Goal: Task Accomplishment & Management: Use online tool/utility

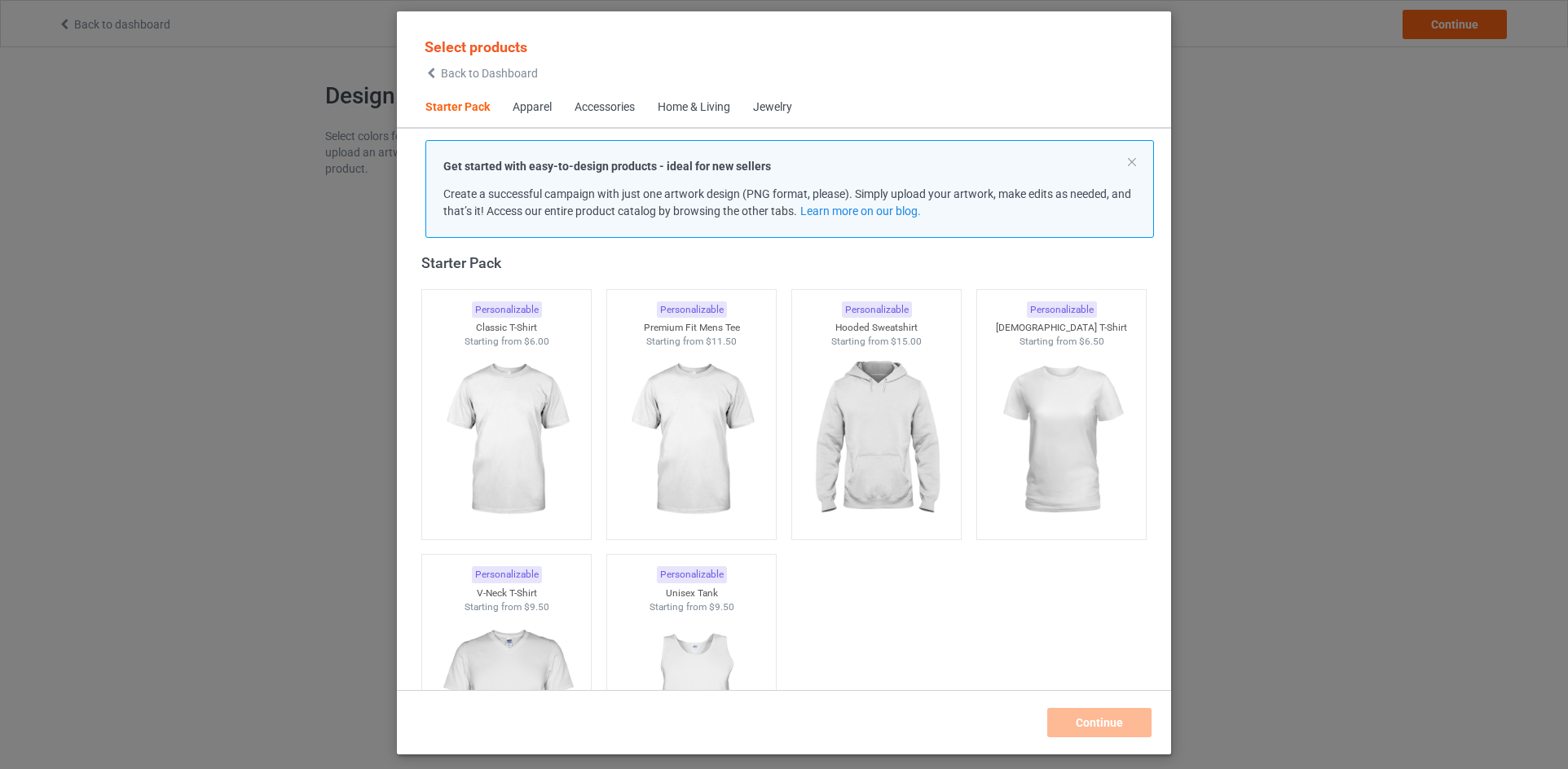
click at [482, 67] on div "Select products Back to Dashboard" at bounding box center [481, 58] width 114 height 42
click at [486, 76] on span "Back to Dashboard" at bounding box center [489, 73] width 97 height 13
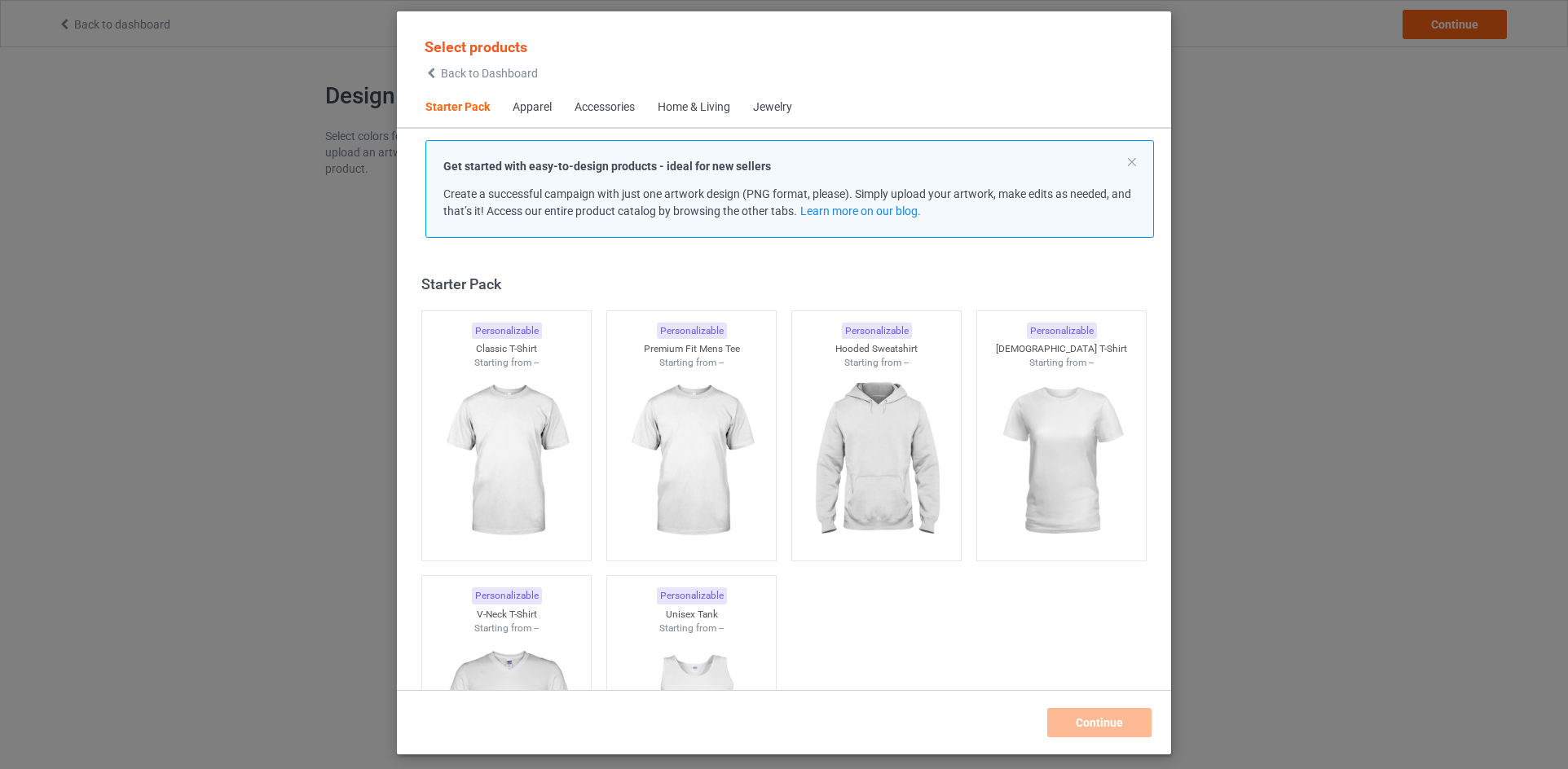
scroll to position [21, 0]
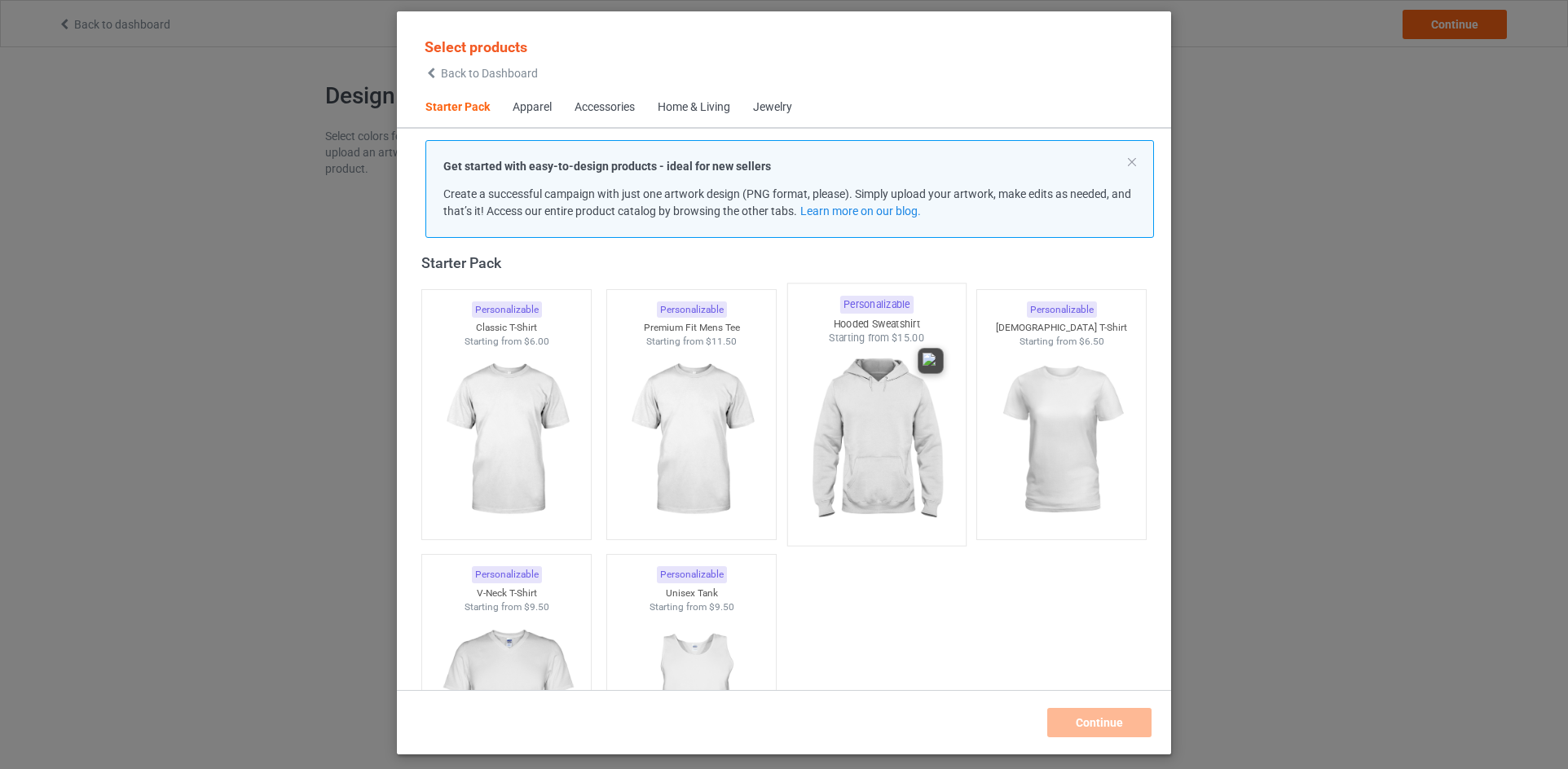
click at [860, 431] on img at bounding box center [875, 441] width 153 height 191
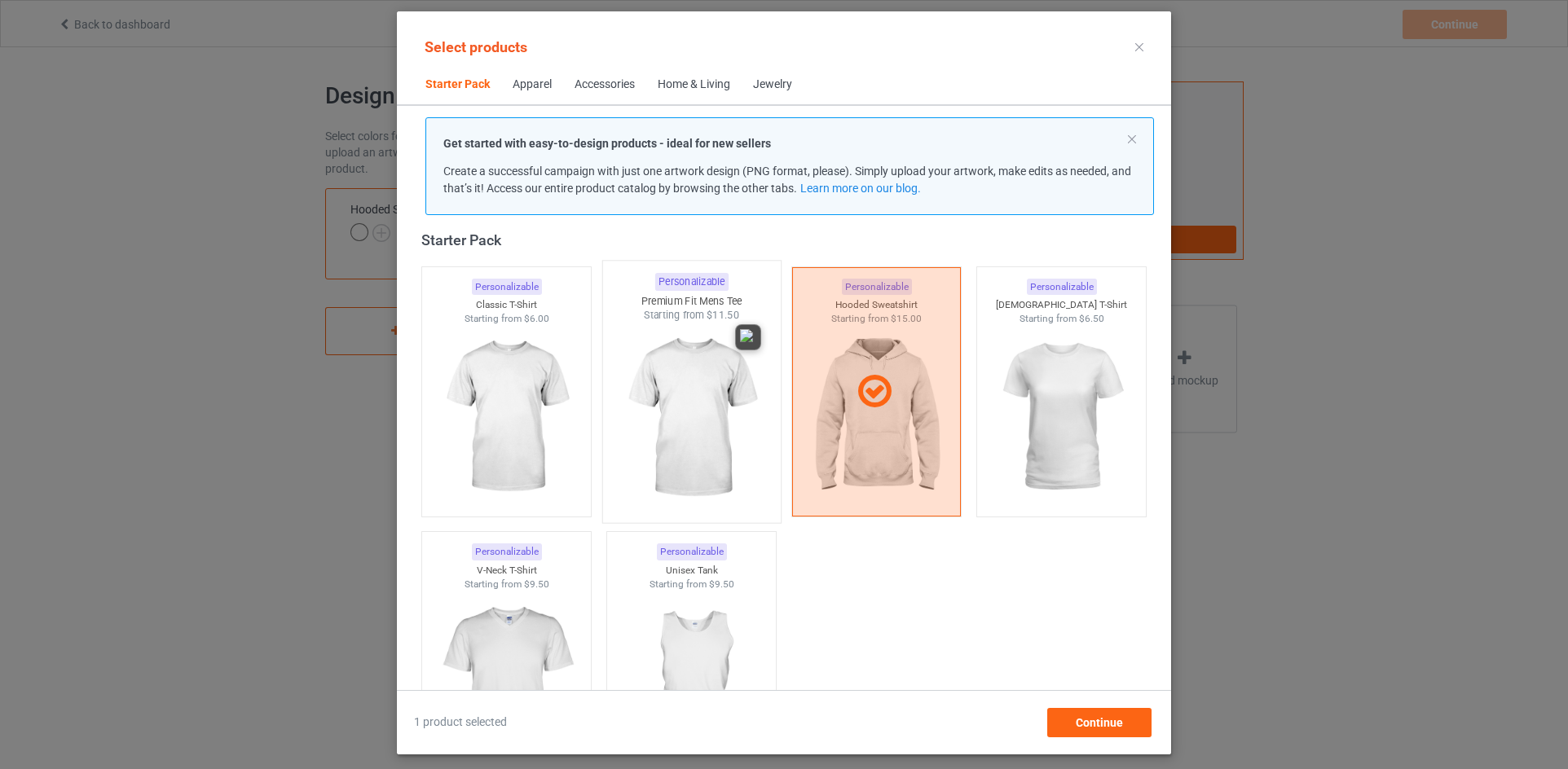
click at [673, 421] on img at bounding box center [690, 419] width 153 height 191
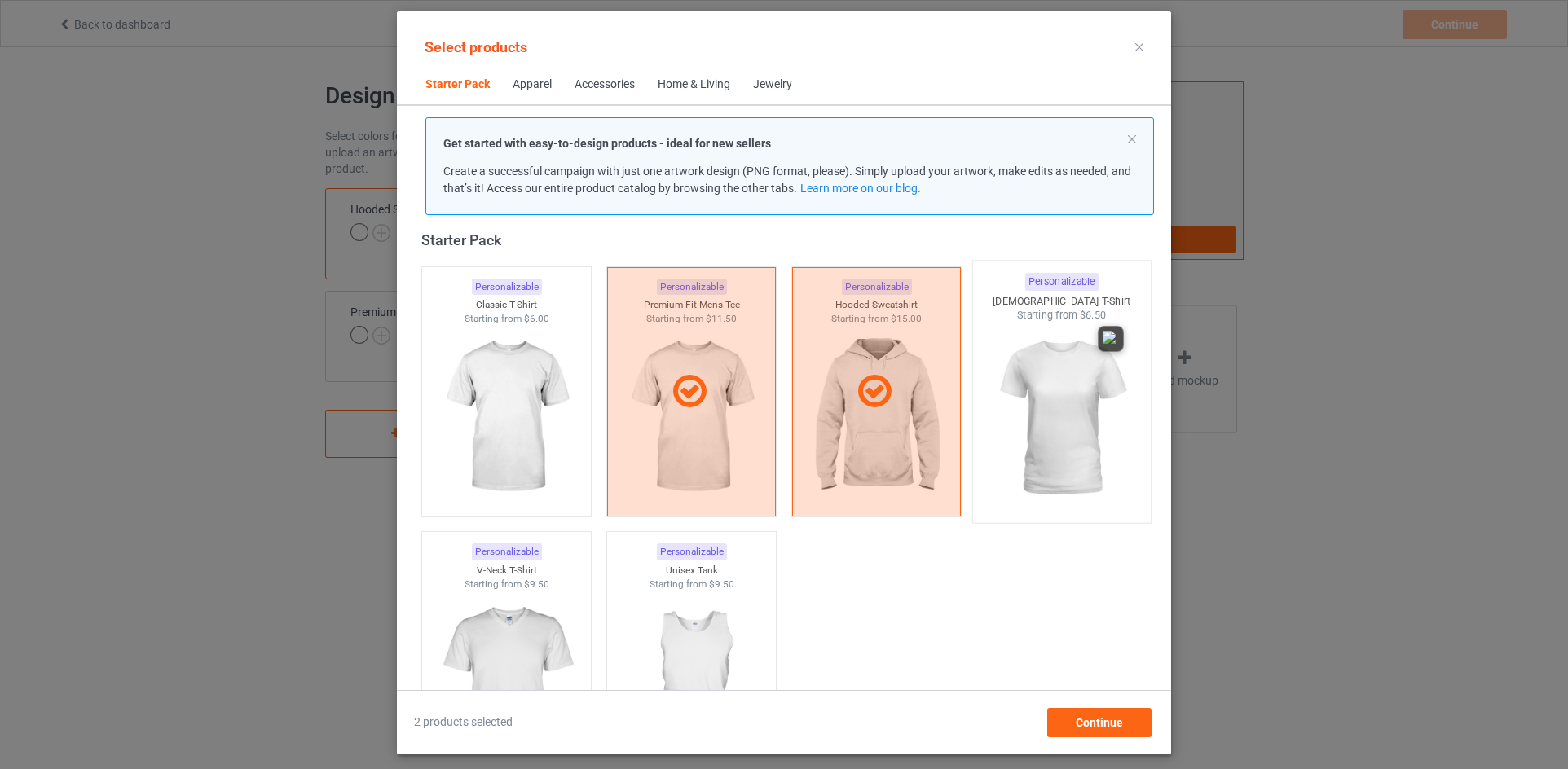
click at [1041, 384] on img at bounding box center [1060, 419] width 153 height 191
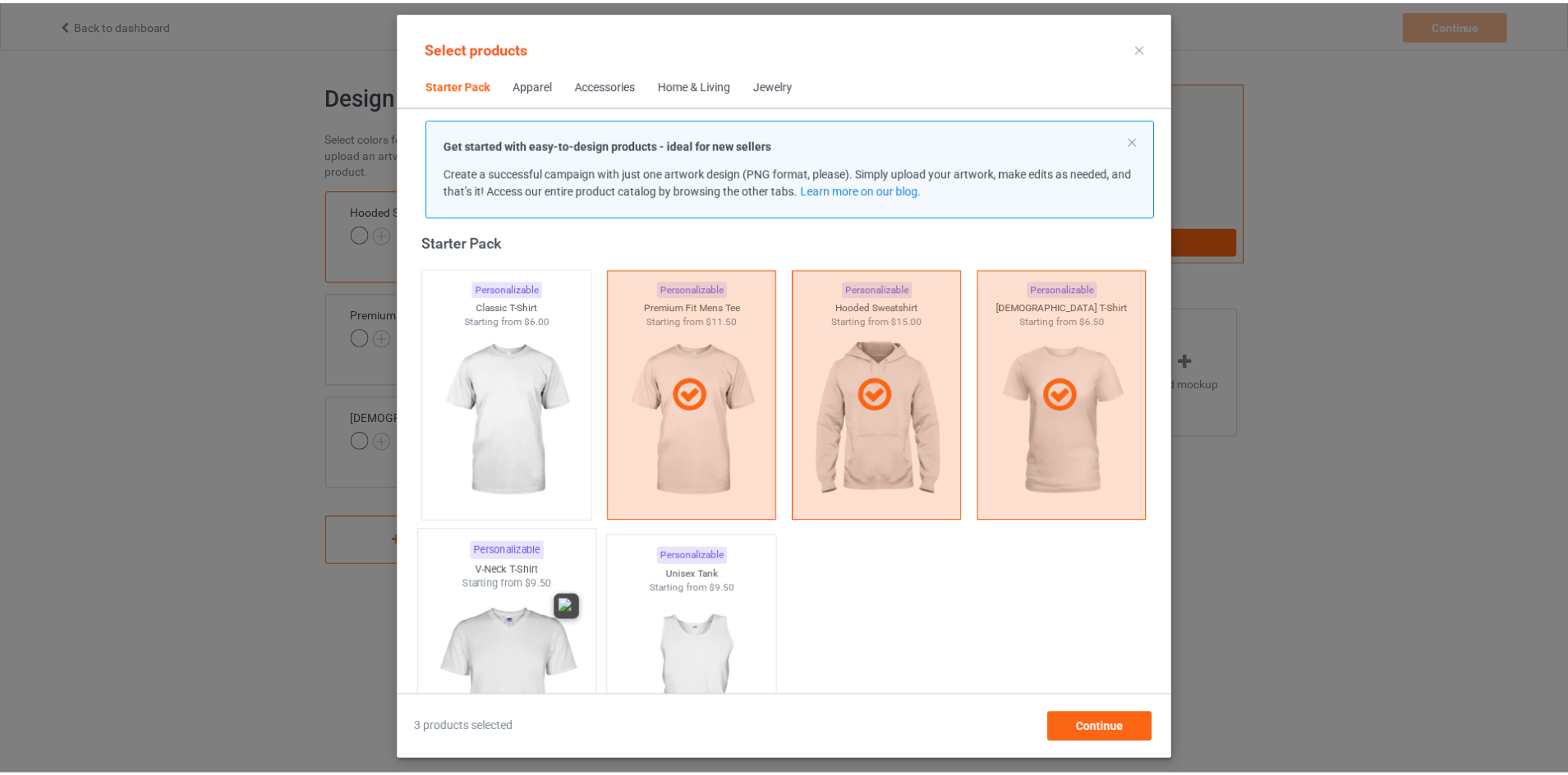
scroll to position [103, 0]
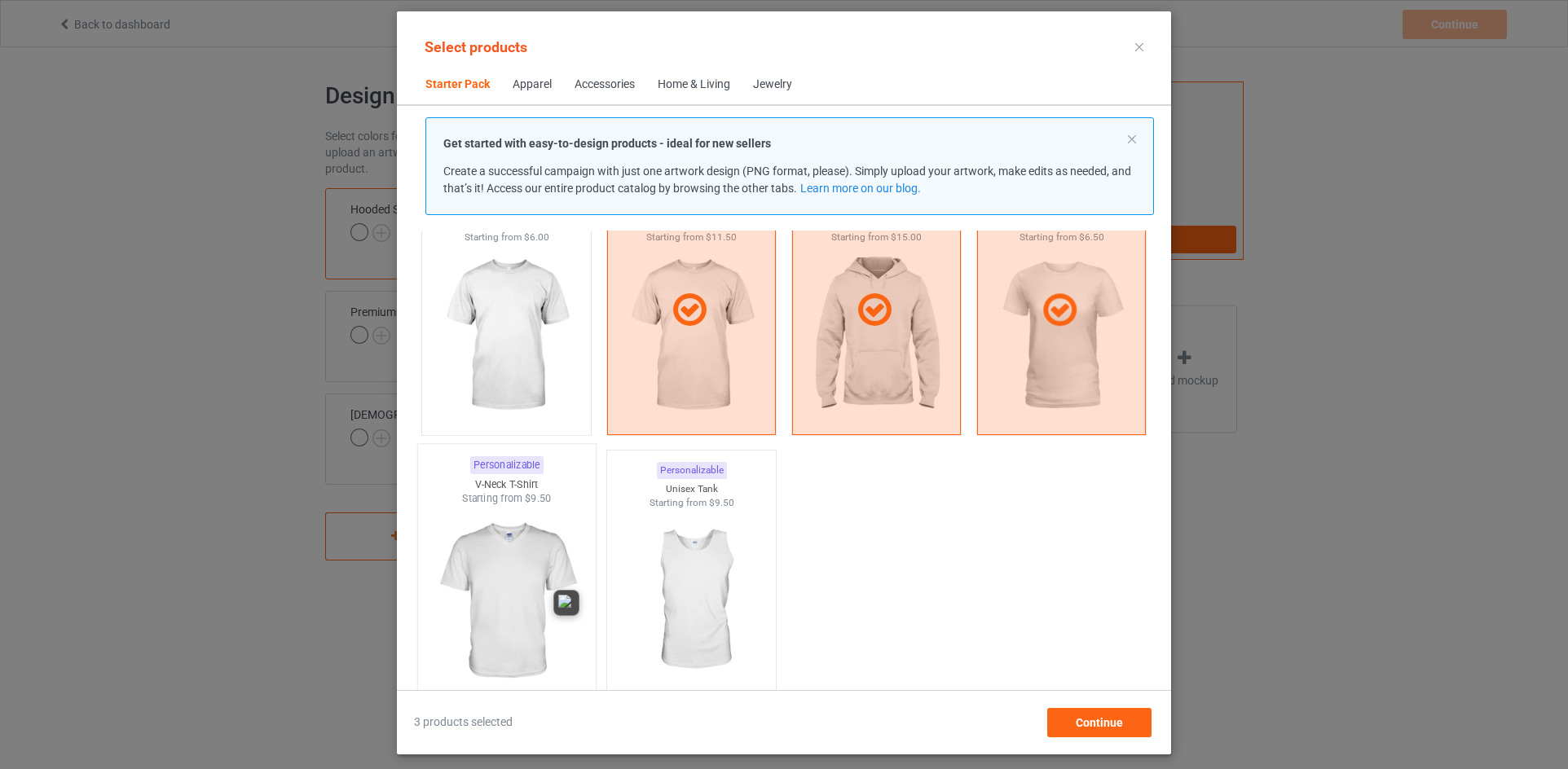
click at [520, 608] on img at bounding box center [506, 602] width 153 height 191
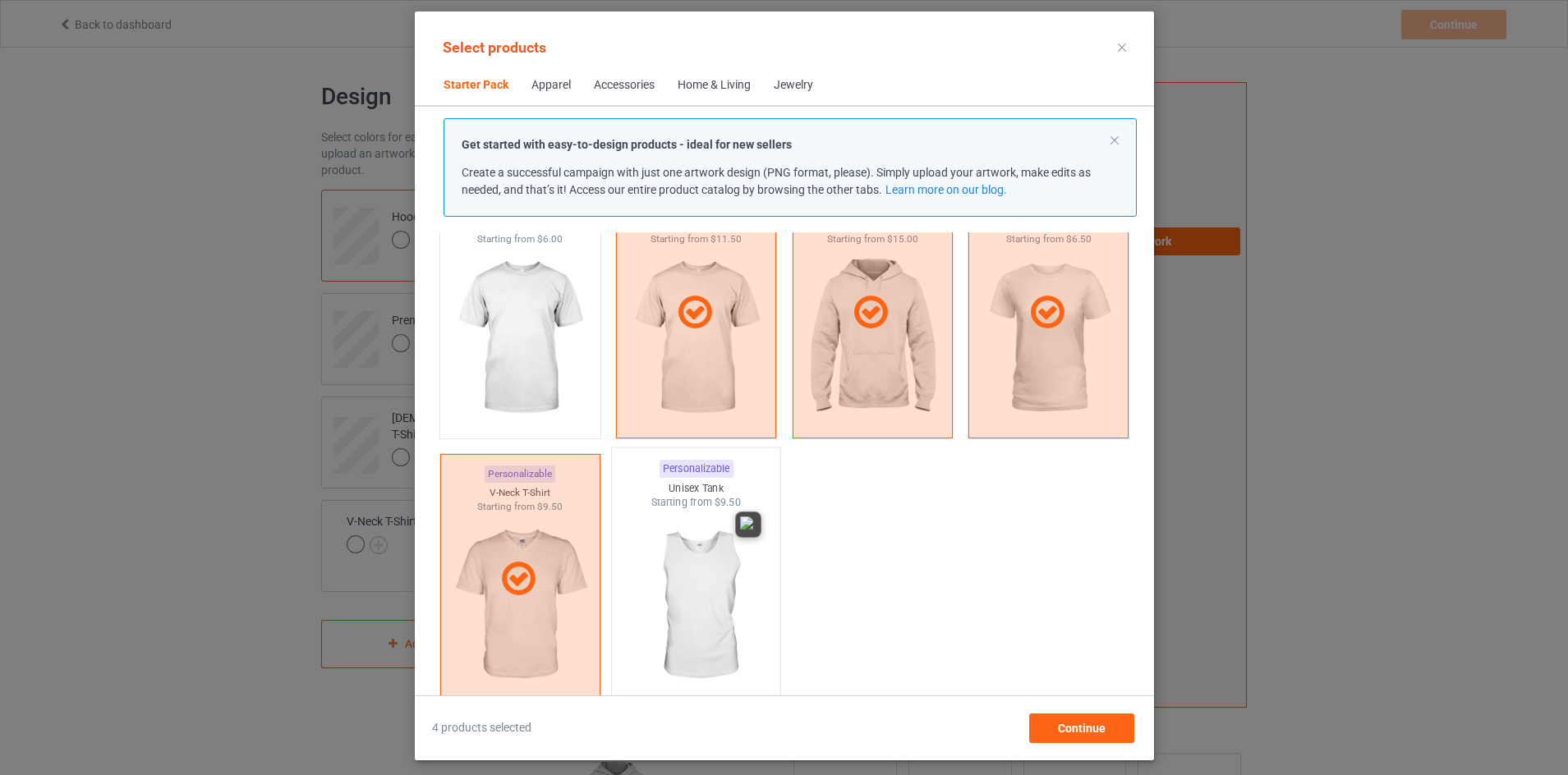
click at [734, 623] on img at bounding box center [695, 606] width 154 height 193
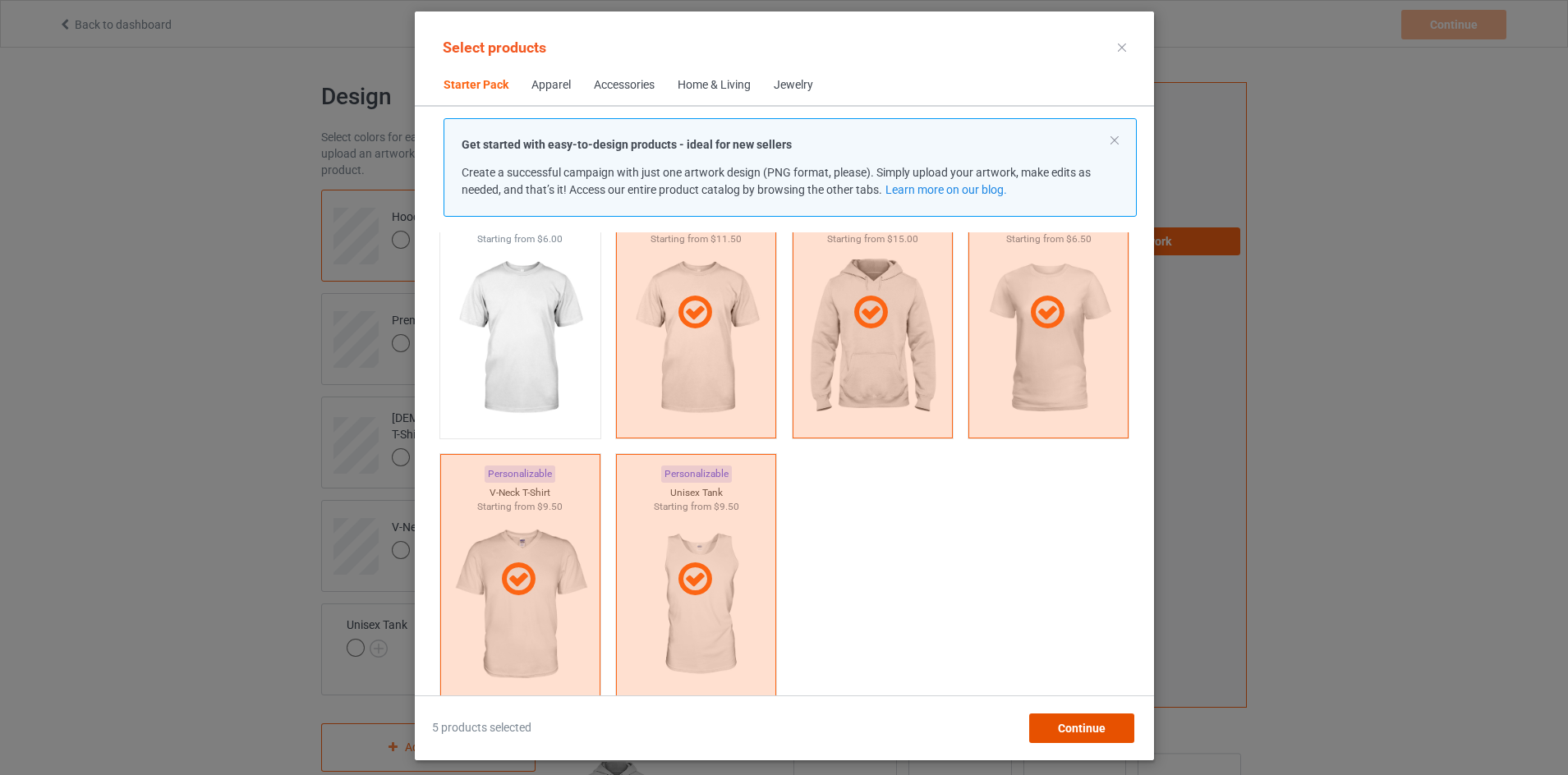
click at [1105, 723] on span "Continue" at bounding box center [1080, 728] width 47 height 13
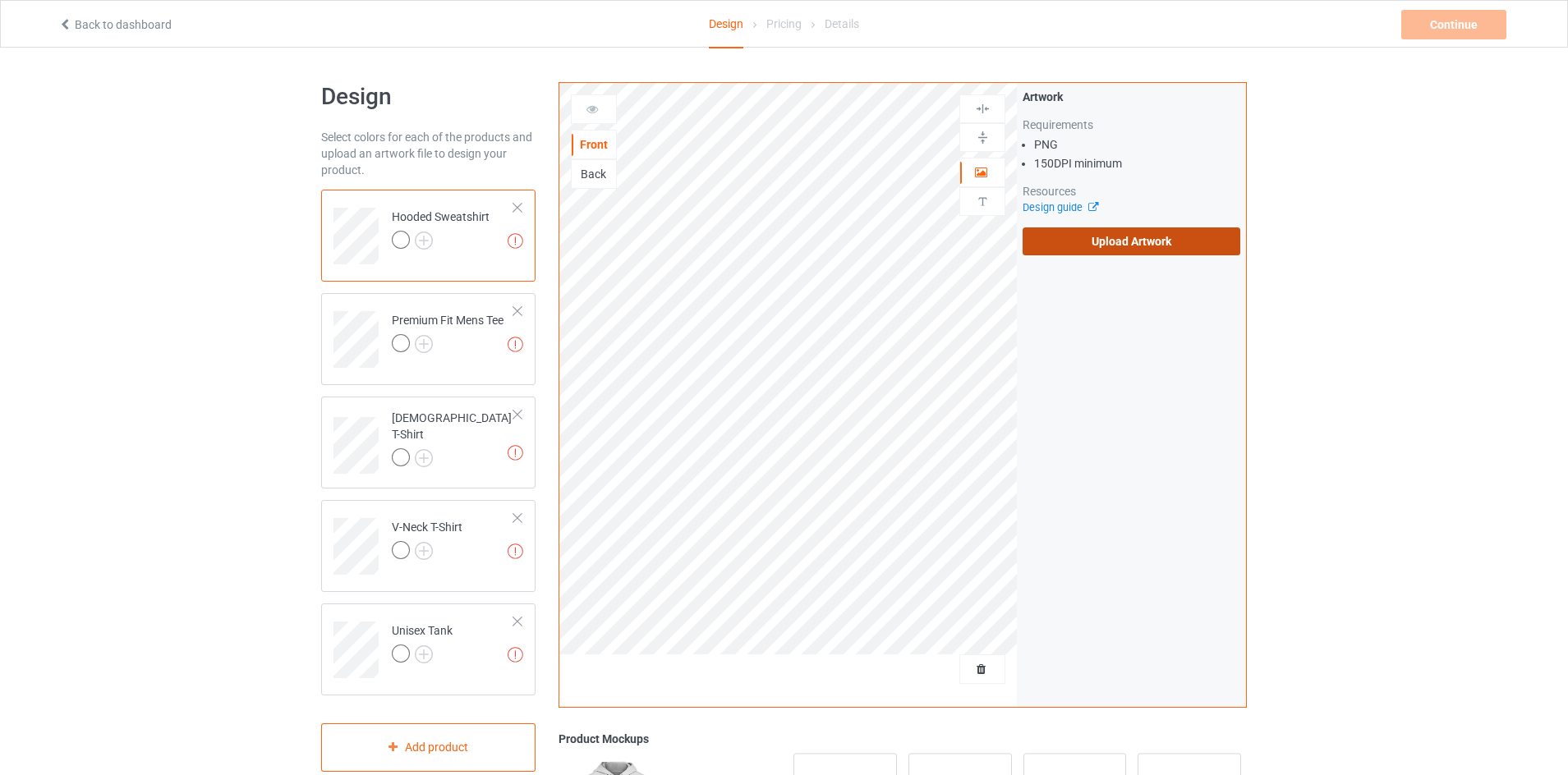
click at [1175, 246] on label "Upload Artwork" at bounding box center [1131, 241] width 218 height 28
click at [0, 0] on input "Upload Artwork" at bounding box center [0, 0] width 0 height 0
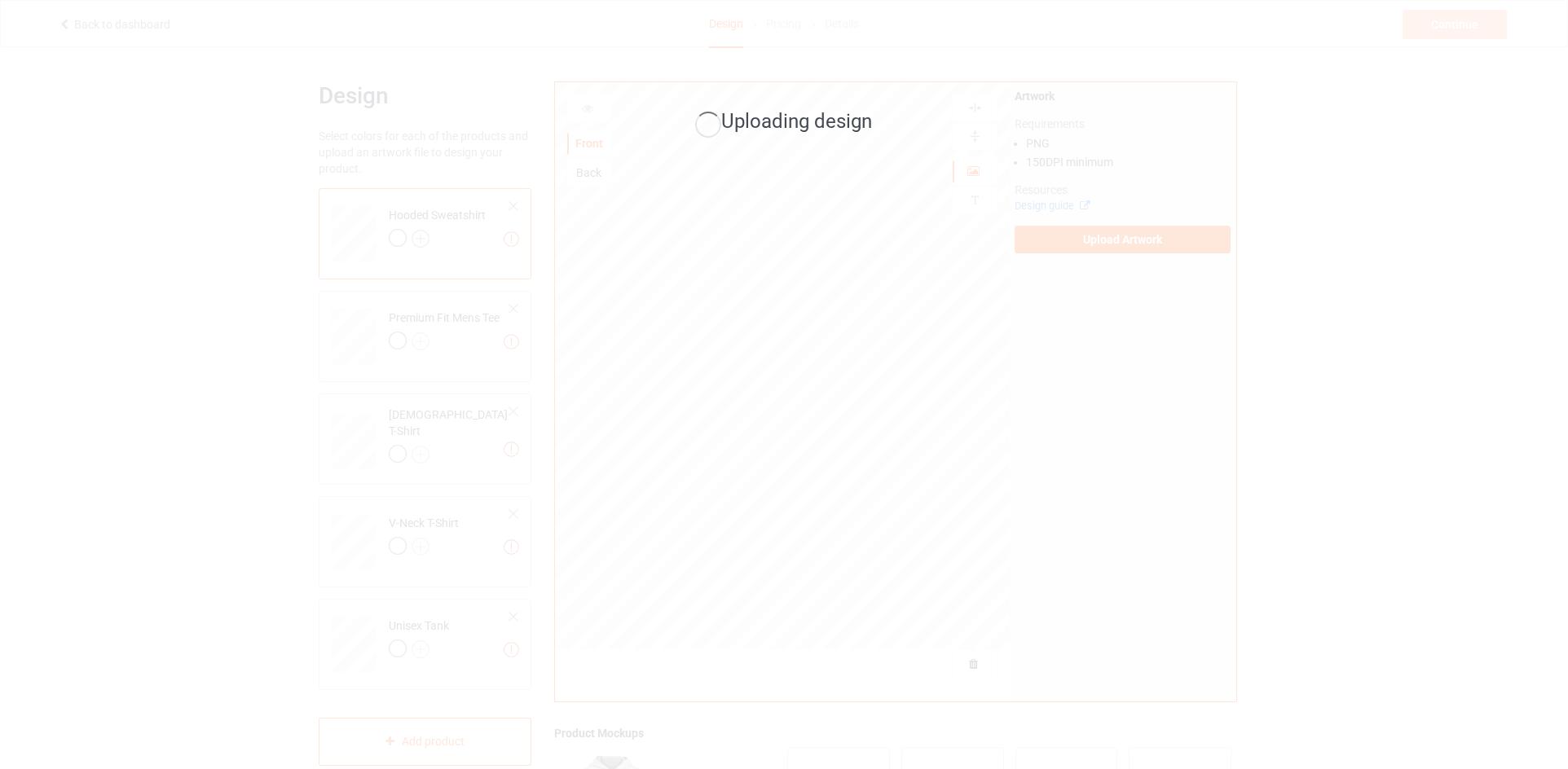
click at [425, 239] on div "Uploading design" at bounding box center [784, 384] width 1568 height 769
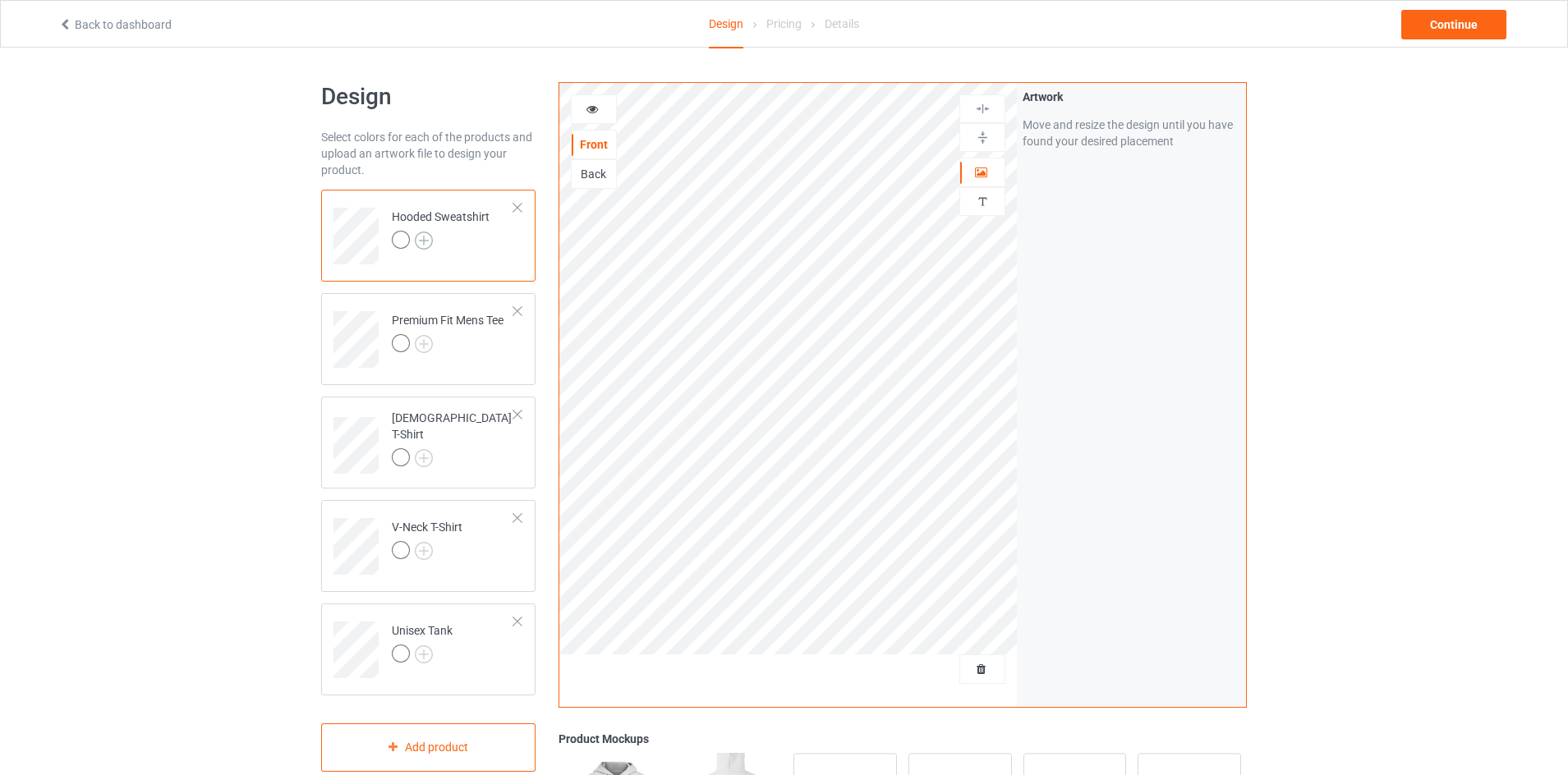
click at [421, 239] on img at bounding box center [424, 240] width 18 height 18
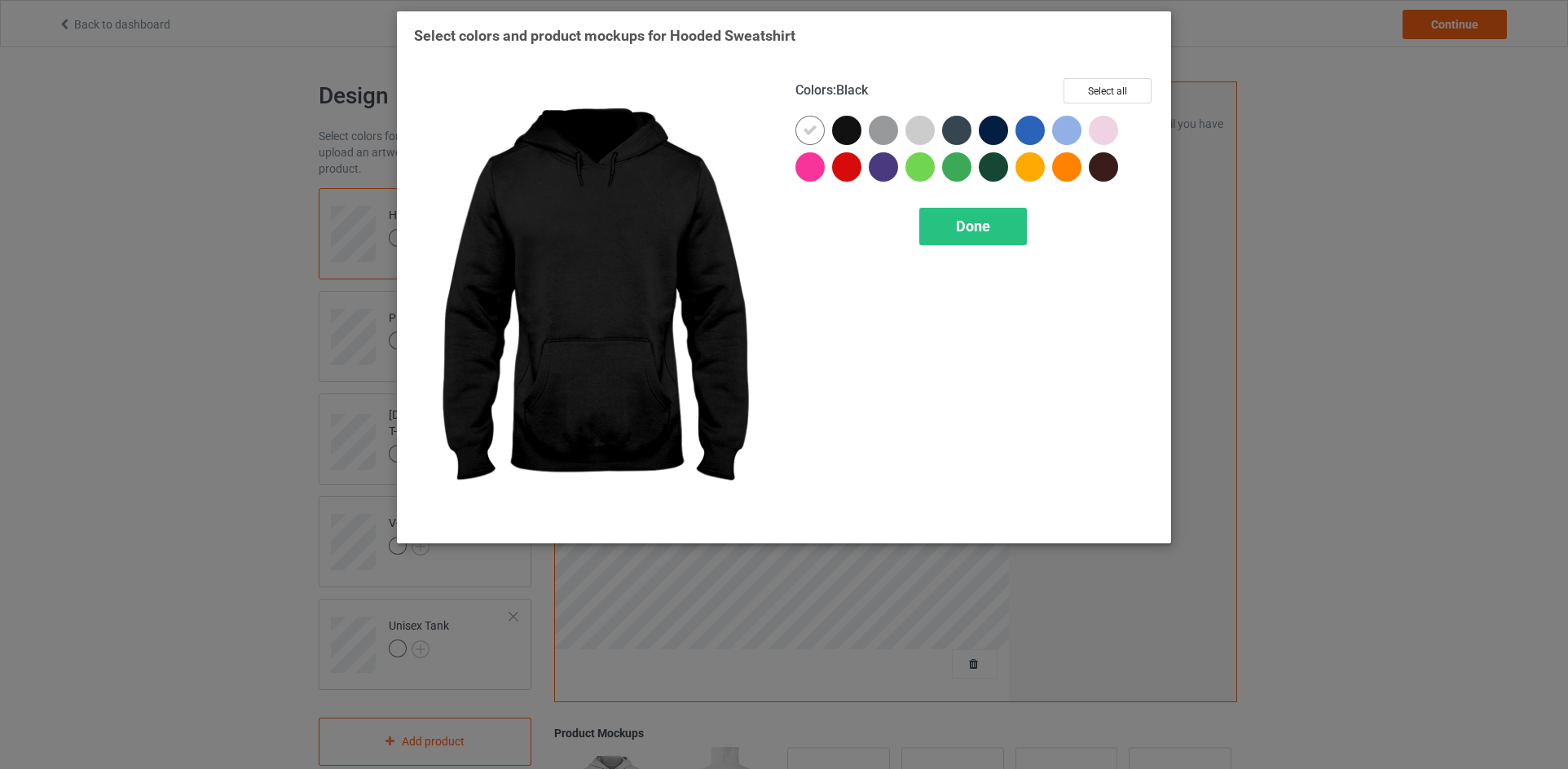
click at [846, 130] on div at bounding box center [847, 130] width 29 height 29
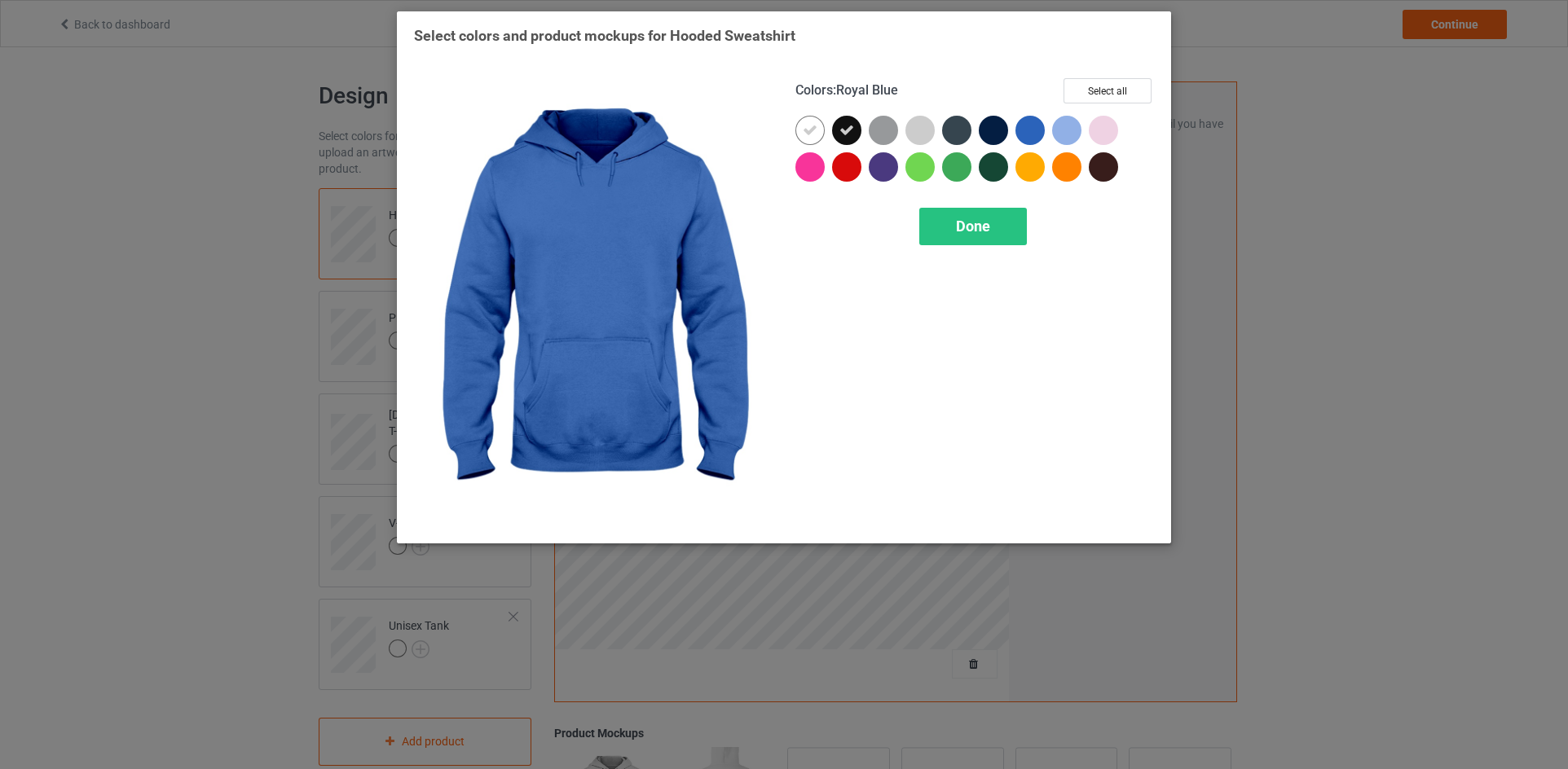
click at [1018, 132] on div at bounding box center [1030, 130] width 29 height 29
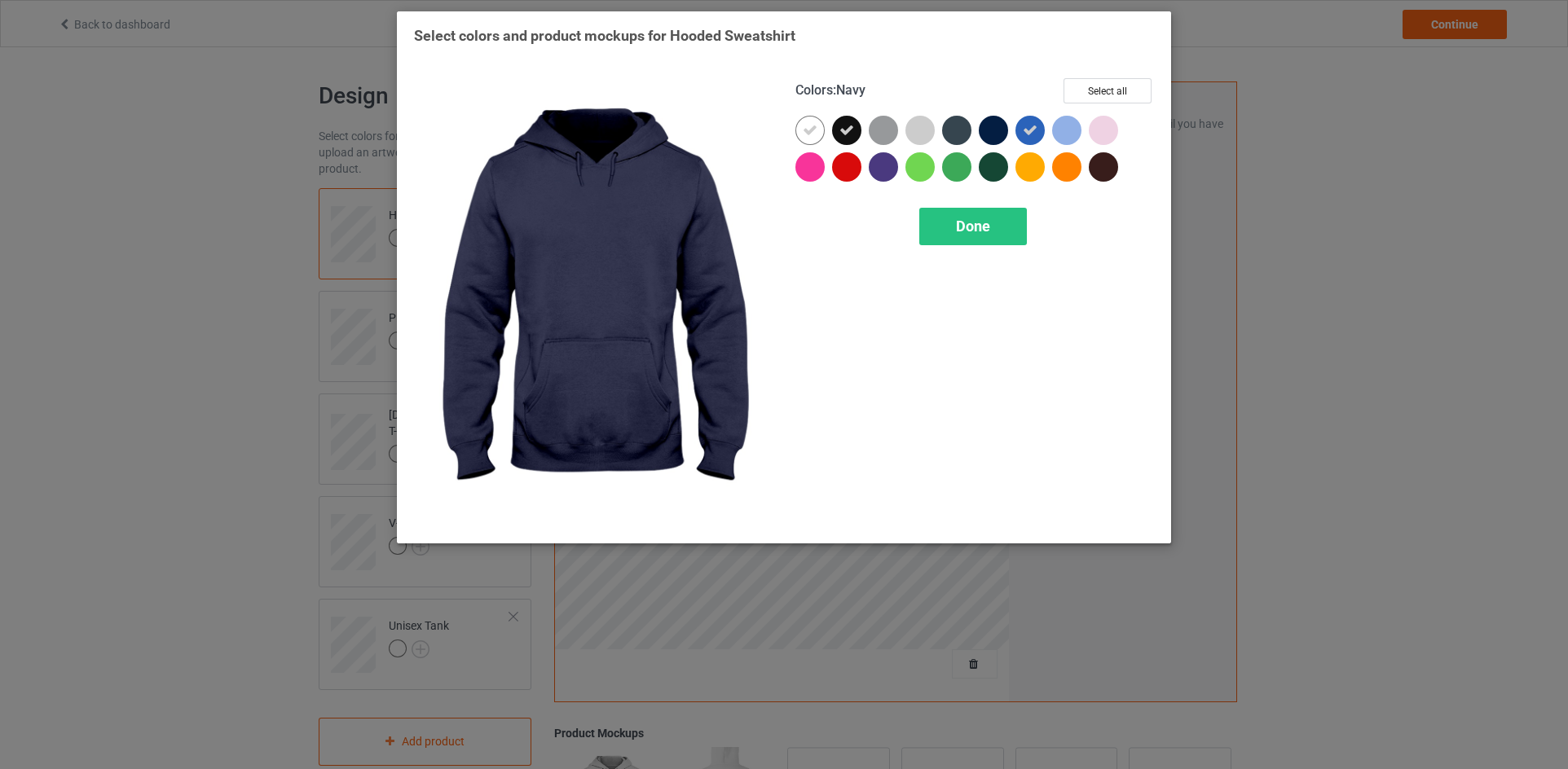
click at [985, 131] on div at bounding box center [993, 130] width 29 height 29
click at [994, 167] on div at bounding box center [993, 167] width 29 height 29
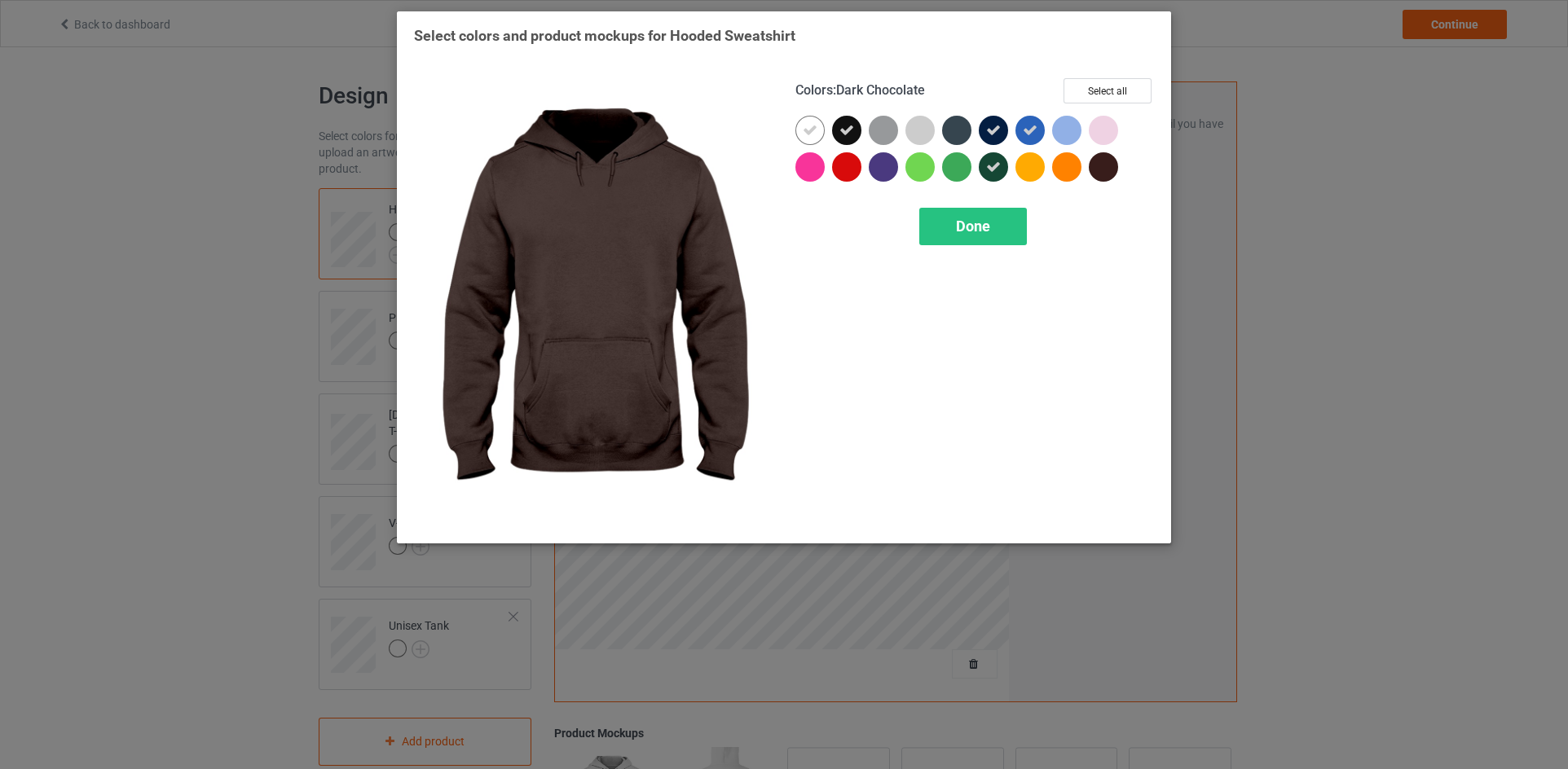
click at [1095, 166] on div at bounding box center [1103, 167] width 29 height 29
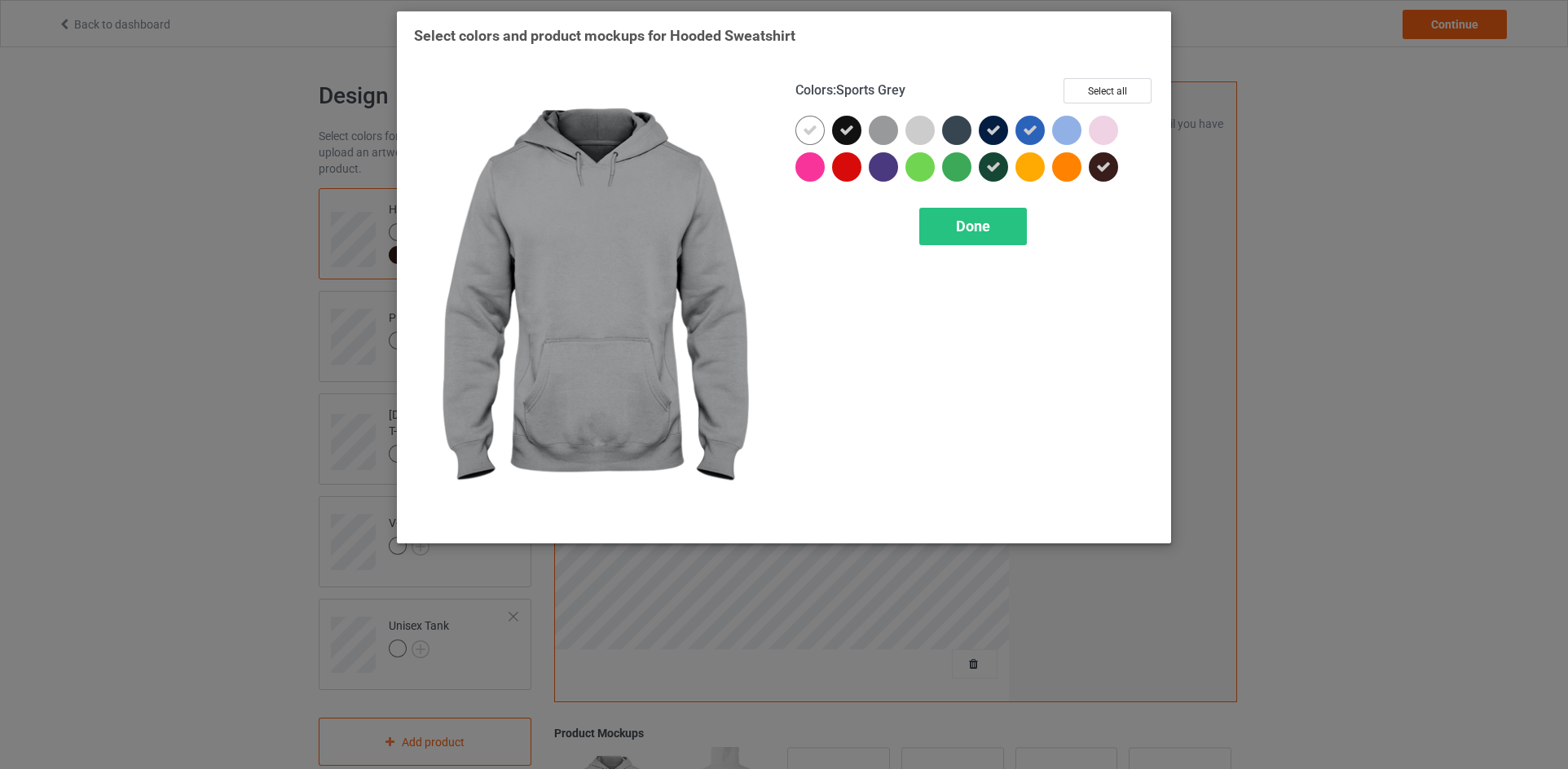
drag, startPoint x: 882, startPoint y: 134, endPoint x: 879, endPoint y: 147, distance: 13.3
click at [881, 133] on div at bounding box center [883, 130] width 29 height 29
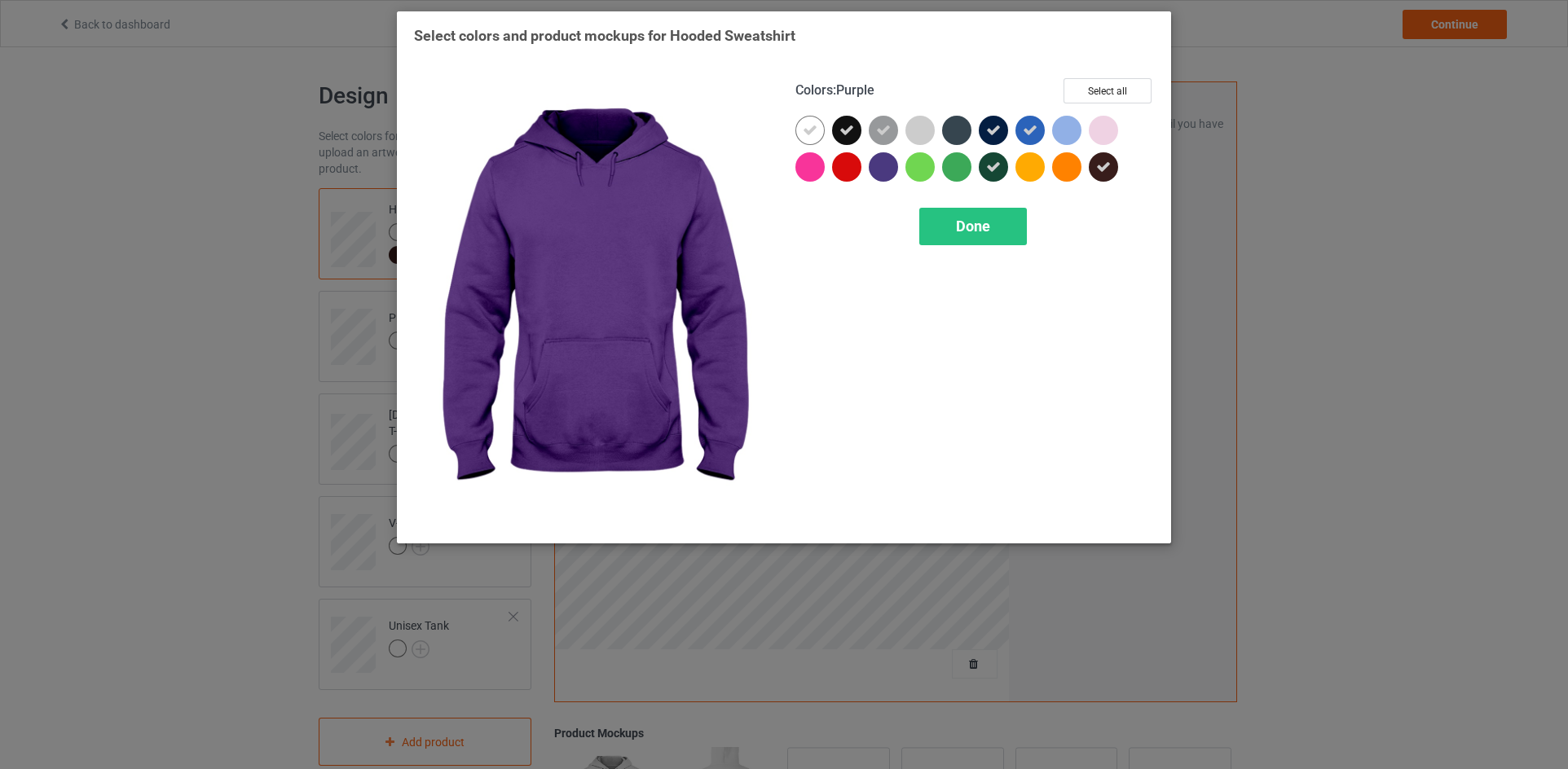
click at [877, 162] on div at bounding box center [883, 167] width 29 height 29
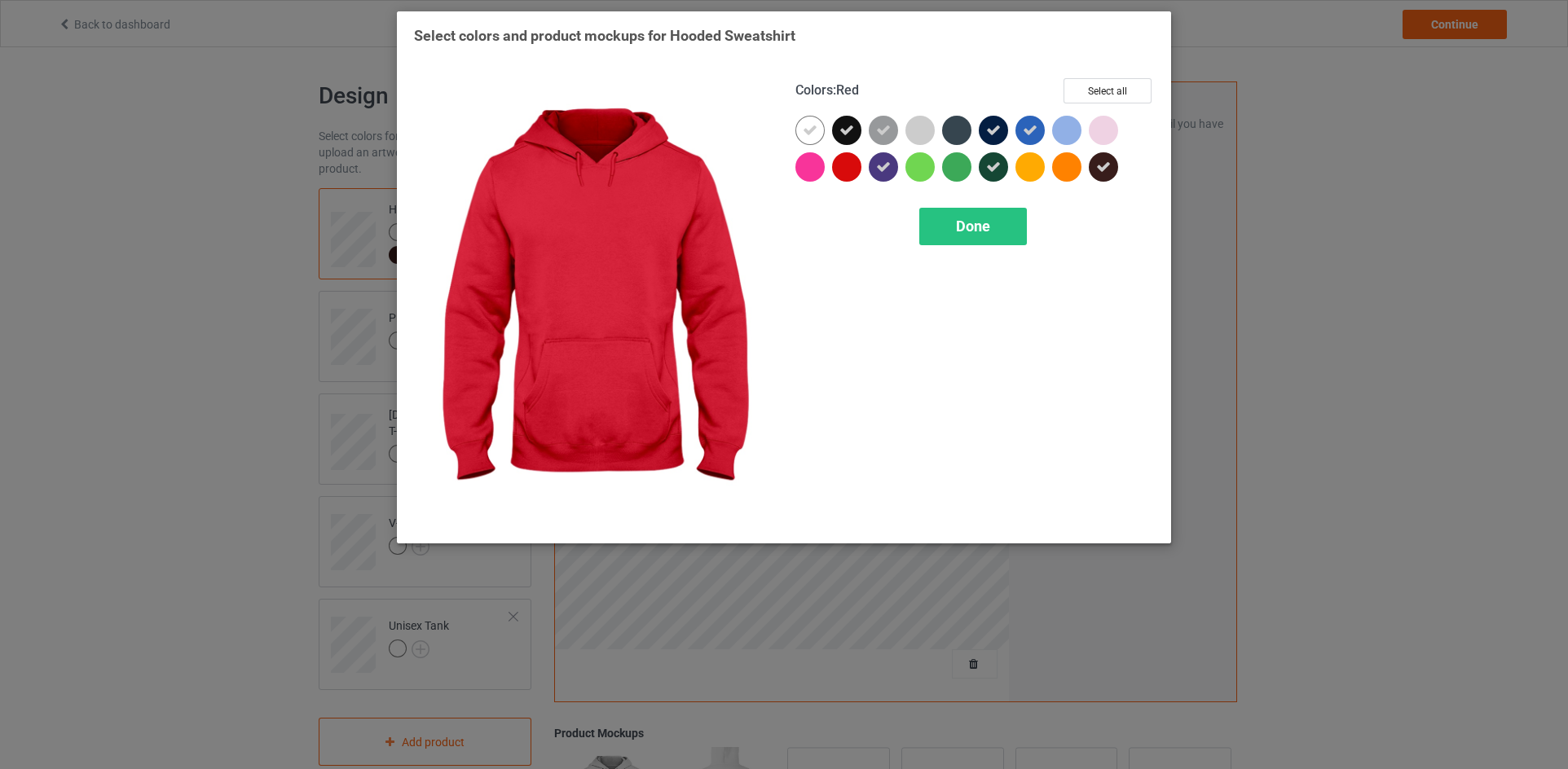
click at [848, 167] on div at bounding box center [847, 167] width 29 height 29
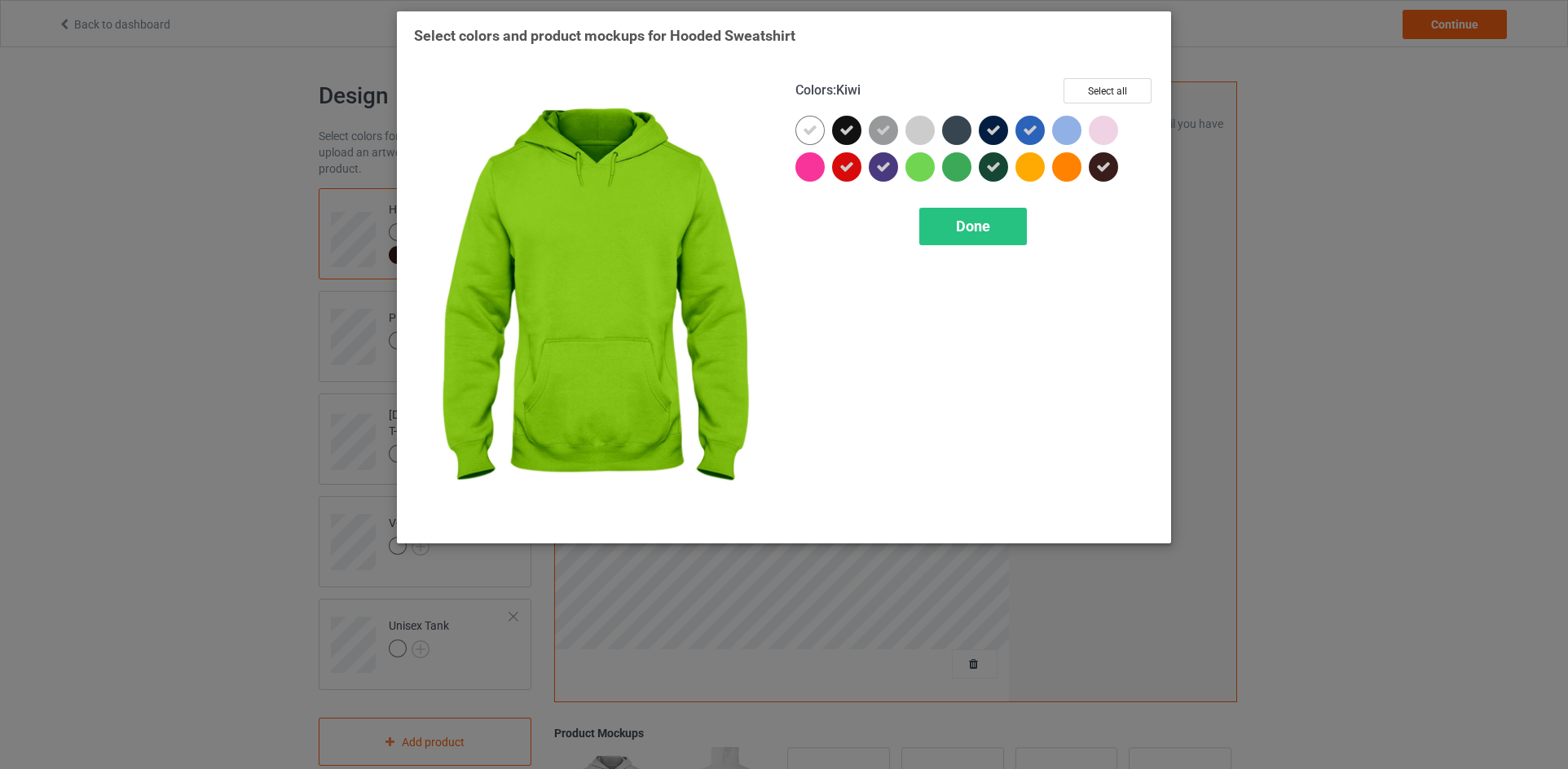
click at [920, 169] on div at bounding box center [919, 167] width 29 height 29
click at [951, 167] on div at bounding box center [956, 167] width 29 height 29
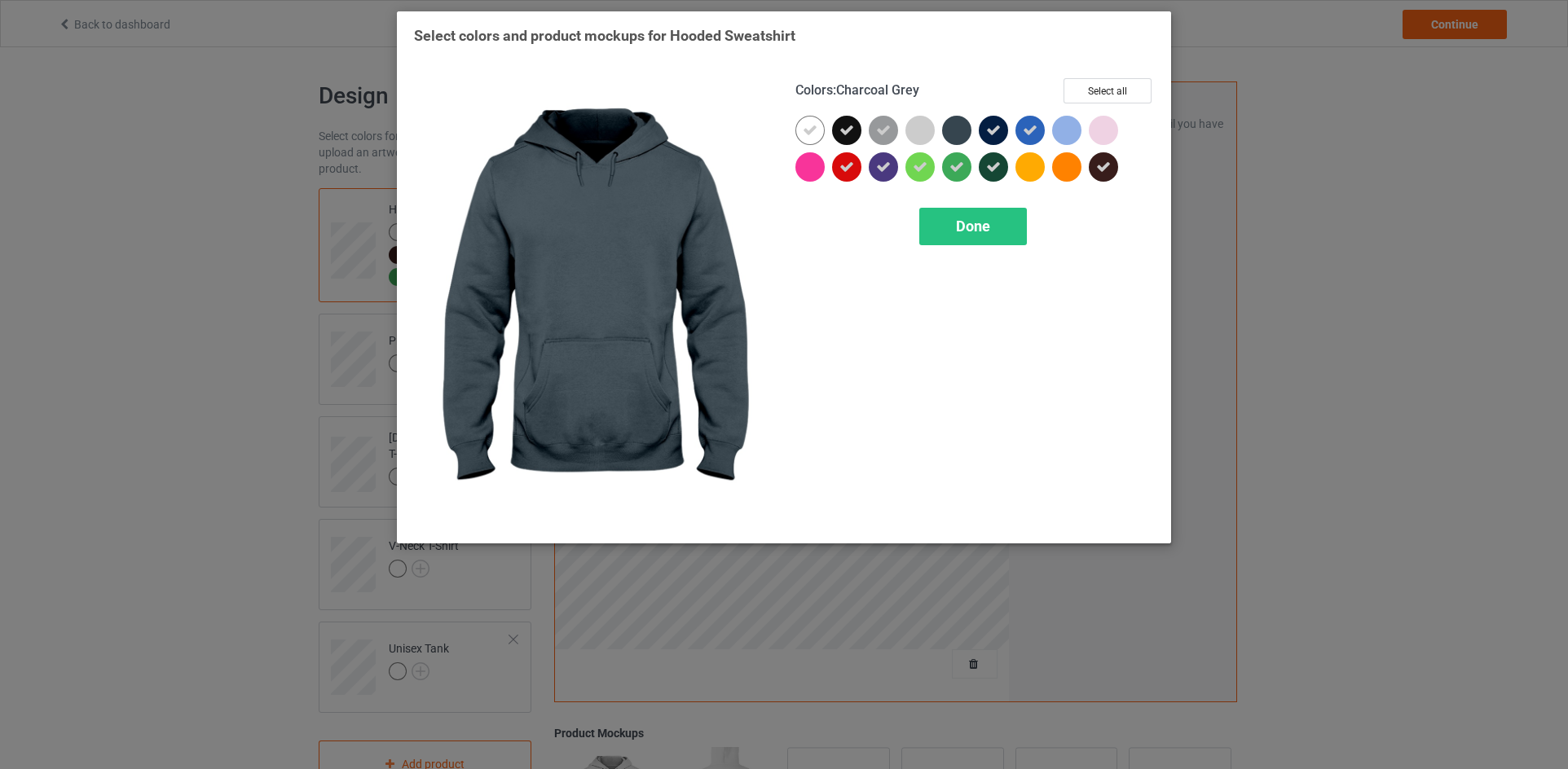
click at [954, 130] on div at bounding box center [956, 130] width 29 height 29
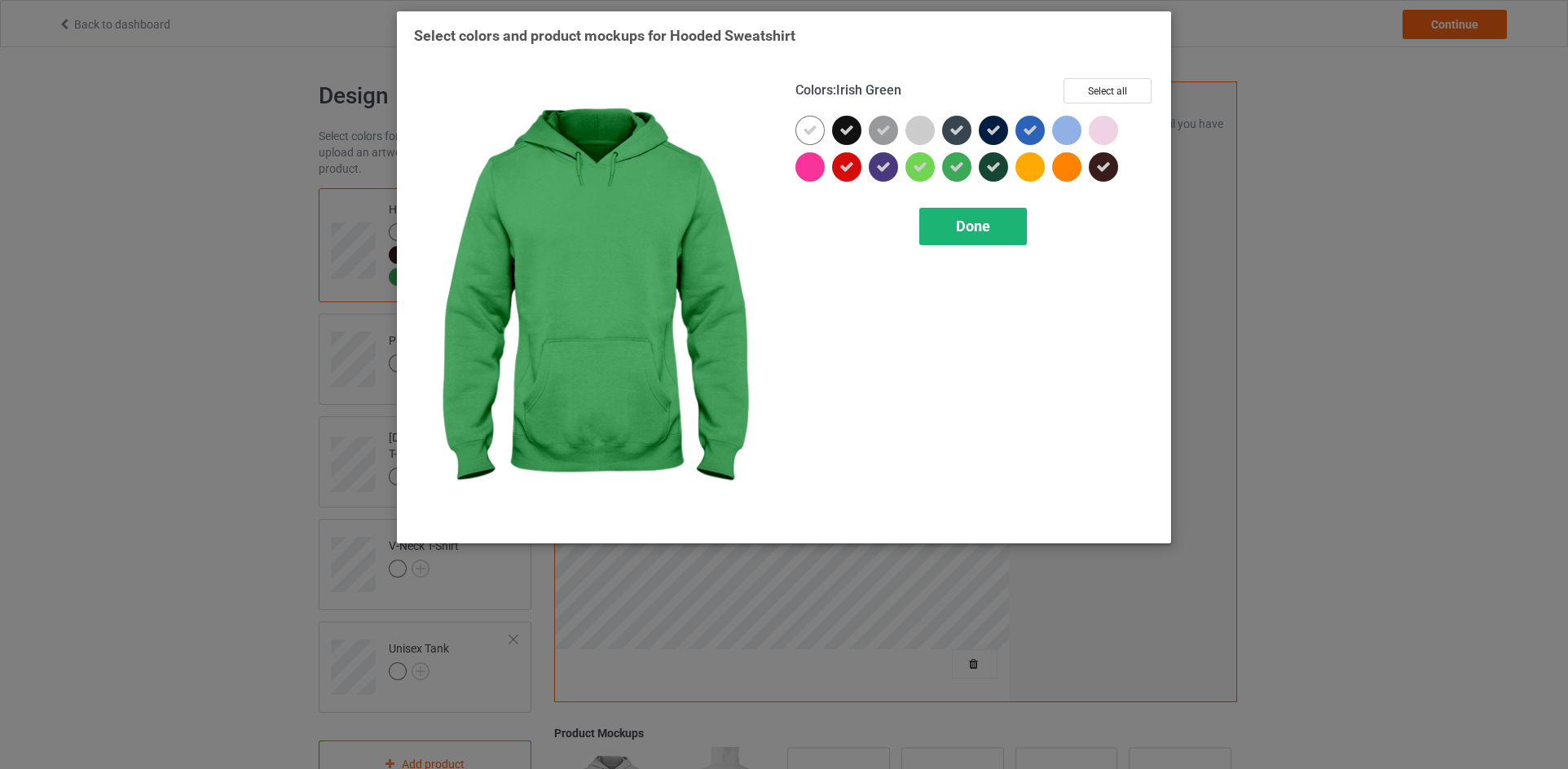
click at [965, 226] on span "Done" at bounding box center [973, 226] width 34 height 17
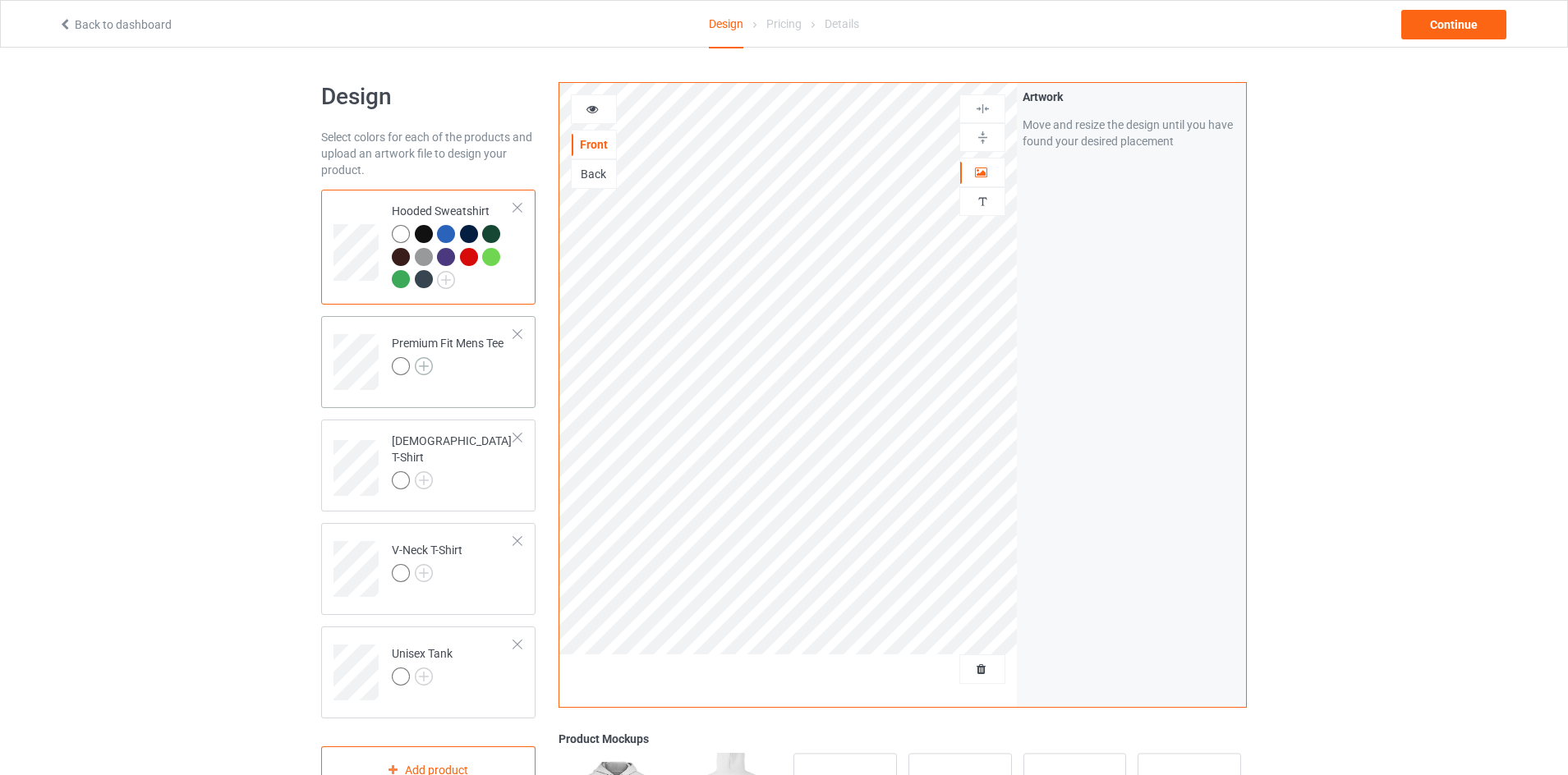
click at [423, 366] on img at bounding box center [424, 366] width 18 height 18
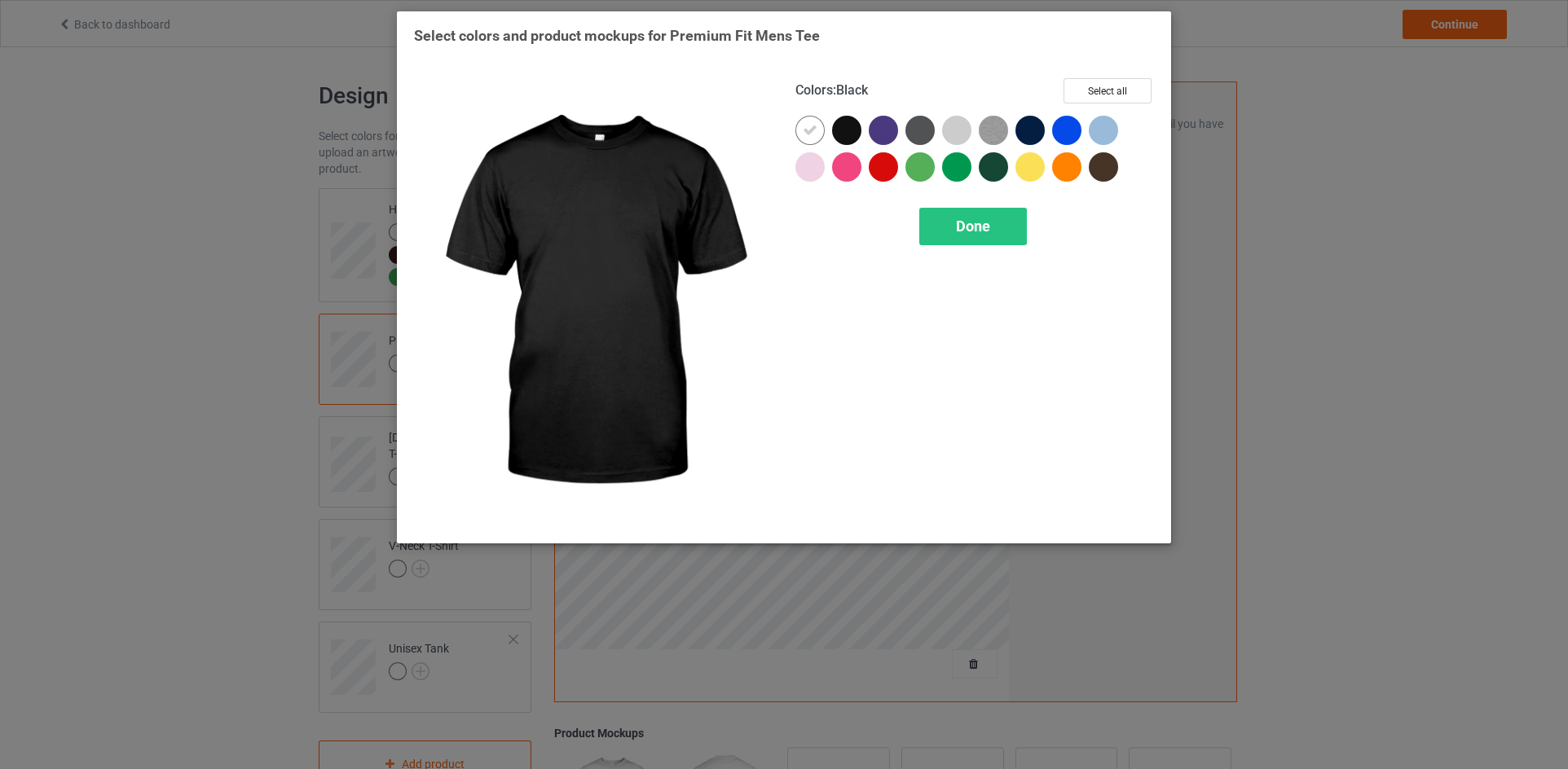
click at [841, 125] on div at bounding box center [847, 130] width 29 height 29
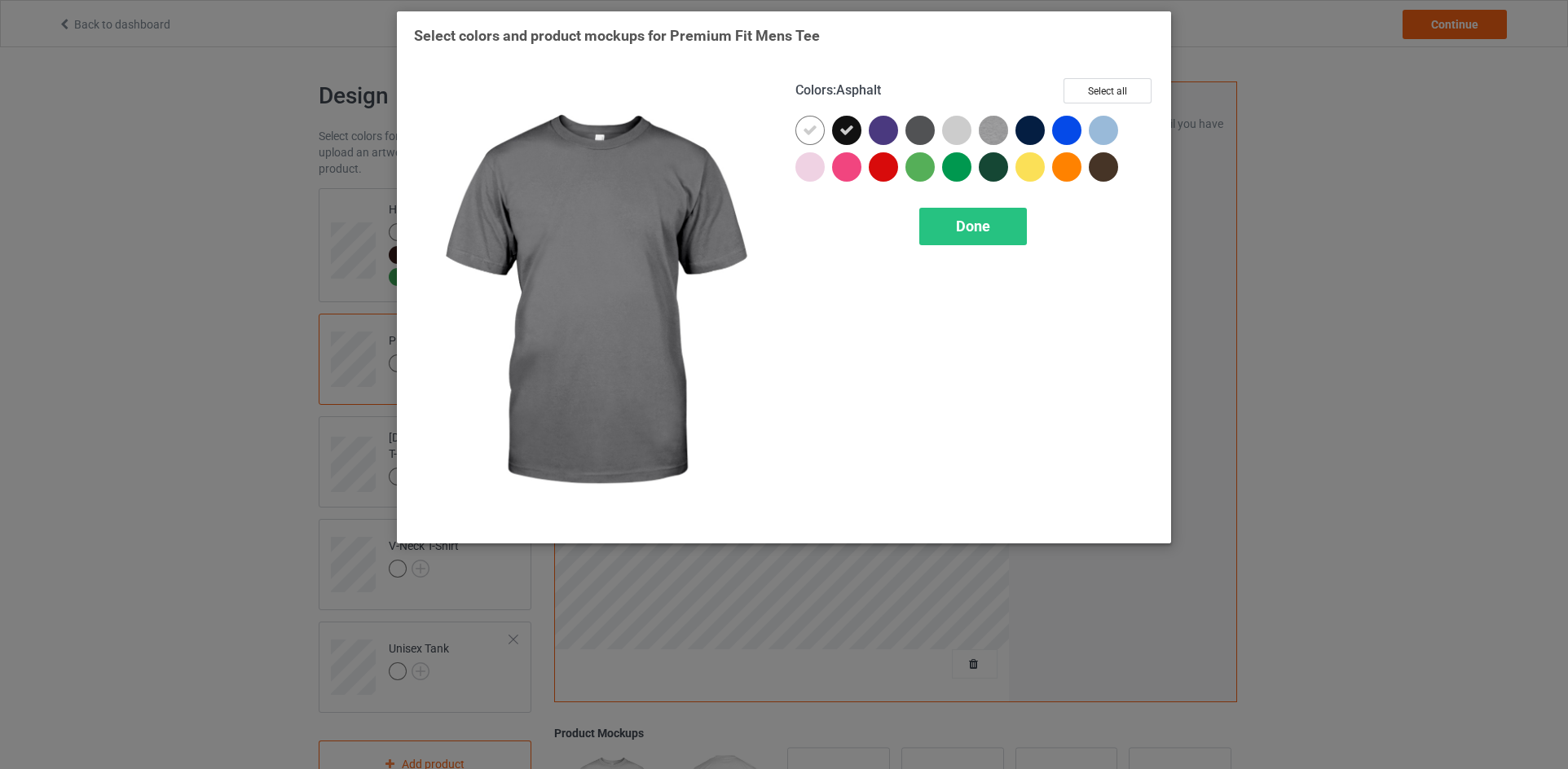
click at [906, 122] on div at bounding box center [923, 133] width 37 height 37
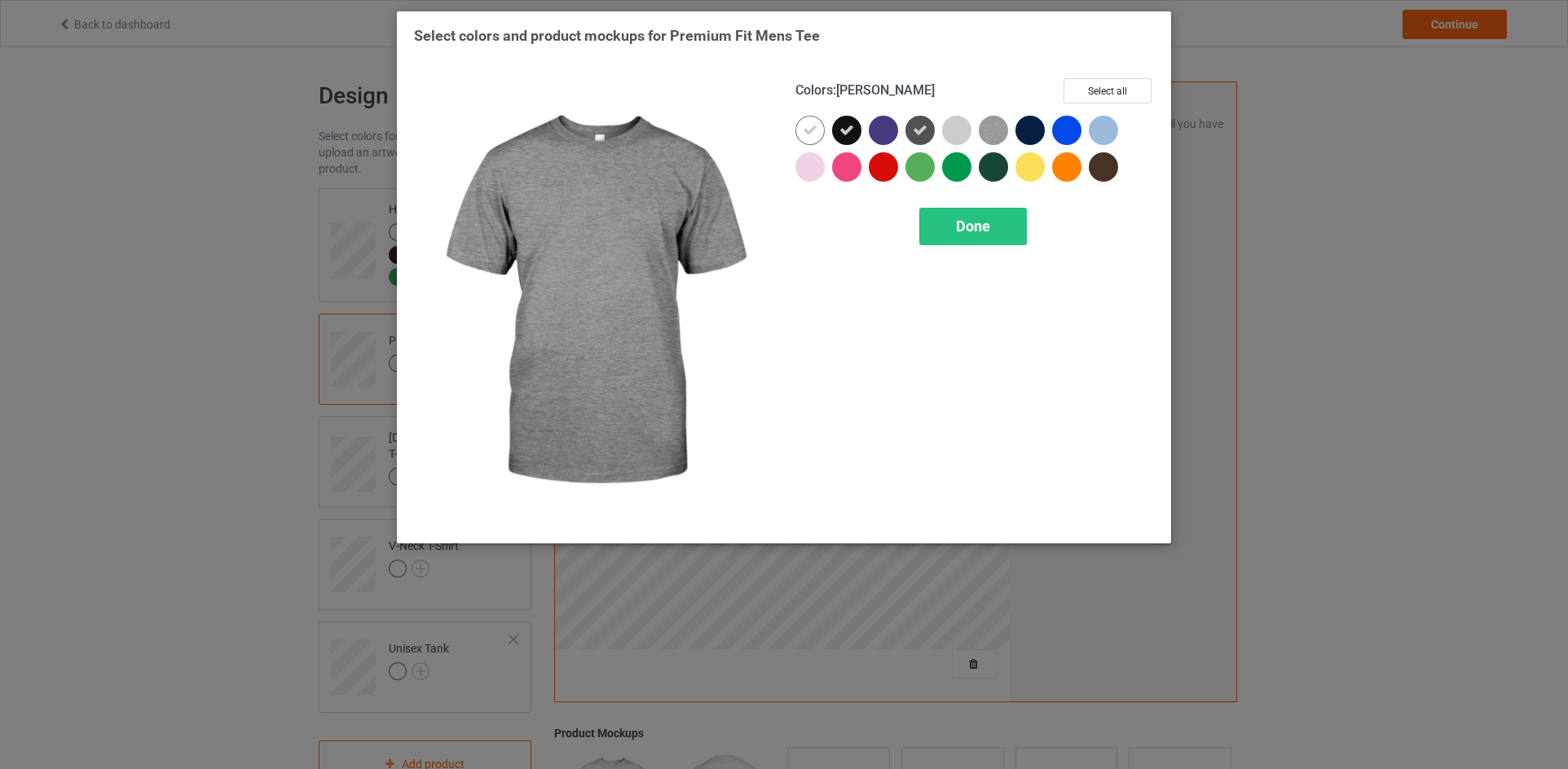
click at [1022, 124] on div at bounding box center [1030, 130] width 29 height 29
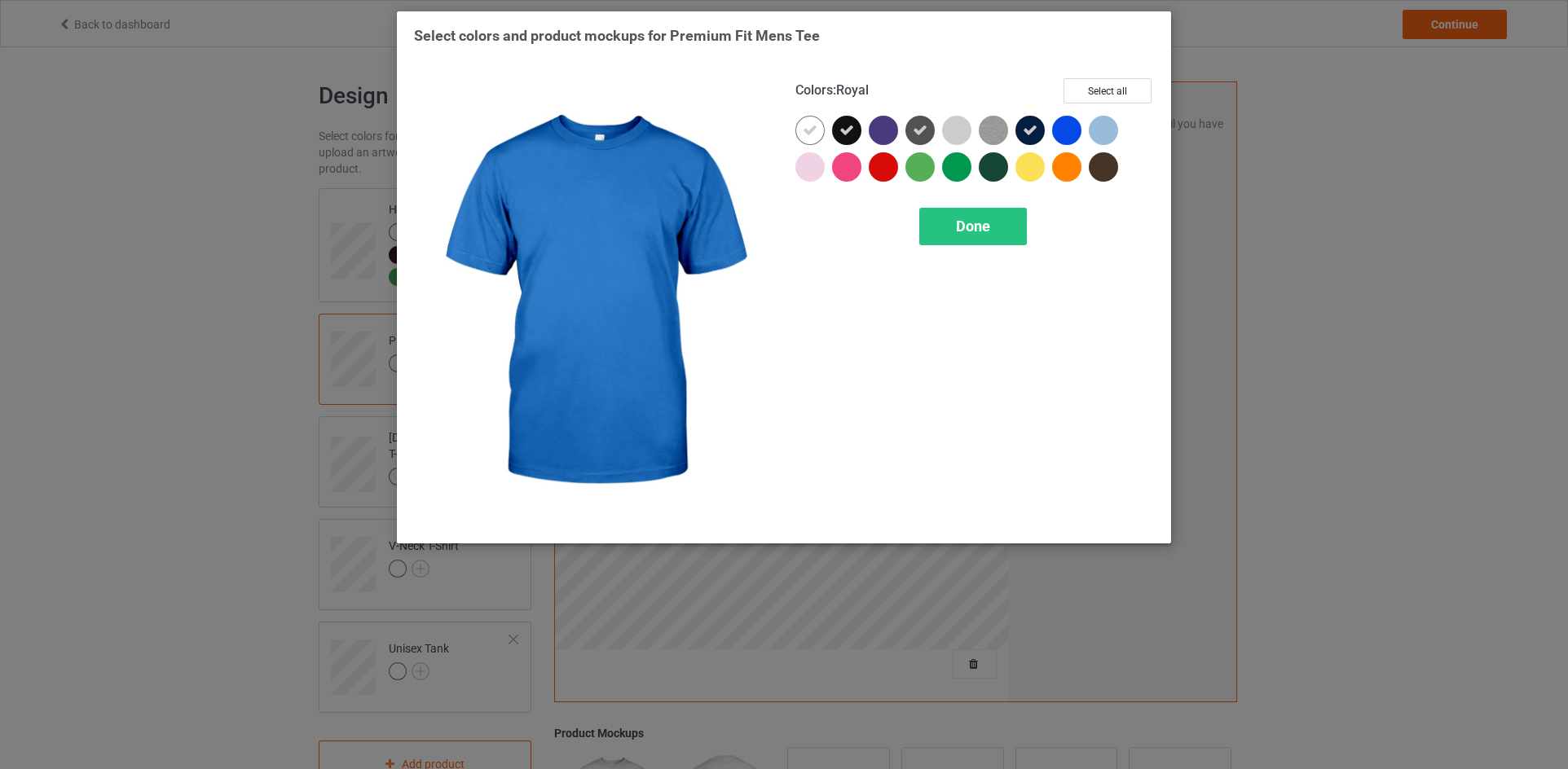
click at [1066, 131] on div at bounding box center [1066, 130] width 29 height 29
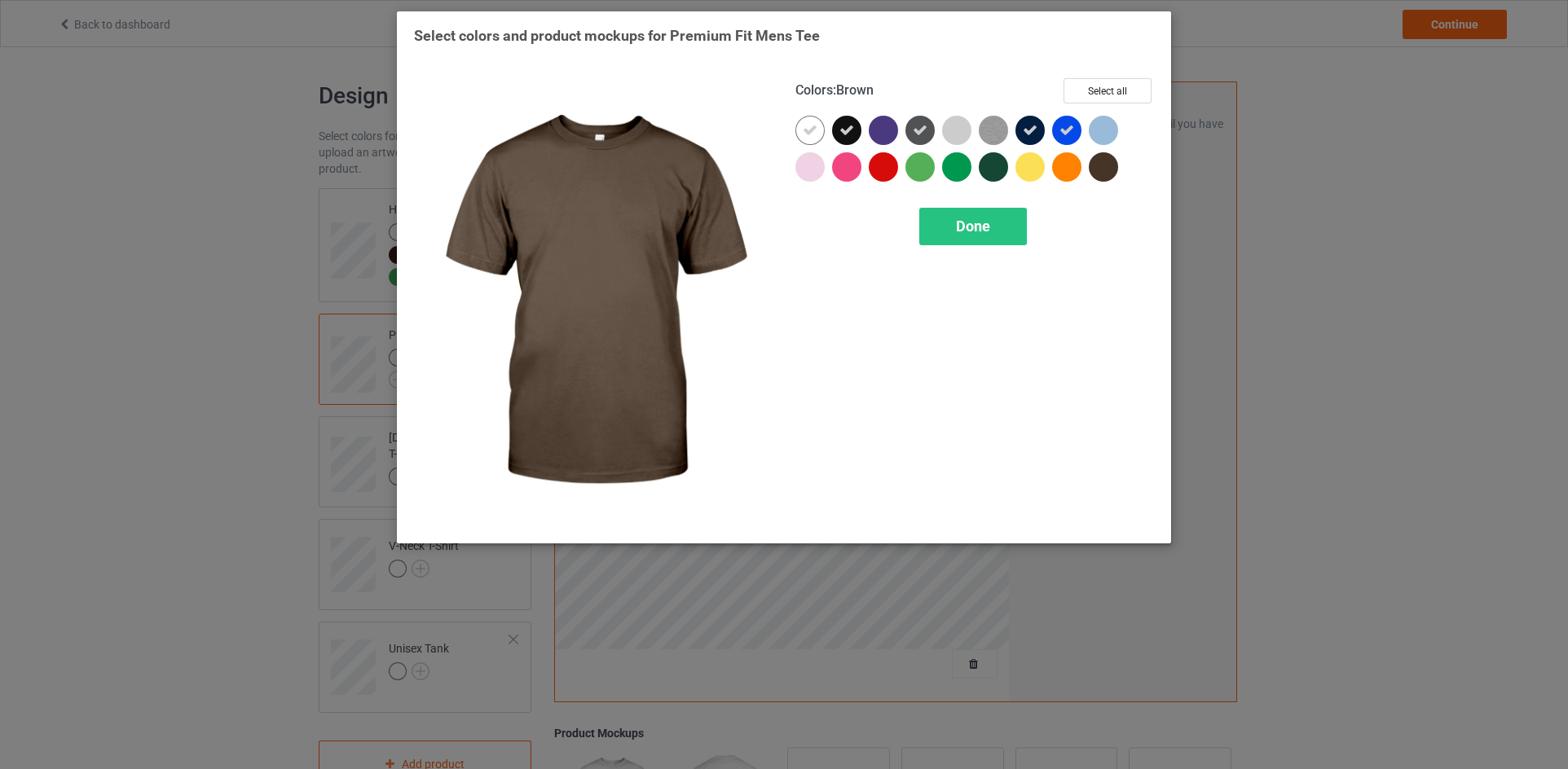
click at [1113, 170] on div at bounding box center [1103, 167] width 29 height 29
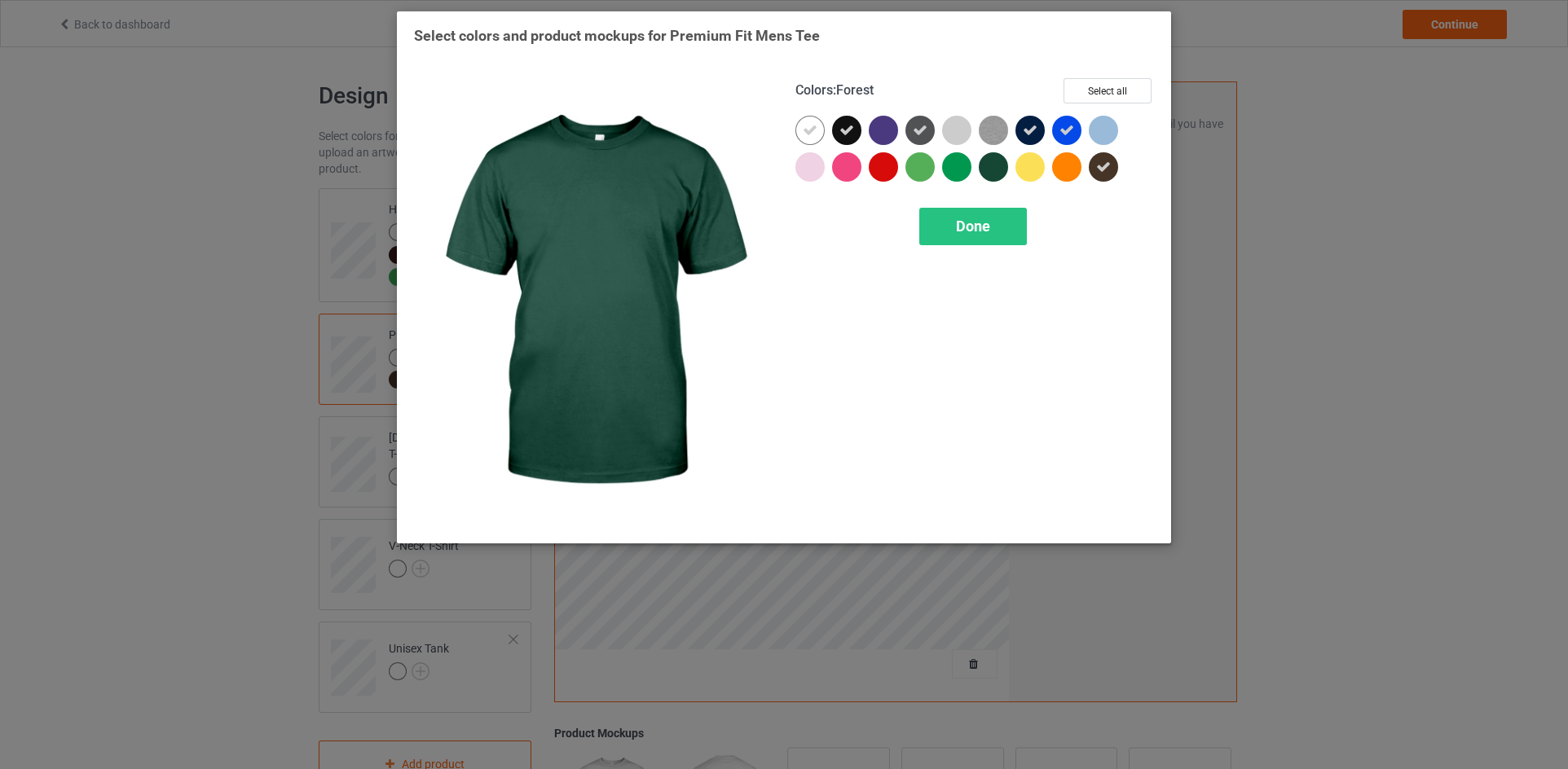
click at [976, 172] on div at bounding box center [975, 152] width 359 height 73
click at [993, 167] on div at bounding box center [993, 167] width 29 height 29
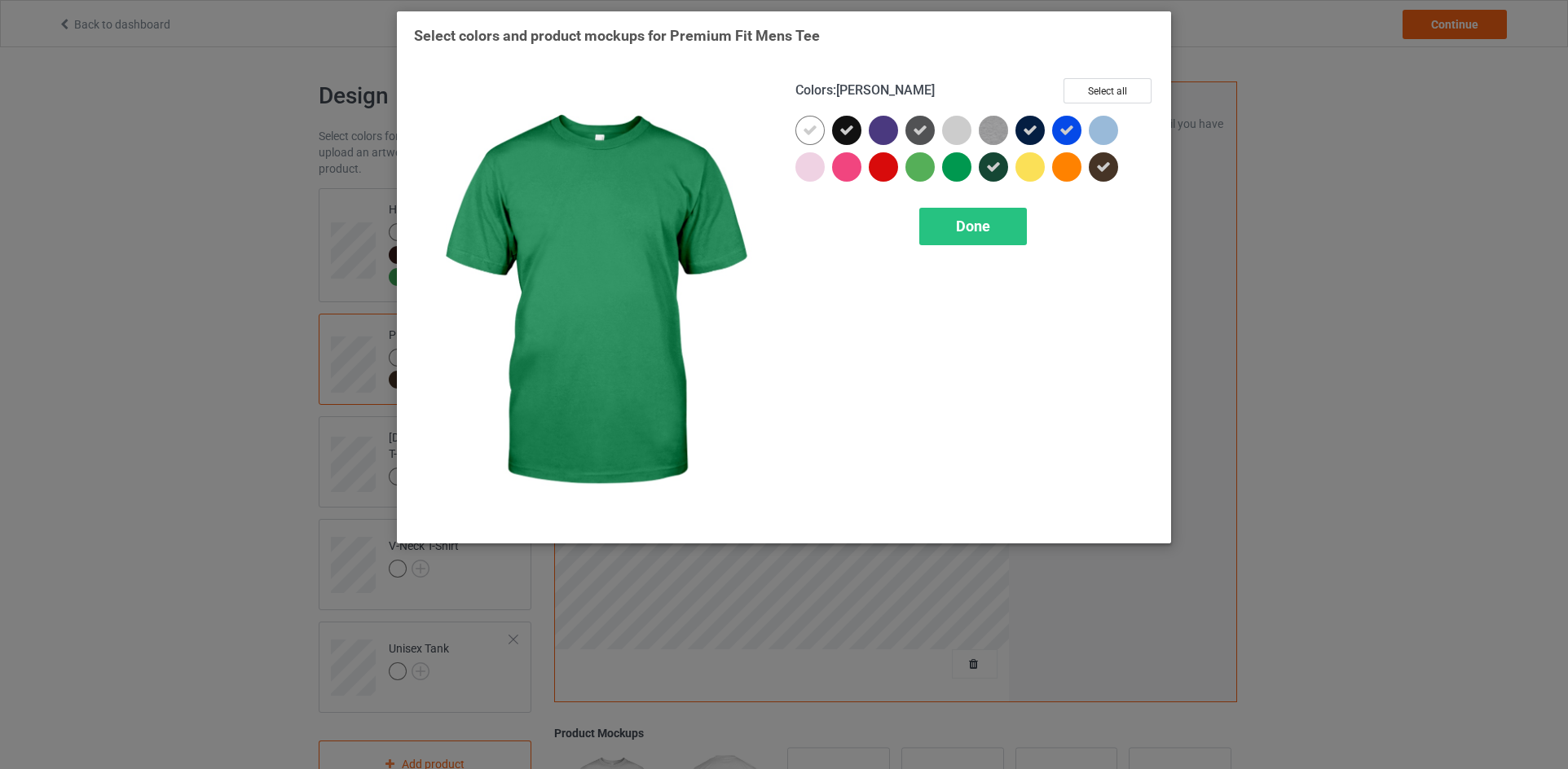
click at [959, 170] on div at bounding box center [956, 167] width 29 height 29
click at [914, 172] on div at bounding box center [919, 167] width 29 height 29
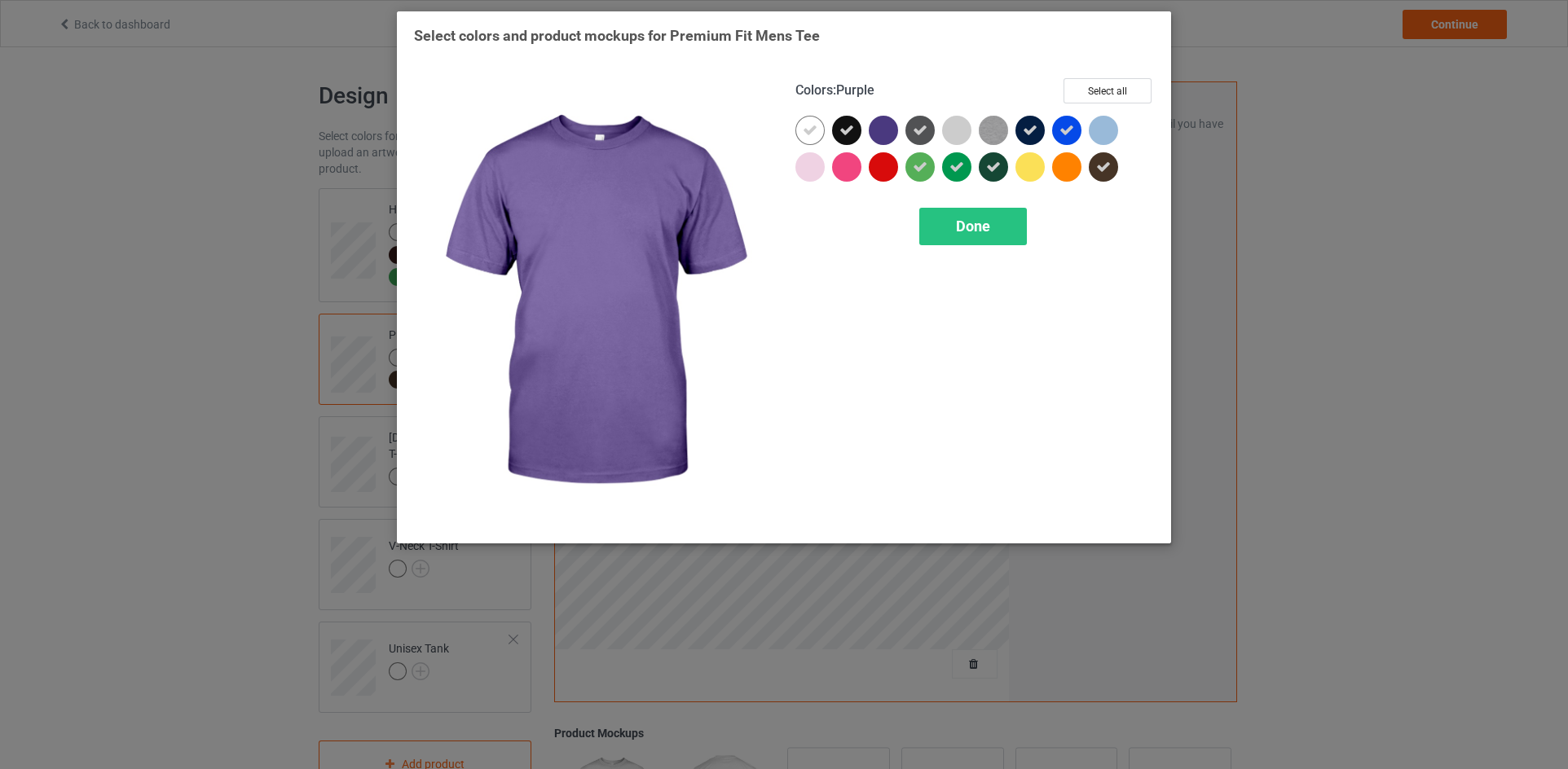
click at [882, 134] on div at bounding box center [883, 130] width 29 height 29
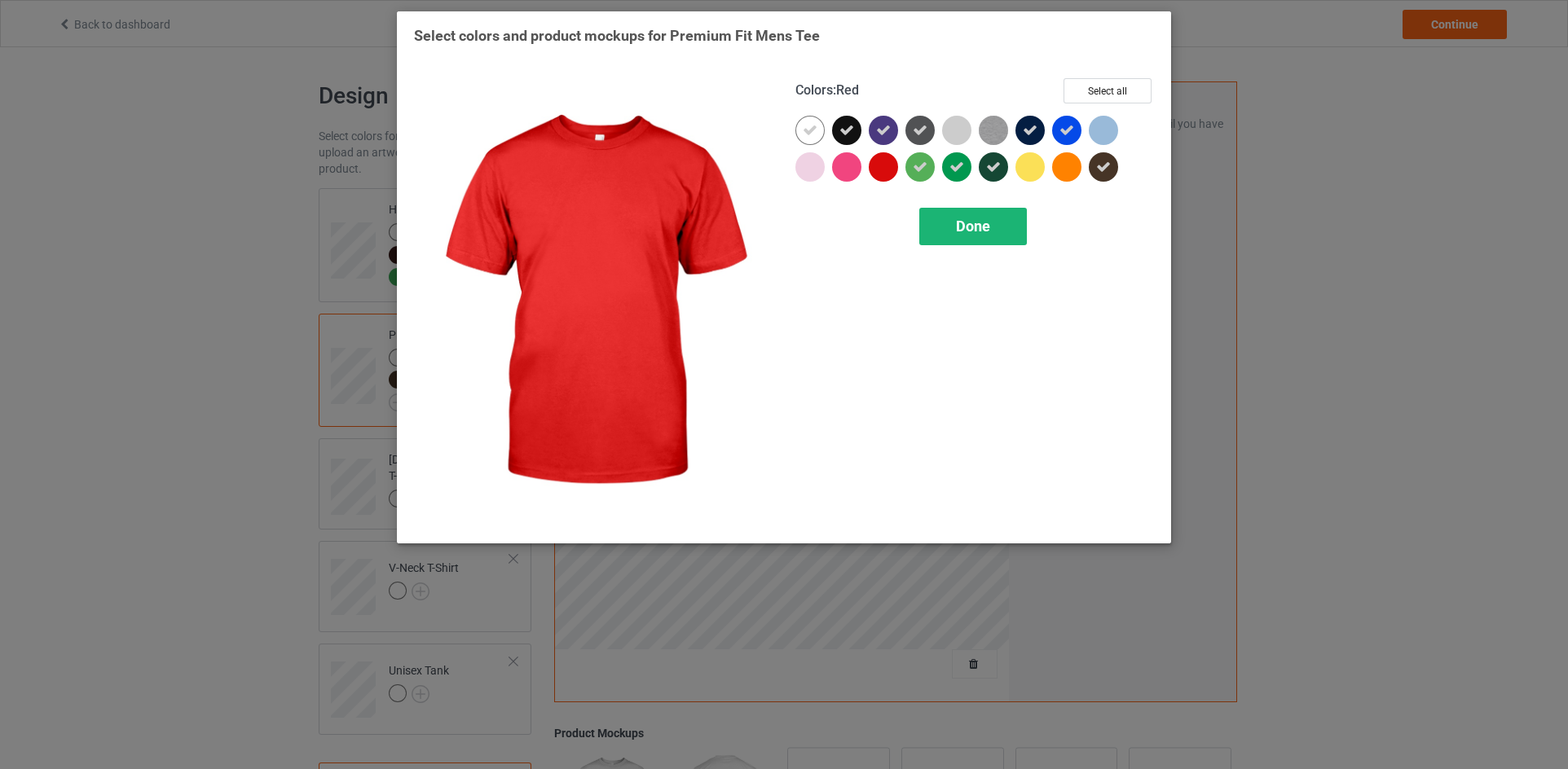
click at [966, 232] on span "Done" at bounding box center [973, 226] width 34 height 17
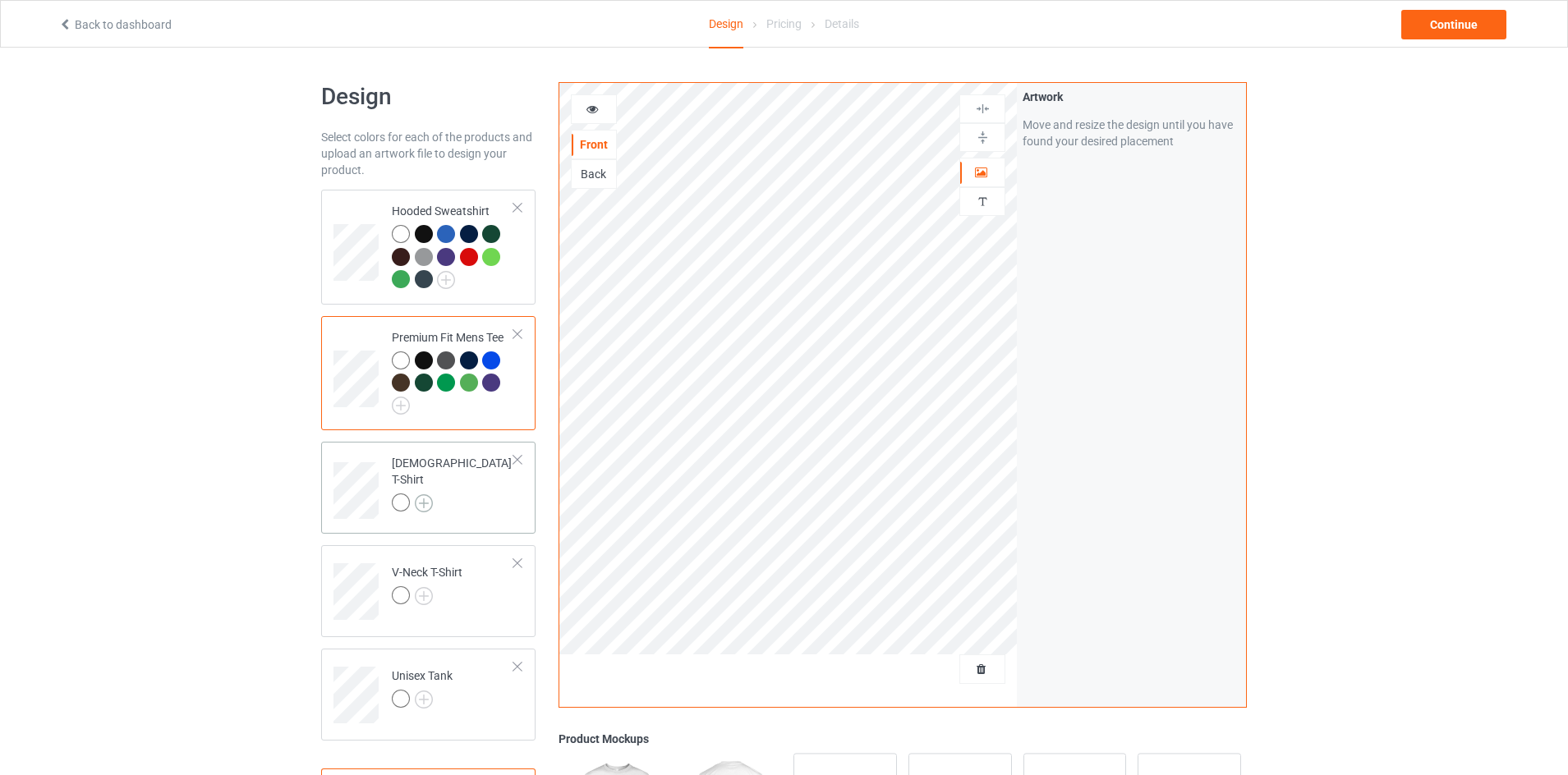
click at [419, 495] on img at bounding box center [424, 503] width 18 height 18
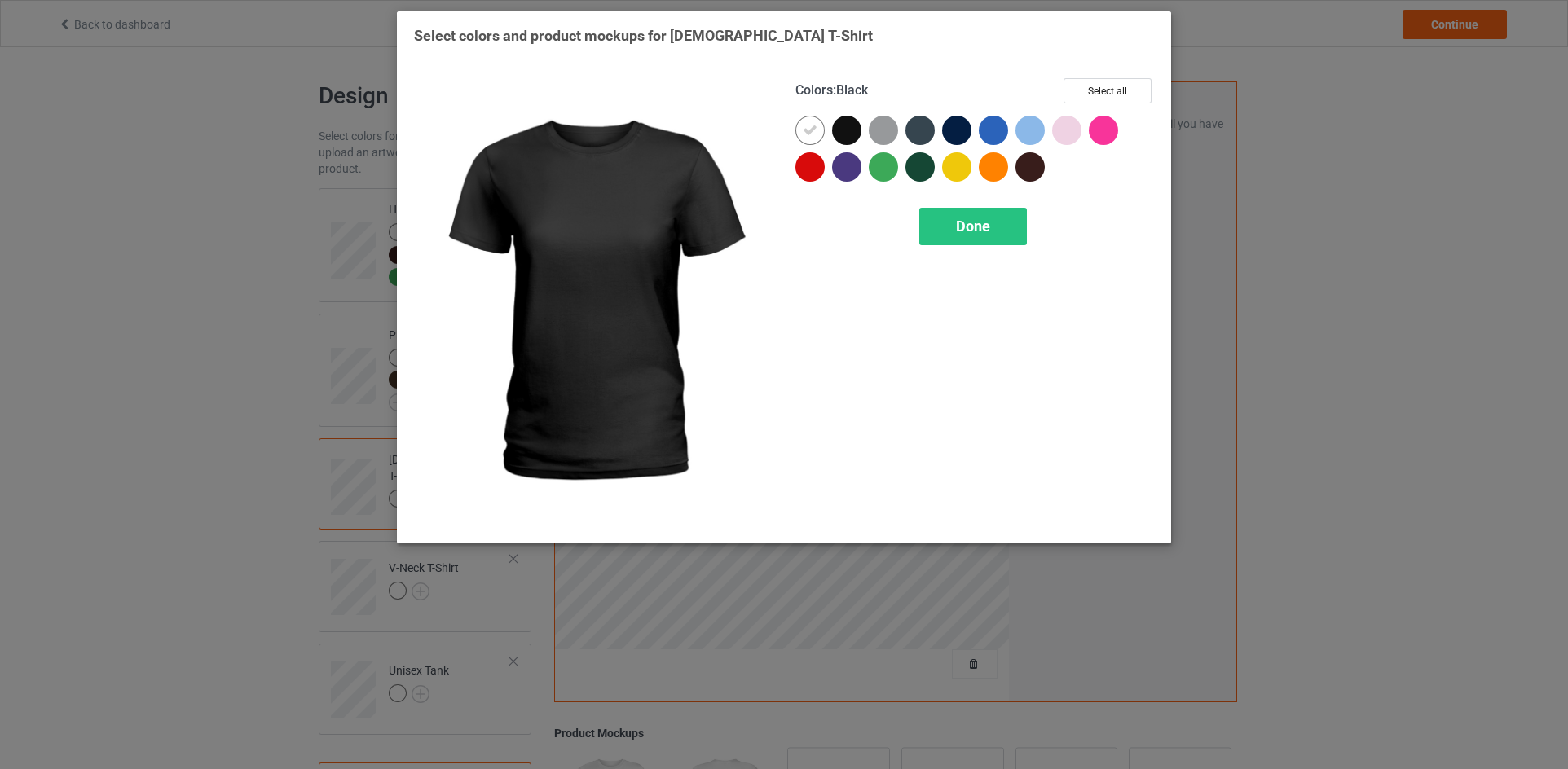
click at [842, 130] on div at bounding box center [847, 130] width 29 height 29
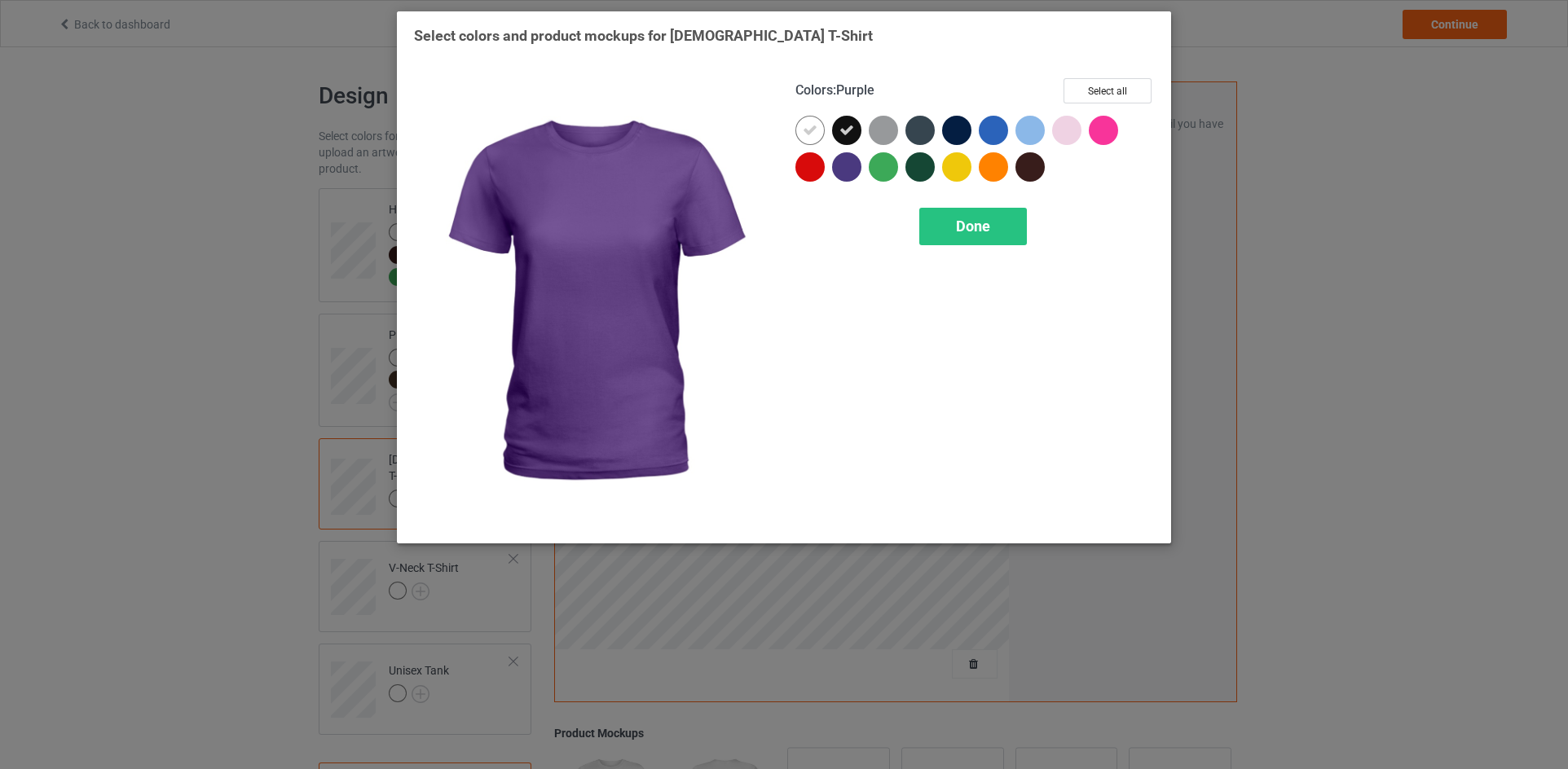
click at [848, 167] on div at bounding box center [847, 167] width 29 height 29
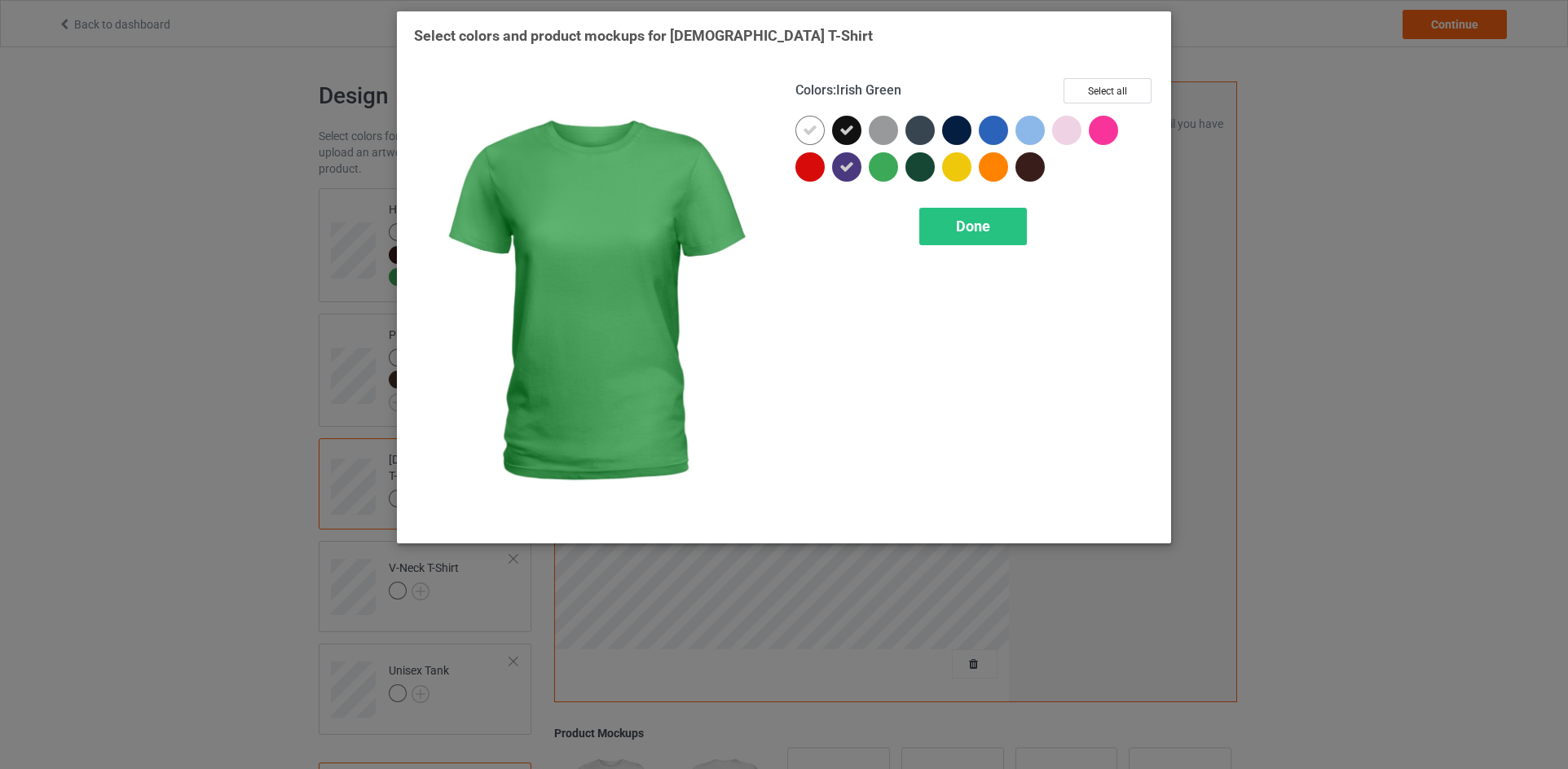
click at [886, 163] on div at bounding box center [883, 167] width 29 height 29
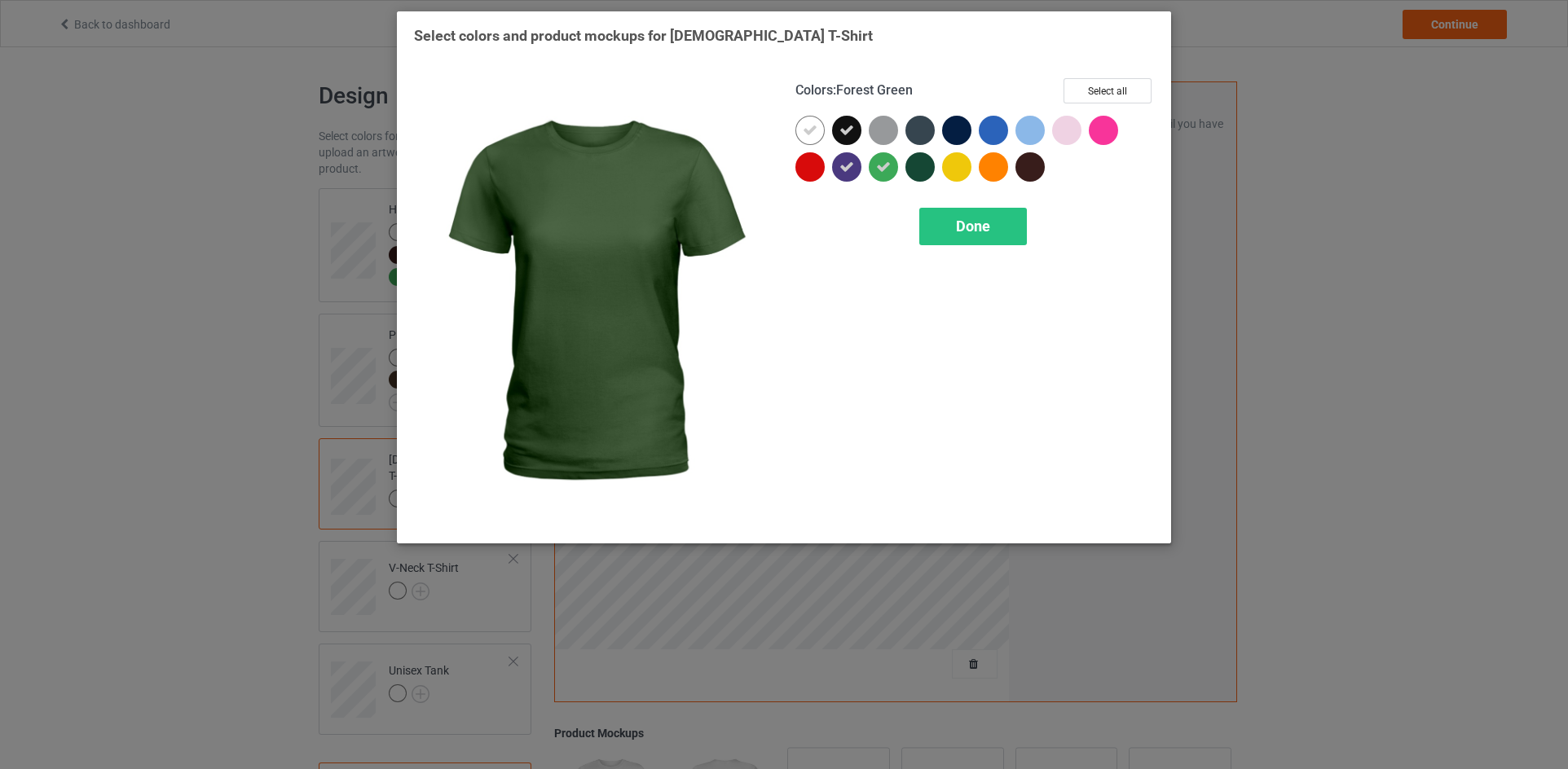
click at [916, 165] on div at bounding box center [919, 167] width 29 height 29
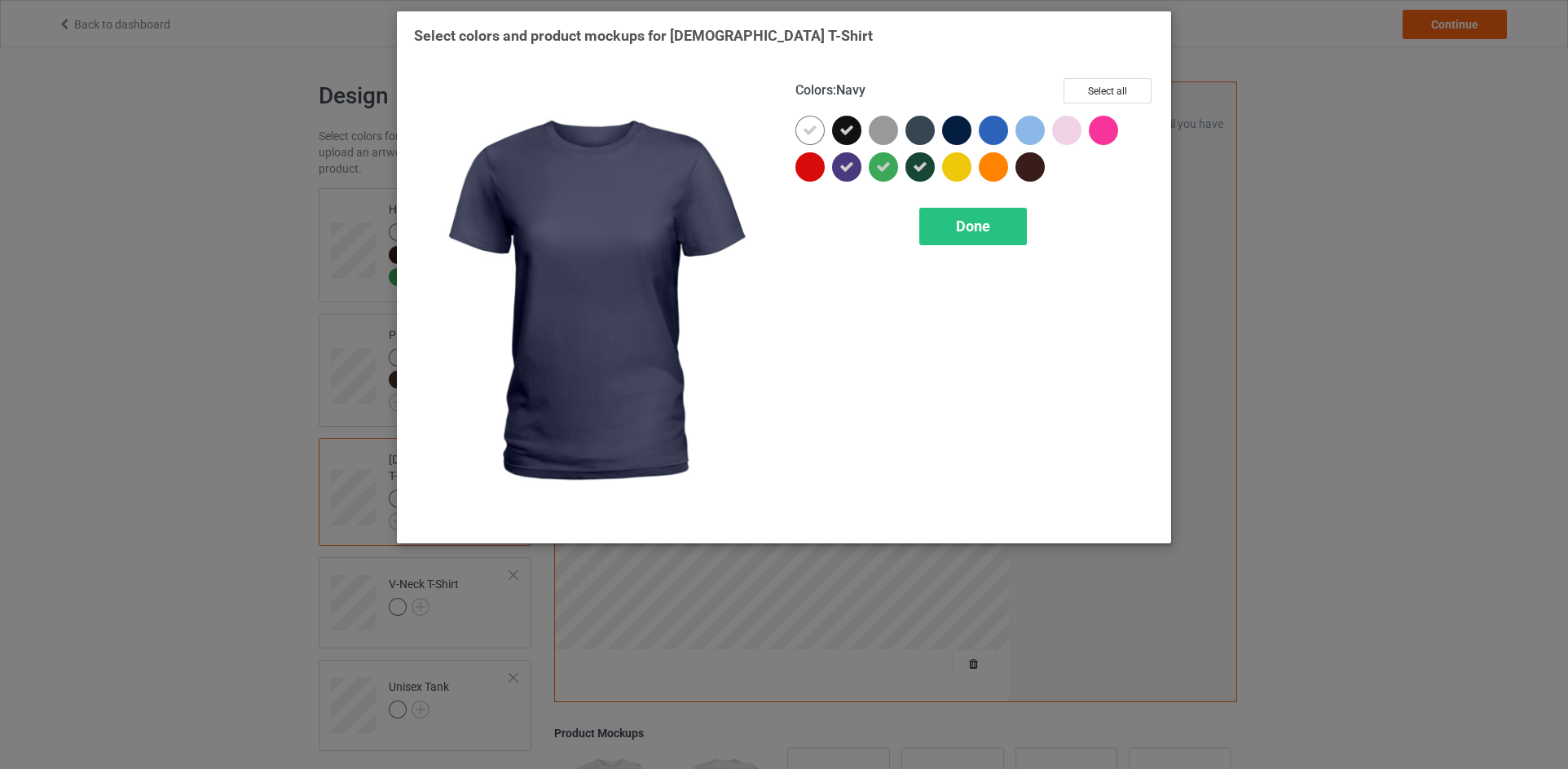
click at [964, 131] on div at bounding box center [956, 130] width 29 height 29
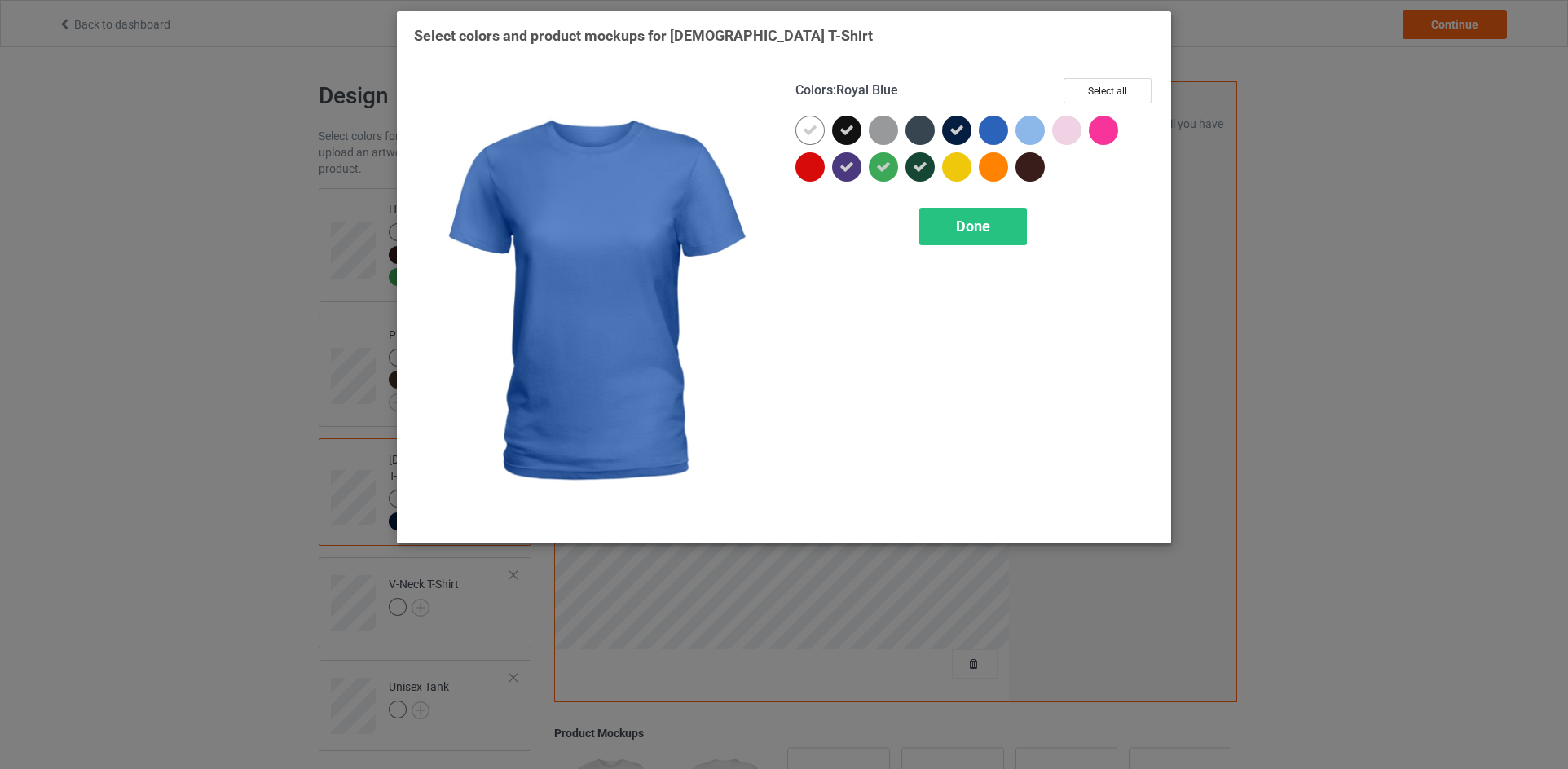
click at [982, 127] on div at bounding box center [993, 130] width 29 height 29
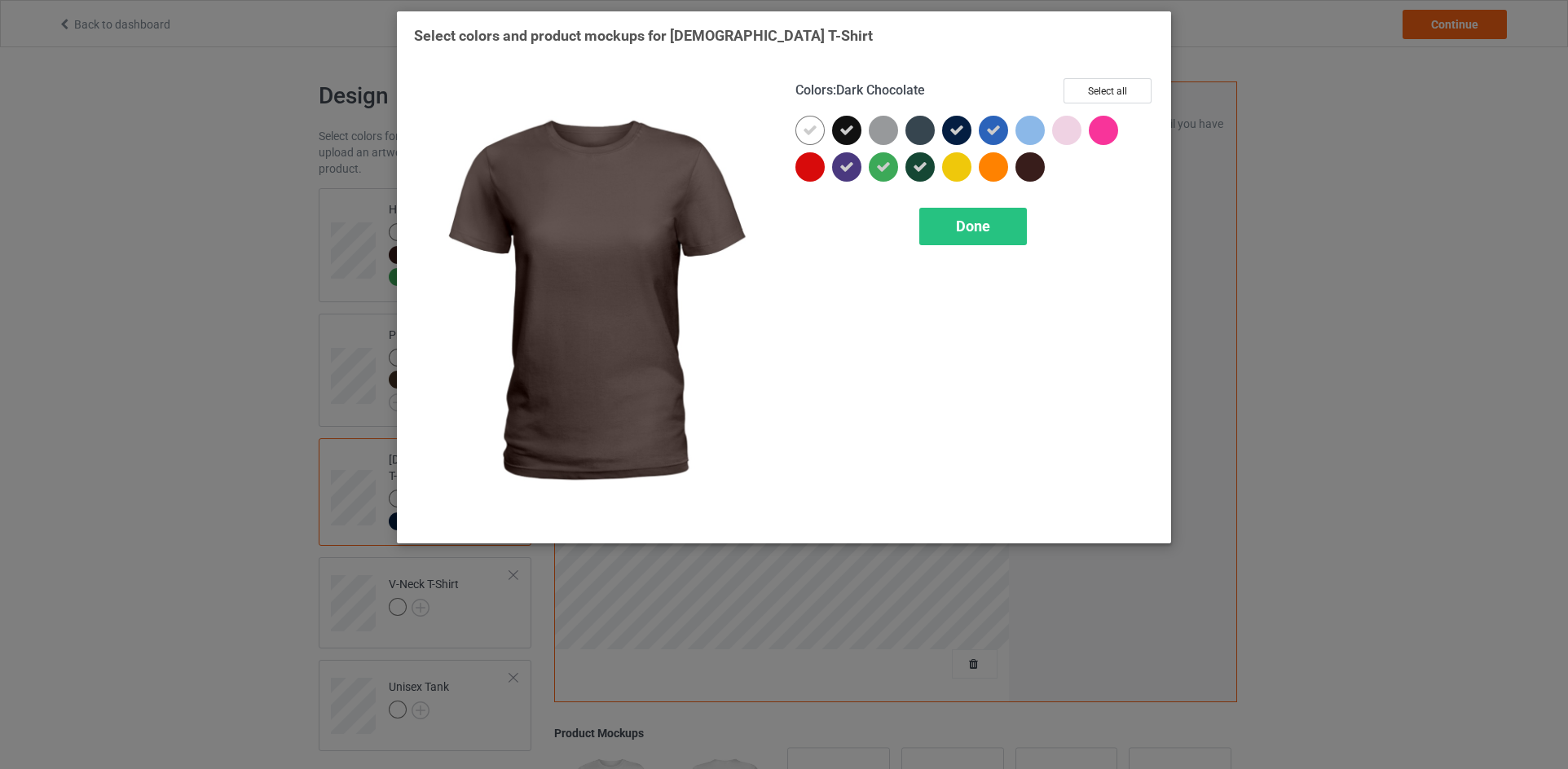
click at [1033, 167] on div at bounding box center [1030, 167] width 29 height 29
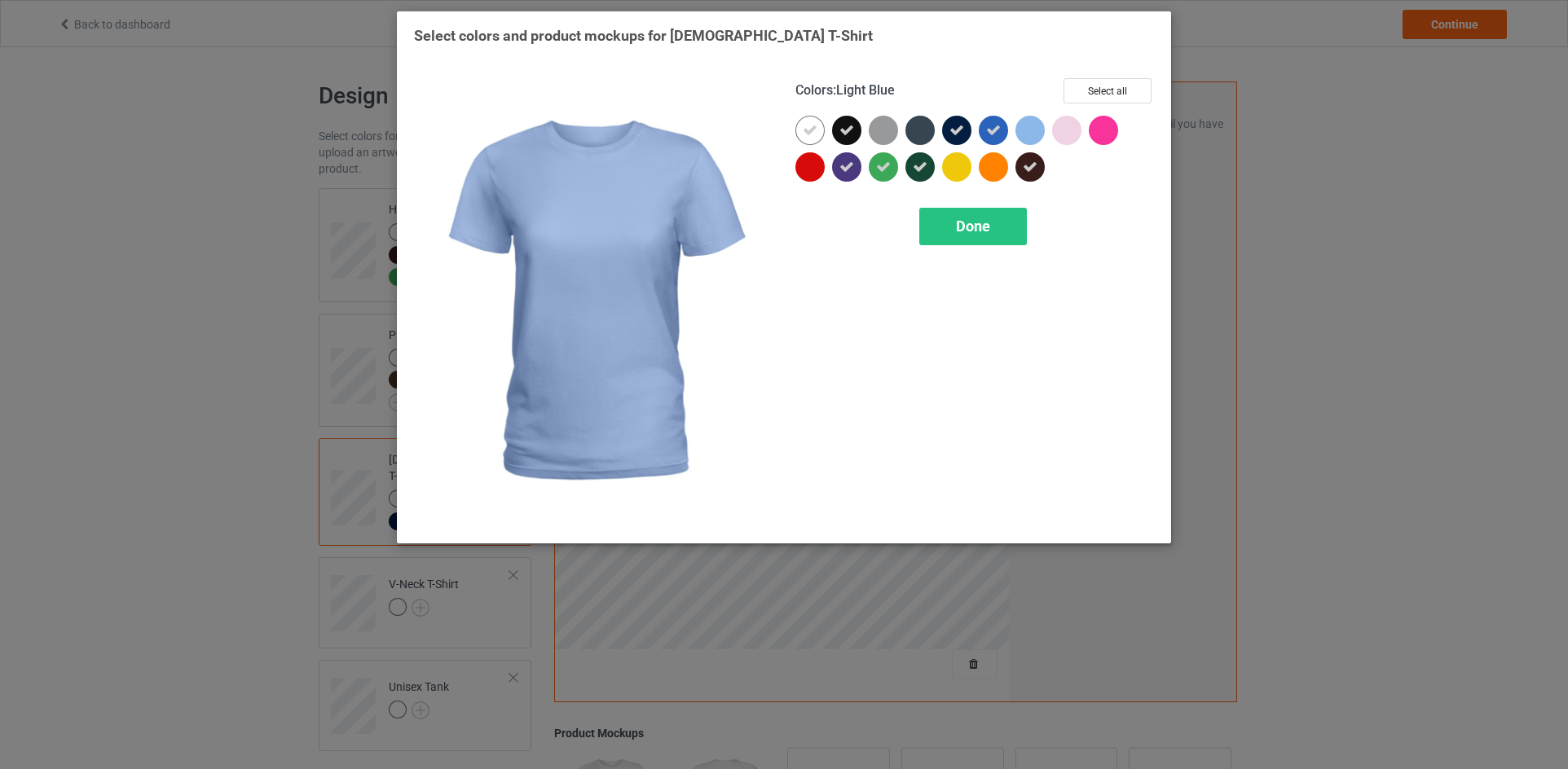
click at [1031, 135] on div at bounding box center [1030, 130] width 29 height 29
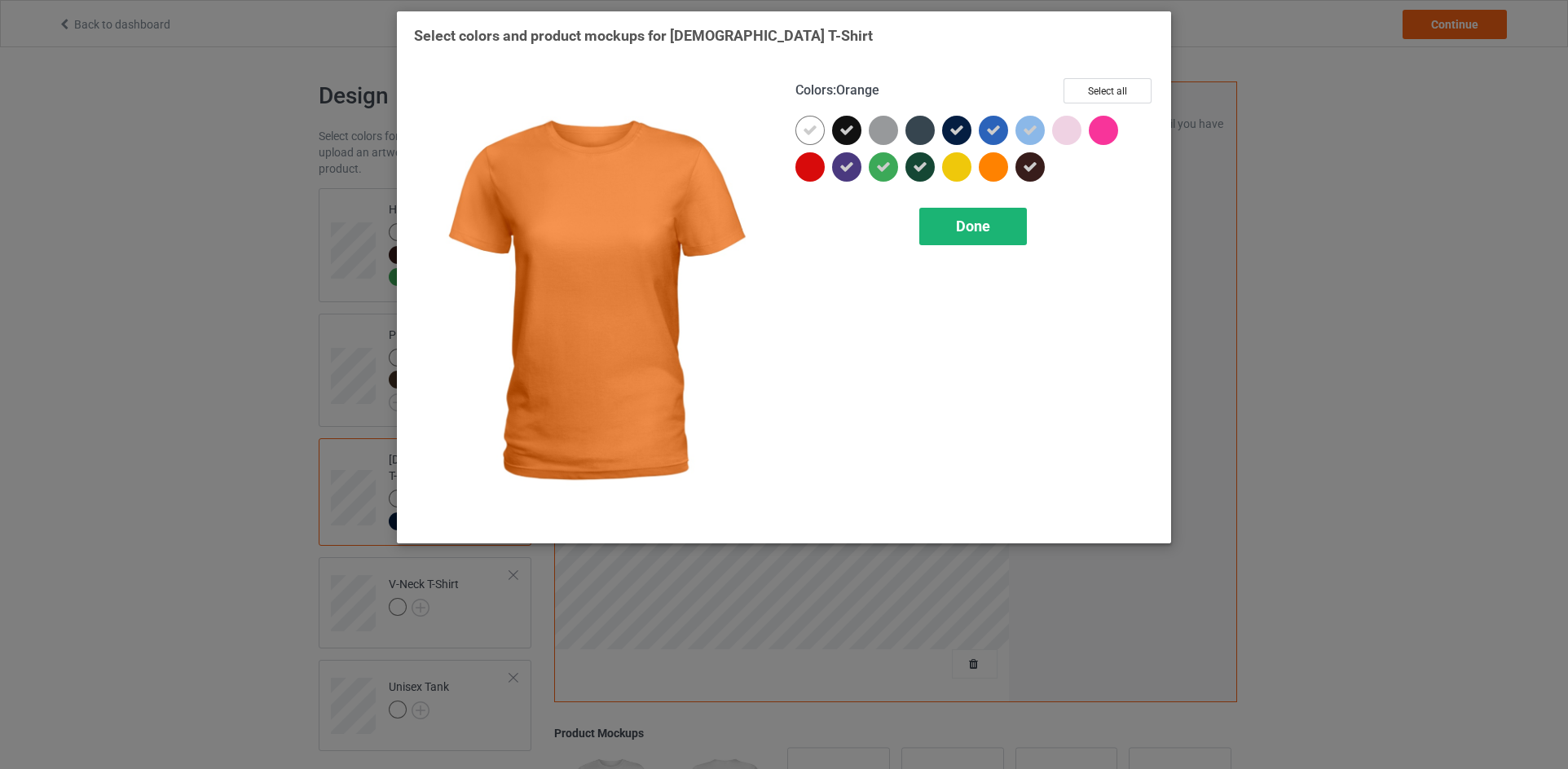
click at [996, 226] on div "Done" at bounding box center [973, 226] width 108 height 38
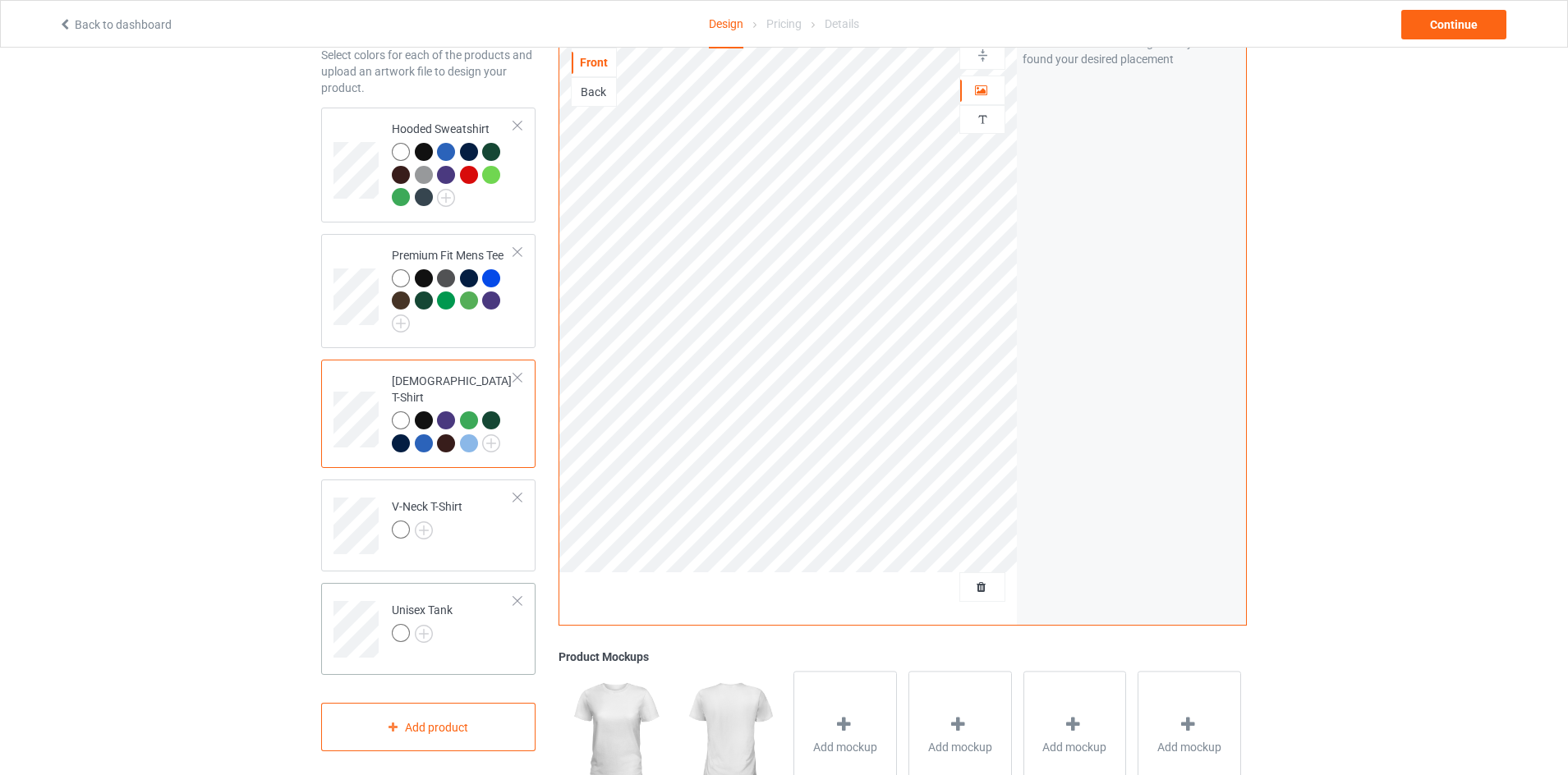
scroll to position [164, 0]
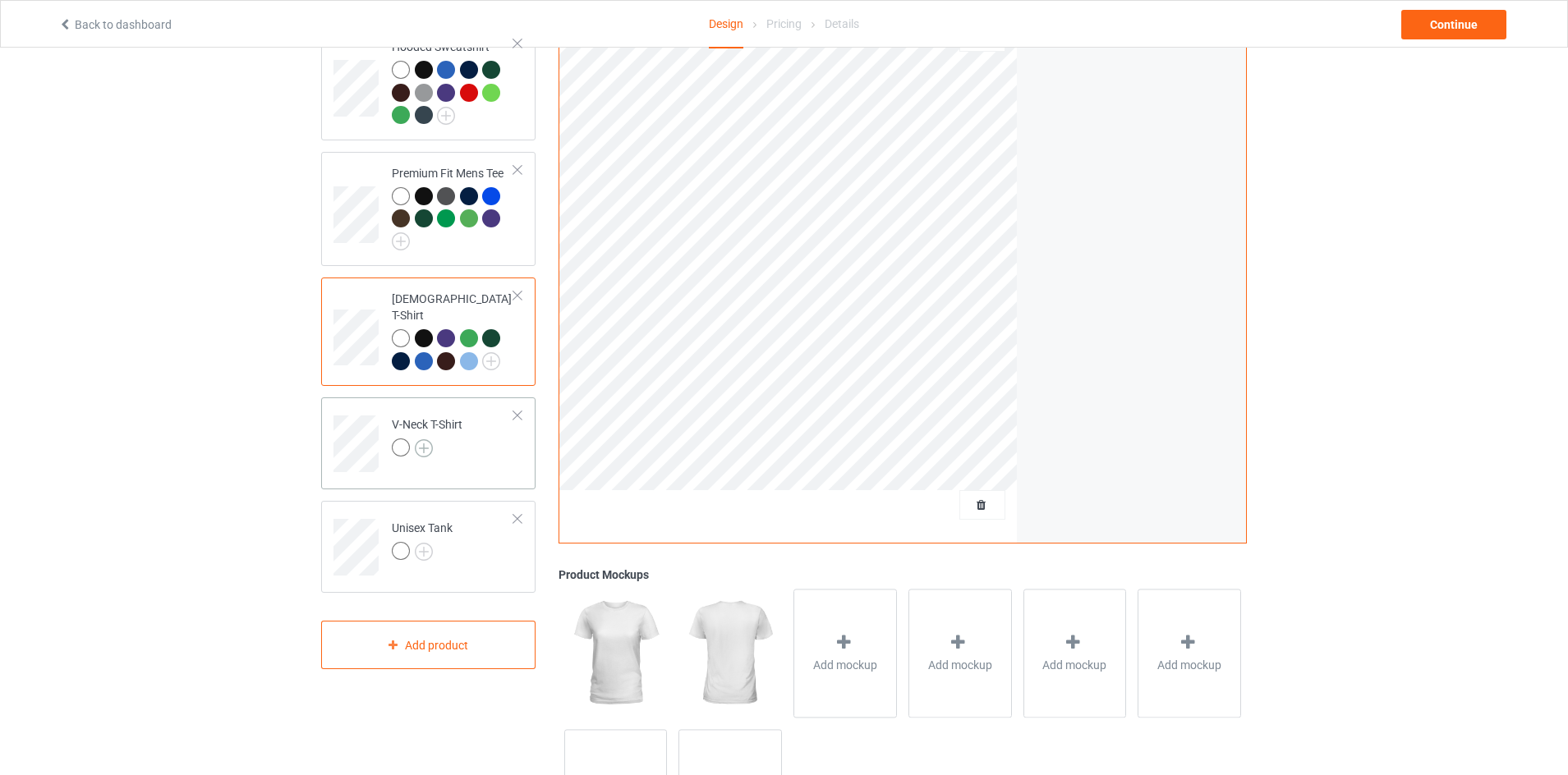
click at [425, 439] on img at bounding box center [424, 448] width 18 height 18
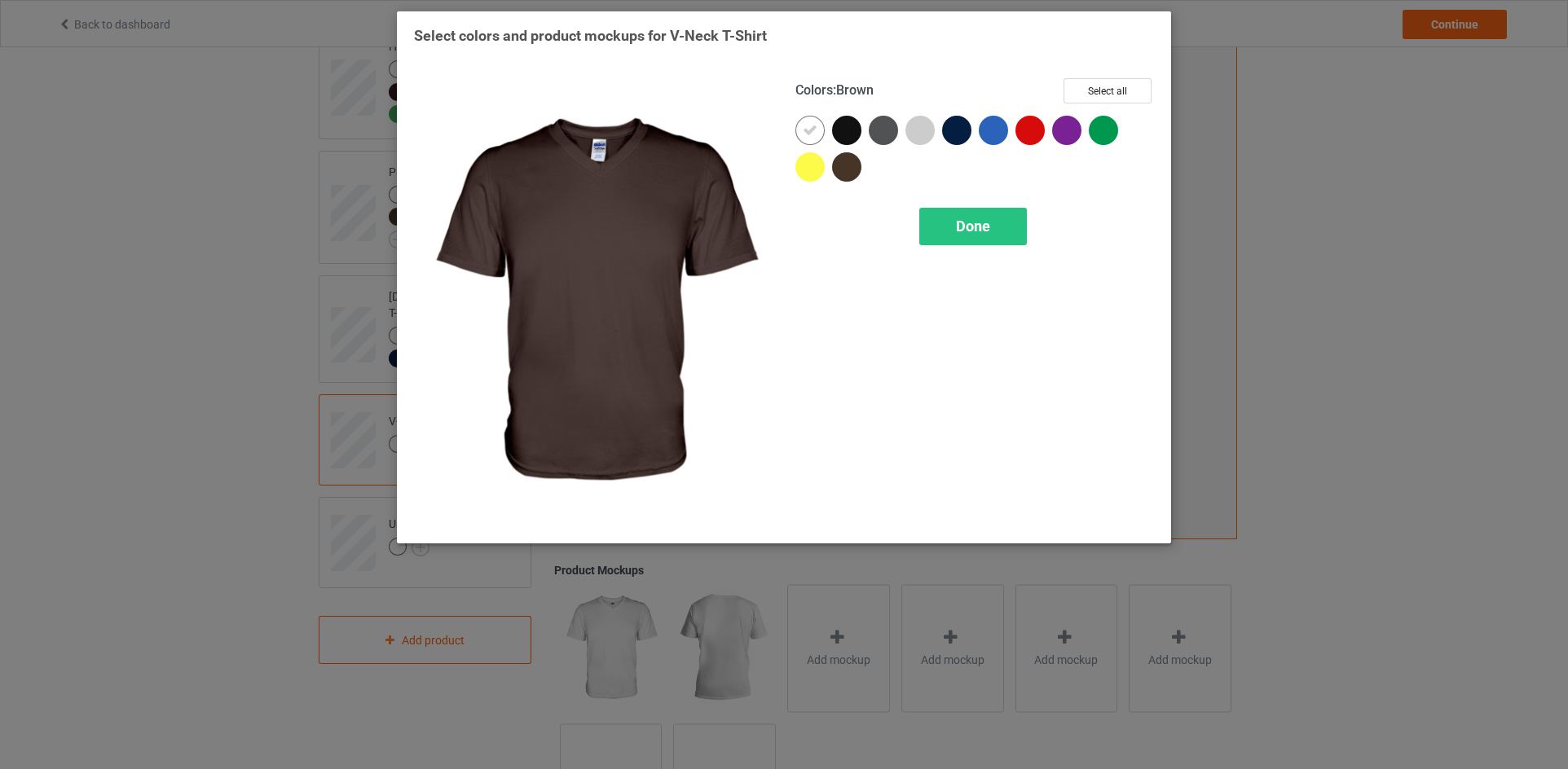
click at [849, 160] on div at bounding box center [847, 167] width 29 height 29
click at [840, 164] on icon at bounding box center [846, 167] width 15 height 15
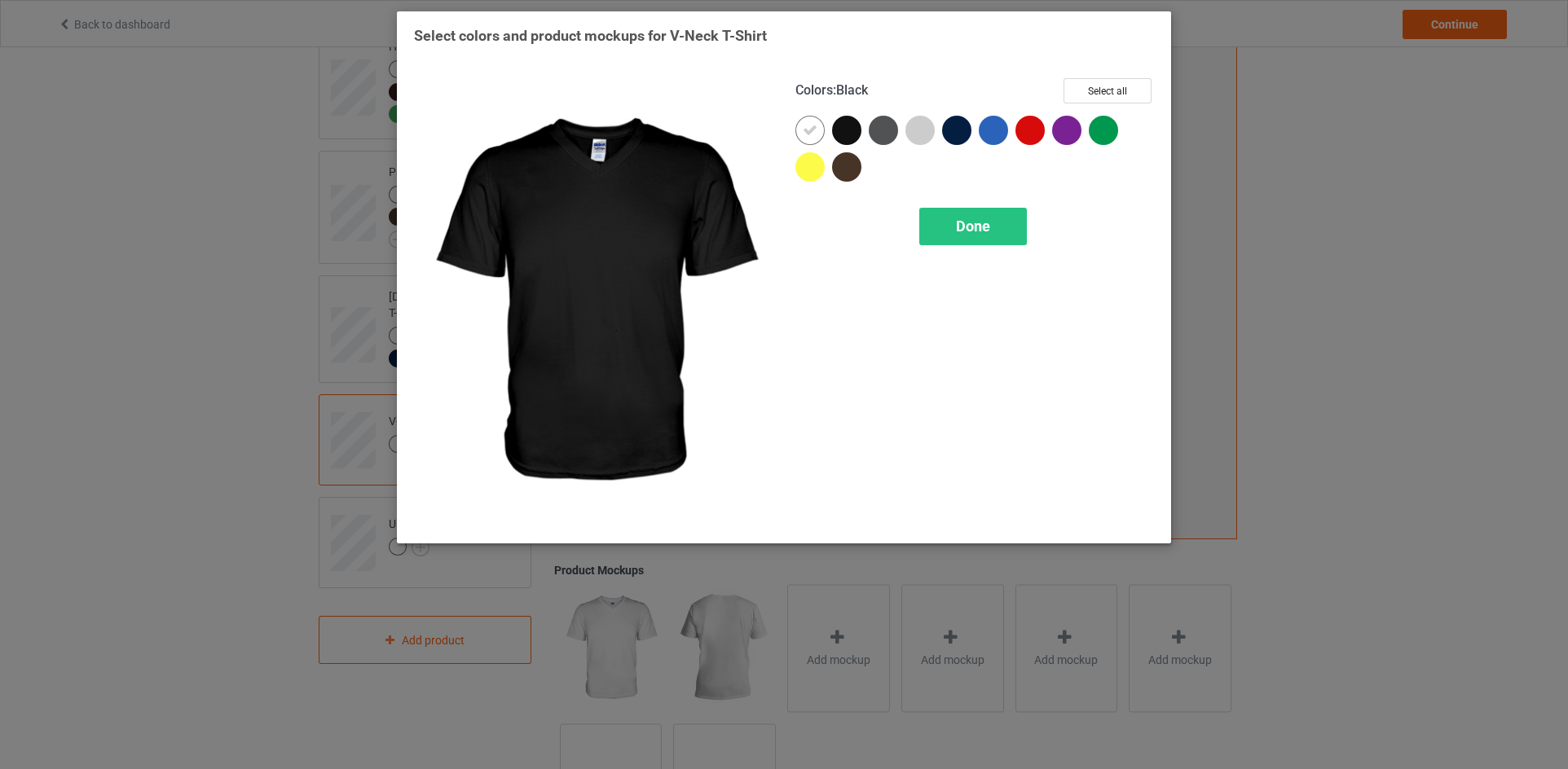
click at [845, 124] on div at bounding box center [847, 130] width 29 height 29
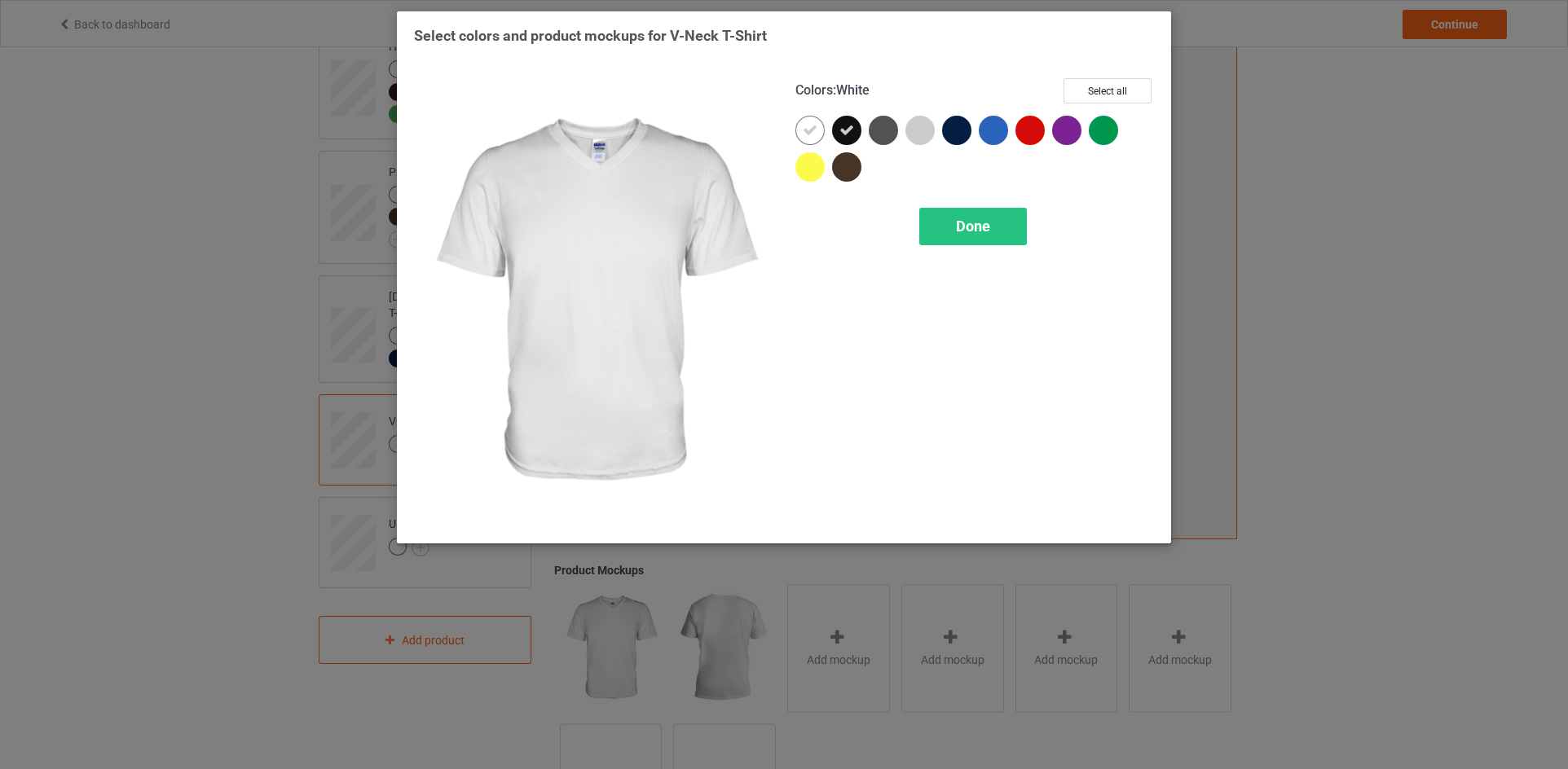
click at [818, 132] on div at bounding box center [810, 130] width 29 height 29
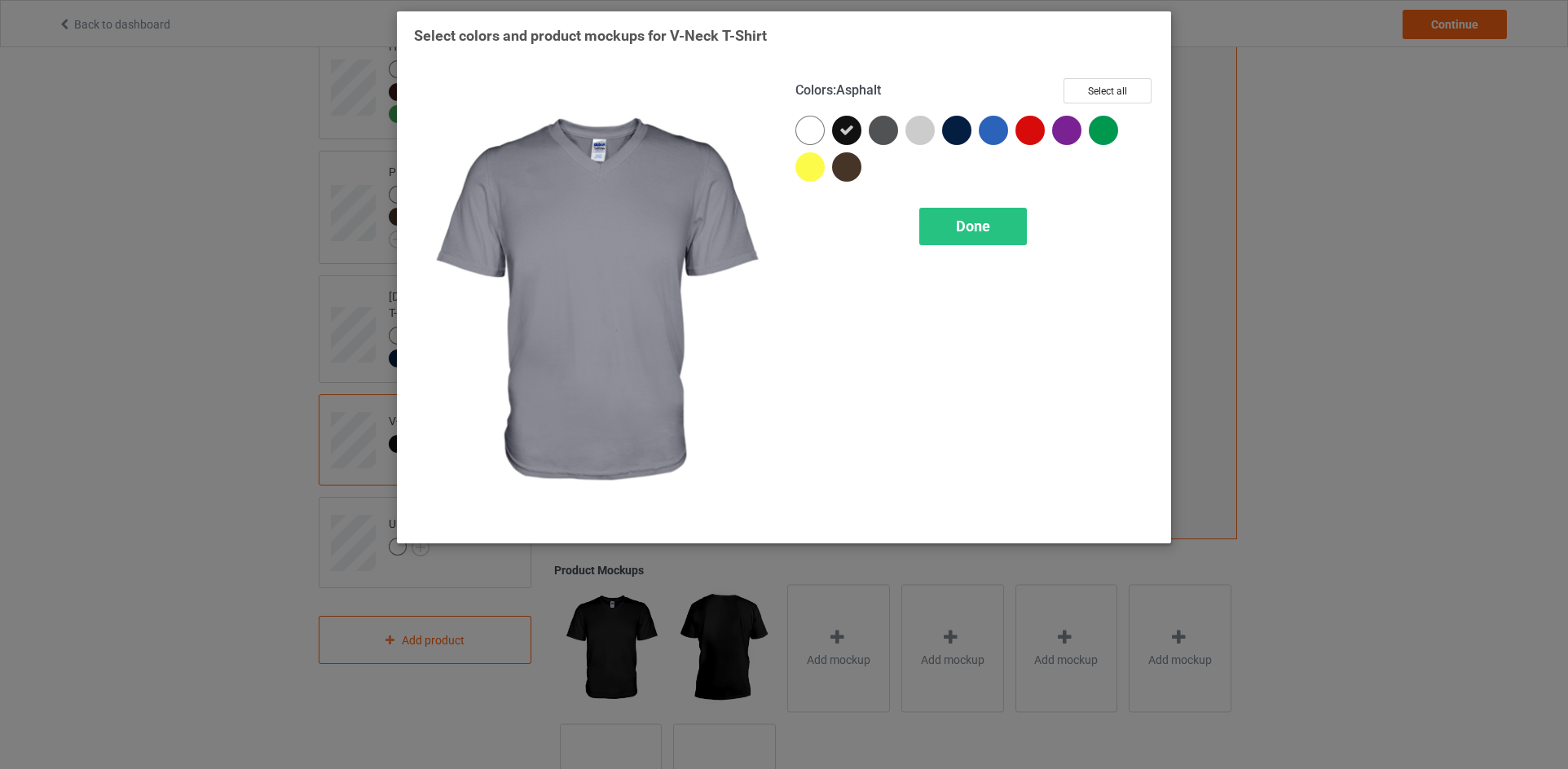
click at [883, 123] on div at bounding box center [883, 130] width 29 height 29
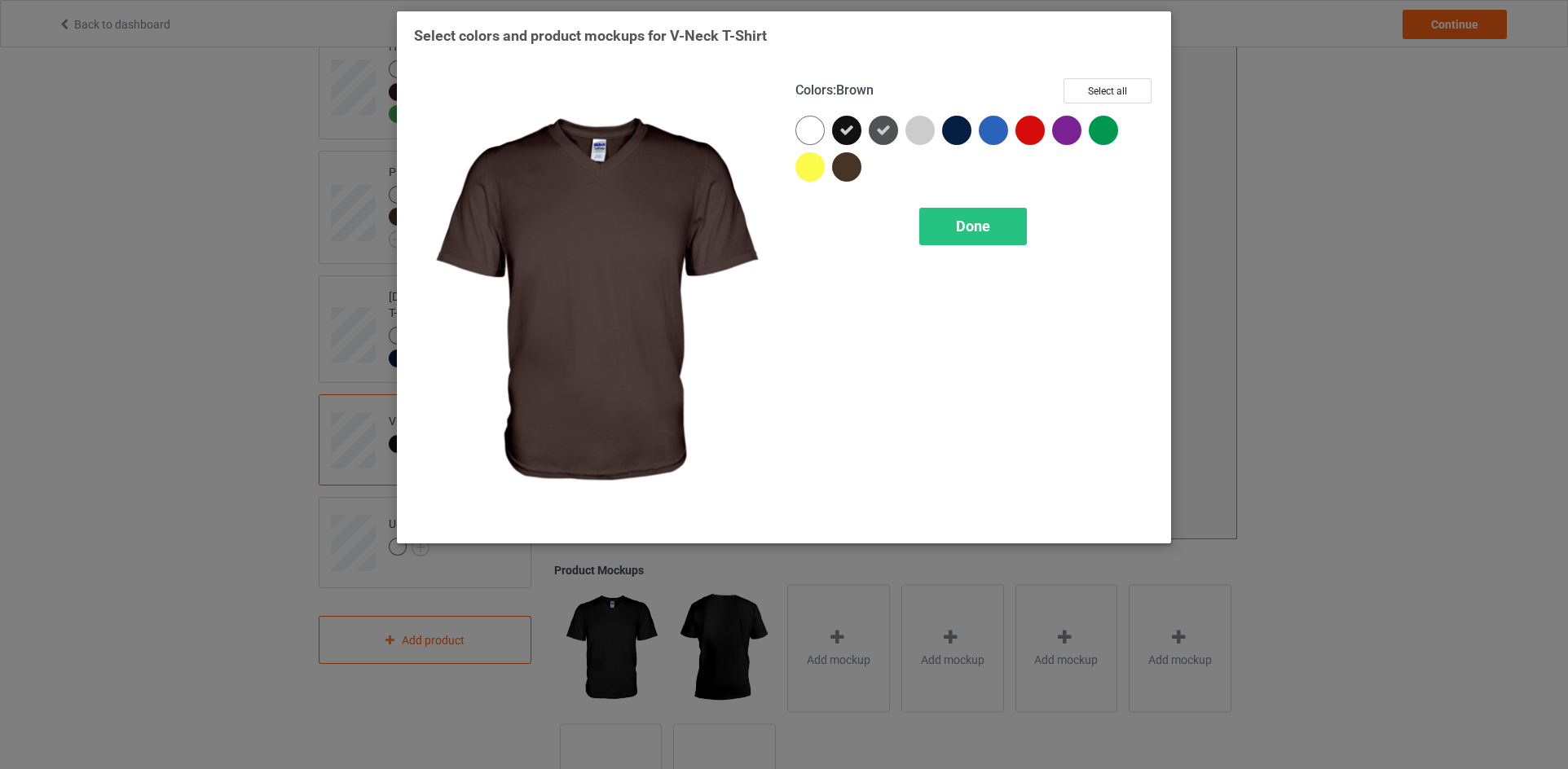
click at [855, 156] on div at bounding box center [847, 167] width 29 height 29
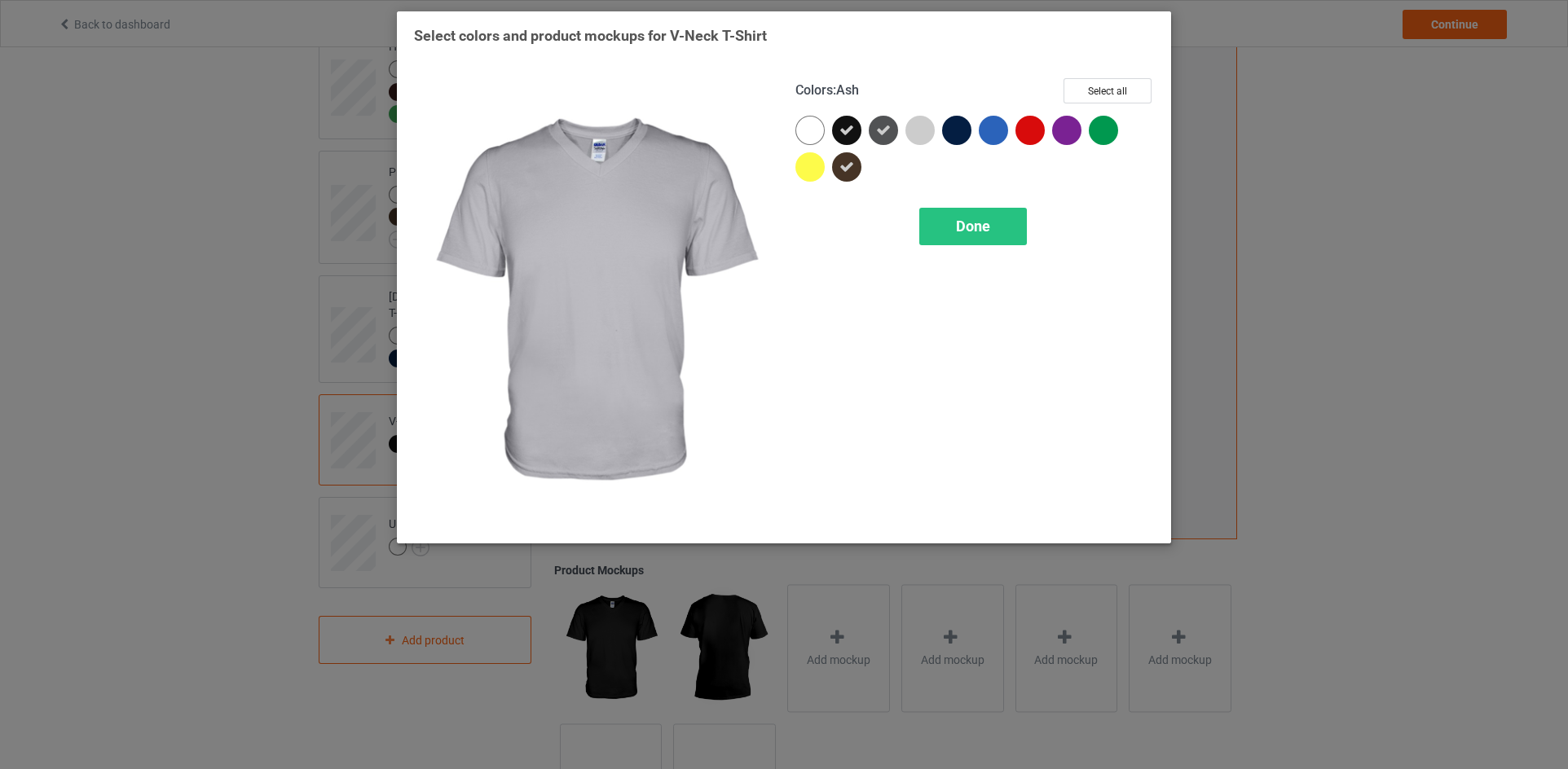
click at [945, 118] on div at bounding box center [960, 133] width 37 height 37
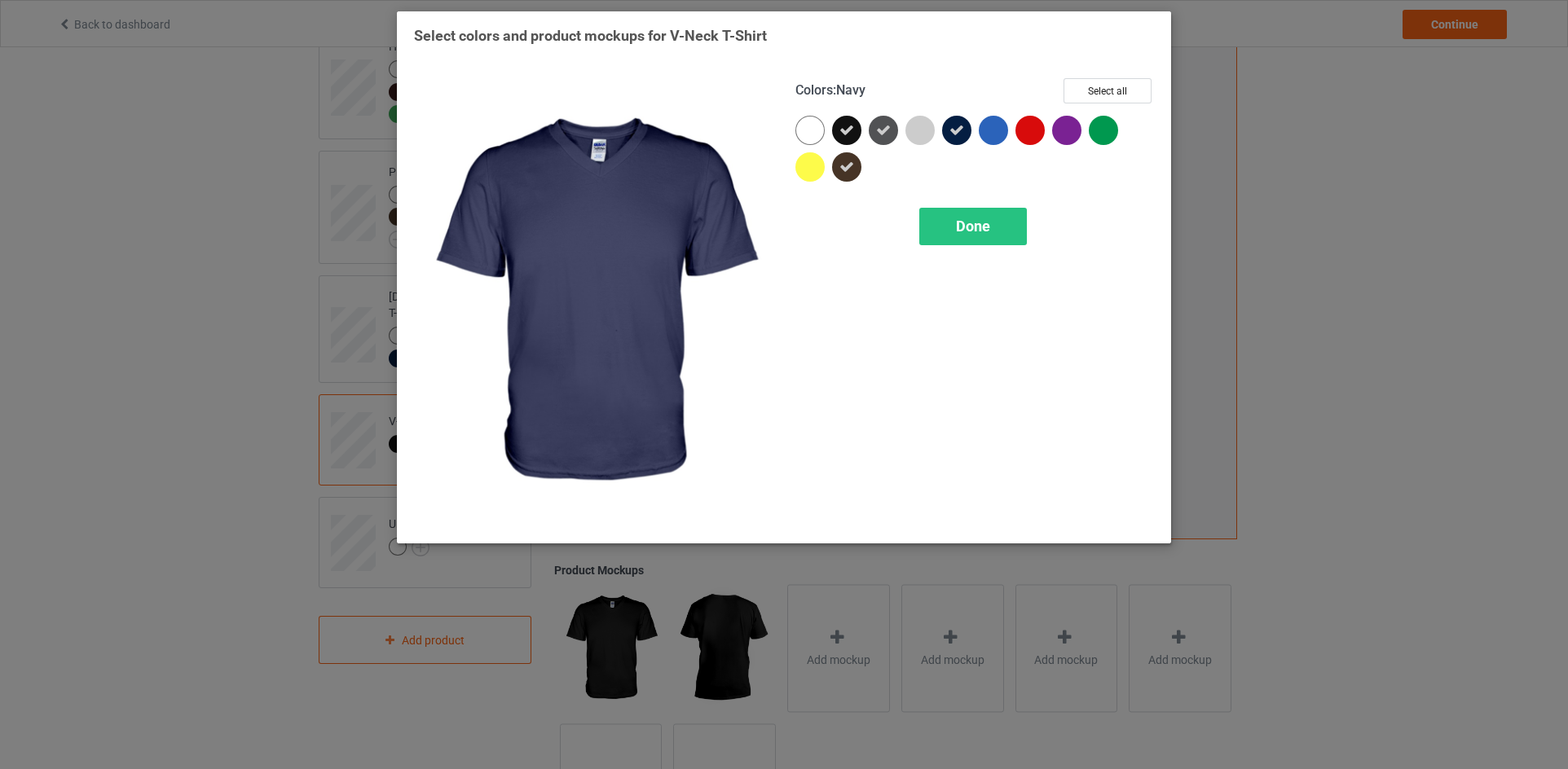
click at [956, 130] on icon at bounding box center [956, 130] width 15 height 15
click at [978, 126] on div at bounding box center [993, 130] width 29 height 29
click at [955, 134] on div at bounding box center [956, 130] width 29 height 29
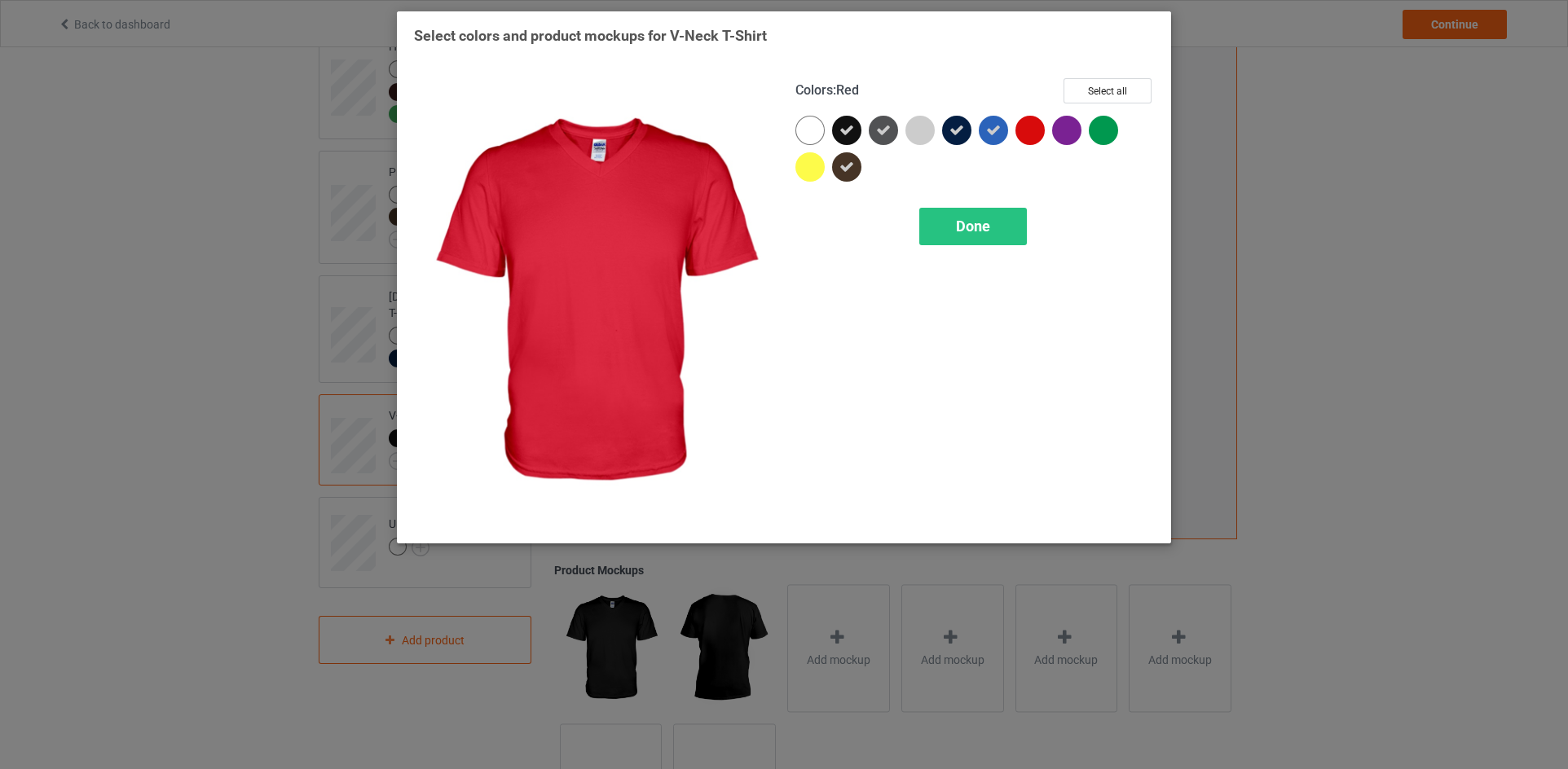
click at [1028, 123] on div at bounding box center [1030, 130] width 29 height 29
click at [1061, 127] on div at bounding box center [1066, 130] width 29 height 29
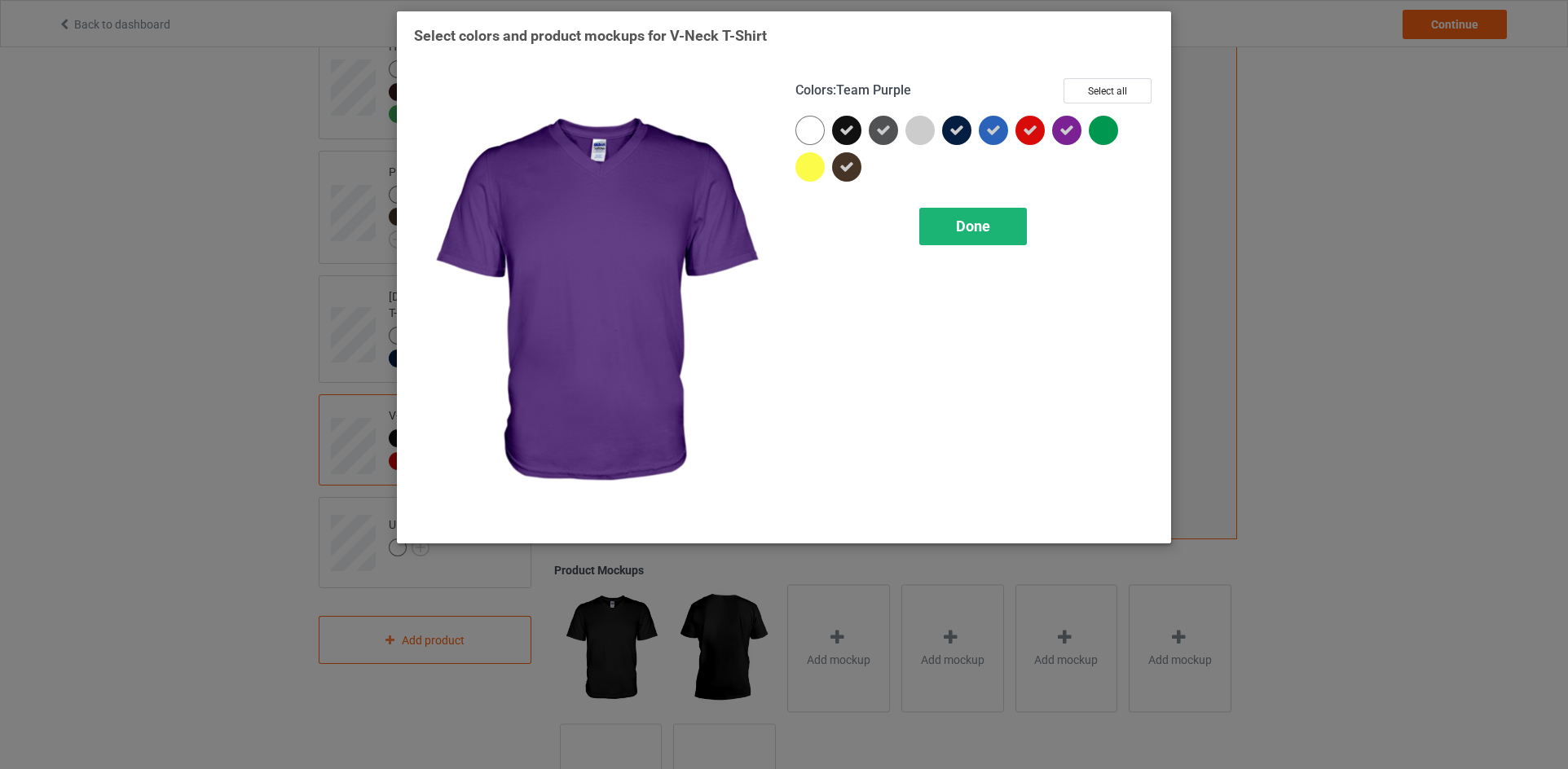
click at [1003, 232] on div "Done" at bounding box center [973, 226] width 108 height 38
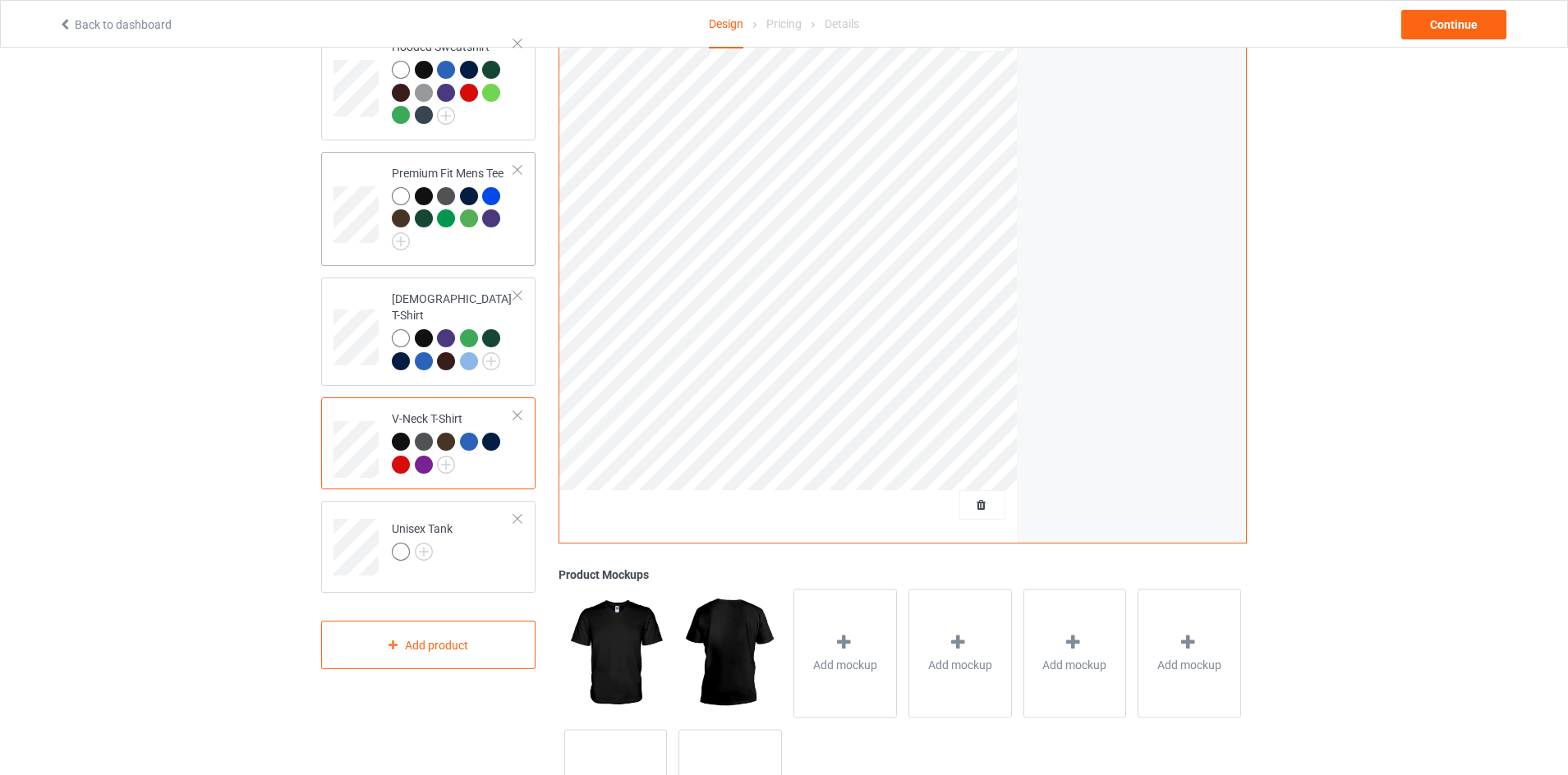
scroll to position [82, 0]
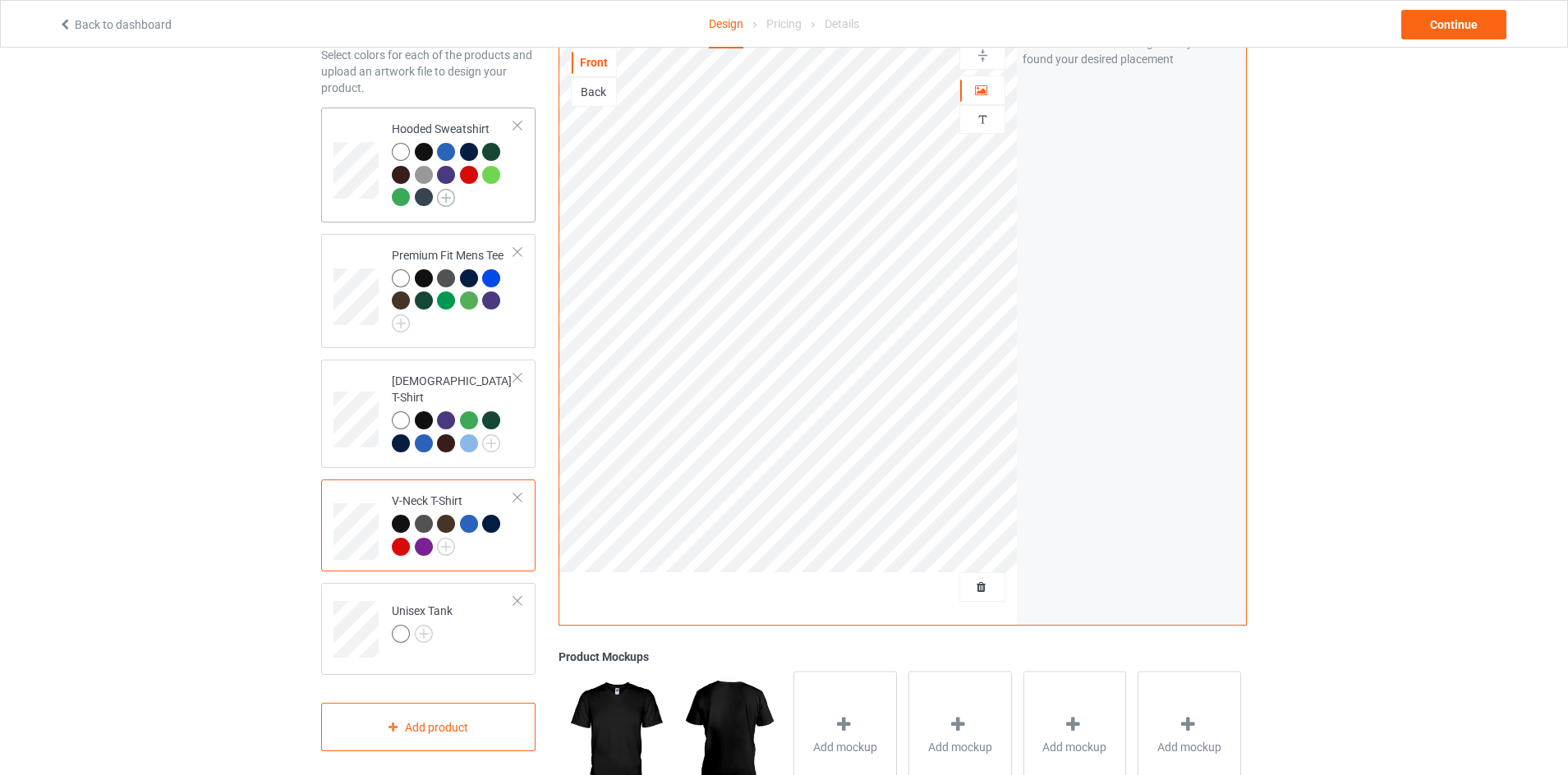
click at [452, 193] on img at bounding box center [445, 197] width 18 height 18
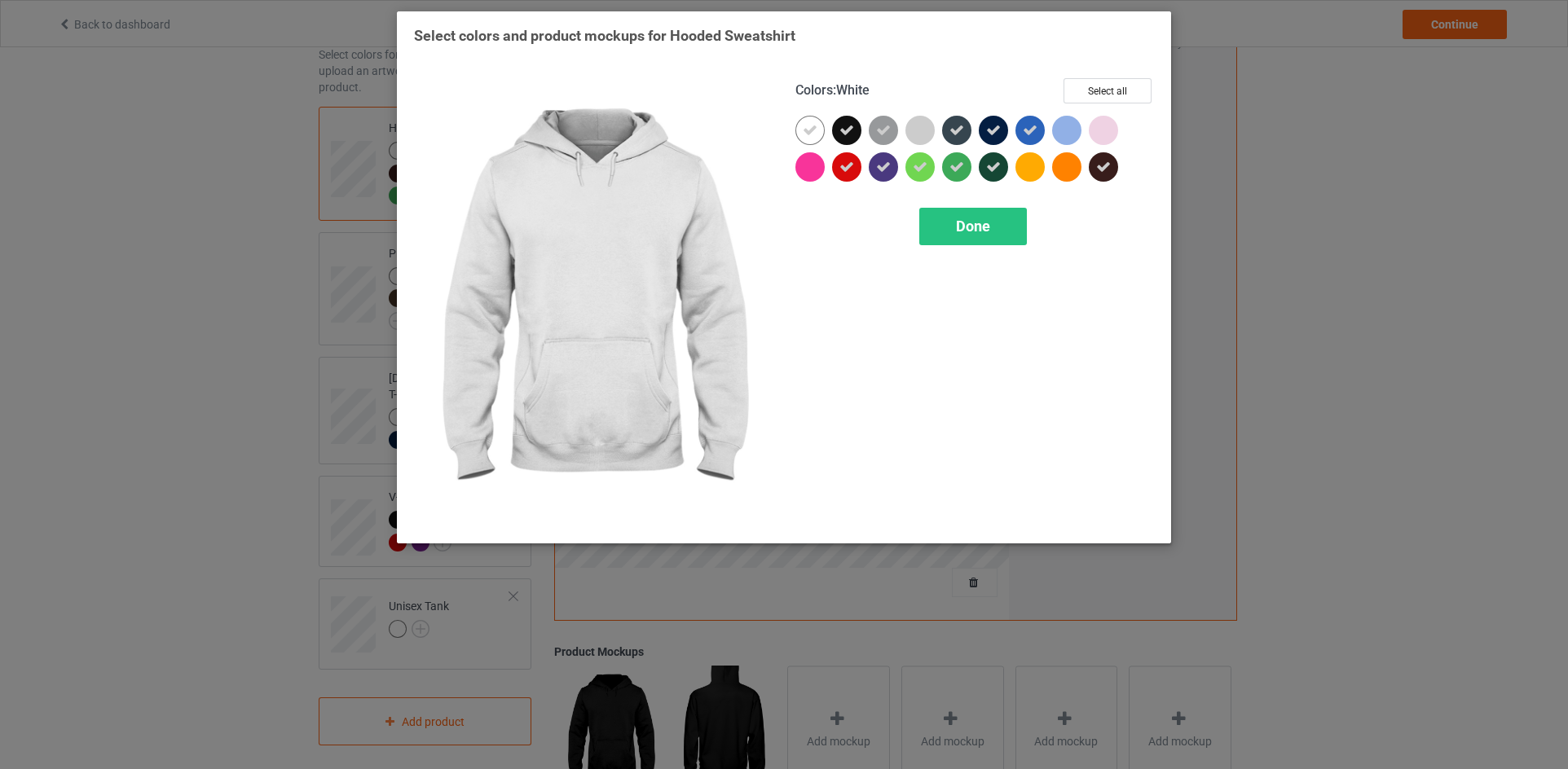
click at [805, 127] on icon at bounding box center [809, 130] width 15 height 15
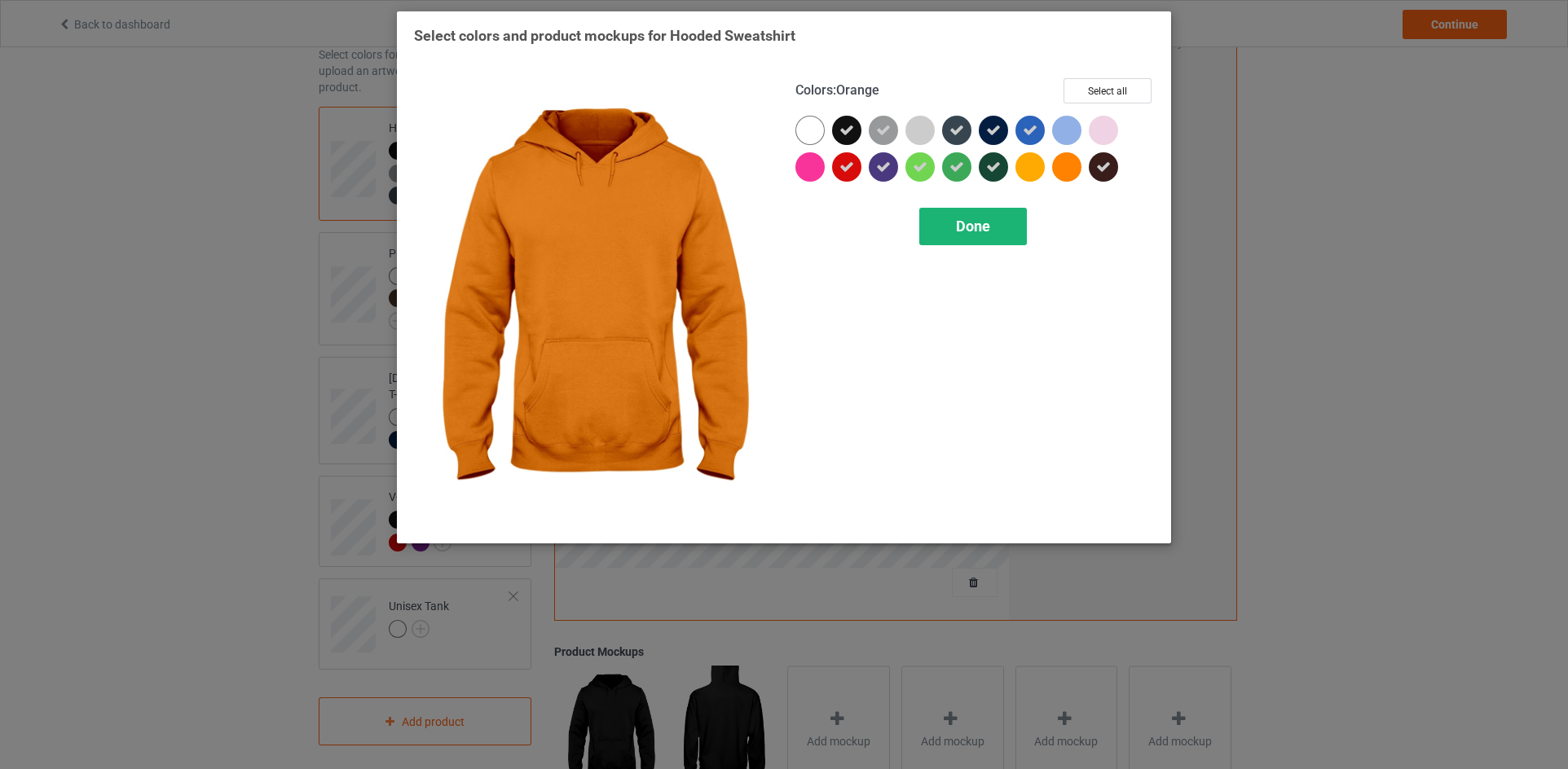
click at [1007, 220] on div "Done" at bounding box center [973, 226] width 108 height 38
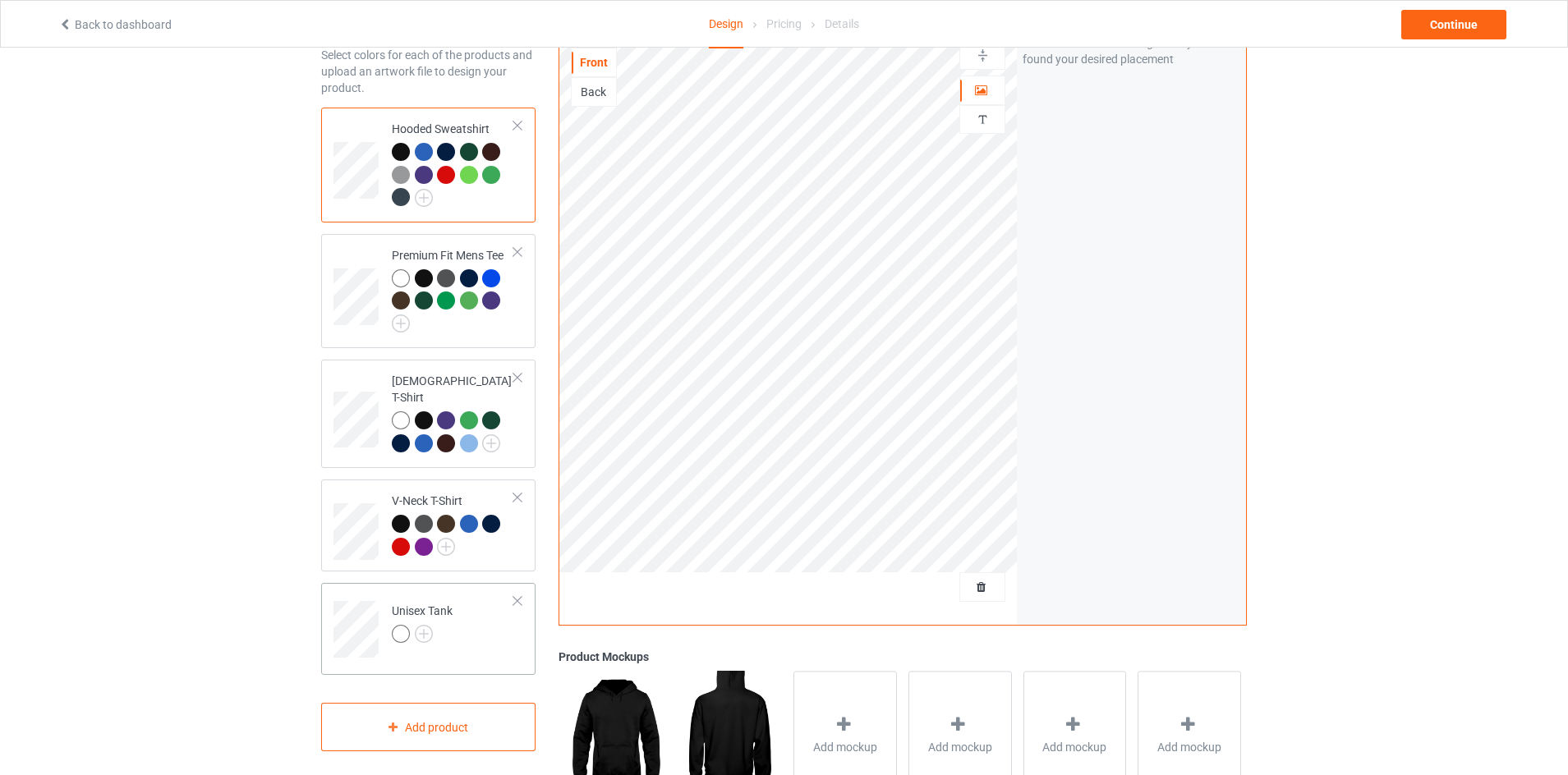
scroll to position [246, 0]
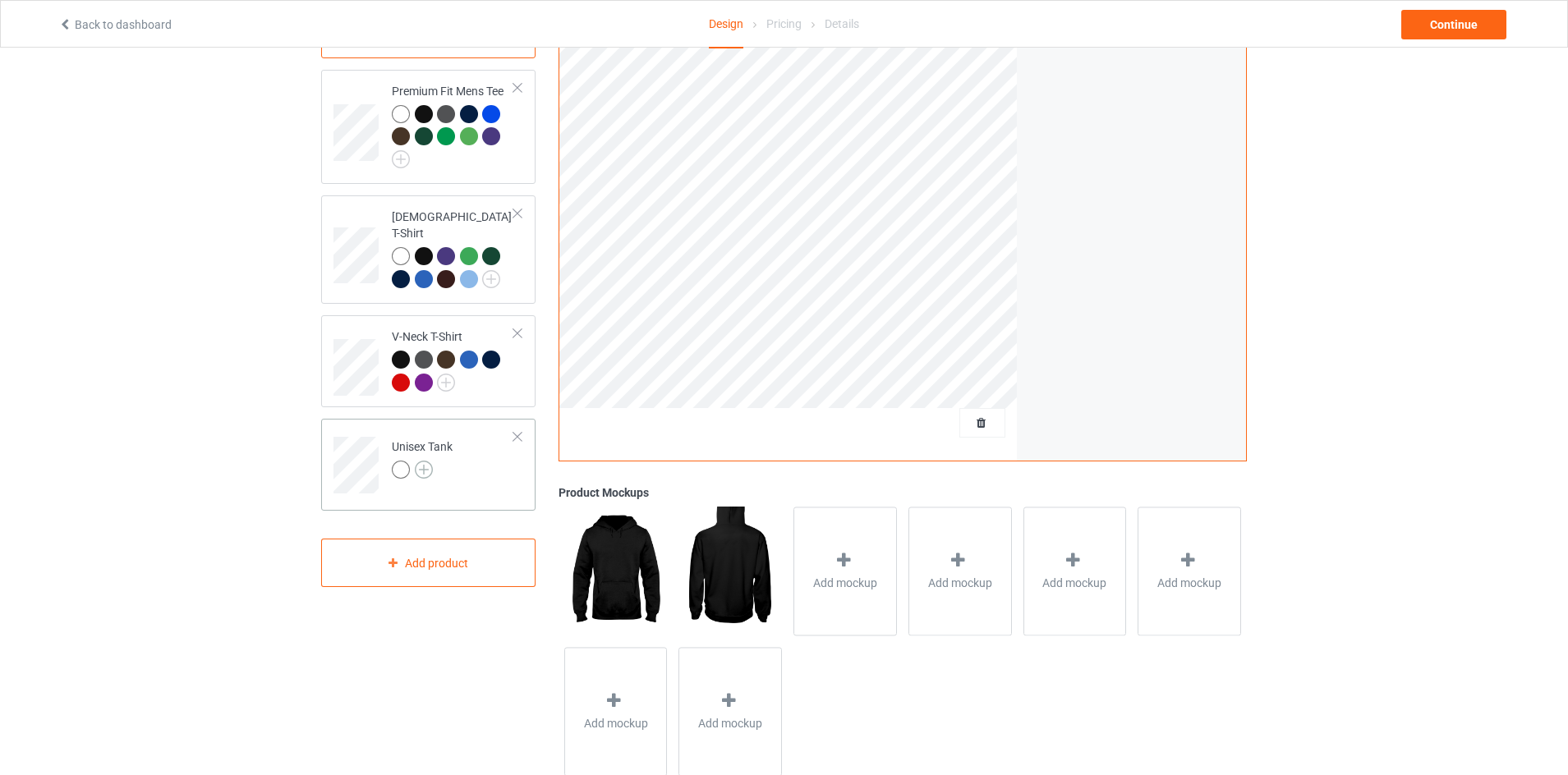
click at [426, 461] on img at bounding box center [424, 469] width 18 height 18
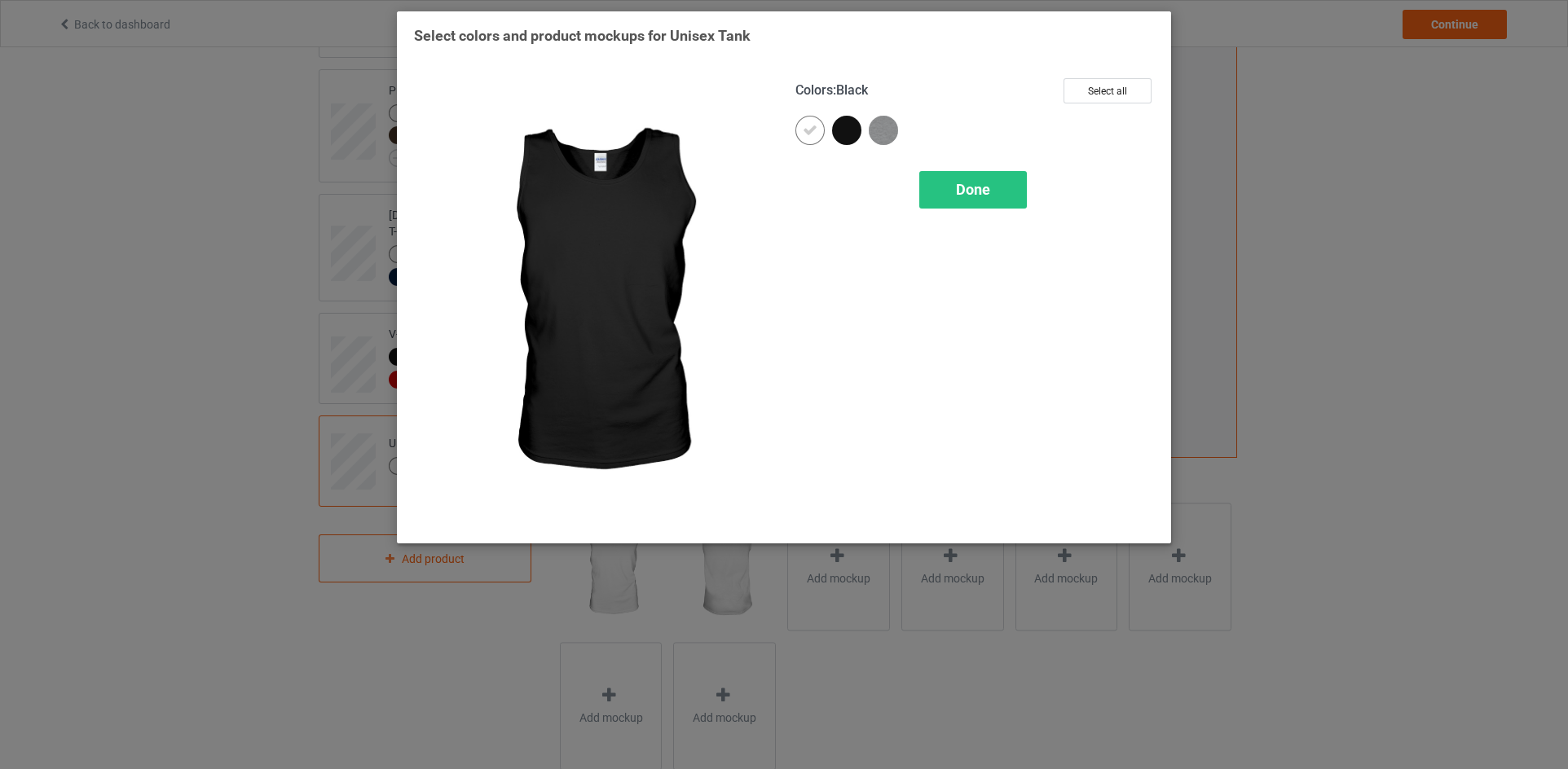
click at [841, 125] on div at bounding box center [847, 130] width 29 height 29
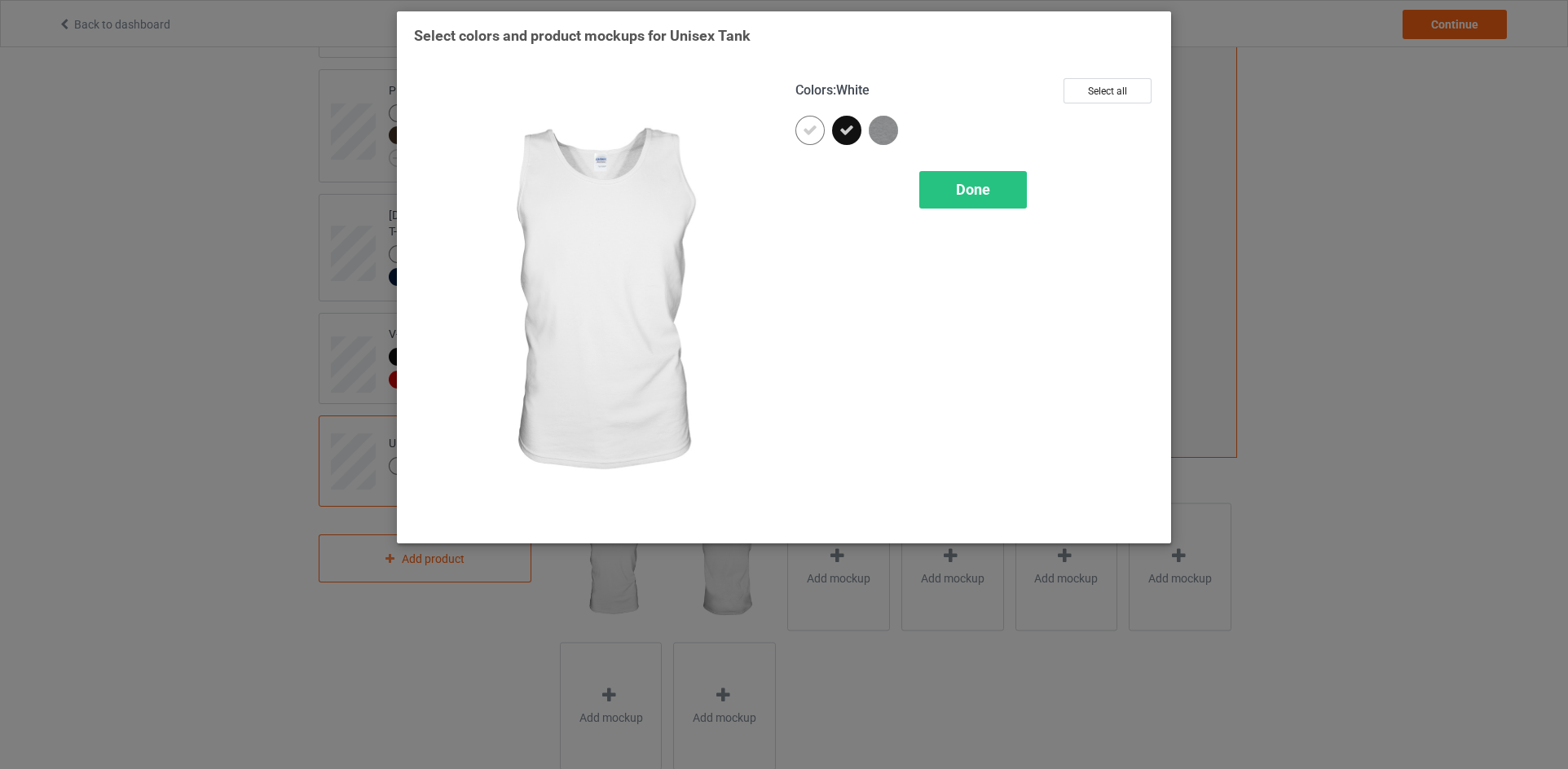
click at [806, 136] on icon at bounding box center [809, 130] width 15 height 15
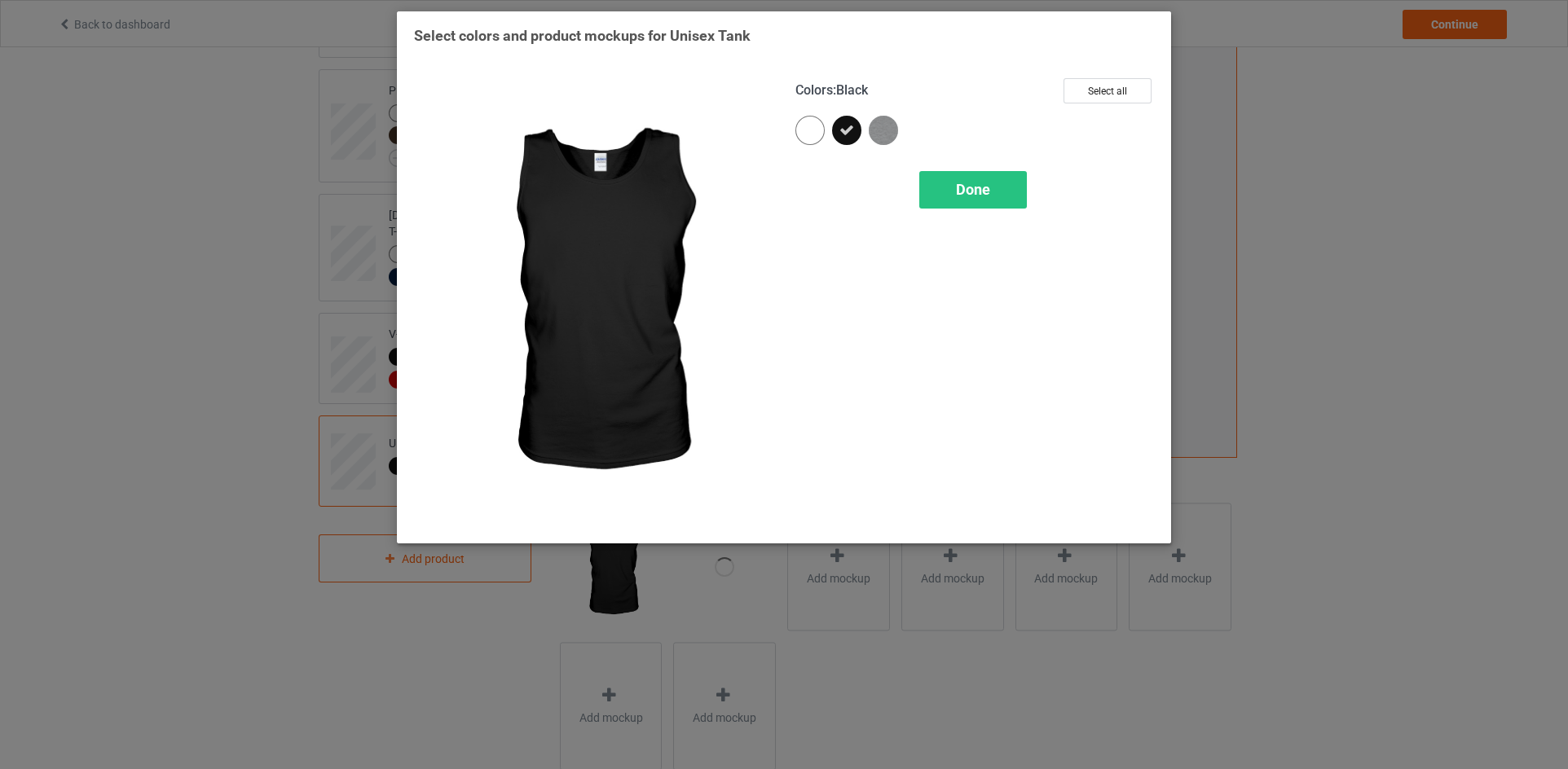
click at [886, 125] on img at bounding box center [883, 130] width 29 height 29
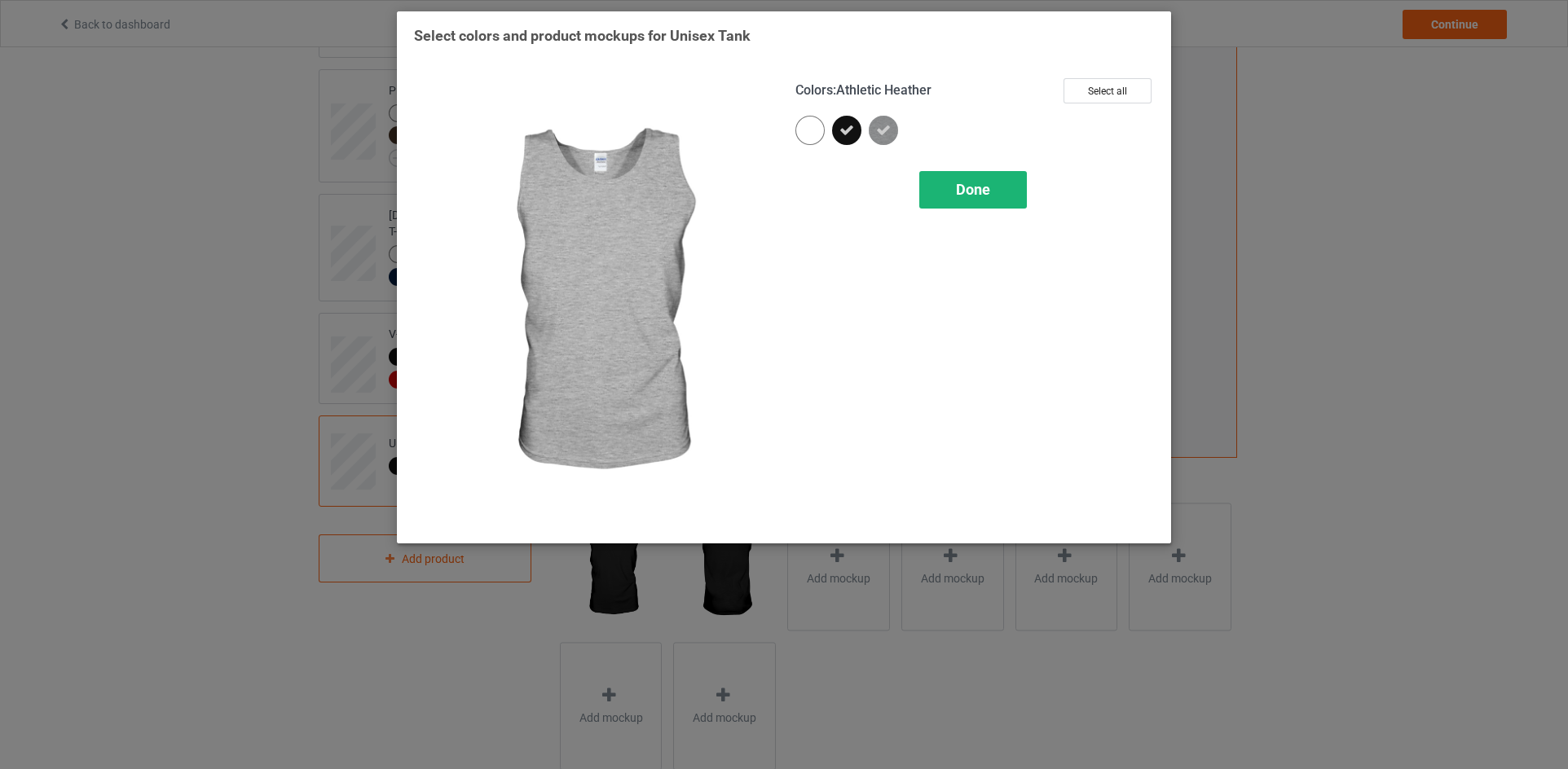
click at [954, 191] on div "Done" at bounding box center [973, 190] width 108 height 38
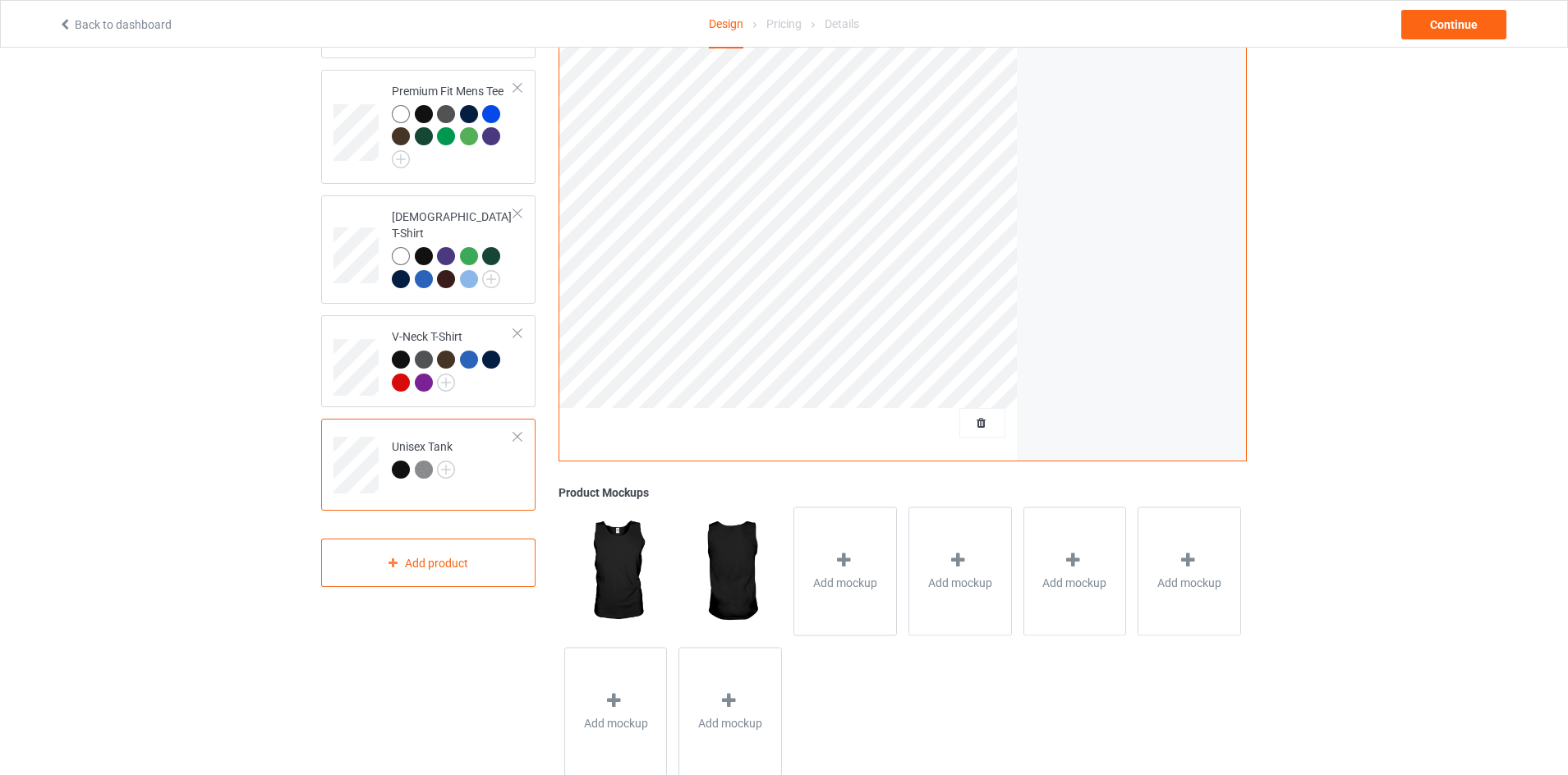
scroll to position [82, 0]
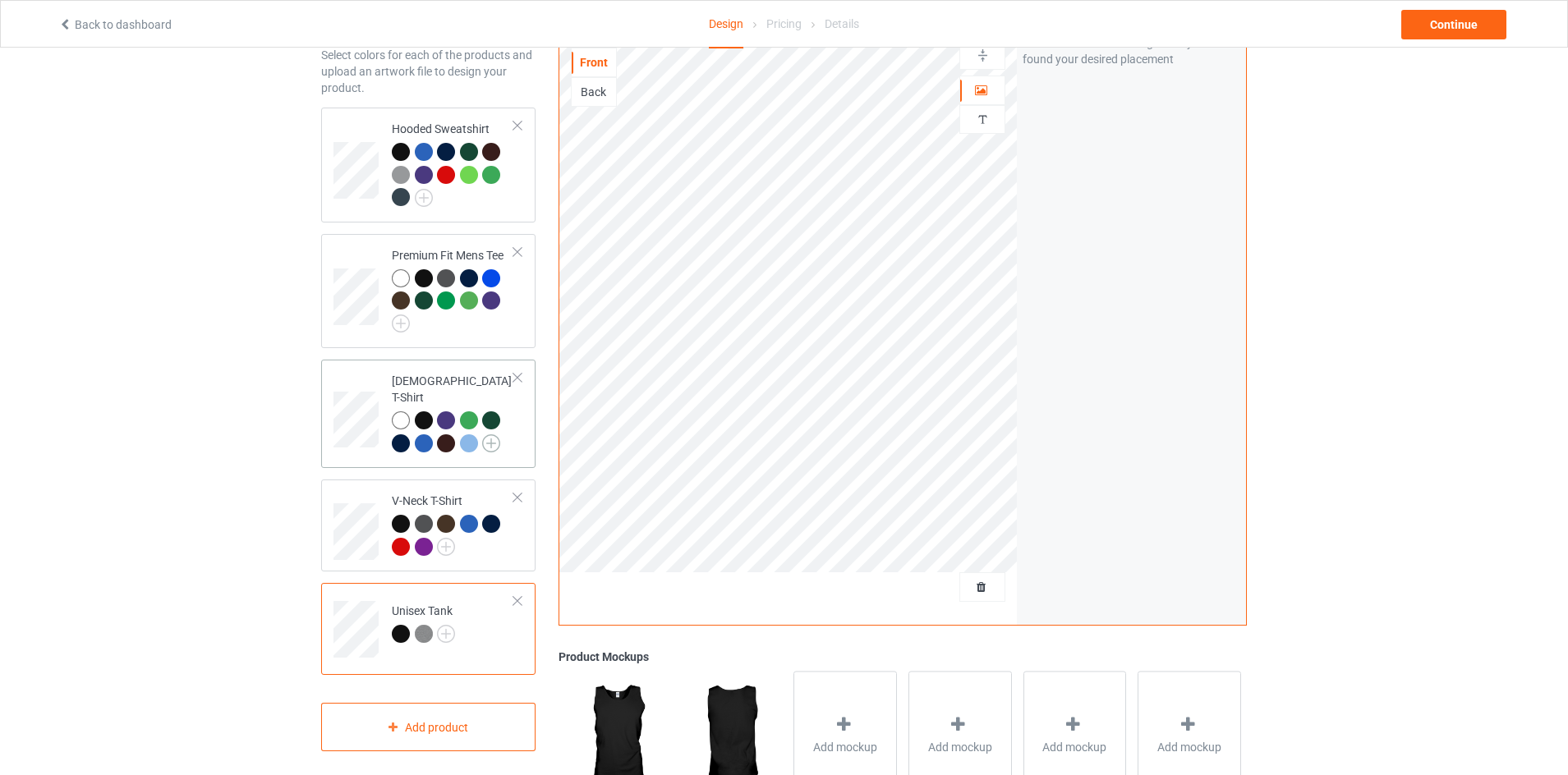
click at [495, 434] on img at bounding box center [491, 443] width 18 height 18
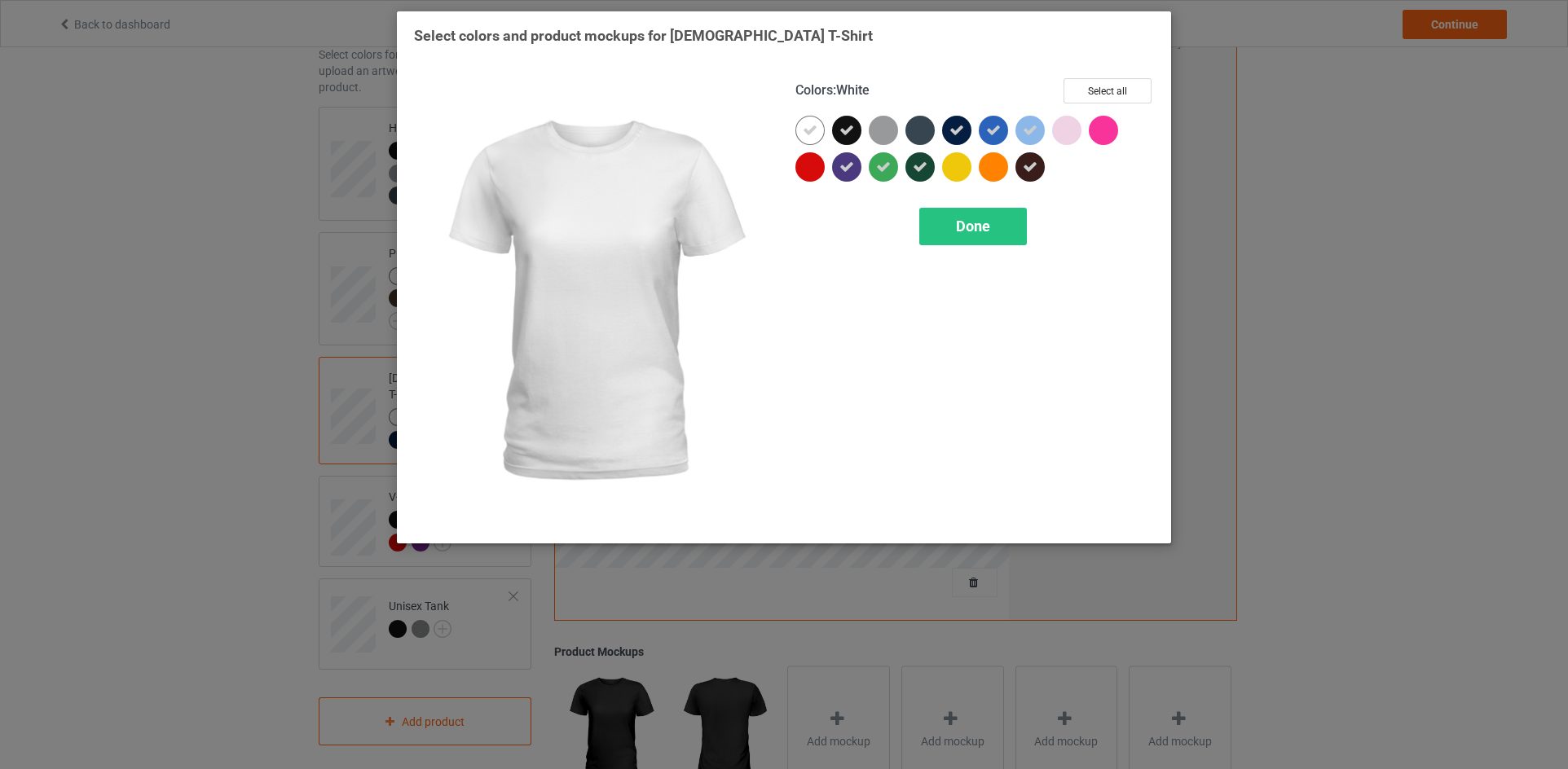
click at [802, 121] on div at bounding box center [810, 130] width 29 height 29
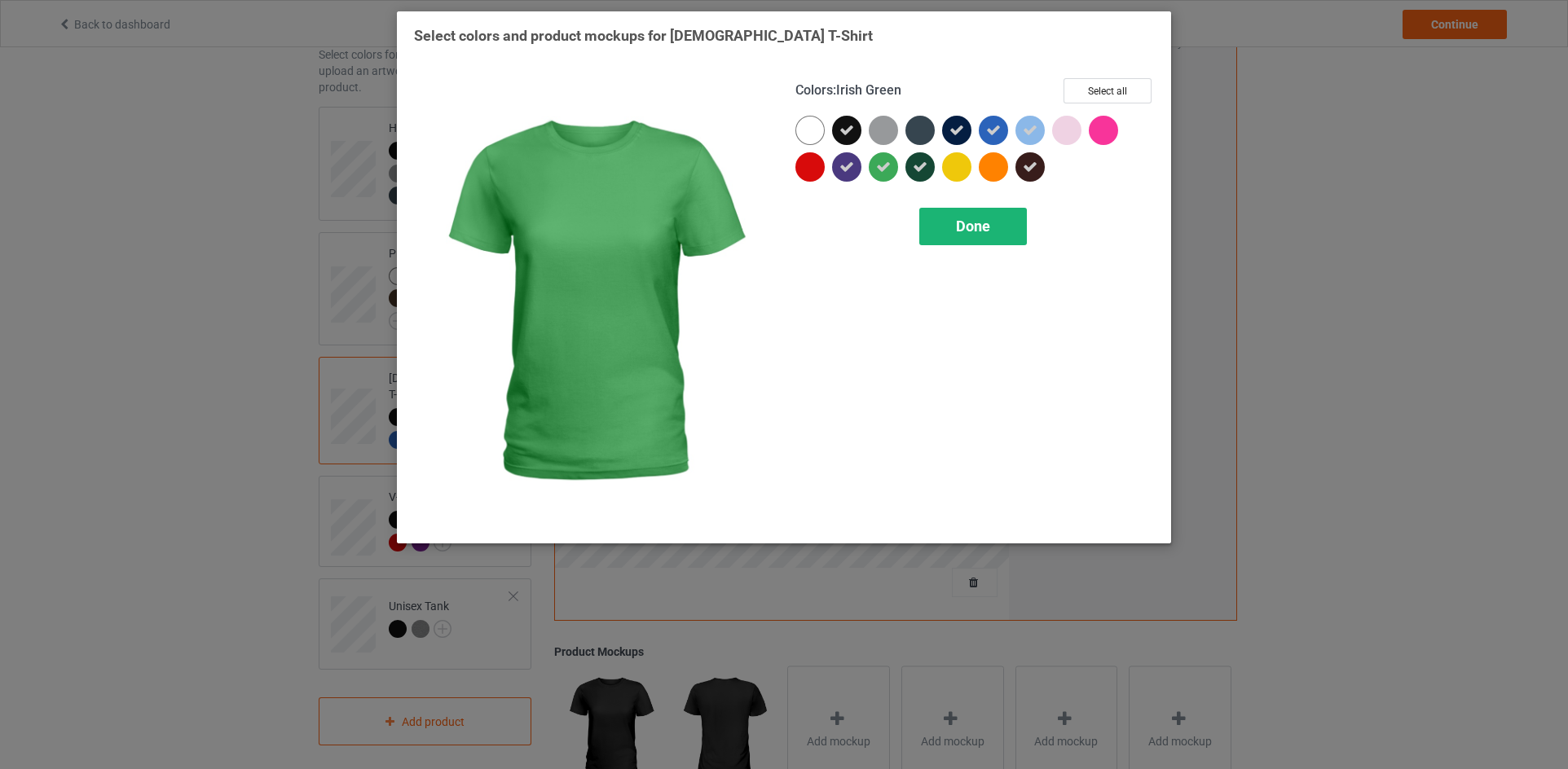
click at [966, 215] on div "Done" at bounding box center [973, 226] width 108 height 38
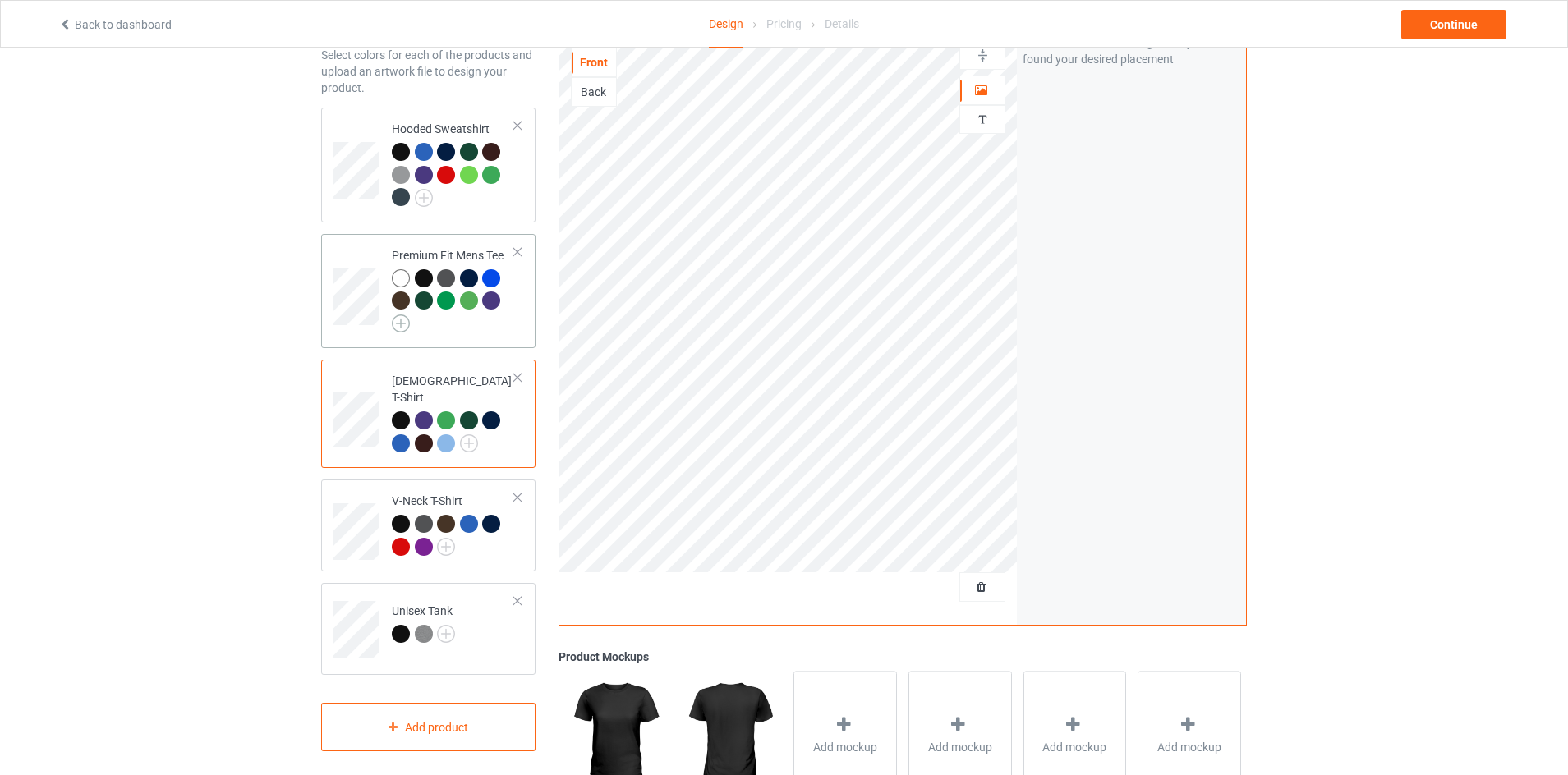
click at [403, 326] on img at bounding box center [401, 323] width 18 height 18
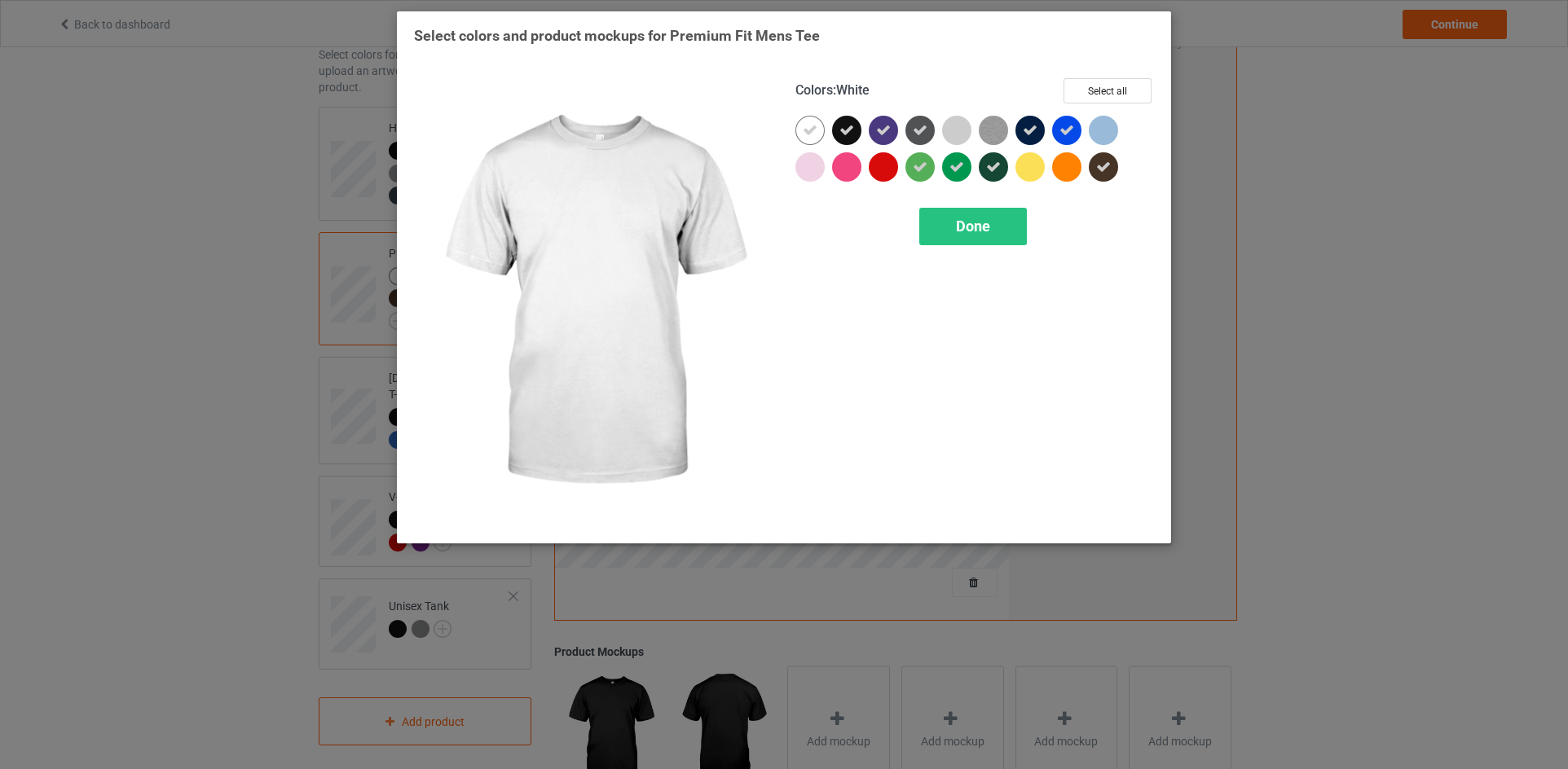
click at [813, 133] on icon at bounding box center [809, 130] width 15 height 15
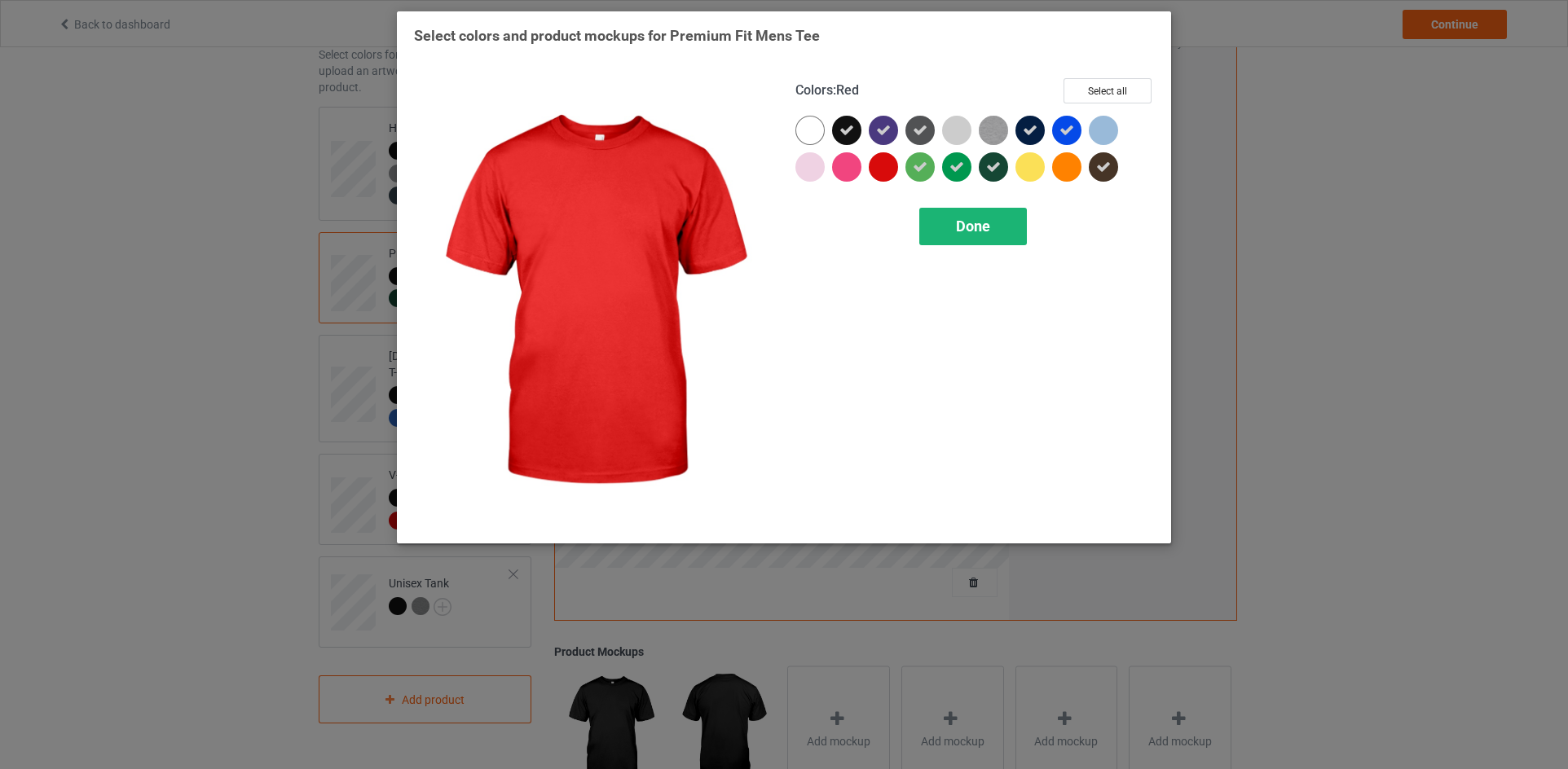
click at [956, 220] on span "Done" at bounding box center [973, 226] width 34 height 17
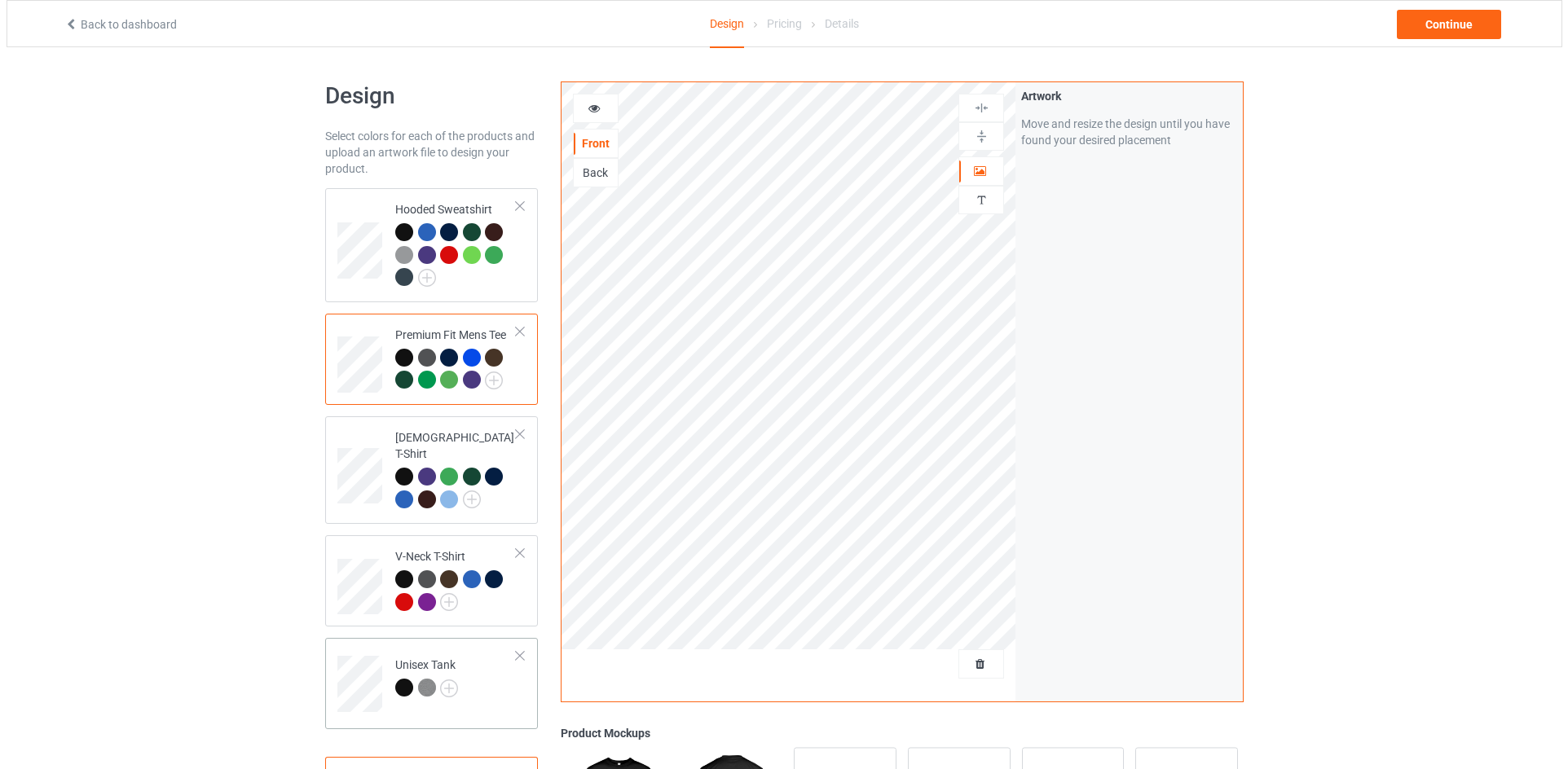
scroll to position [163, 0]
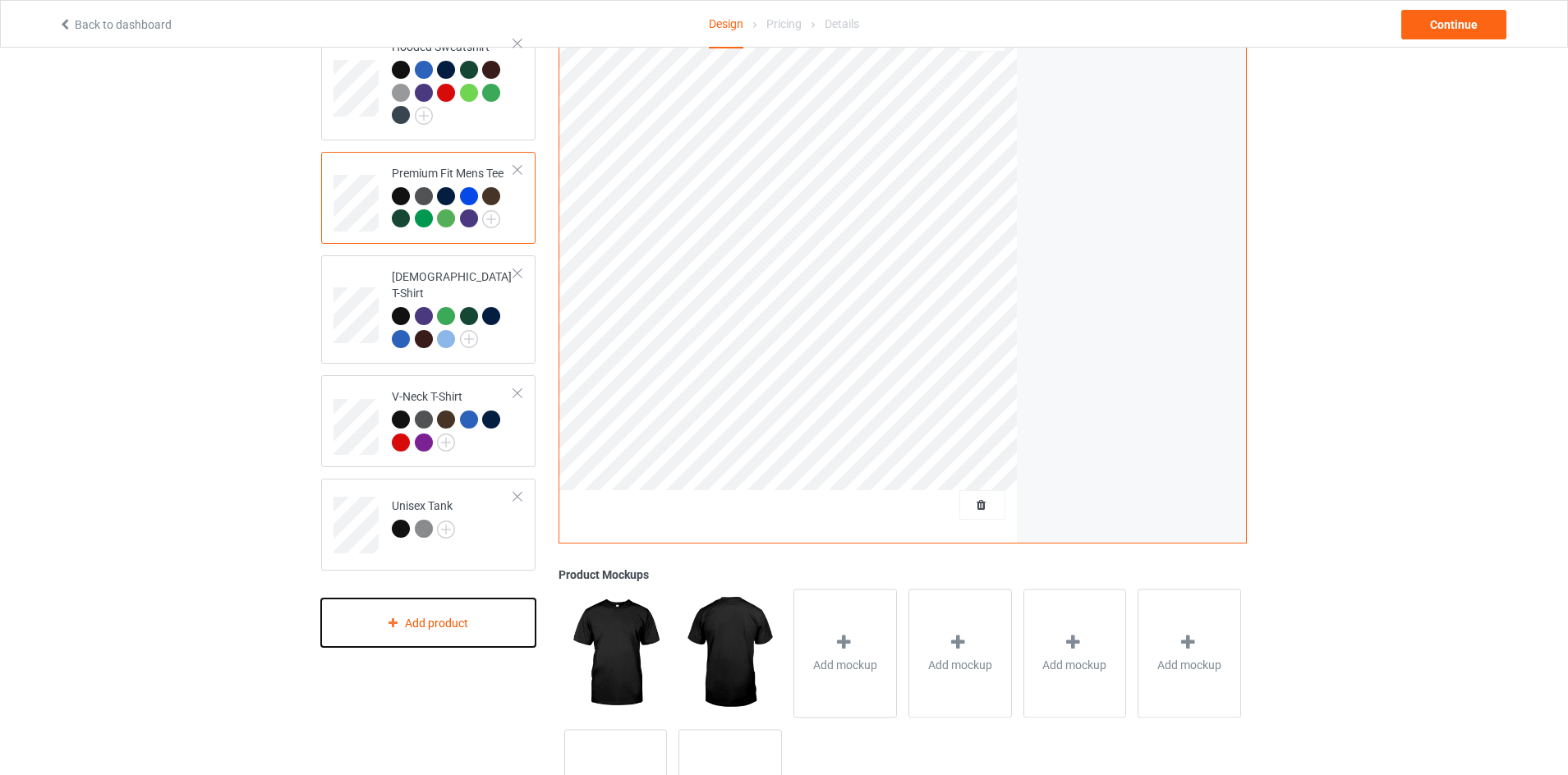
click at [459, 608] on div "Add product" at bounding box center [428, 623] width 215 height 48
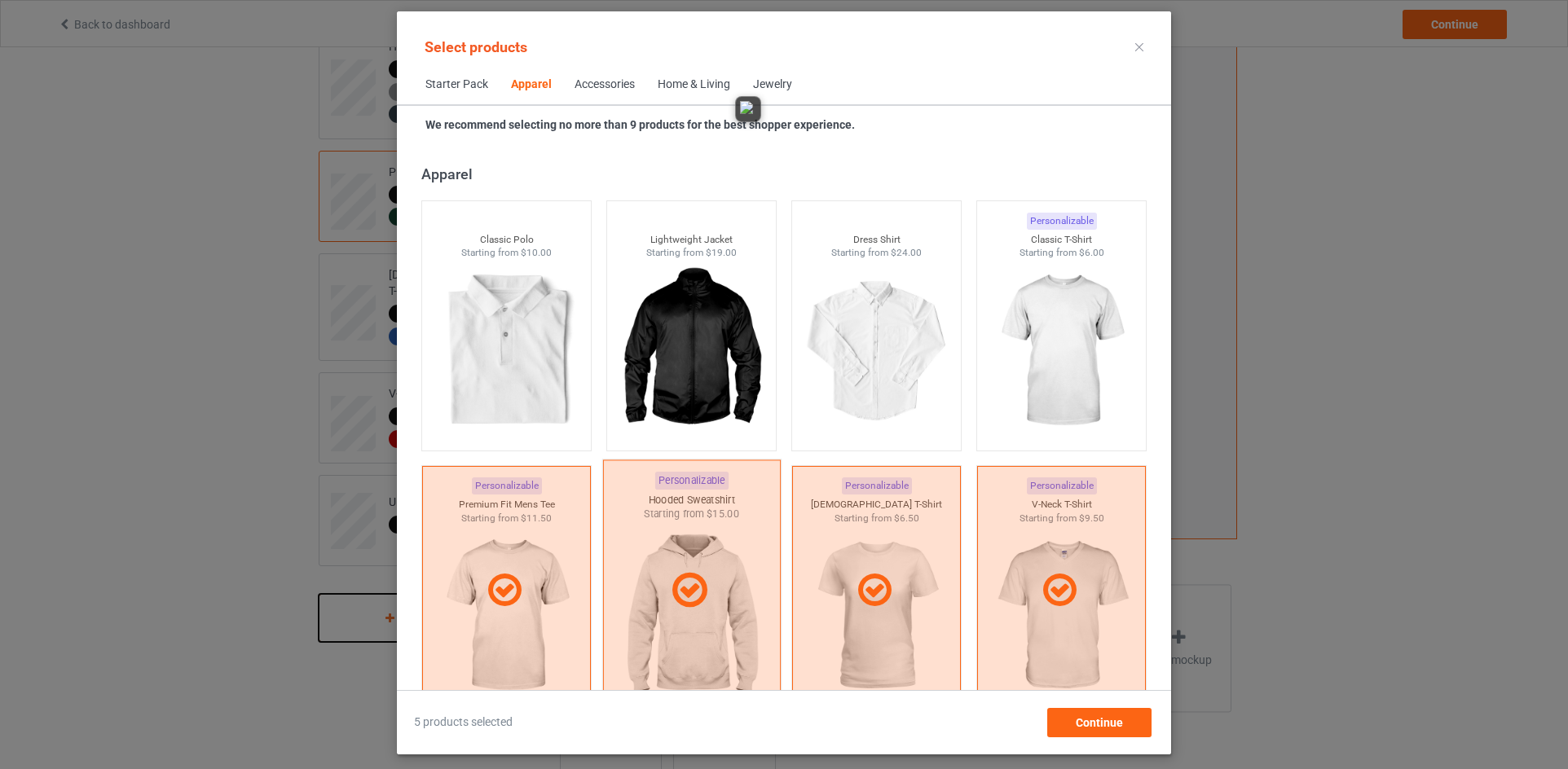
scroll to position [754, 0]
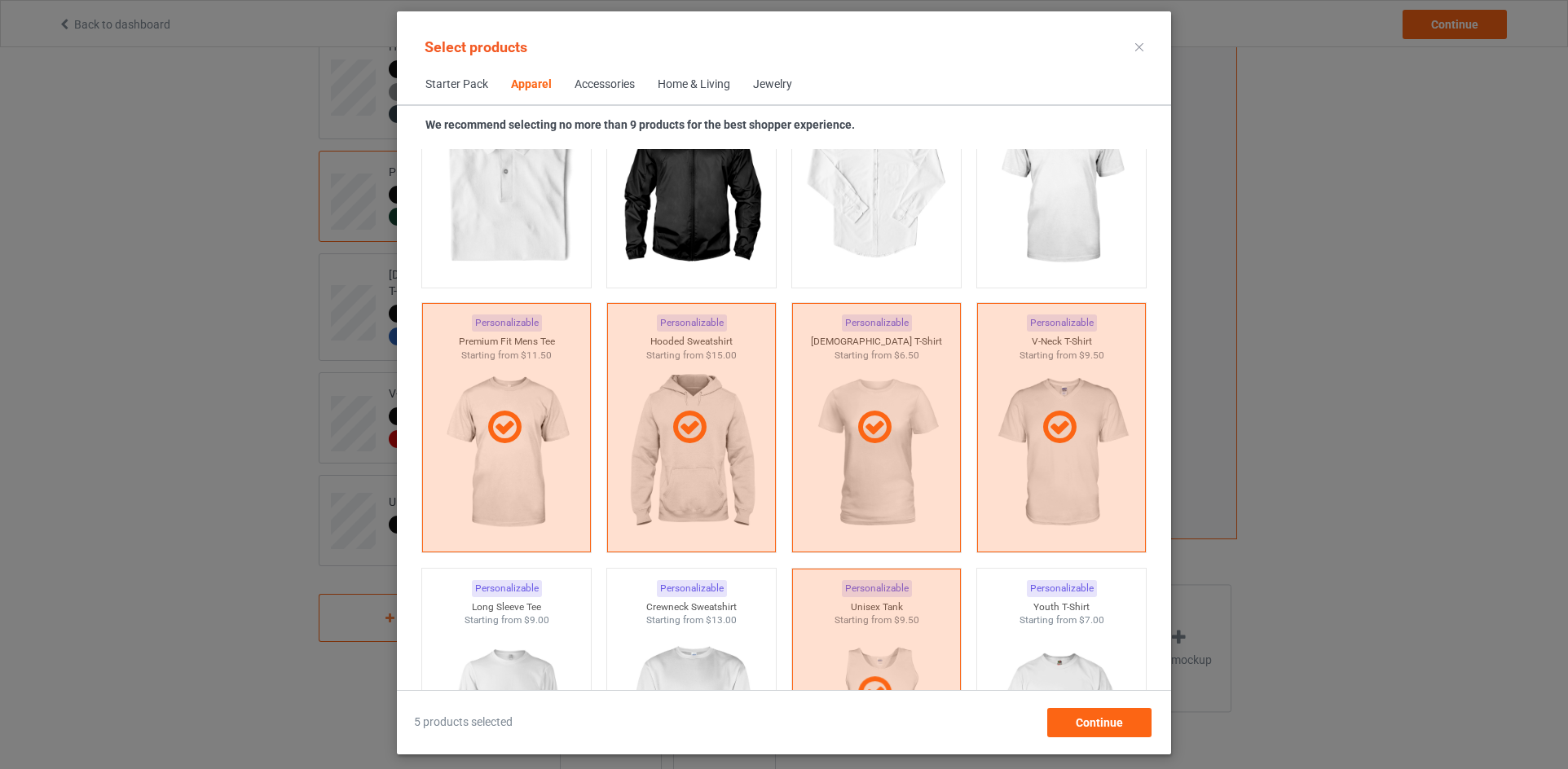
click at [601, 79] on div "Accessories" at bounding box center [604, 85] width 61 height 16
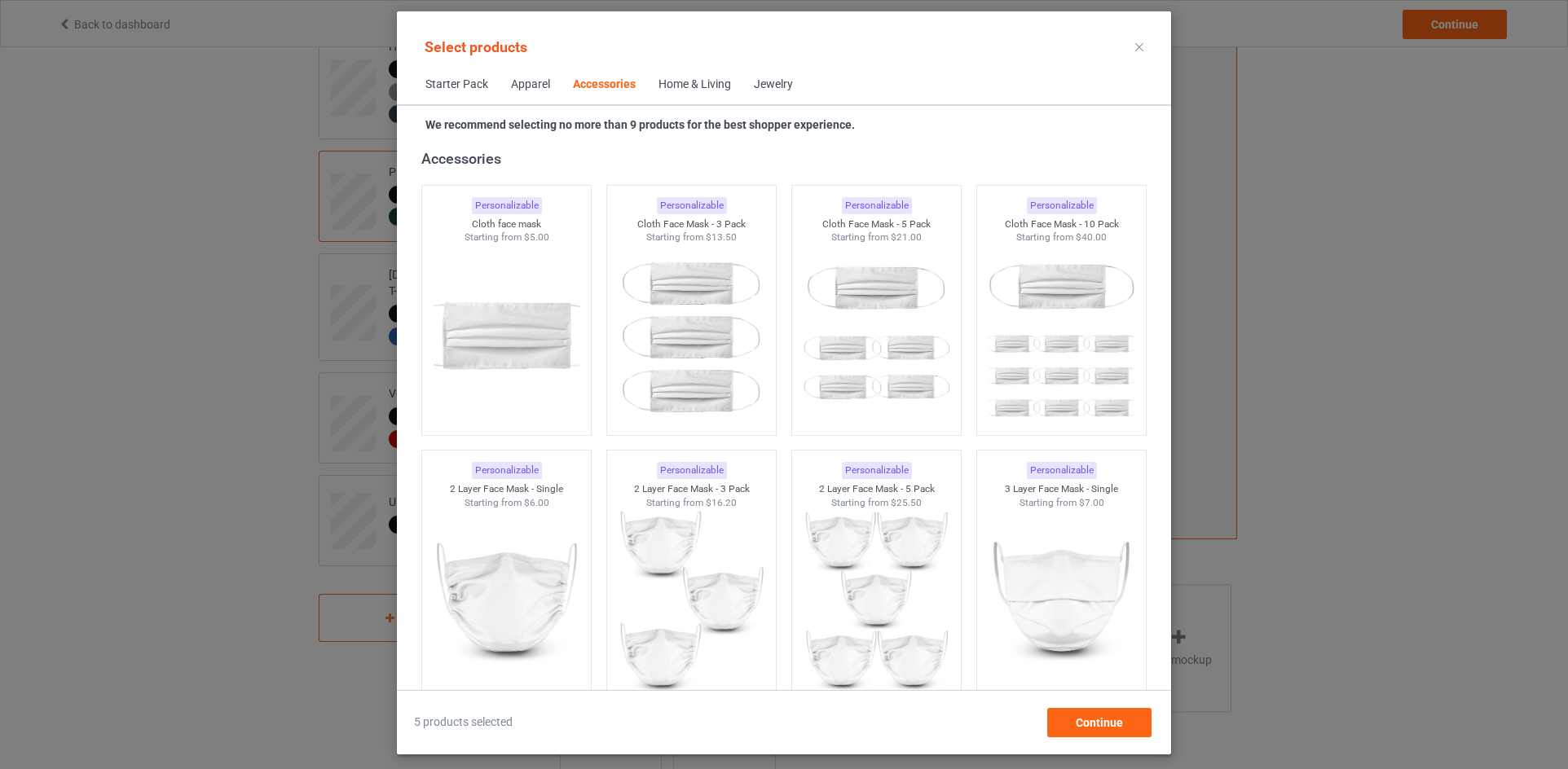
click at [696, 82] on div "Home & Living" at bounding box center [694, 85] width 73 height 16
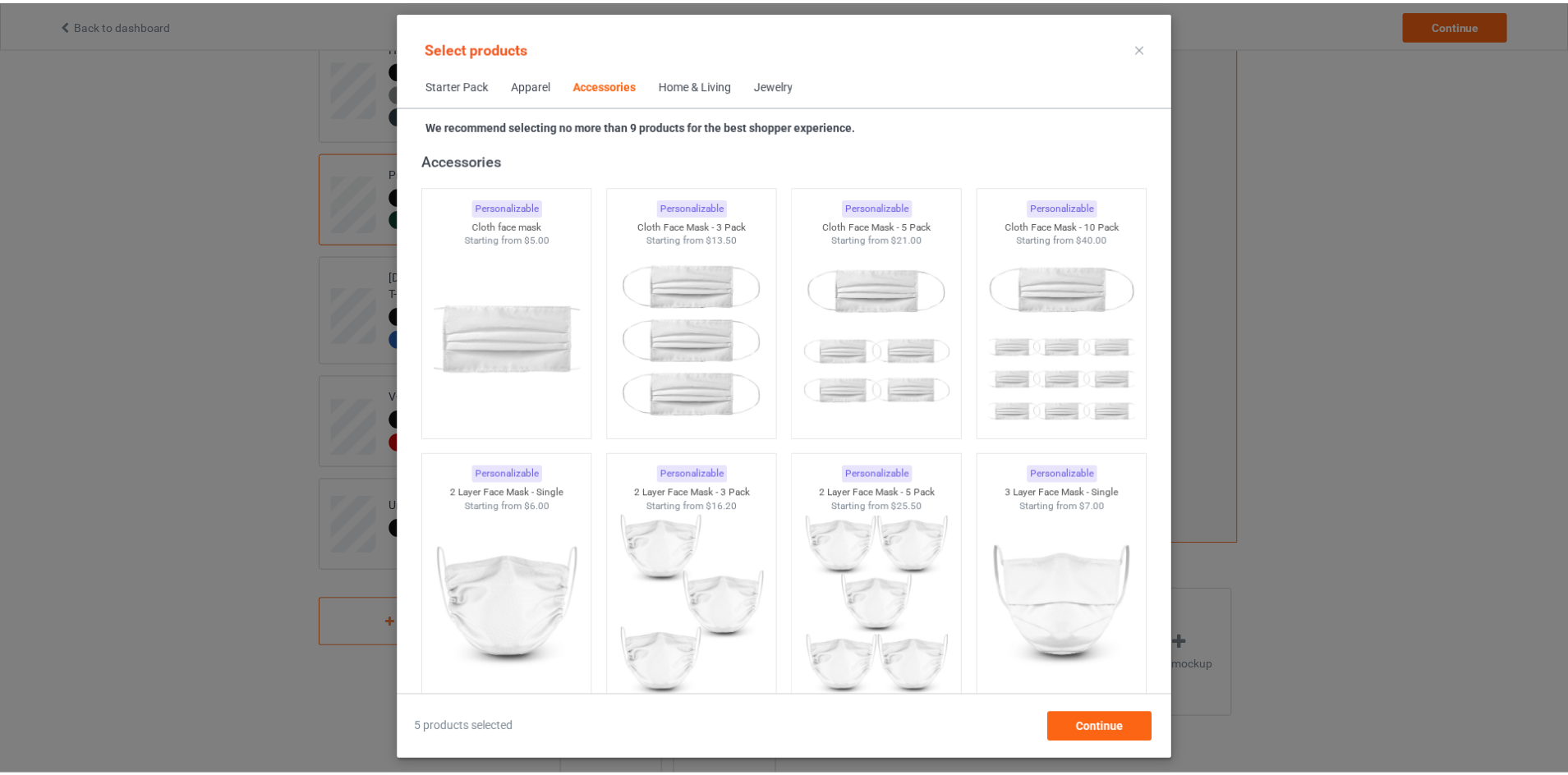
scroll to position [7406, 0]
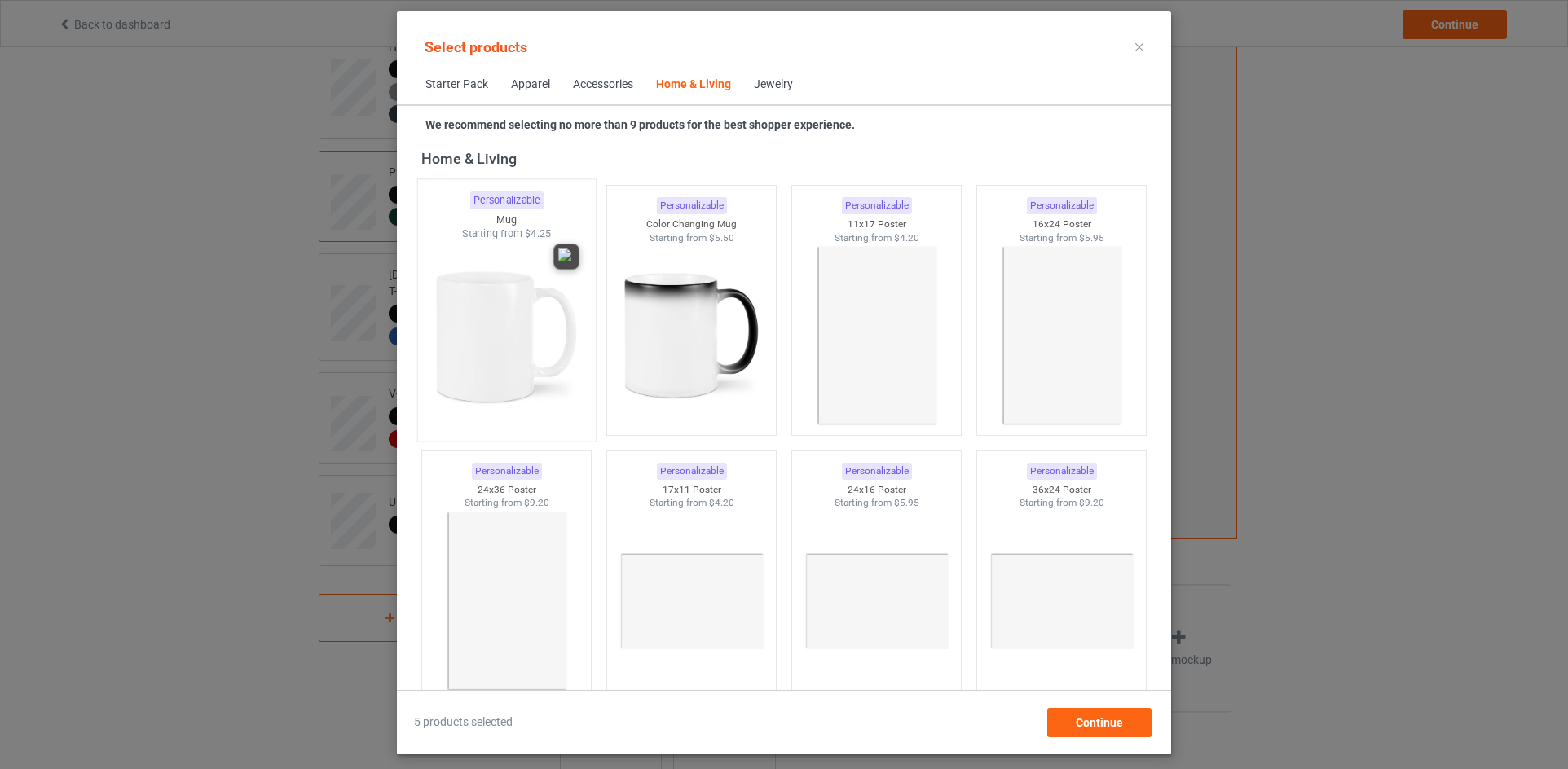
click at [520, 330] on img at bounding box center [506, 337] width 153 height 191
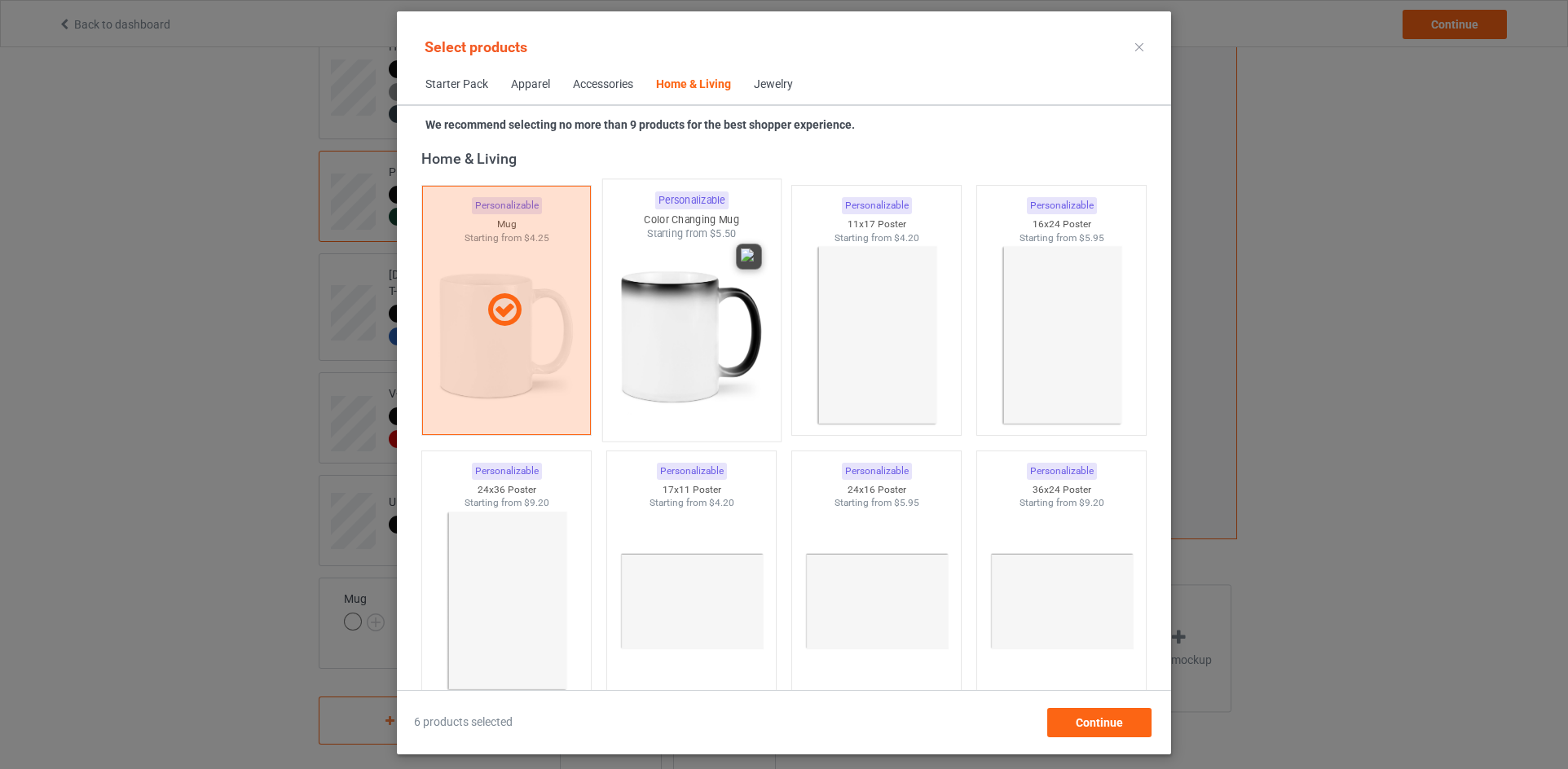
click at [708, 367] on img at bounding box center [690, 337] width 153 height 191
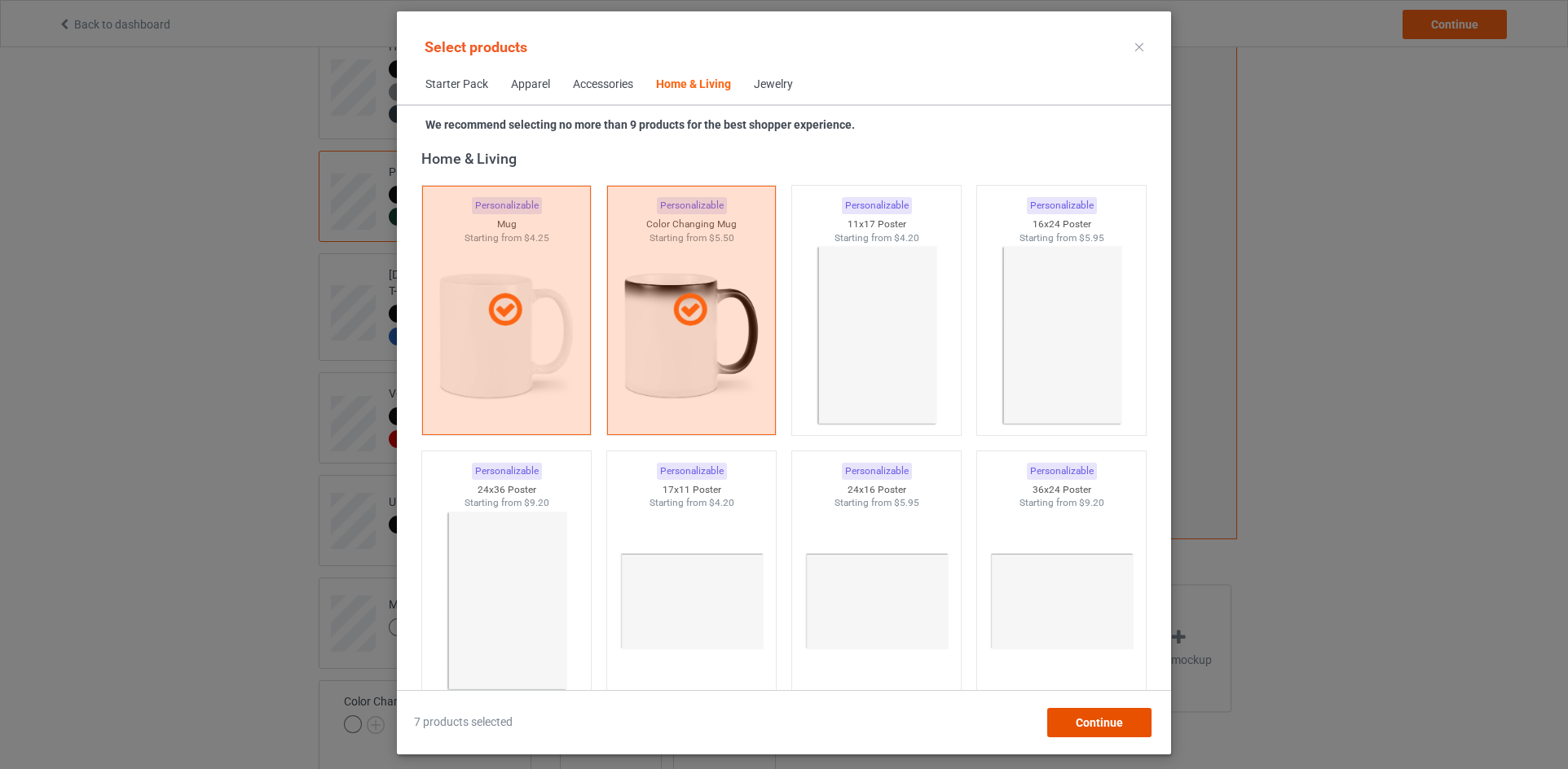
click at [1066, 708] on div "Continue" at bounding box center [1099, 723] width 104 height 29
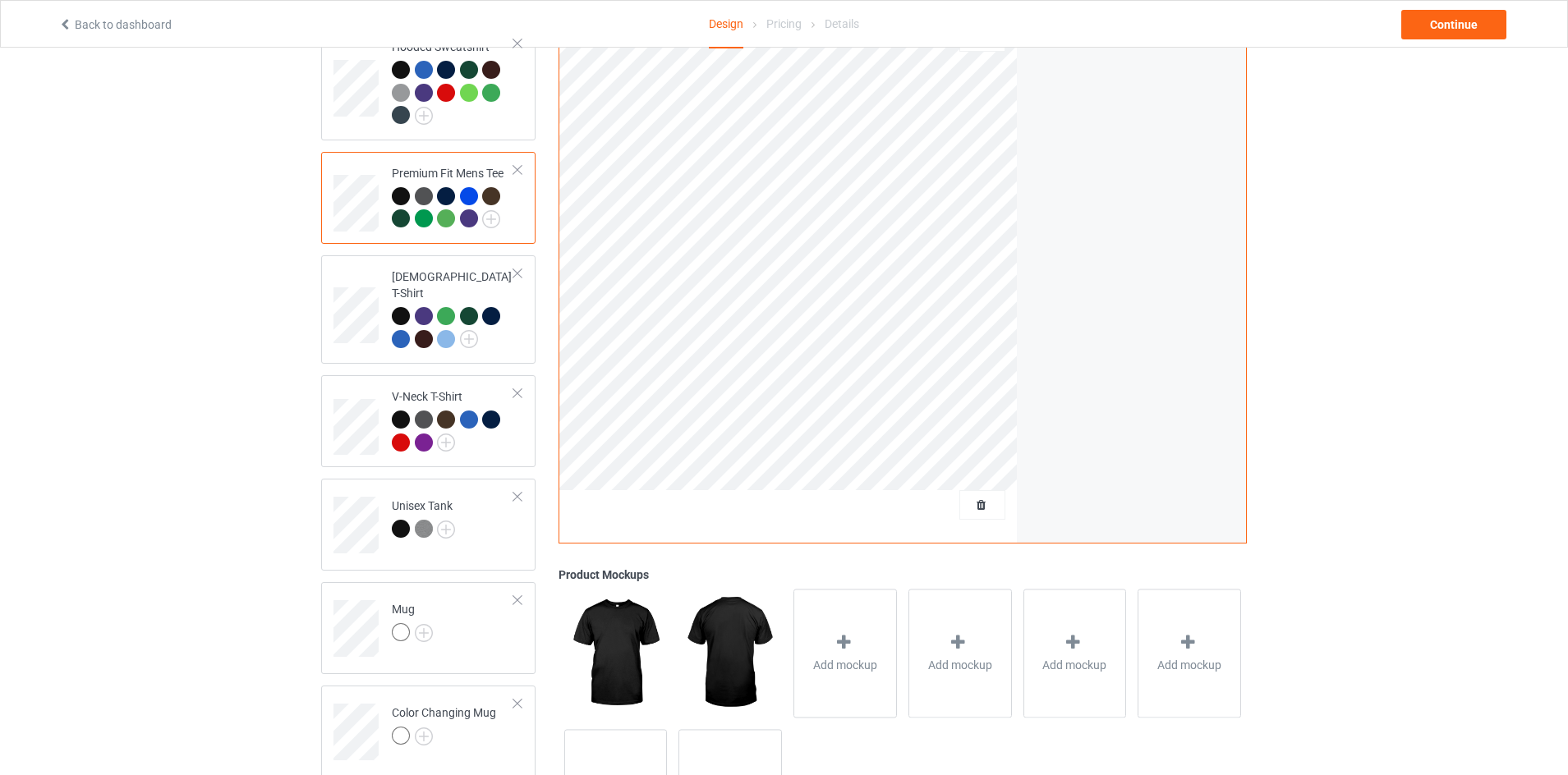
scroll to position [289, 0]
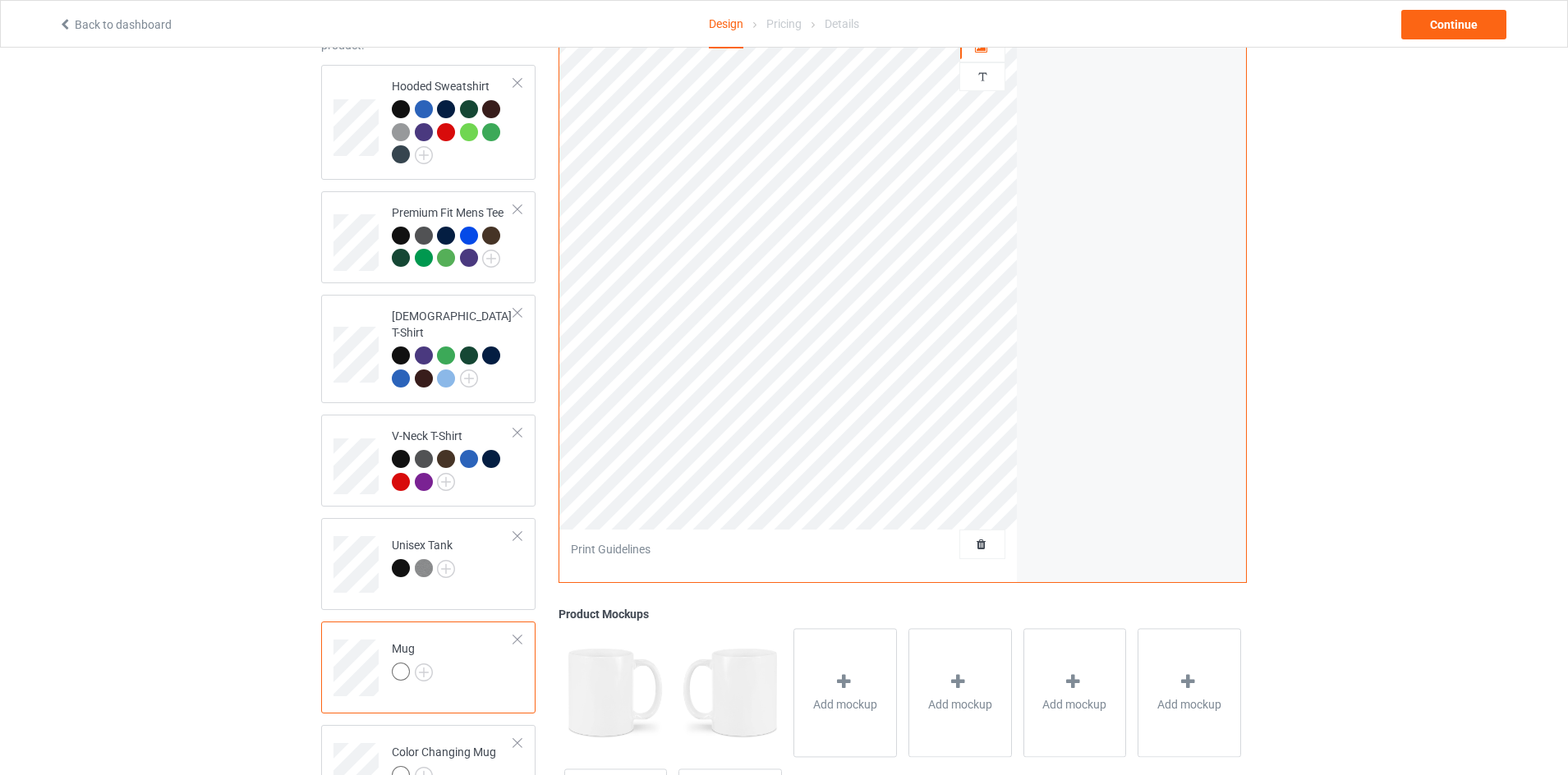
scroll to position [207, 0]
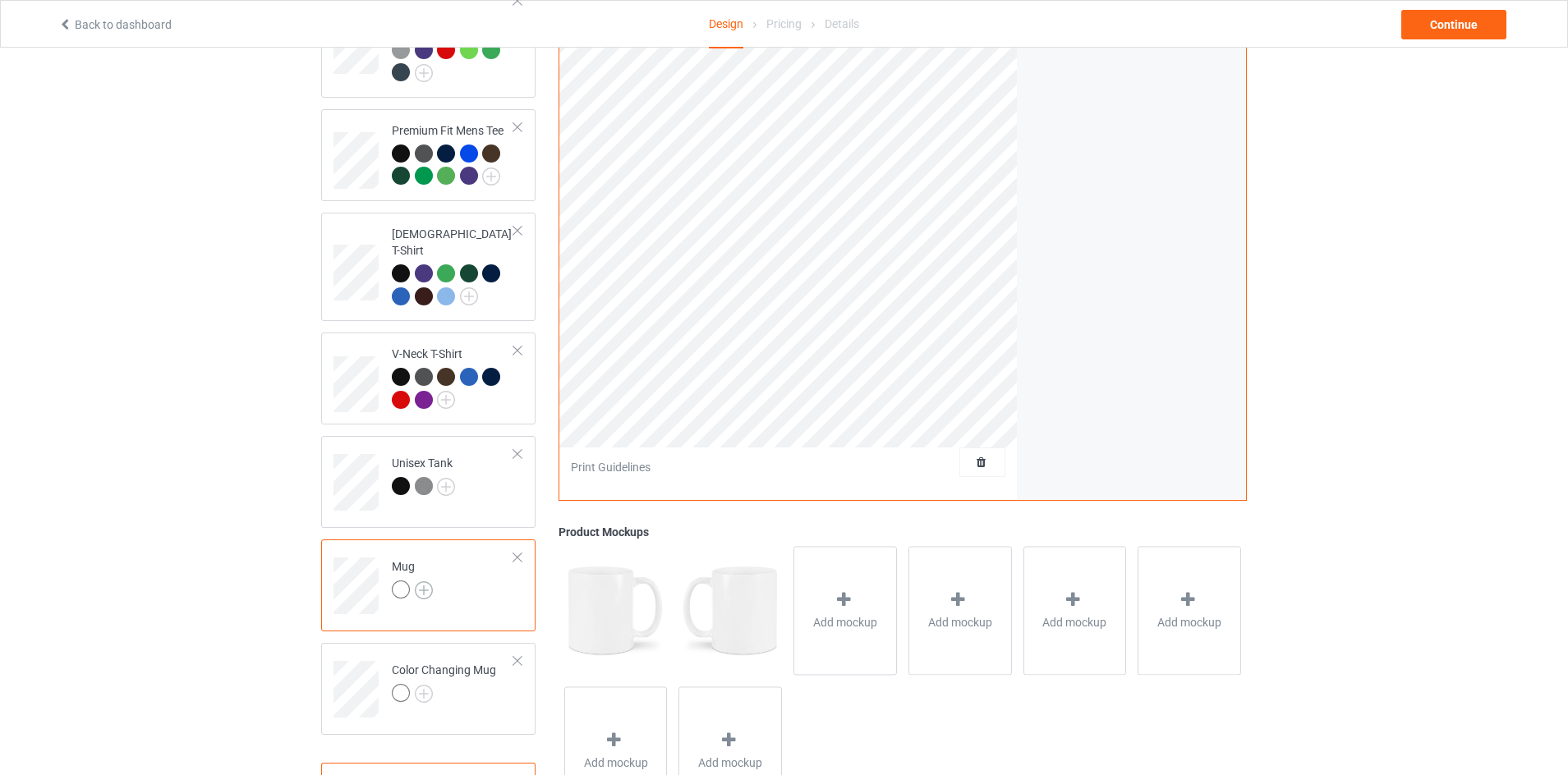
click at [428, 581] on img at bounding box center [424, 590] width 18 height 18
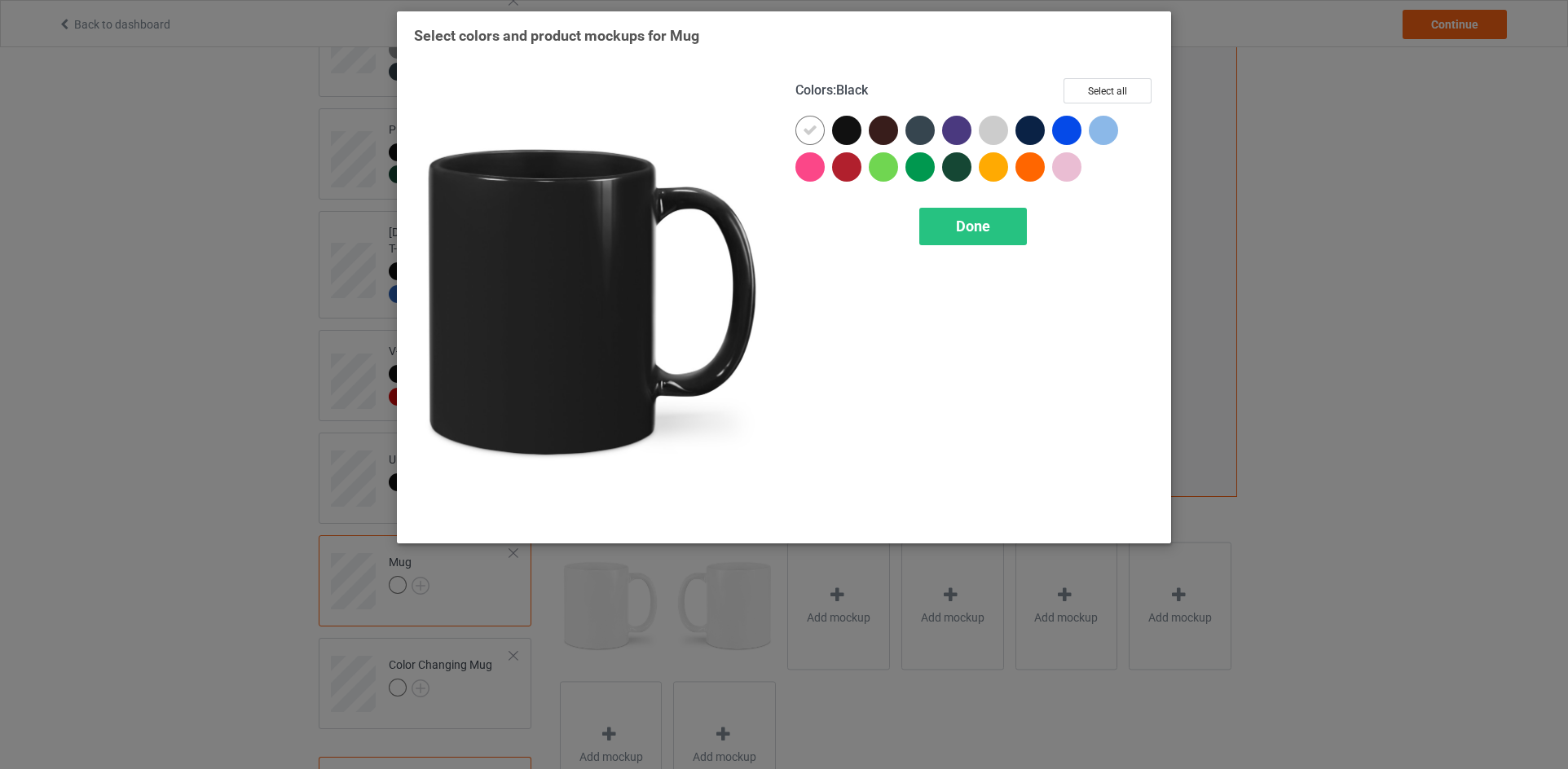
click at [844, 121] on div at bounding box center [847, 130] width 29 height 29
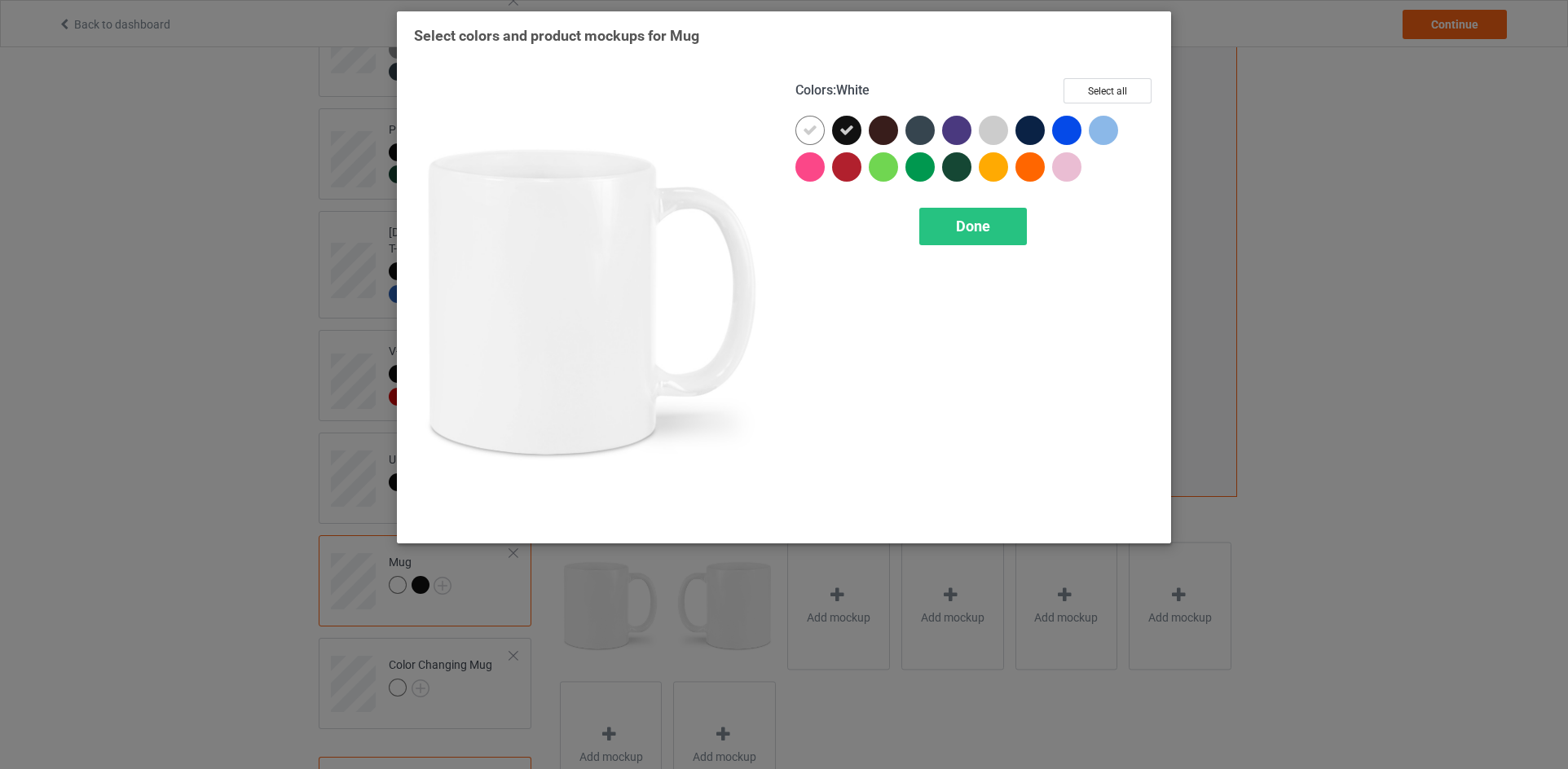
click at [813, 132] on icon at bounding box center [809, 130] width 15 height 15
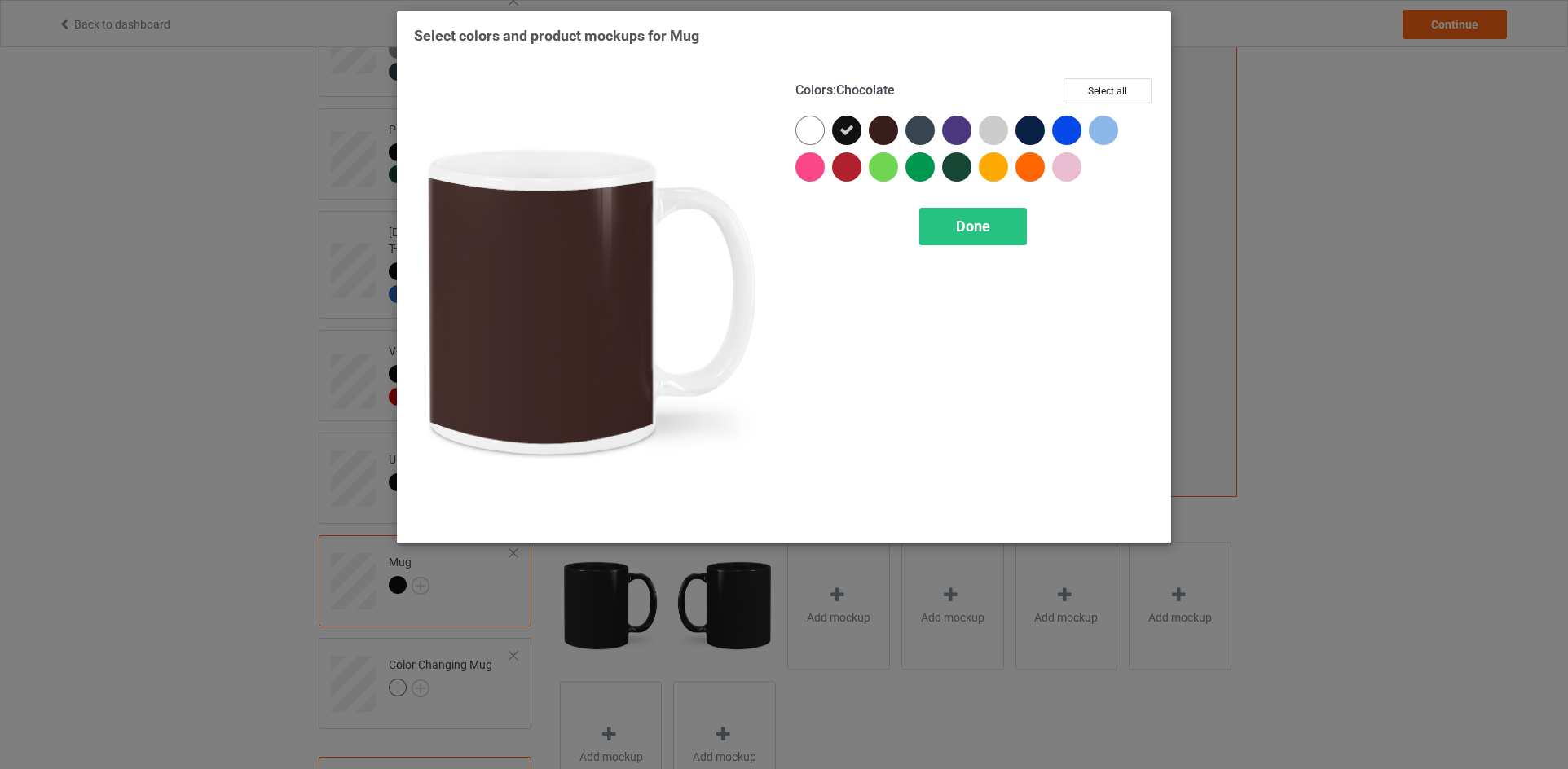
click at [892, 127] on div at bounding box center [883, 130] width 29 height 29
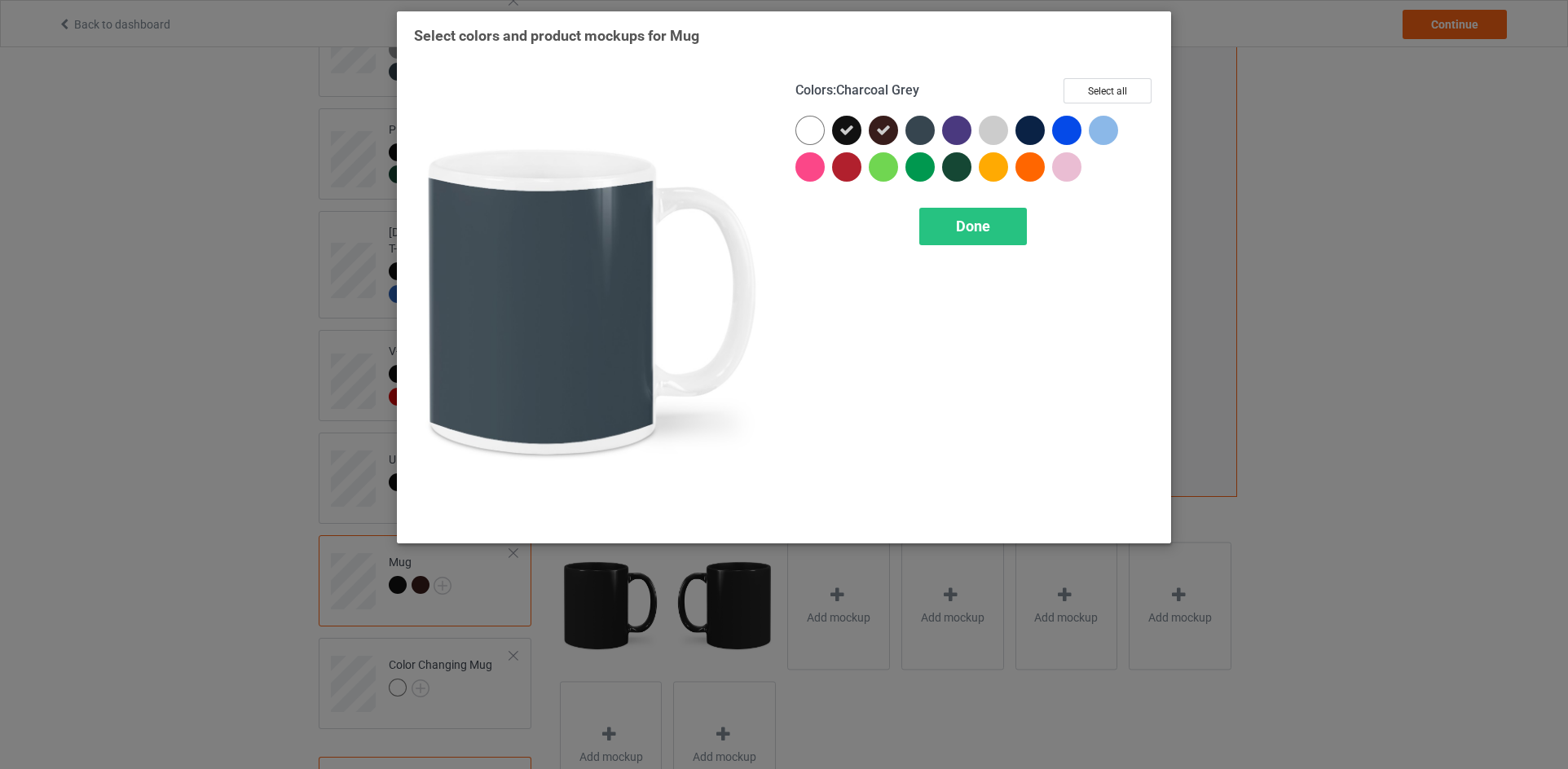
click at [921, 126] on div at bounding box center [919, 130] width 29 height 29
click at [919, 162] on div at bounding box center [919, 167] width 29 height 29
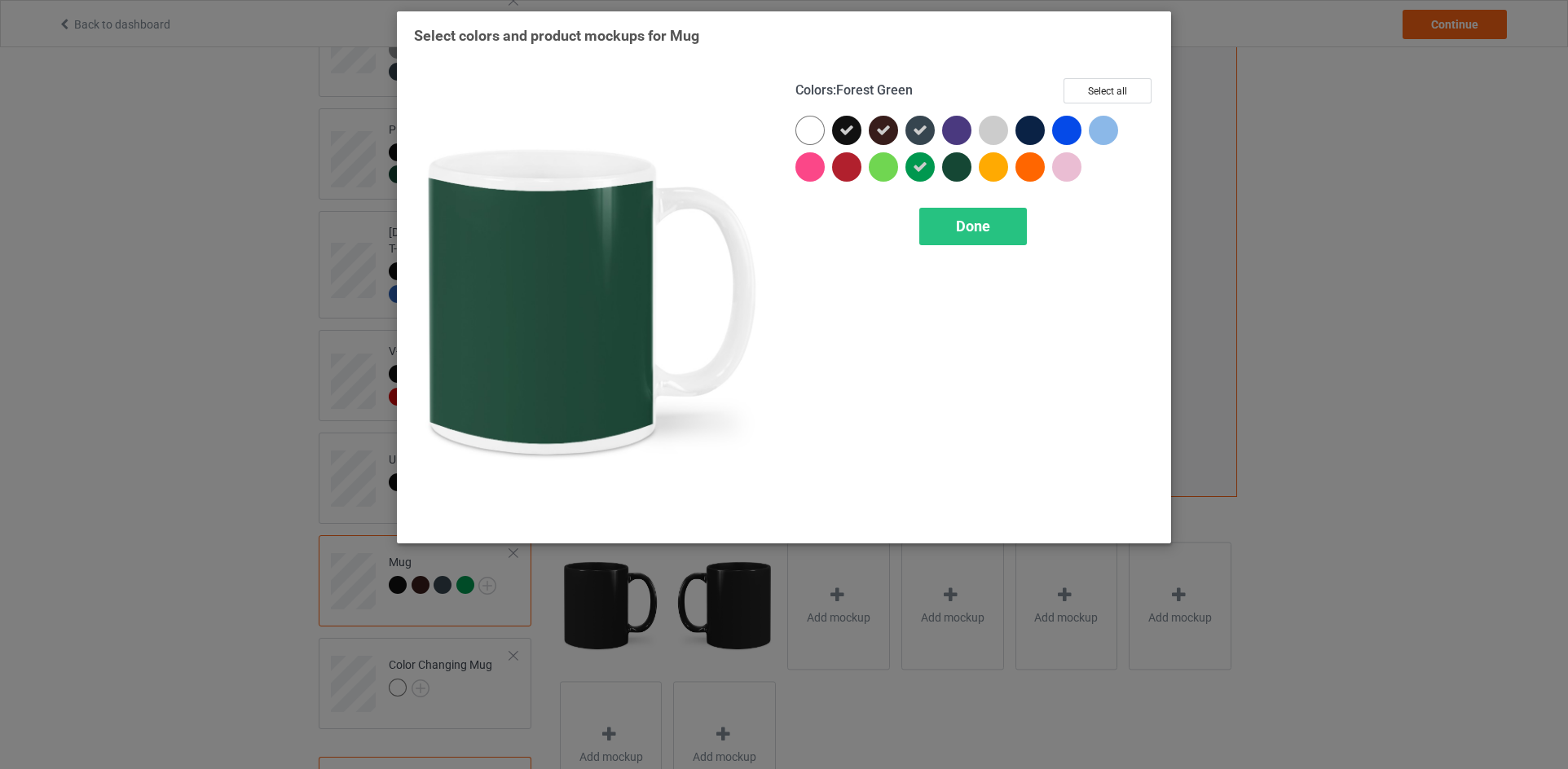
click at [955, 172] on div at bounding box center [956, 167] width 29 height 29
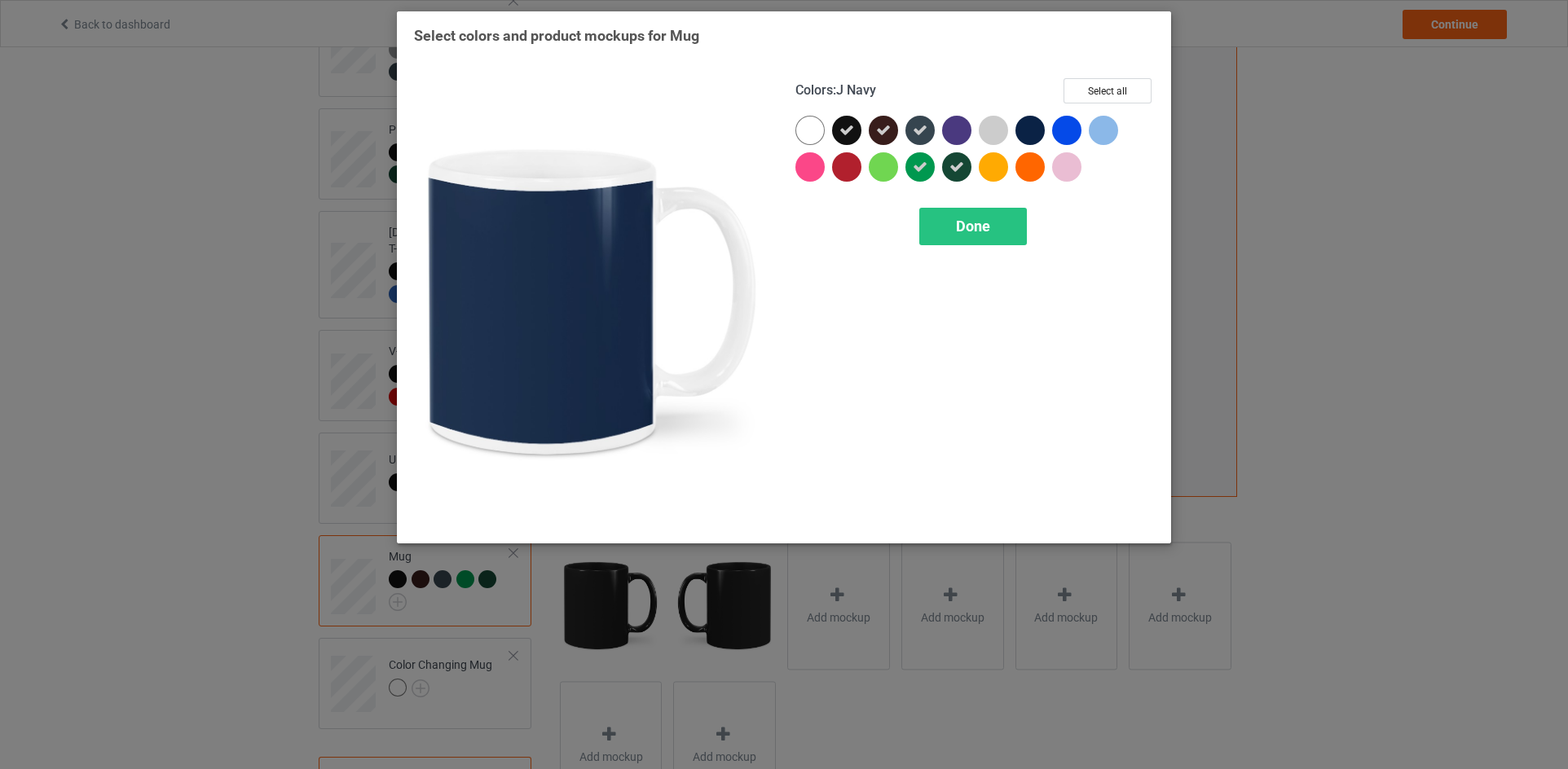
click at [1023, 134] on div at bounding box center [1030, 130] width 29 height 29
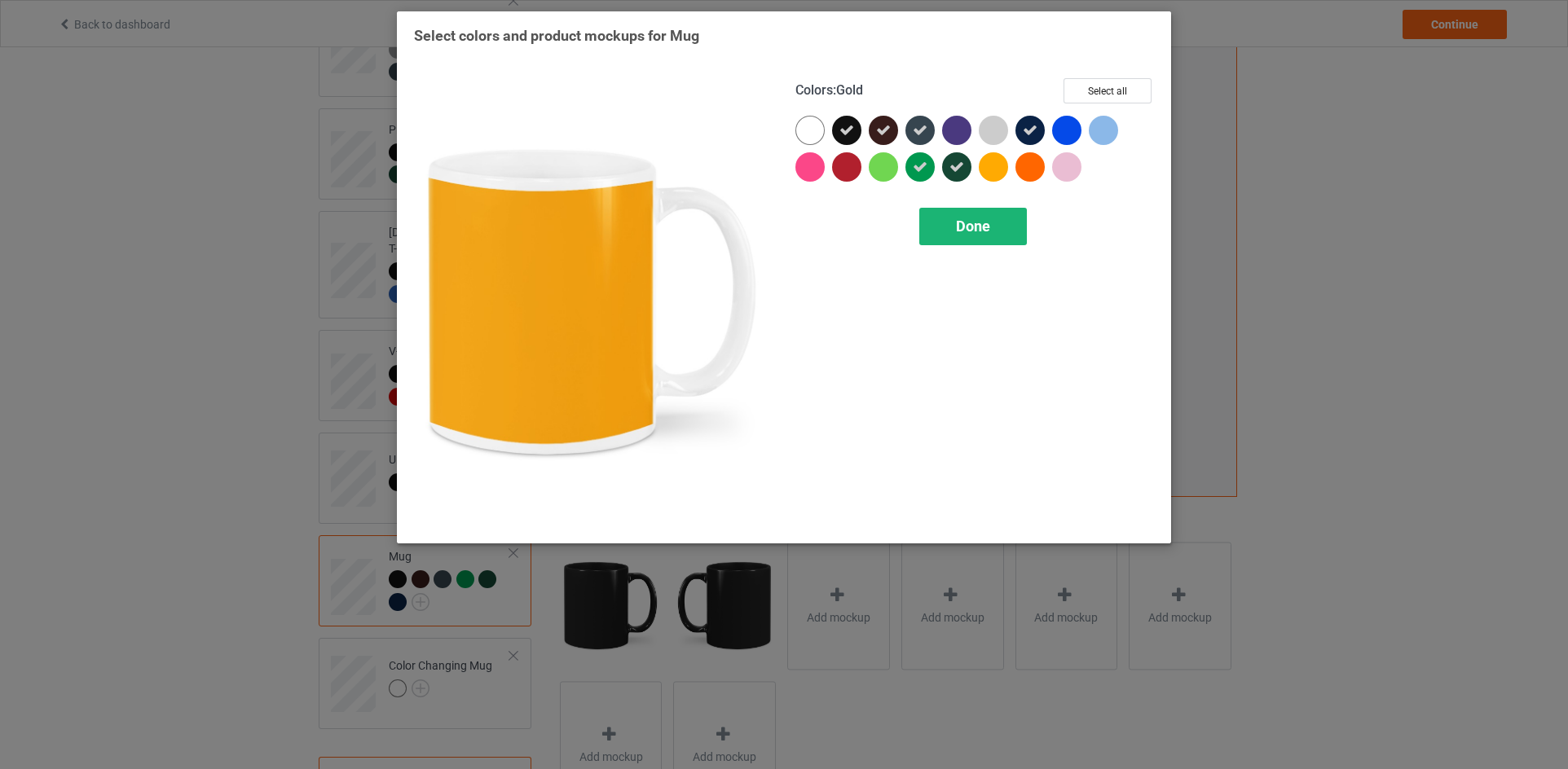
click at [989, 220] on span "Done" at bounding box center [973, 226] width 34 height 17
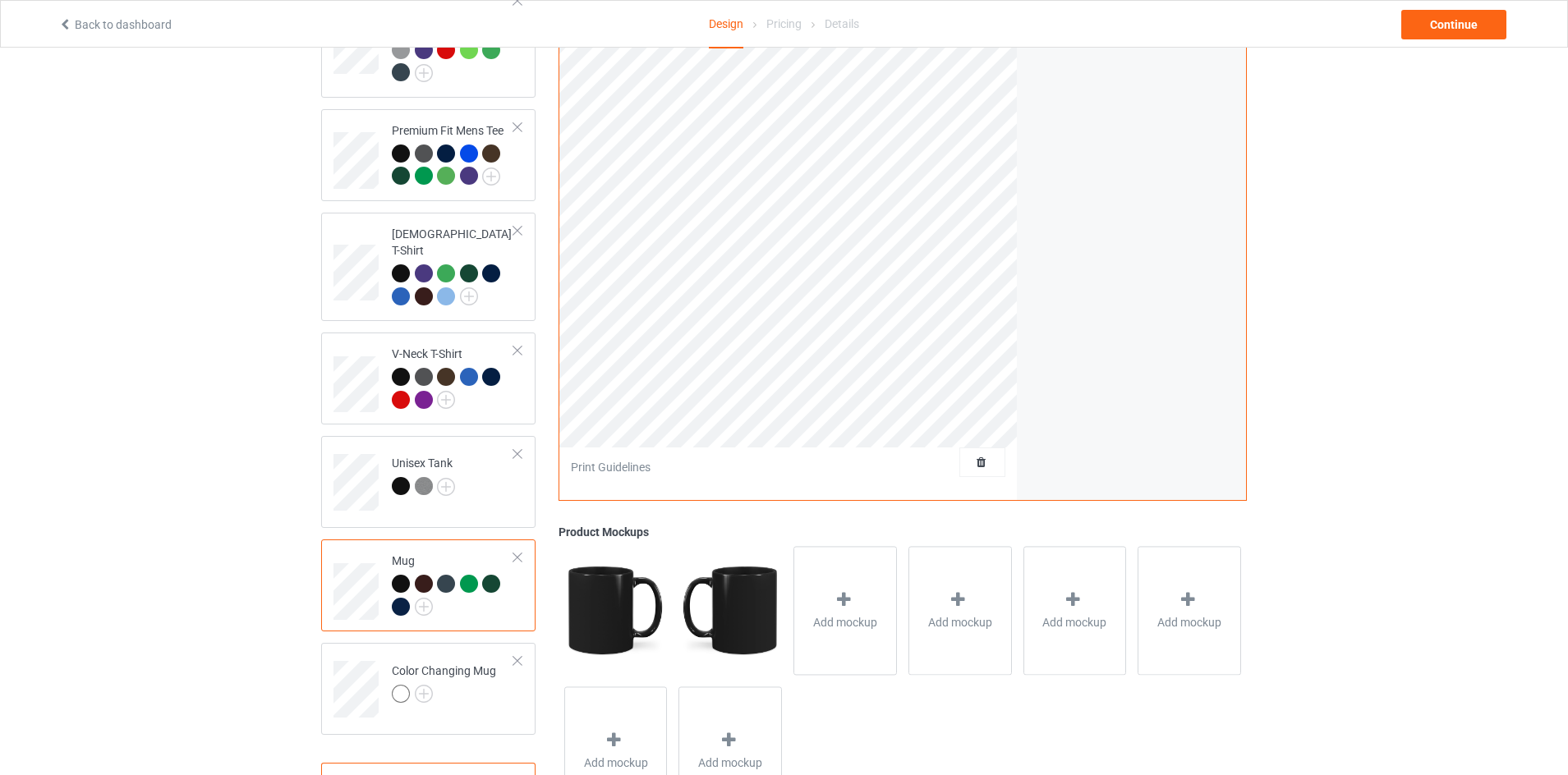
scroll to position [289, 0]
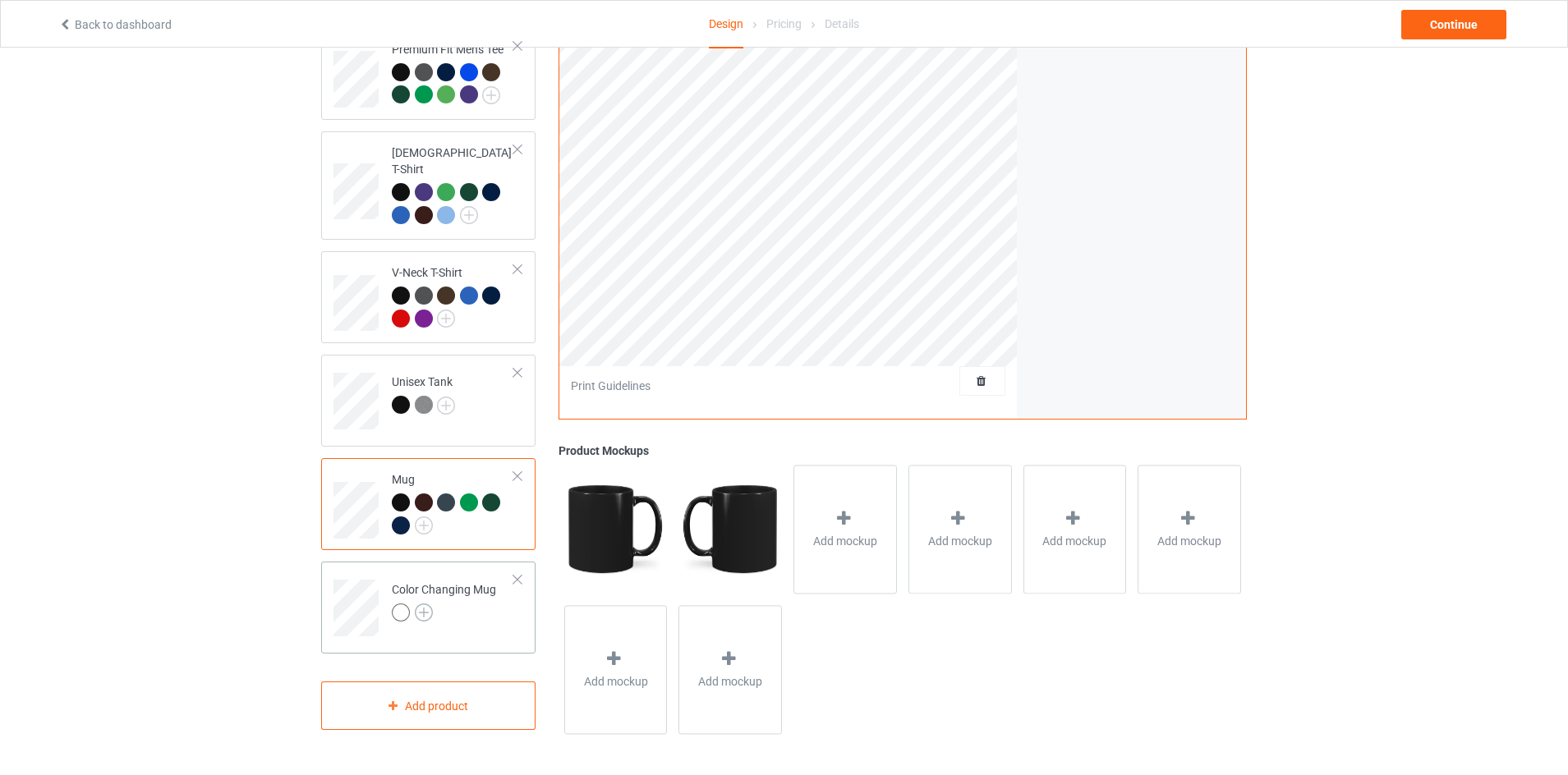
click at [421, 604] on img at bounding box center [424, 612] width 18 height 18
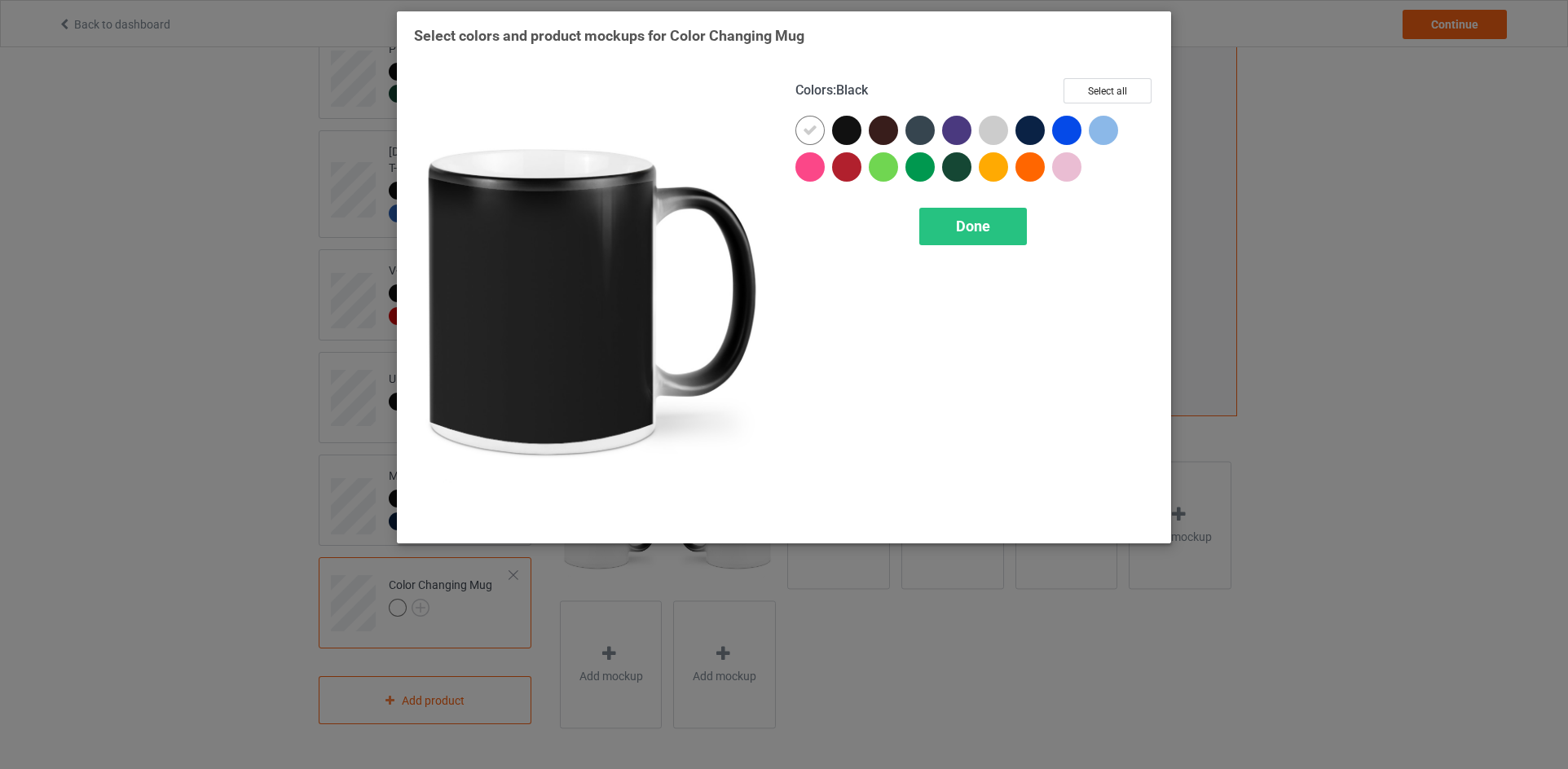
click at [848, 138] on div at bounding box center [847, 130] width 29 height 29
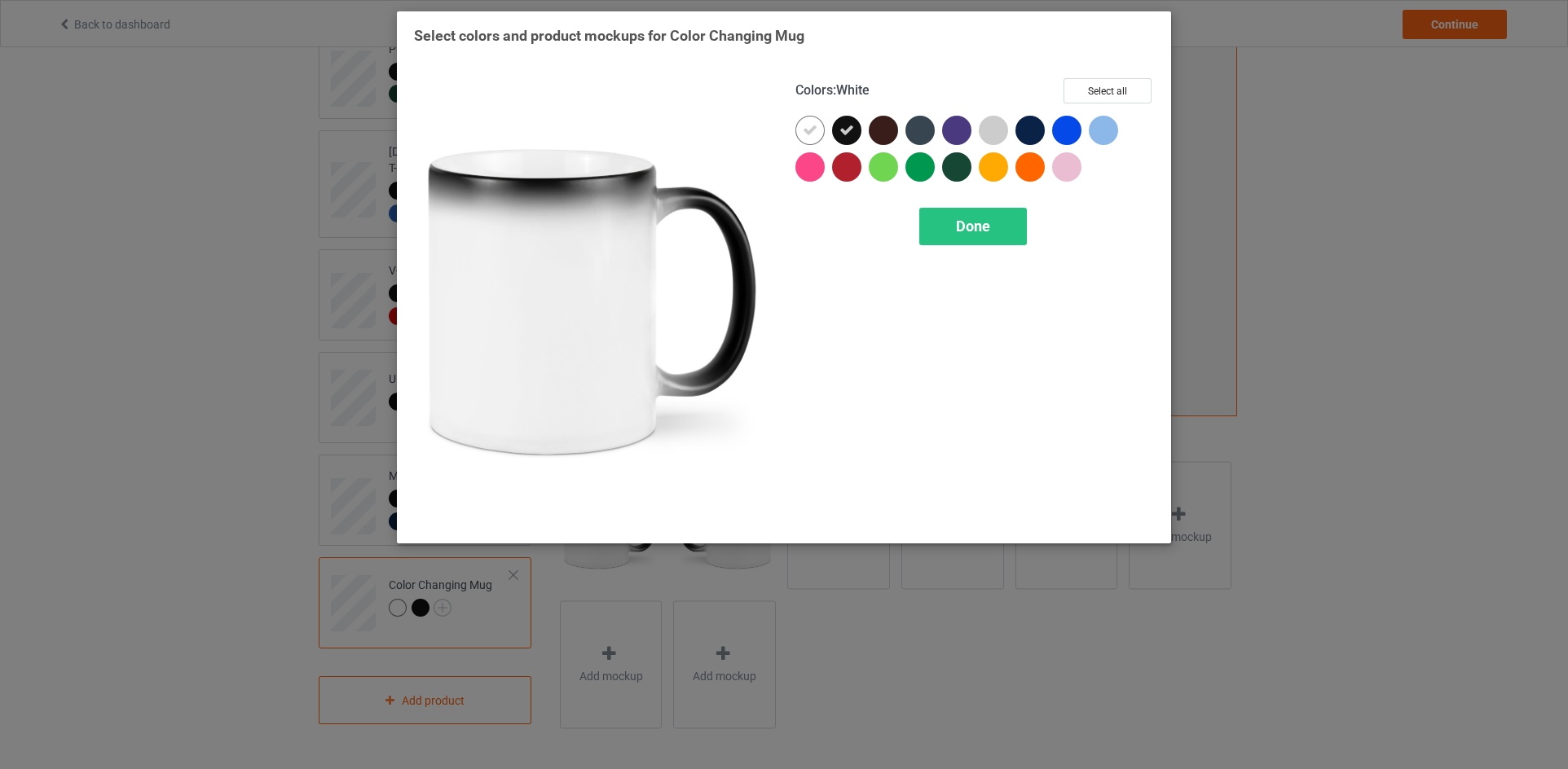
click at [802, 130] on div at bounding box center [810, 130] width 29 height 29
click at [813, 132] on div at bounding box center [810, 130] width 29 height 29
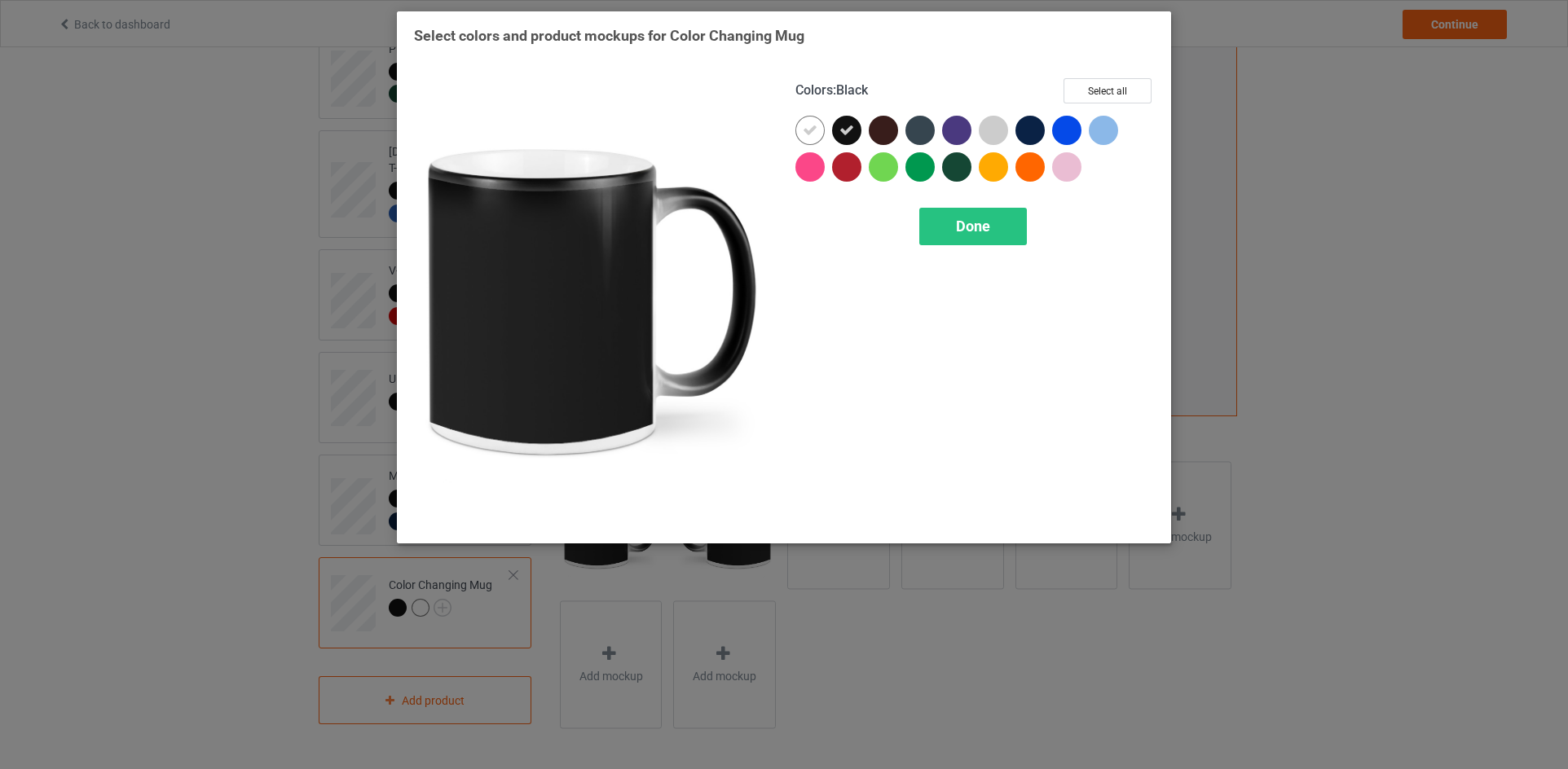
click at [855, 131] on div at bounding box center [847, 130] width 29 height 29
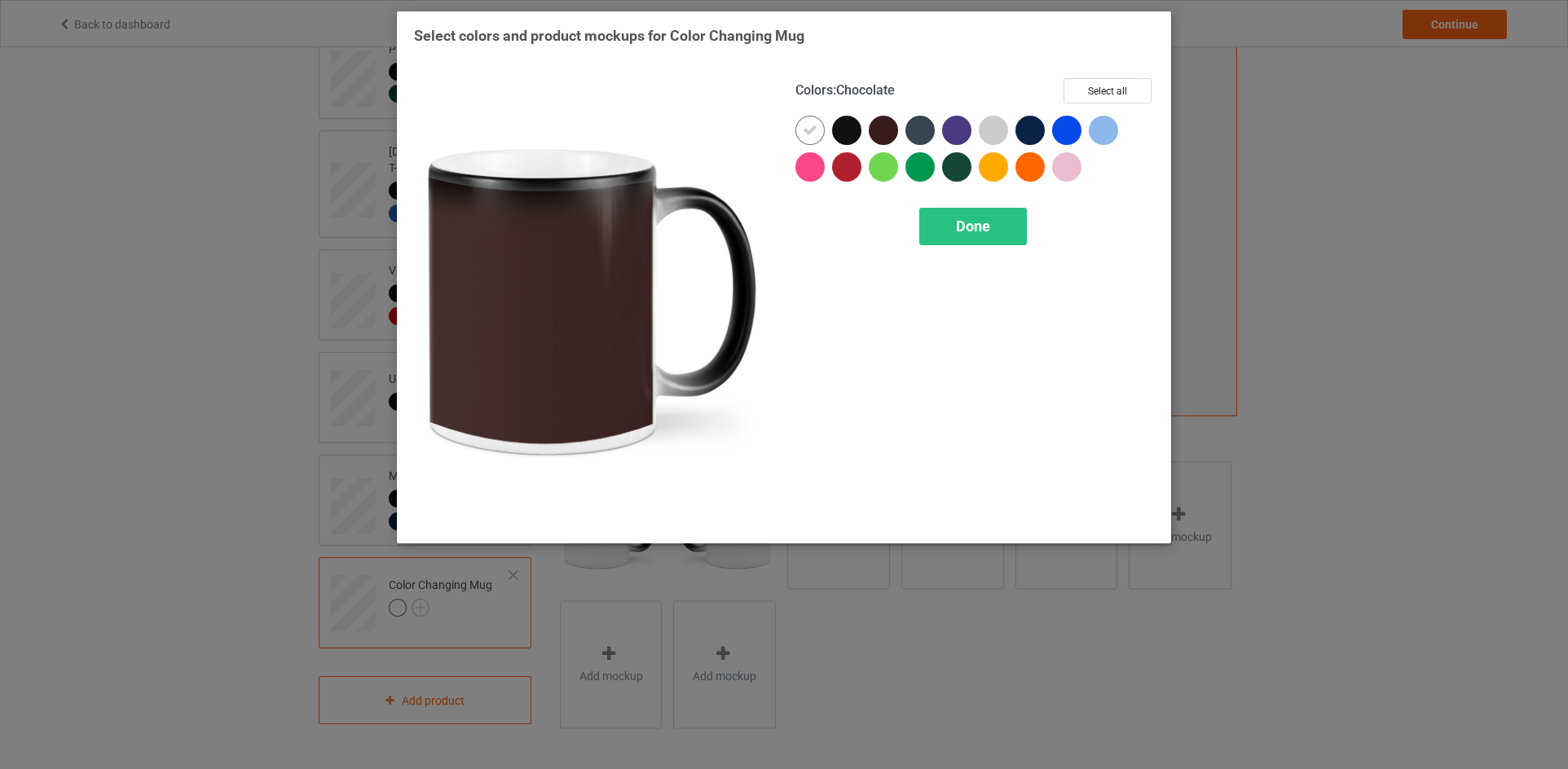
click at [879, 124] on div at bounding box center [883, 130] width 29 height 29
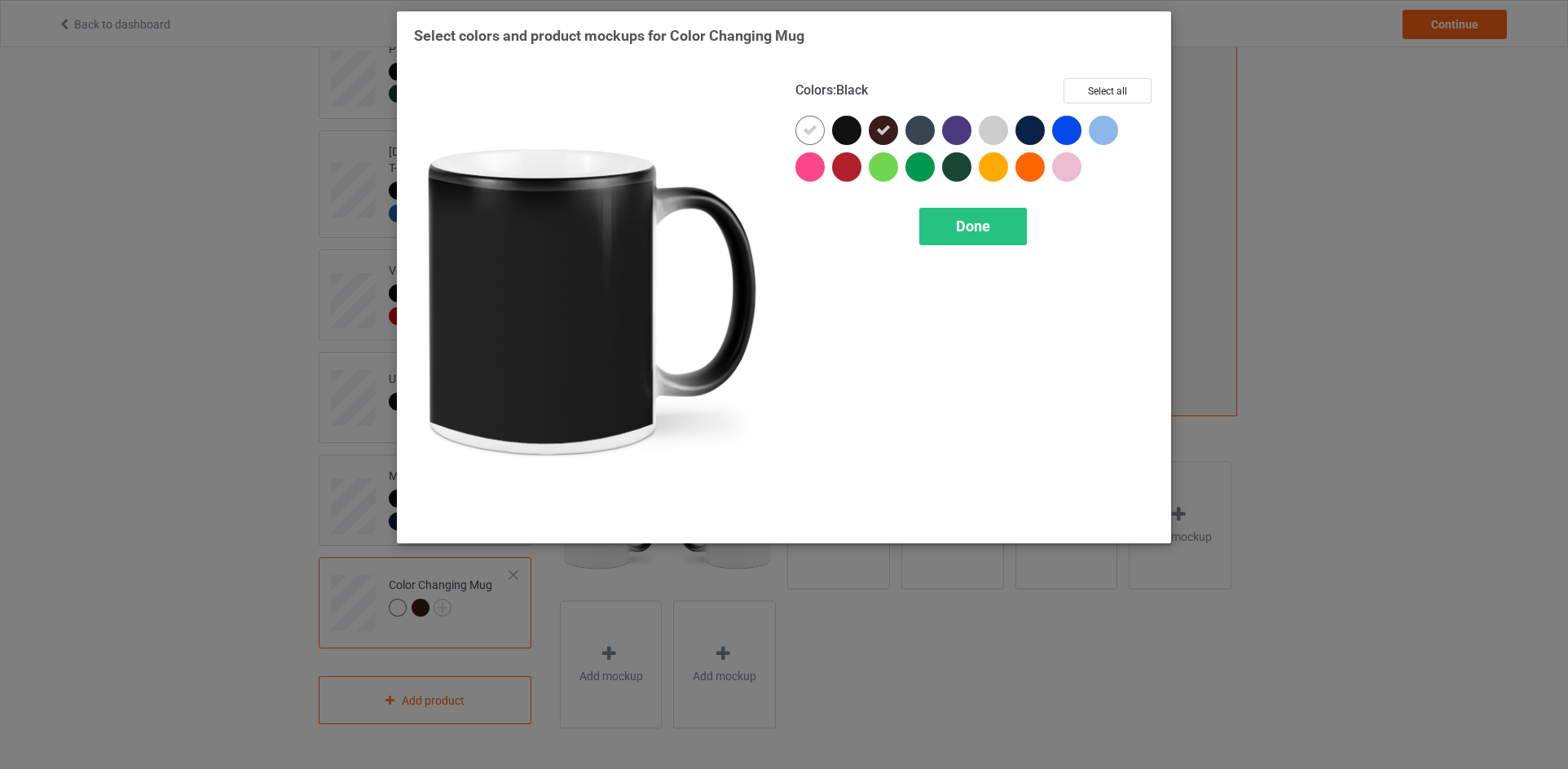
click at [852, 133] on div at bounding box center [847, 130] width 29 height 29
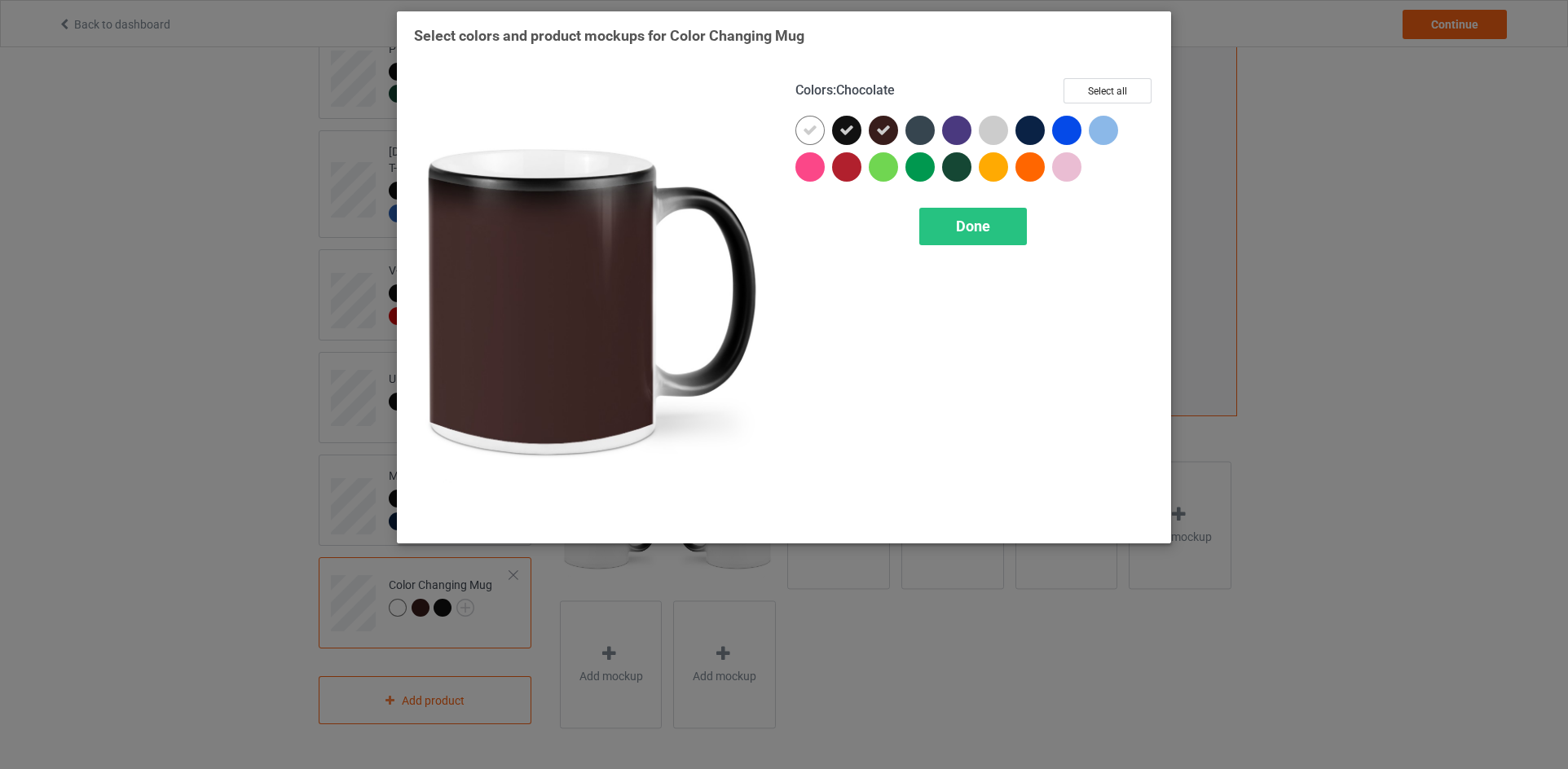
click at [884, 123] on icon at bounding box center [883, 130] width 15 height 15
click at [916, 129] on div at bounding box center [919, 130] width 29 height 29
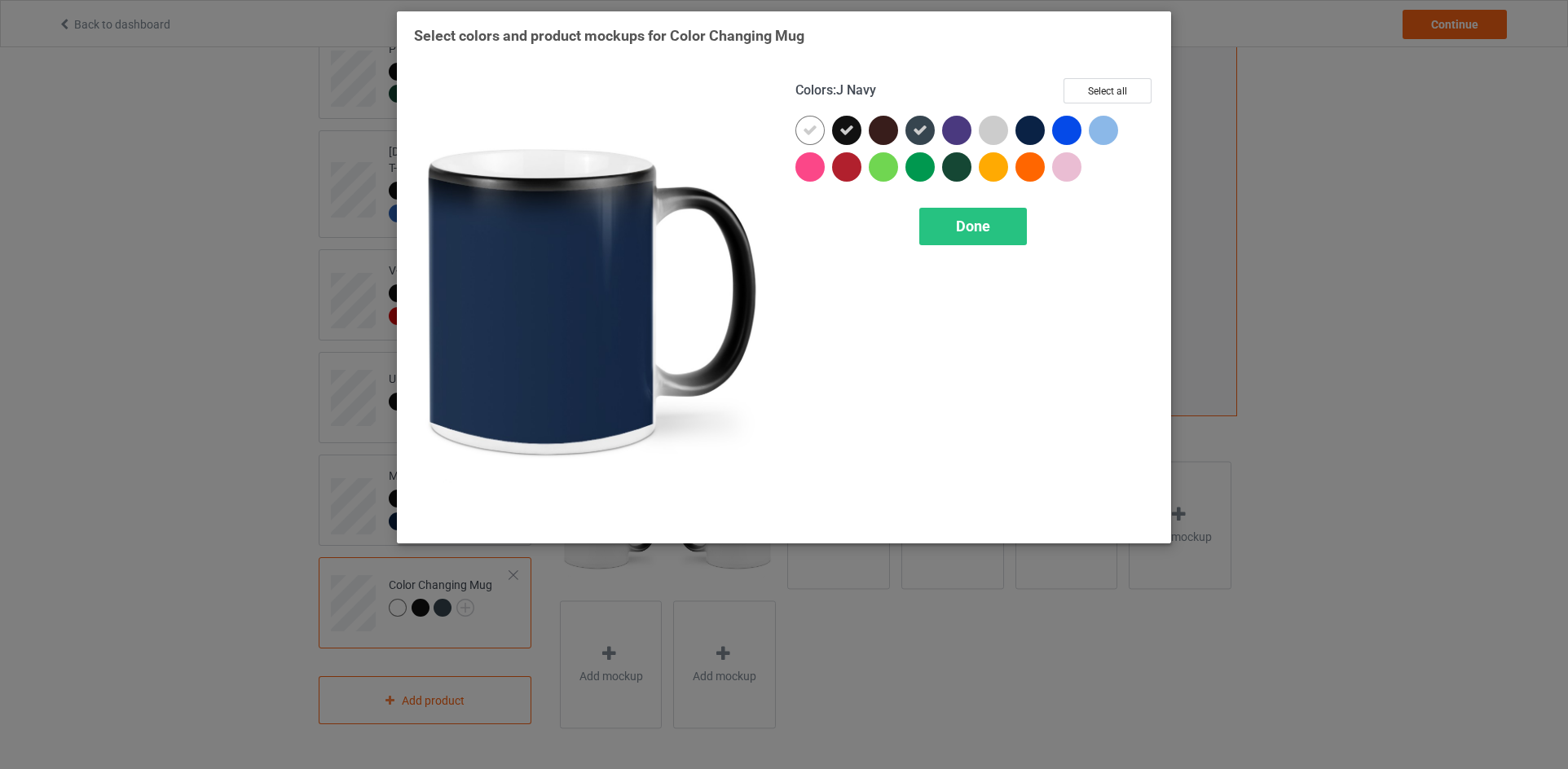
click at [1019, 126] on div at bounding box center [1030, 130] width 29 height 29
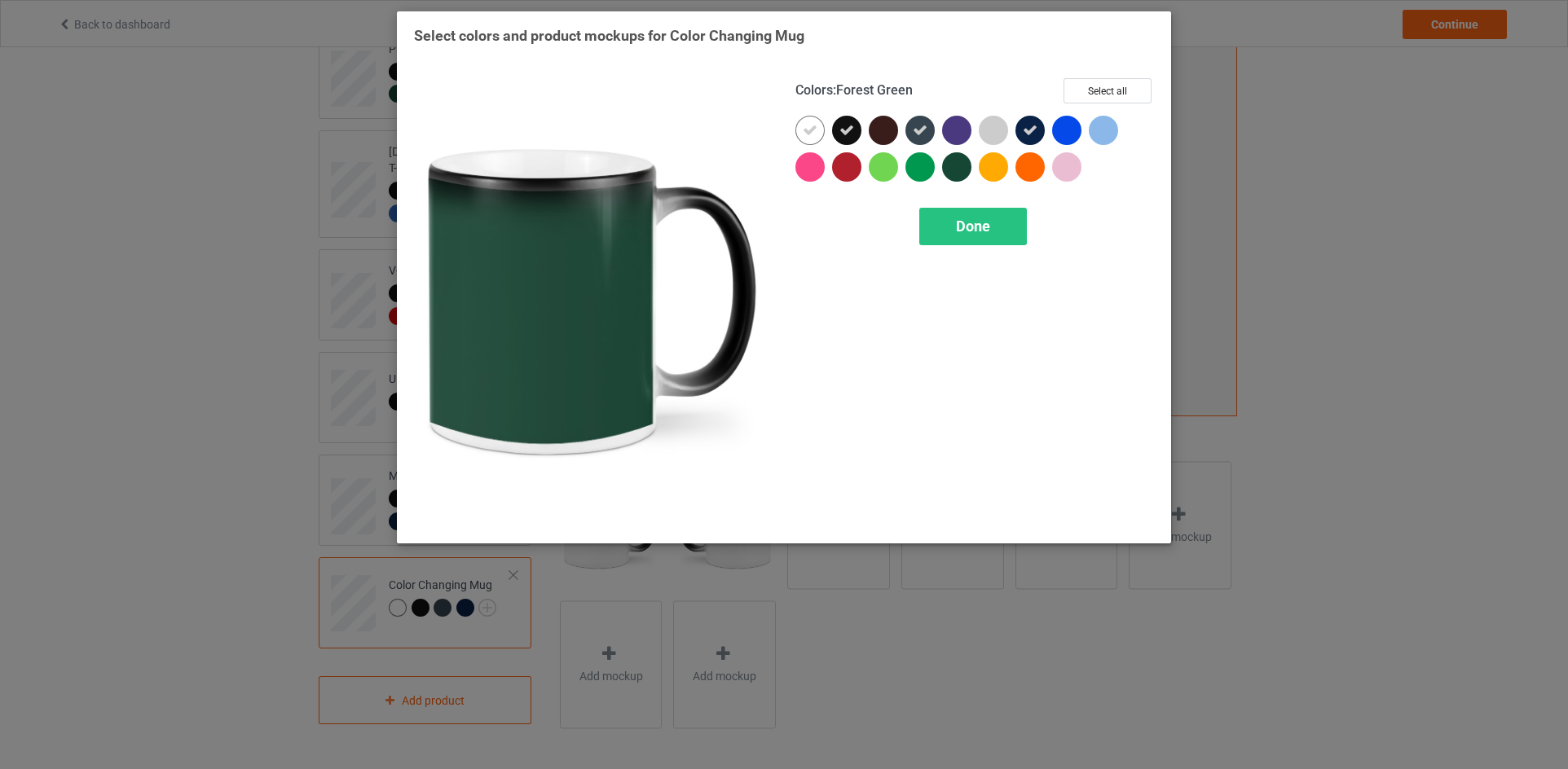
click at [963, 164] on div at bounding box center [956, 167] width 29 height 29
click at [968, 233] on span "Done" at bounding box center [973, 226] width 34 height 17
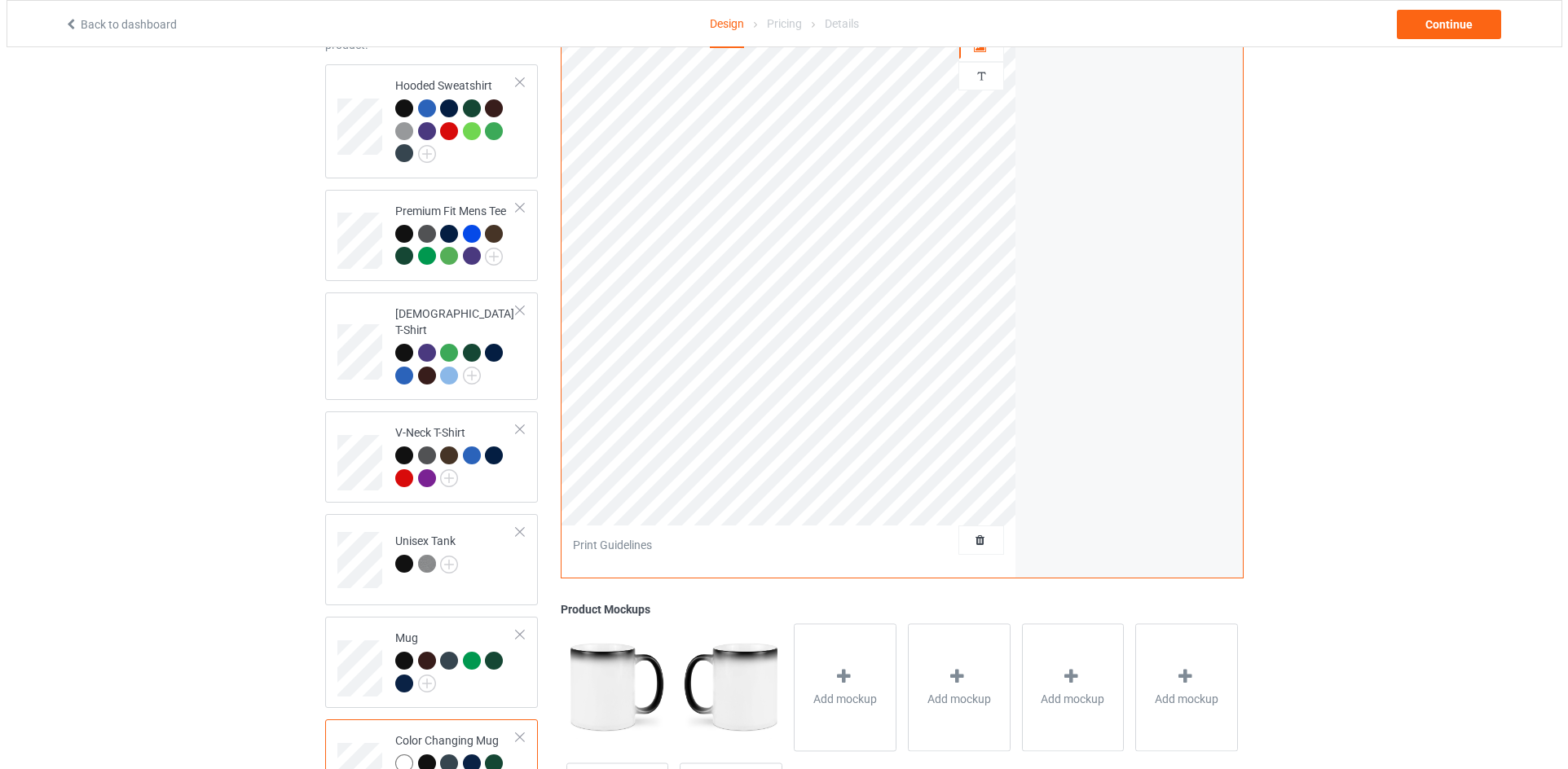
scroll to position [287, 0]
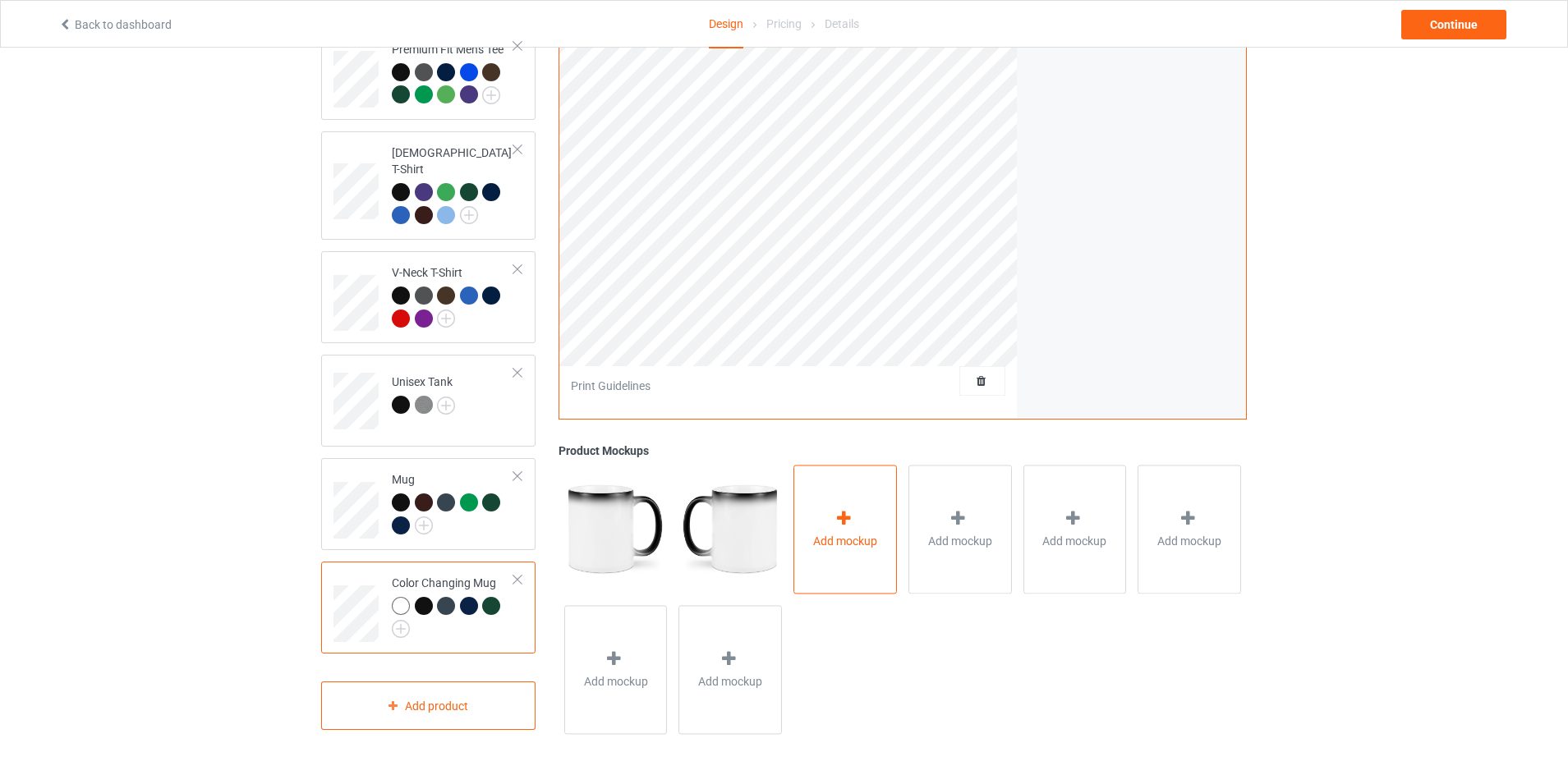
click at [832, 520] on div "Add mockup" at bounding box center [845, 530] width 103 height 129
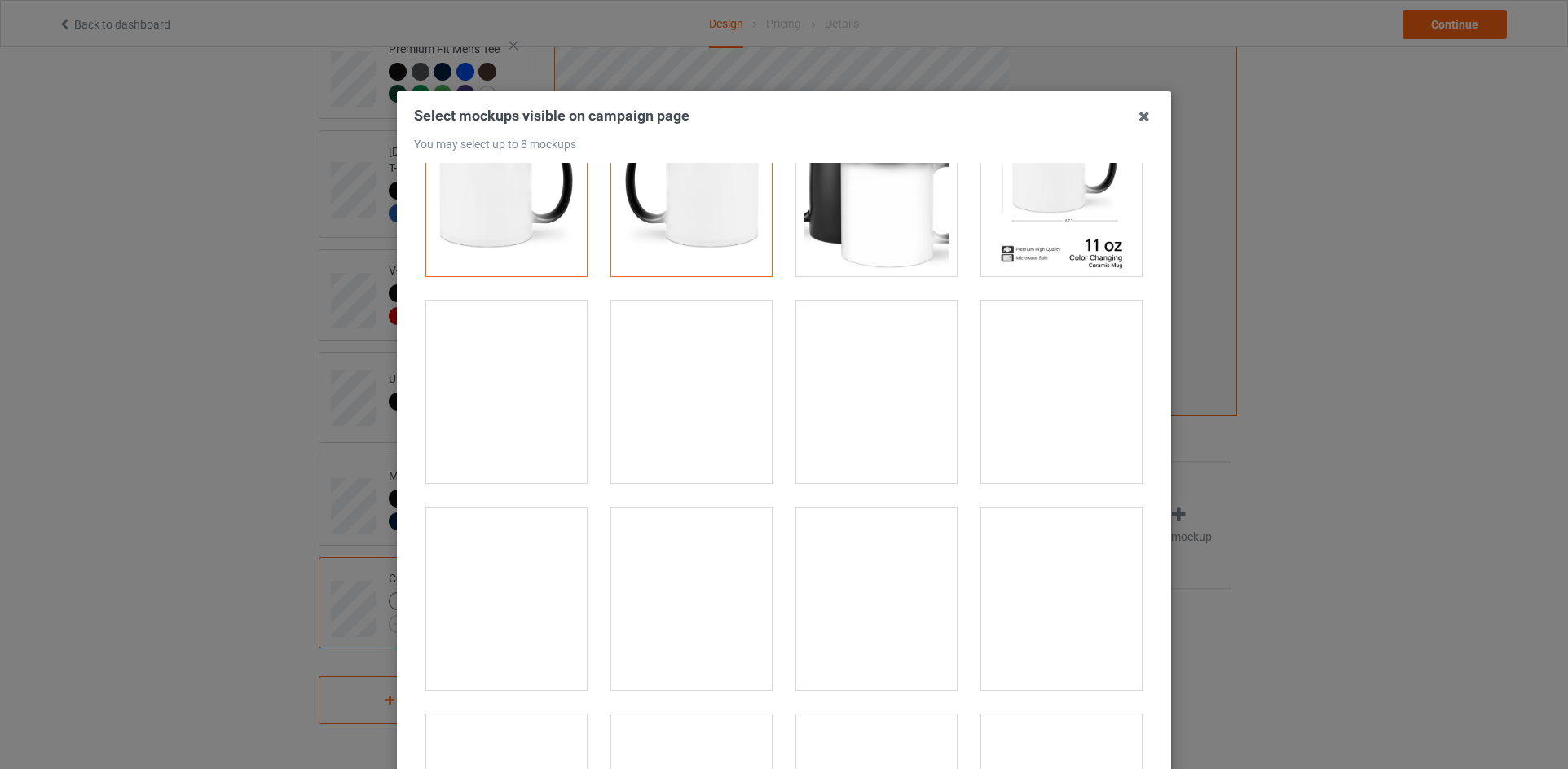
scroll to position [0, 0]
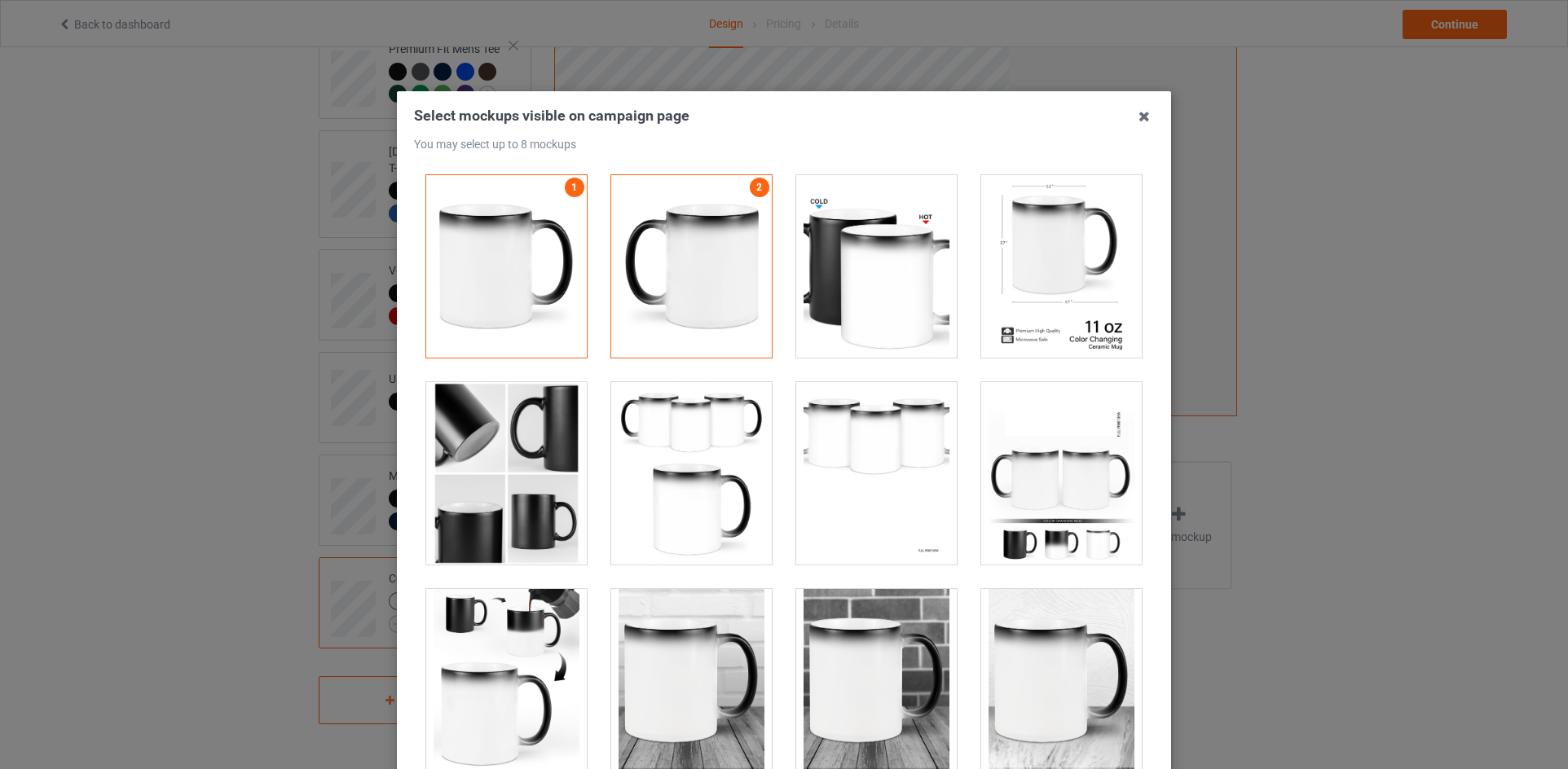
click at [1044, 249] on div at bounding box center [1061, 267] width 161 height 183
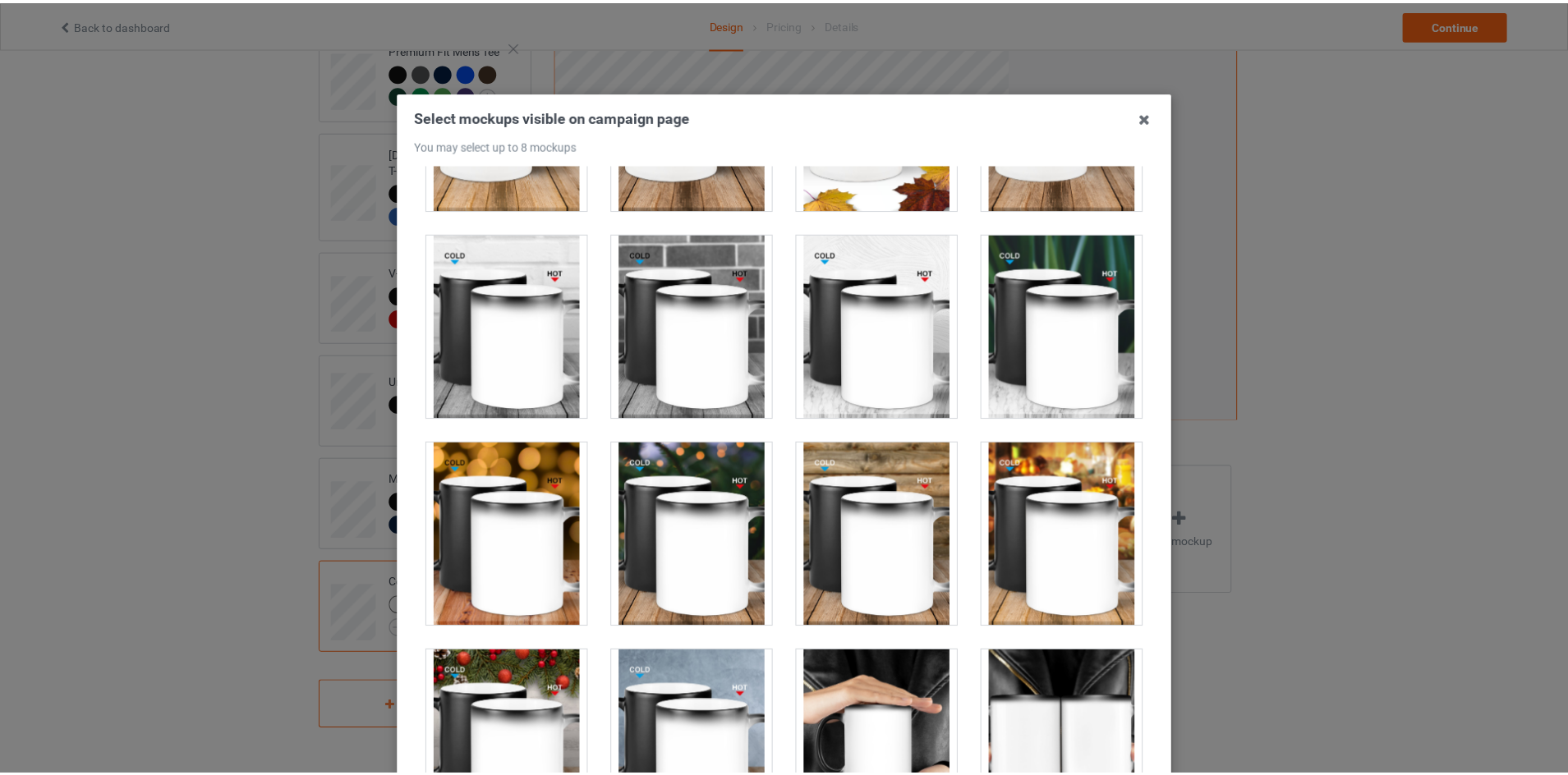
scroll to position [177, 0]
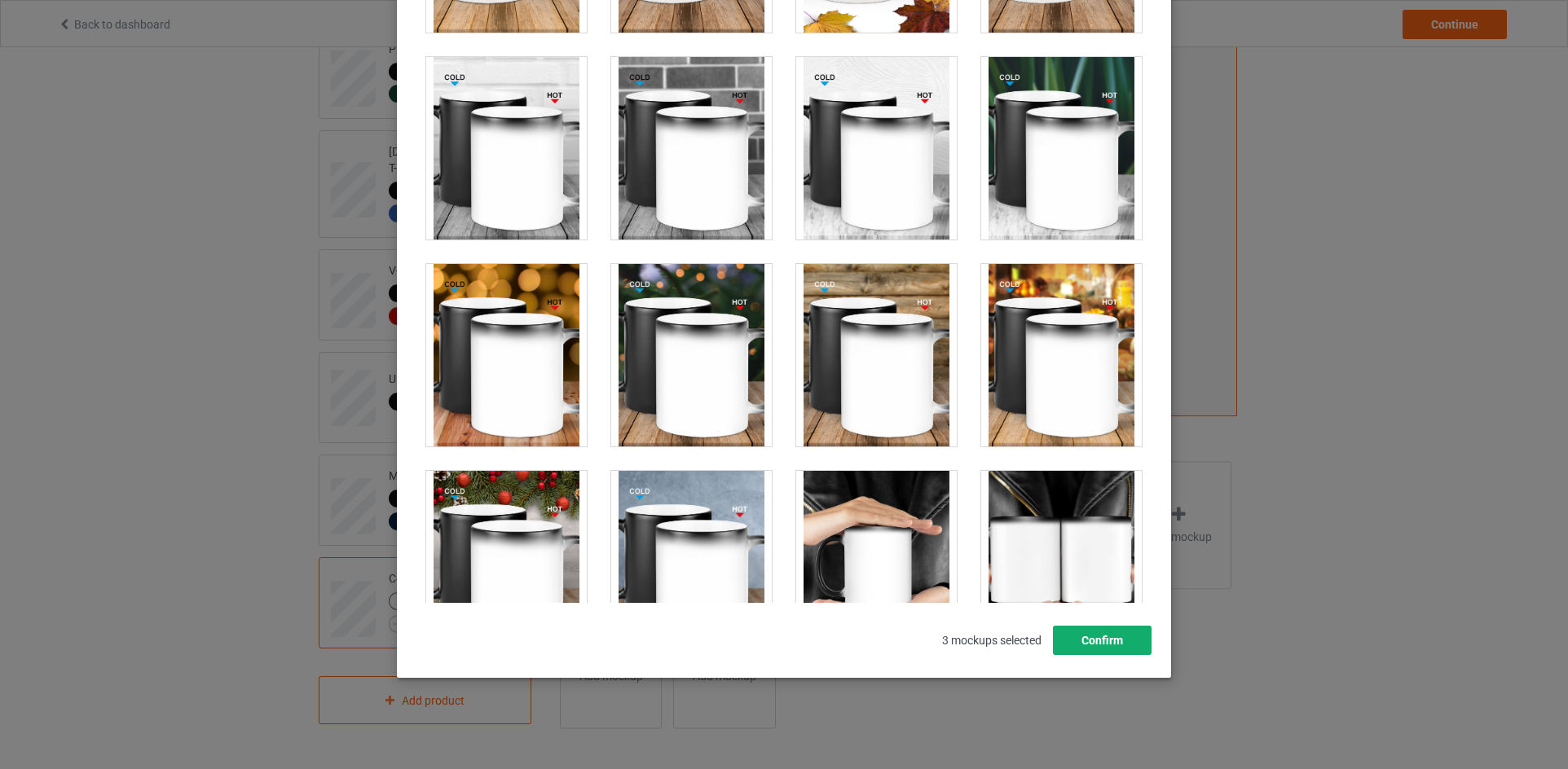
click at [1100, 646] on button "Confirm" at bounding box center [1101, 640] width 98 height 29
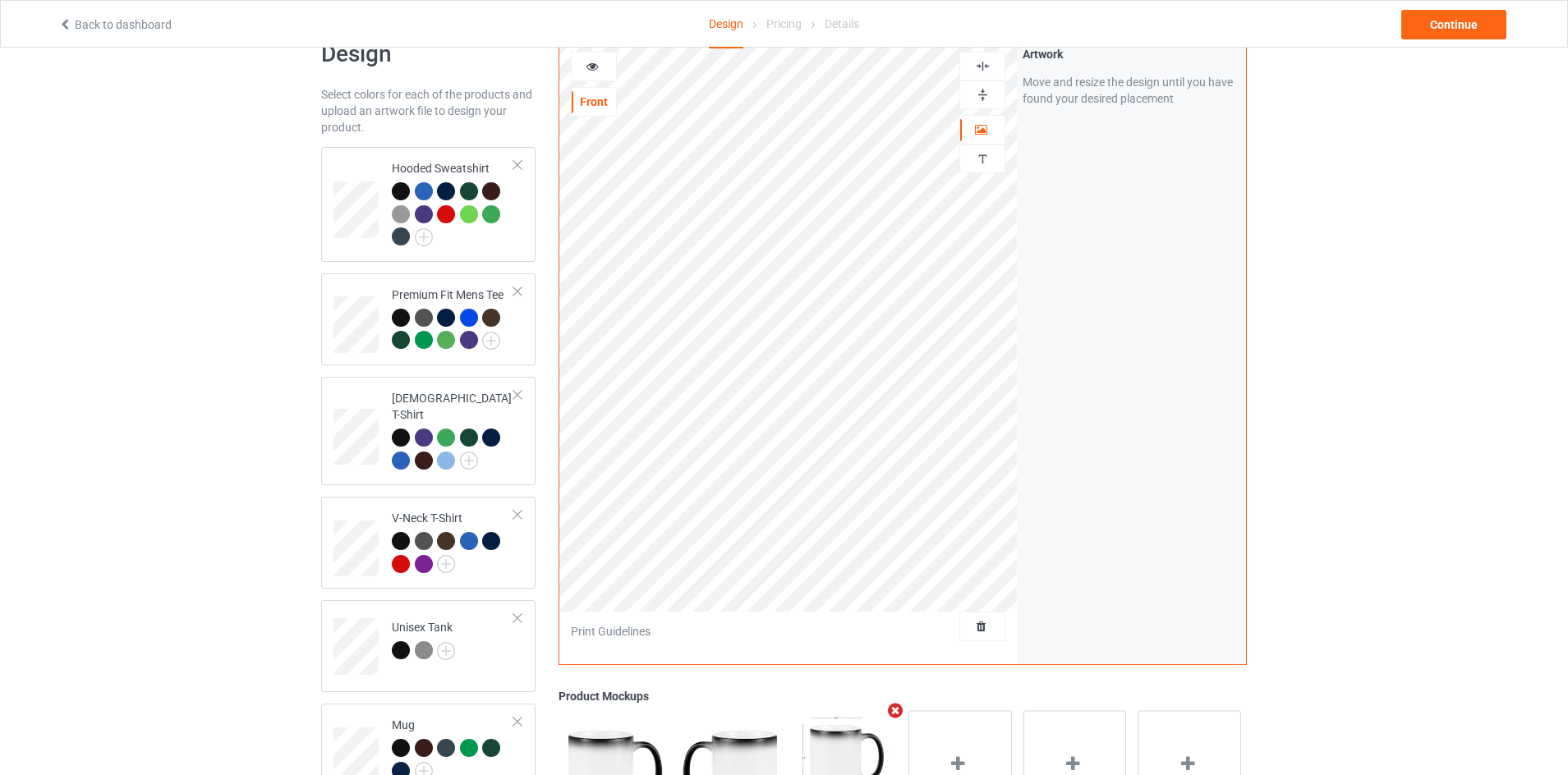
scroll to position [0, 0]
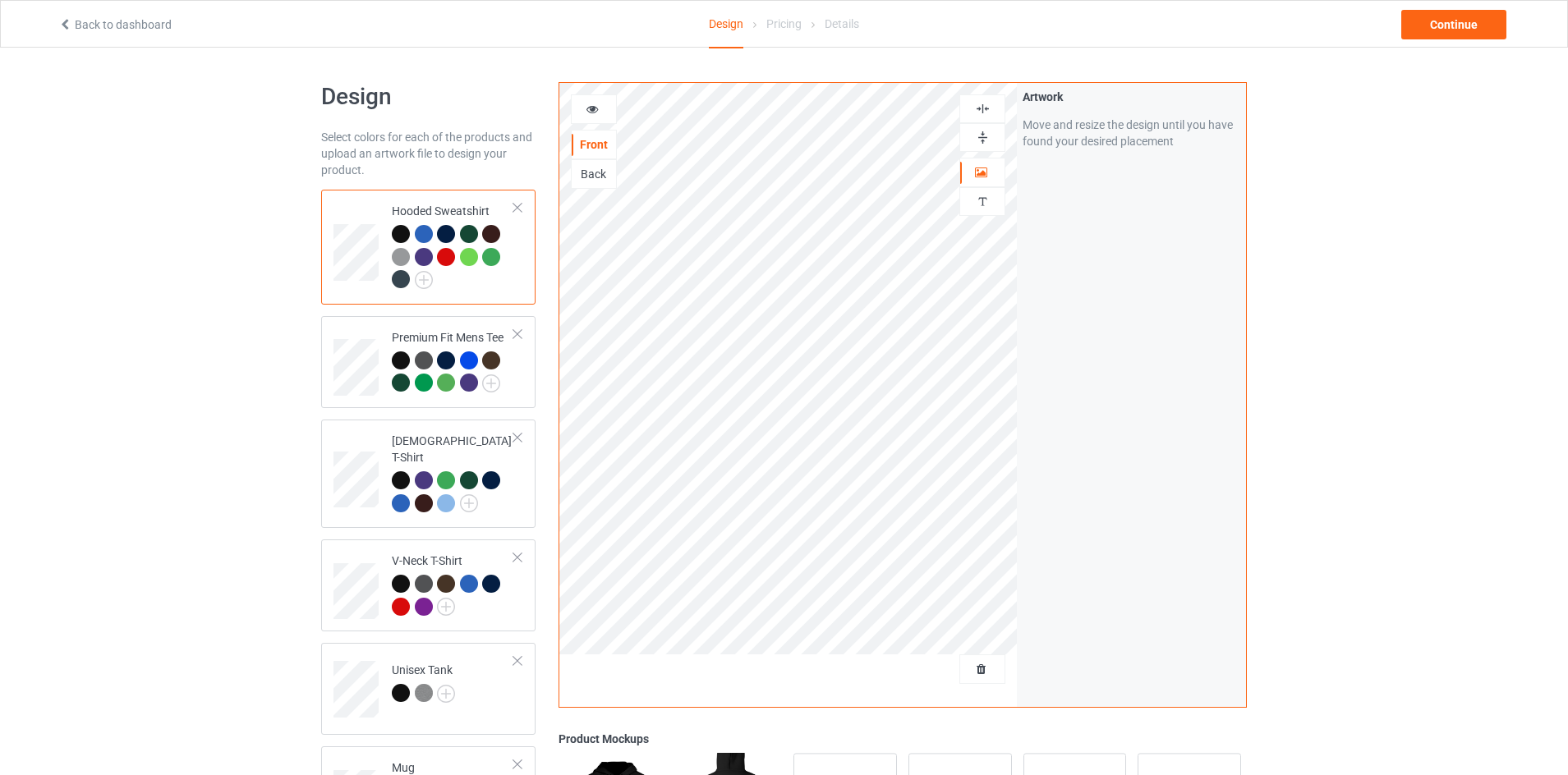
click at [582, 108] on div at bounding box center [594, 108] width 44 height 16
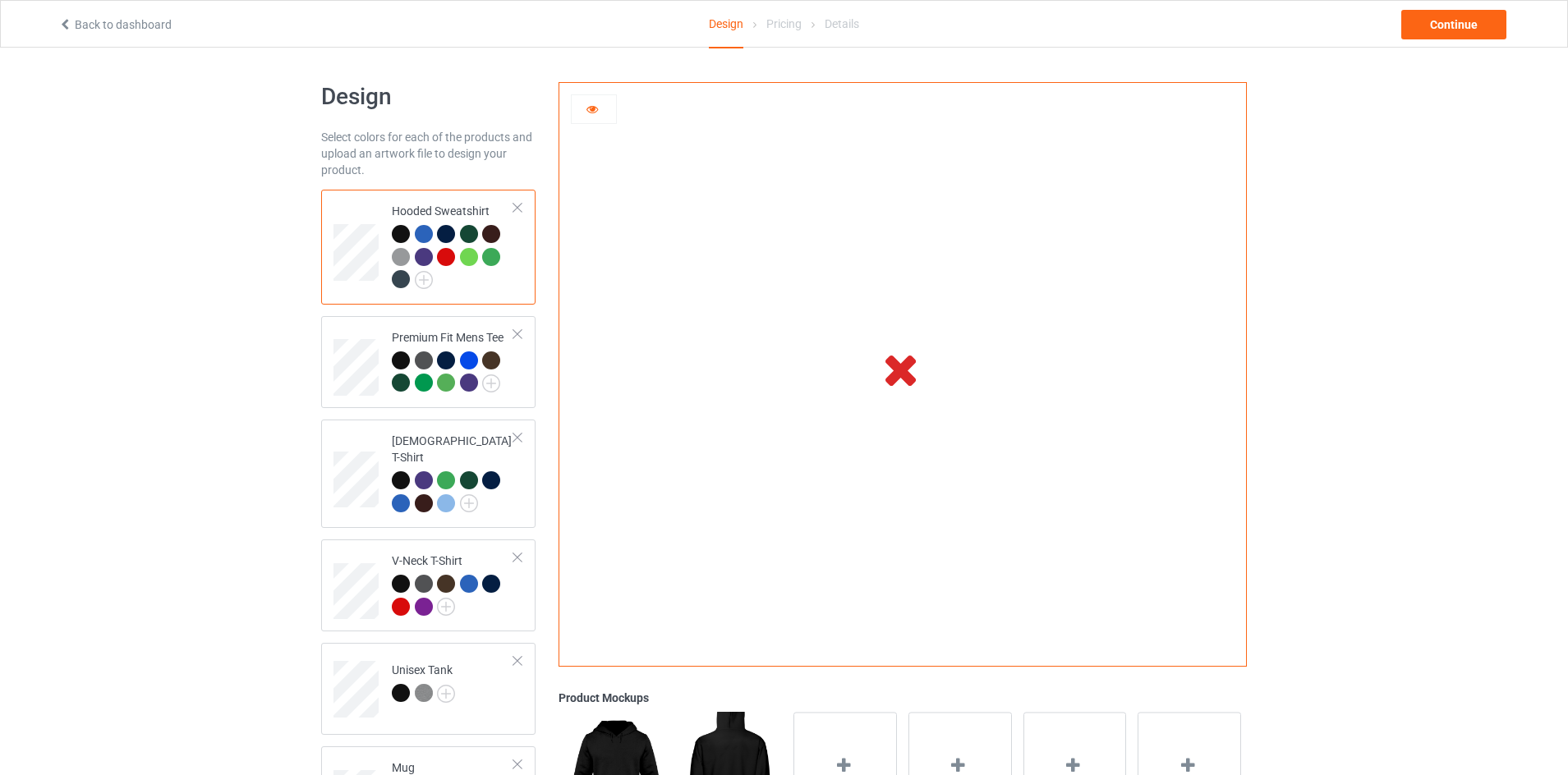
click at [602, 115] on div at bounding box center [594, 108] width 44 height 16
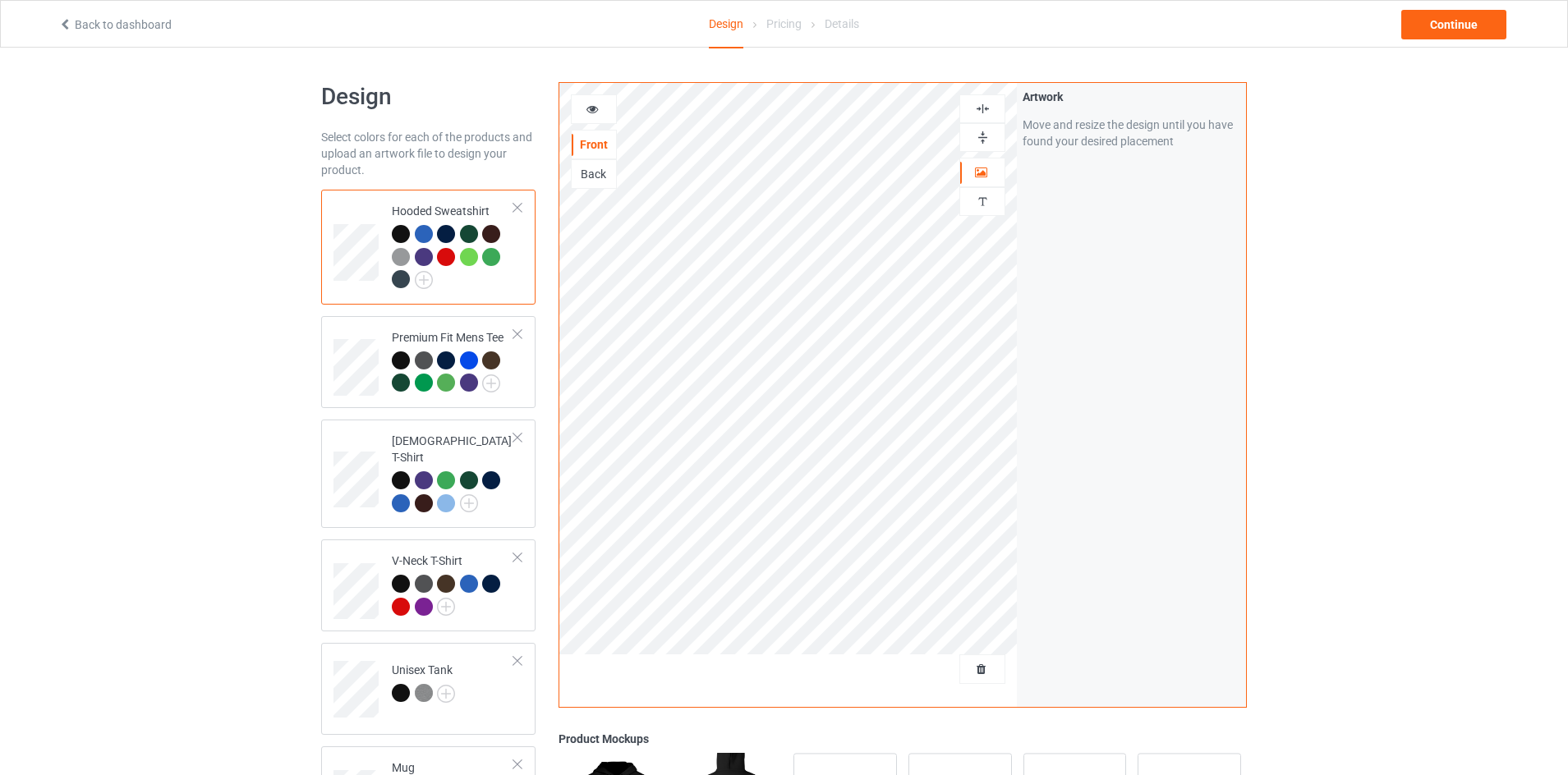
click at [597, 110] on div at bounding box center [594, 108] width 44 height 16
click at [600, 119] on div at bounding box center [594, 109] width 46 height 29
click at [600, 110] on div at bounding box center [594, 108] width 44 height 16
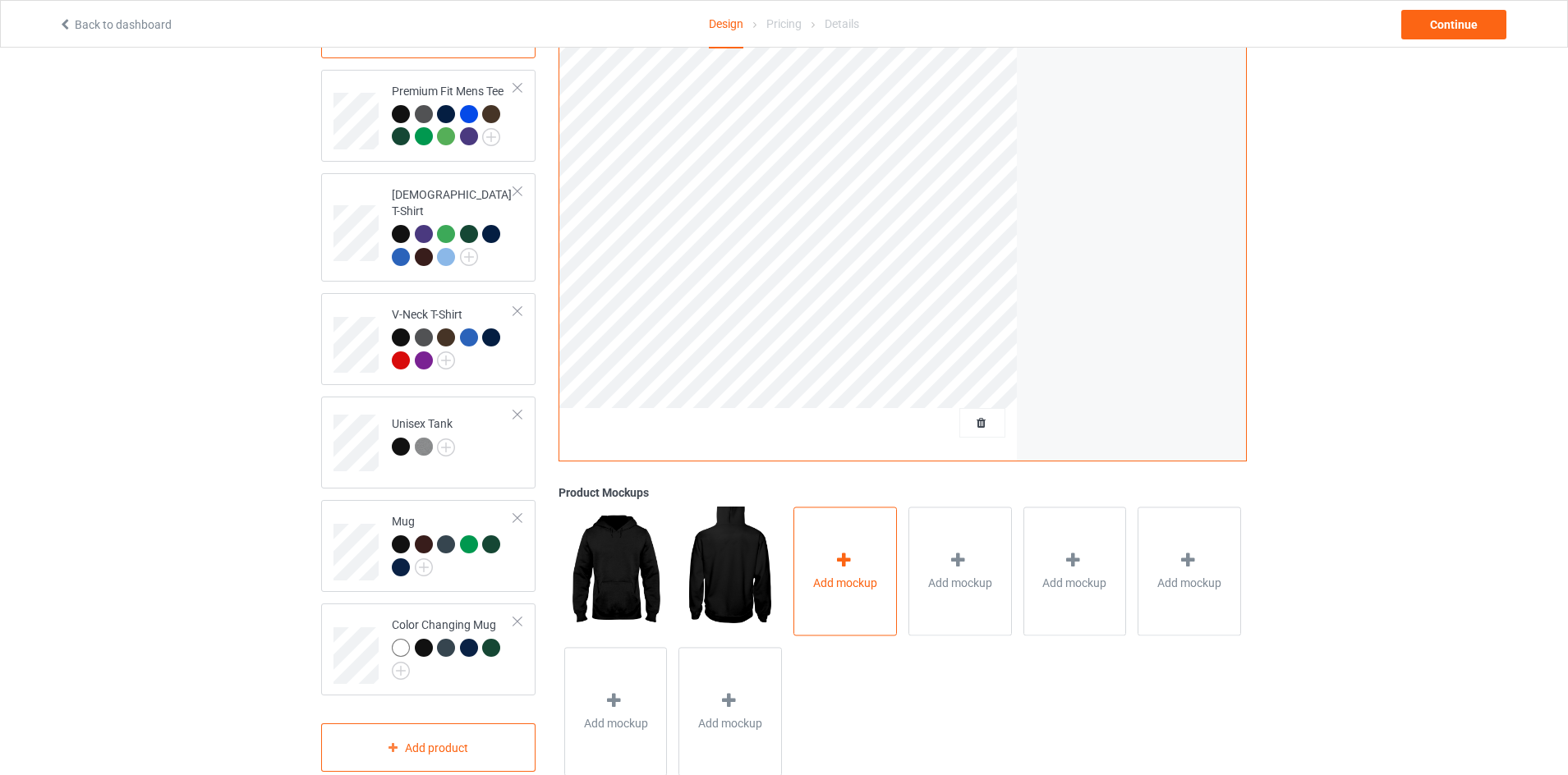
click at [858, 585] on span "Add mockup" at bounding box center [845, 582] width 64 height 16
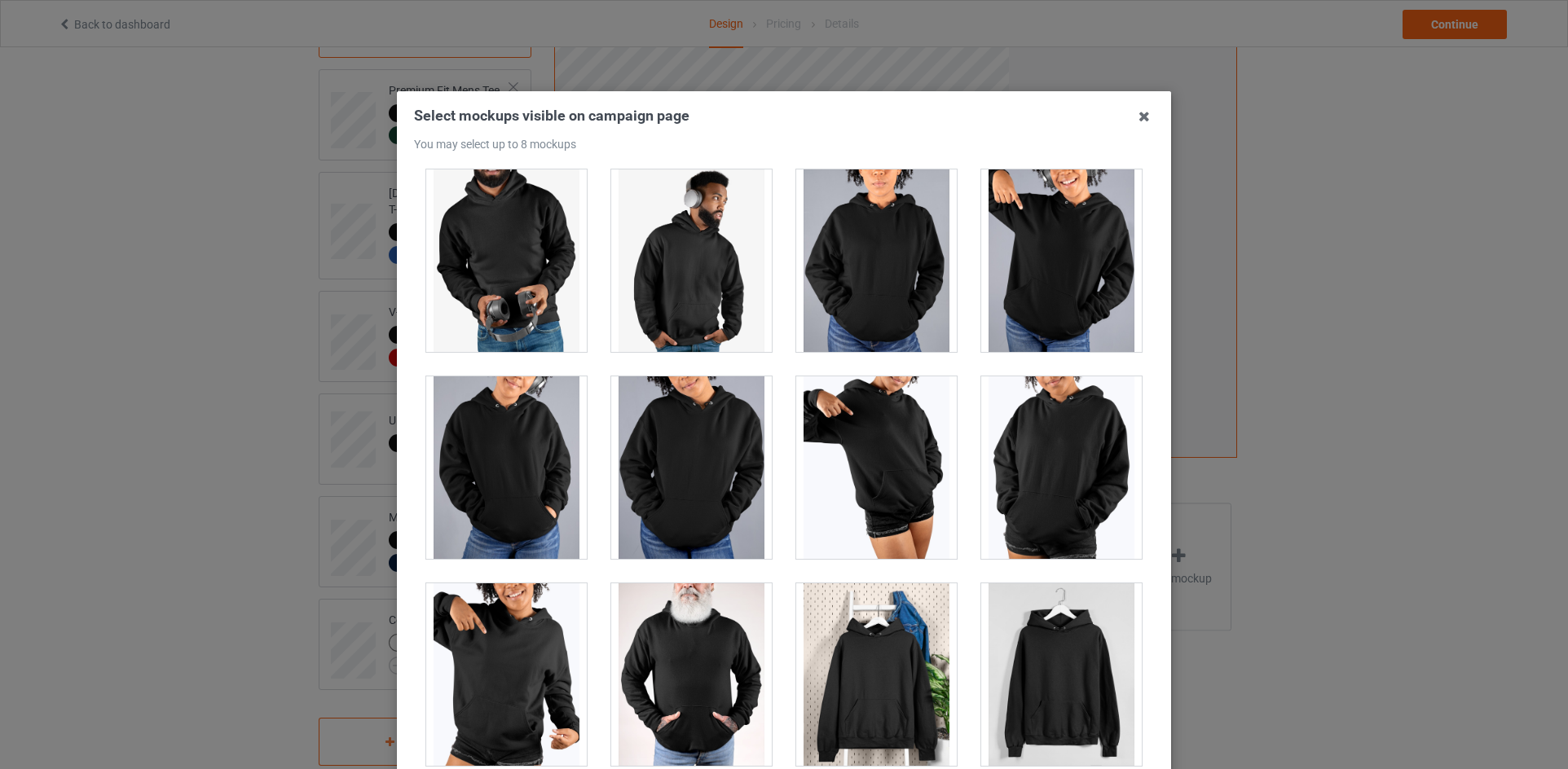
scroll to position [175, 0]
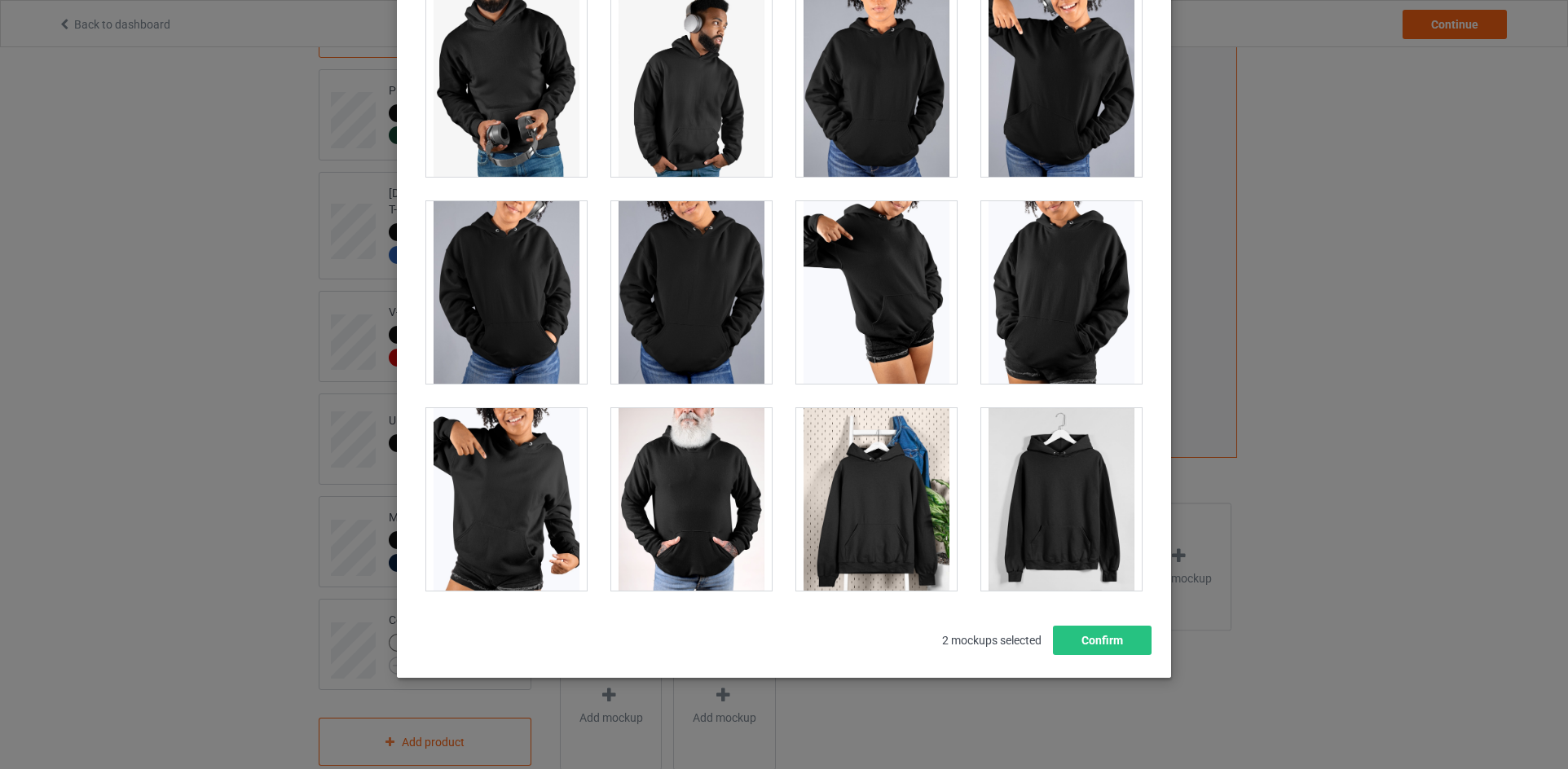
click at [714, 489] on div at bounding box center [691, 500] width 161 height 183
click at [849, 497] on div at bounding box center [877, 500] width 161 height 183
click at [1031, 490] on div at bounding box center [1061, 500] width 161 height 183
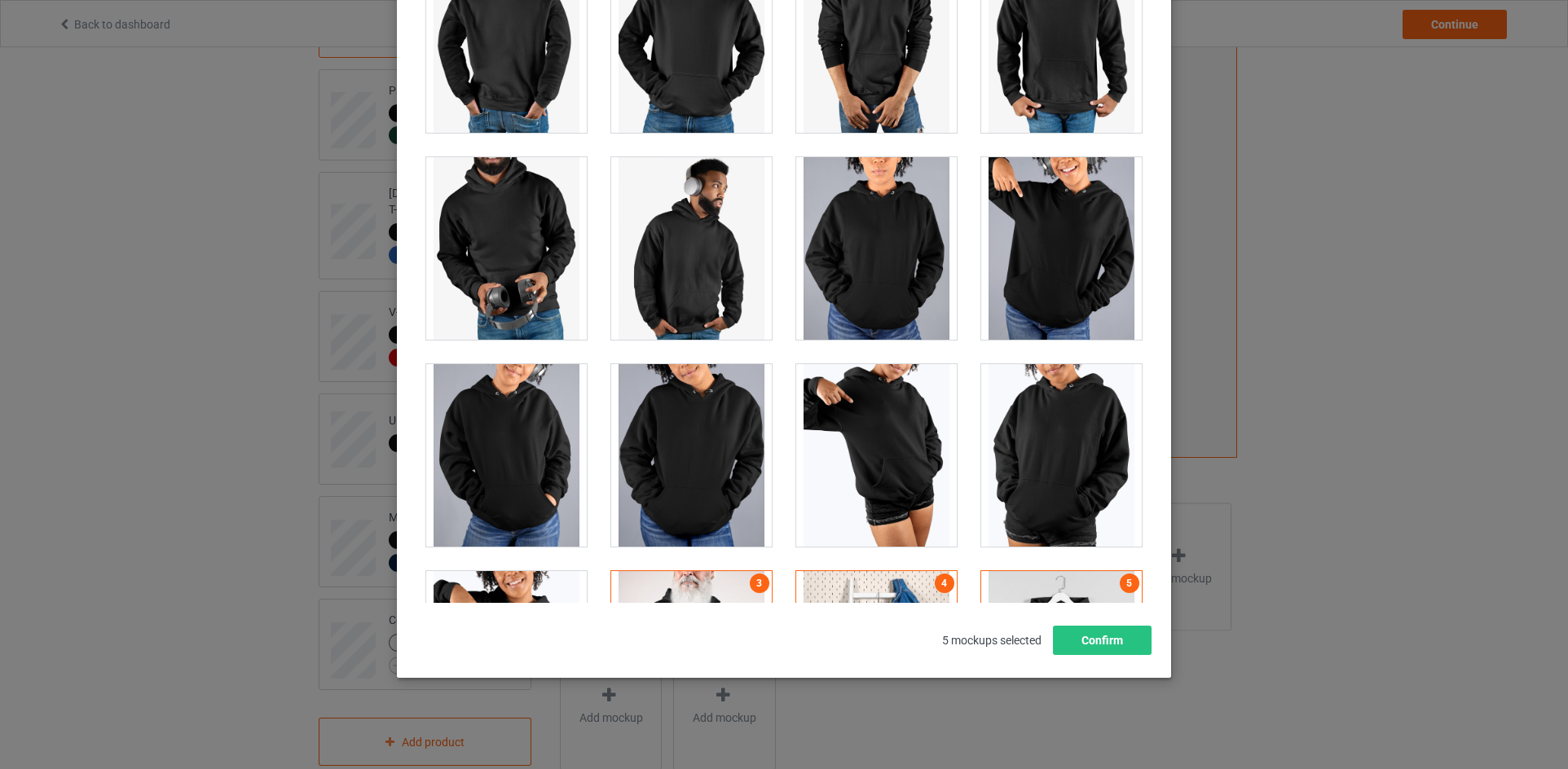
scroll to position [13871, 0]
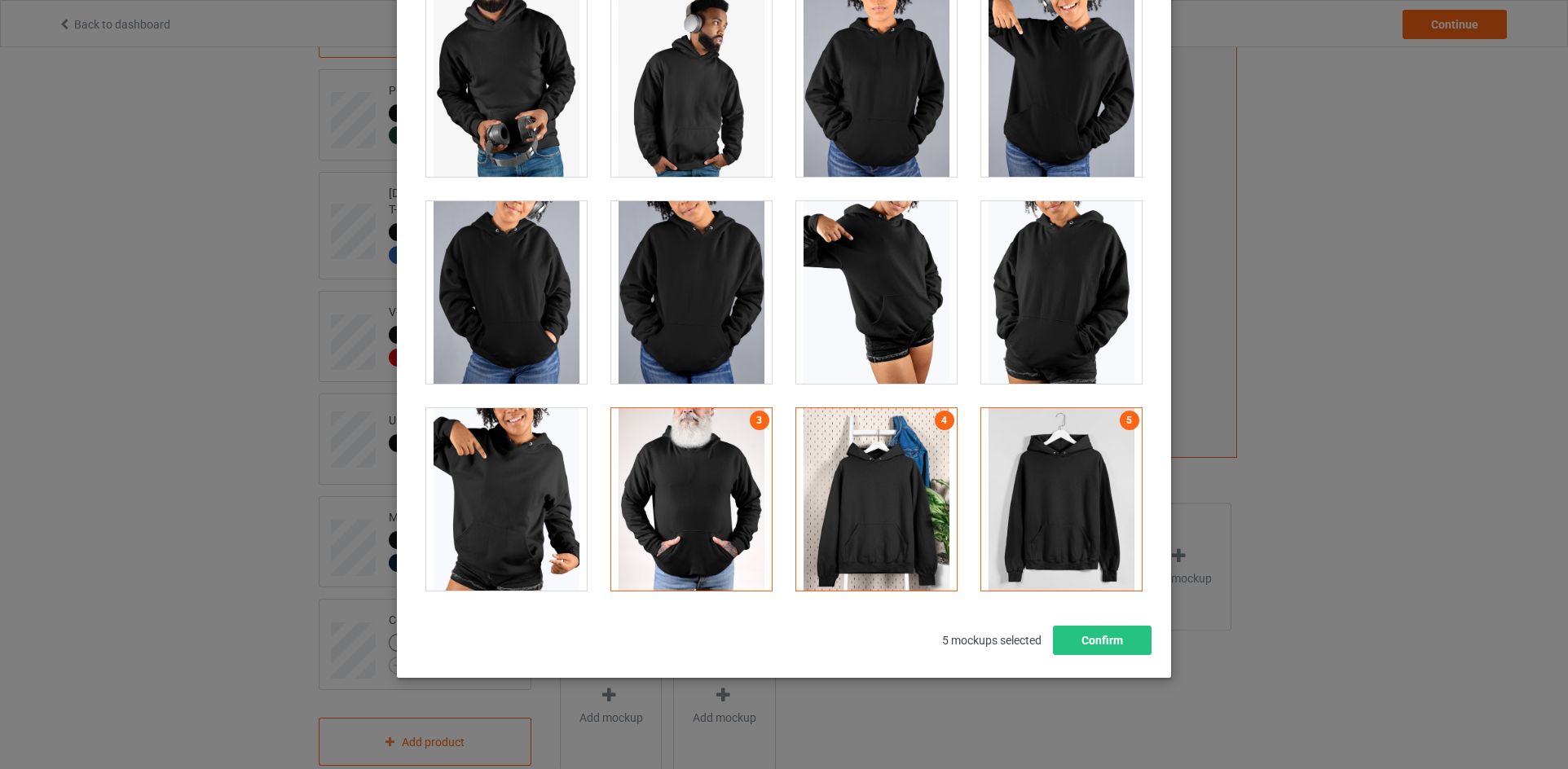
click at [1044, 457] on div at bounding box center [1061, 500] width 161 height 183
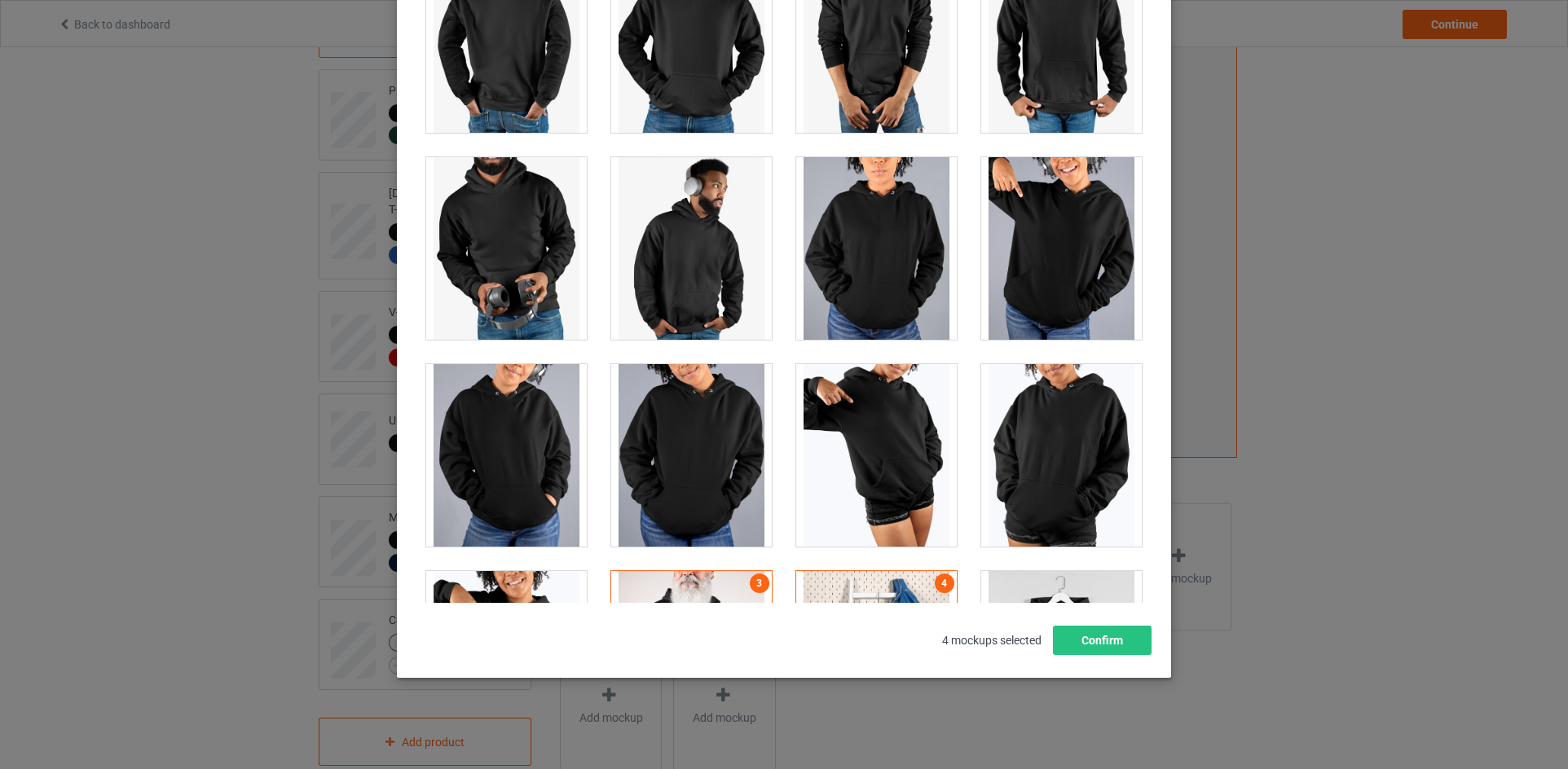
scroll to position [13546, 0]
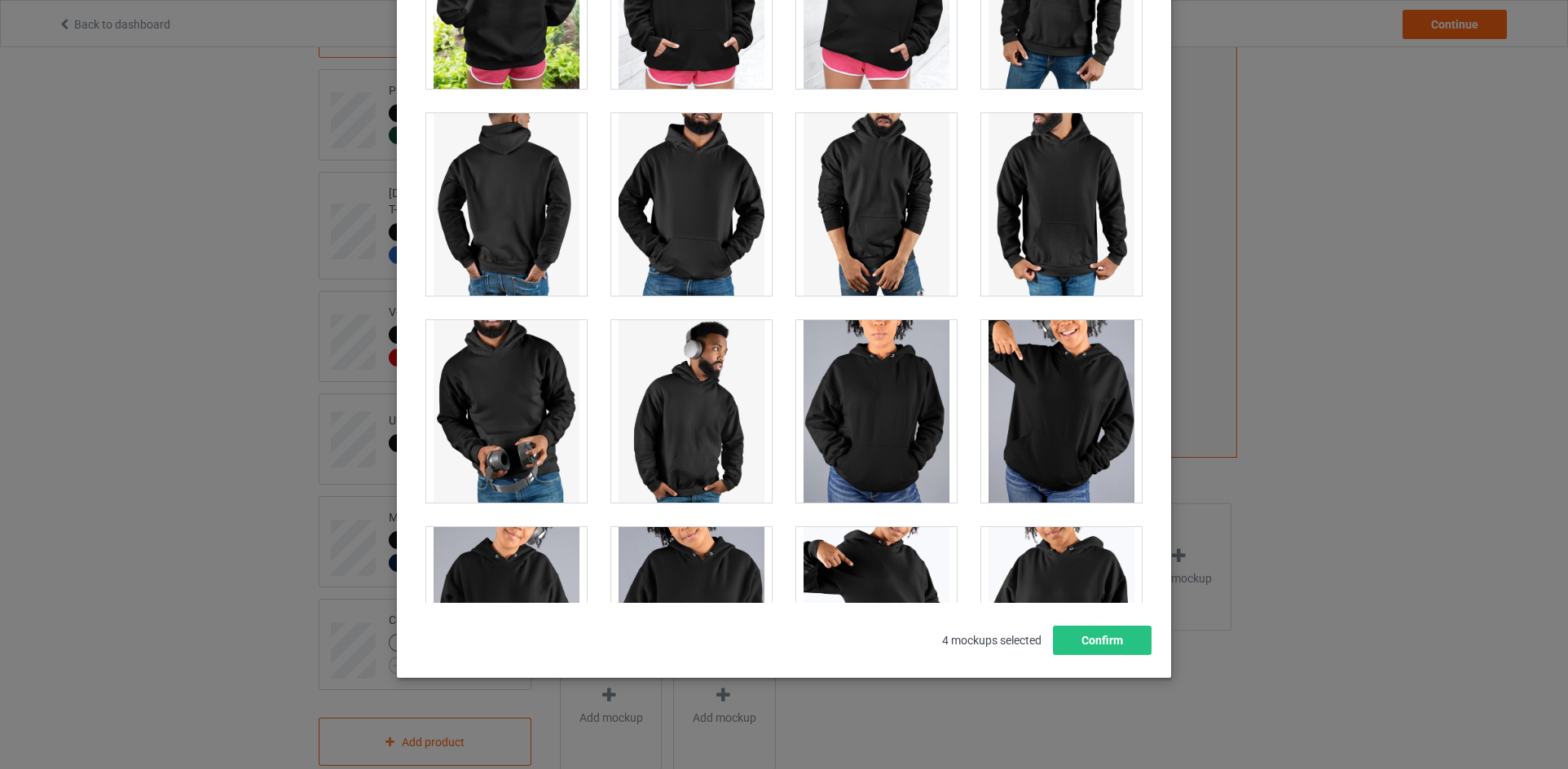
click at [884, 414] on div at bounding box center [877, 412] width 161 height 183
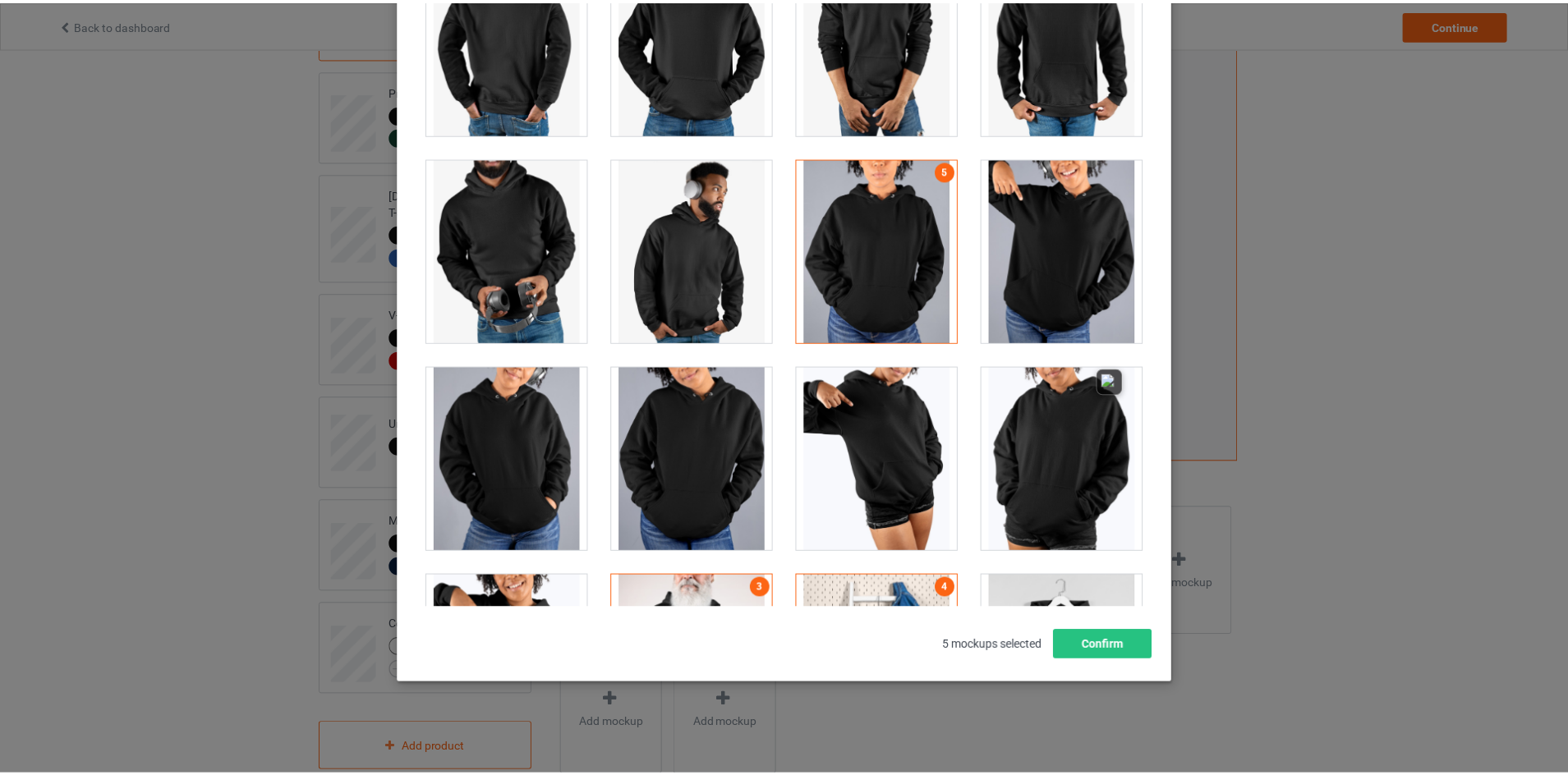
scroll to position [13979, 0]
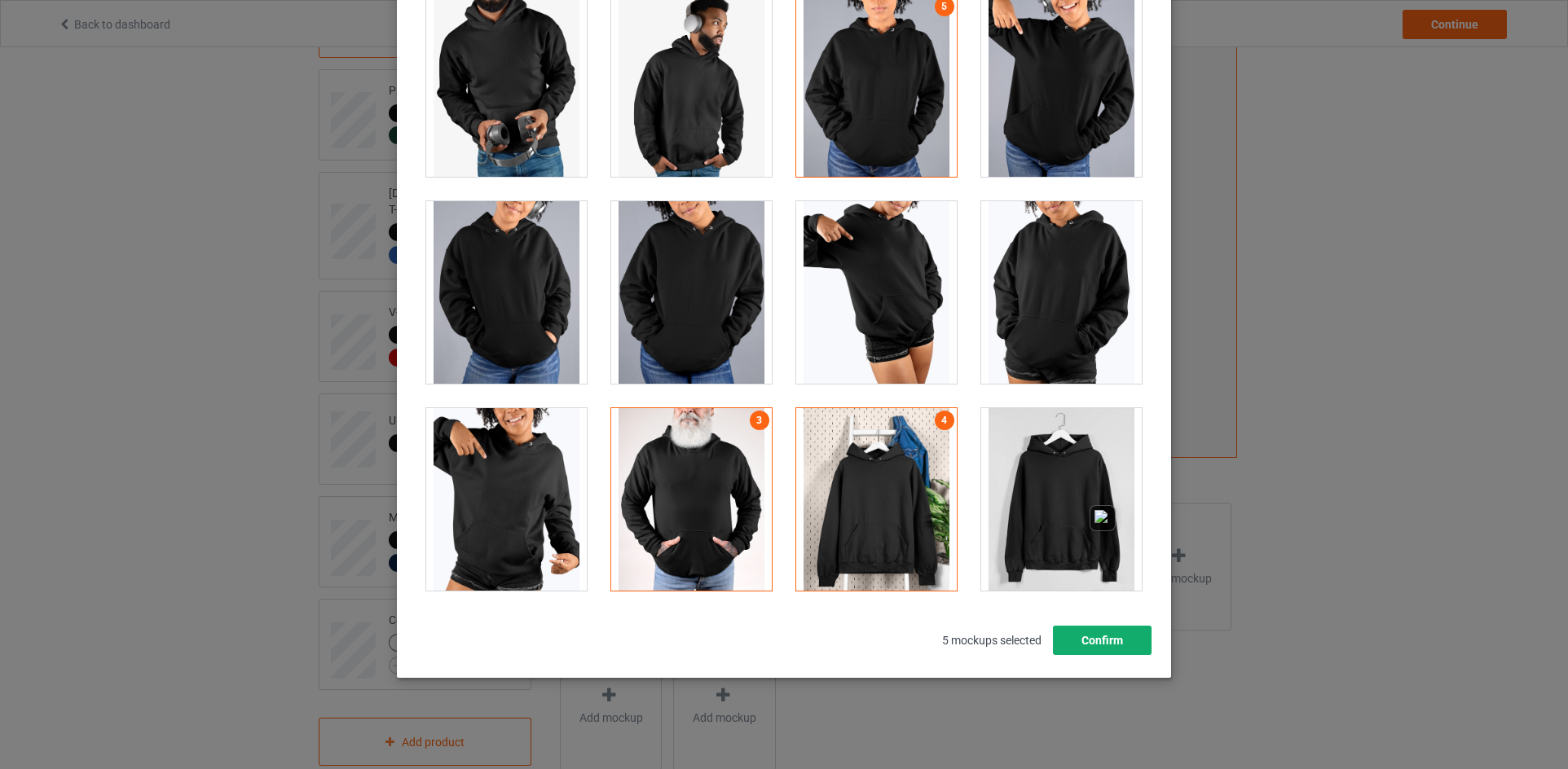
click at [1079, 631] on button "Confirm" at bounding box center [1101, 640] width 98 height 29
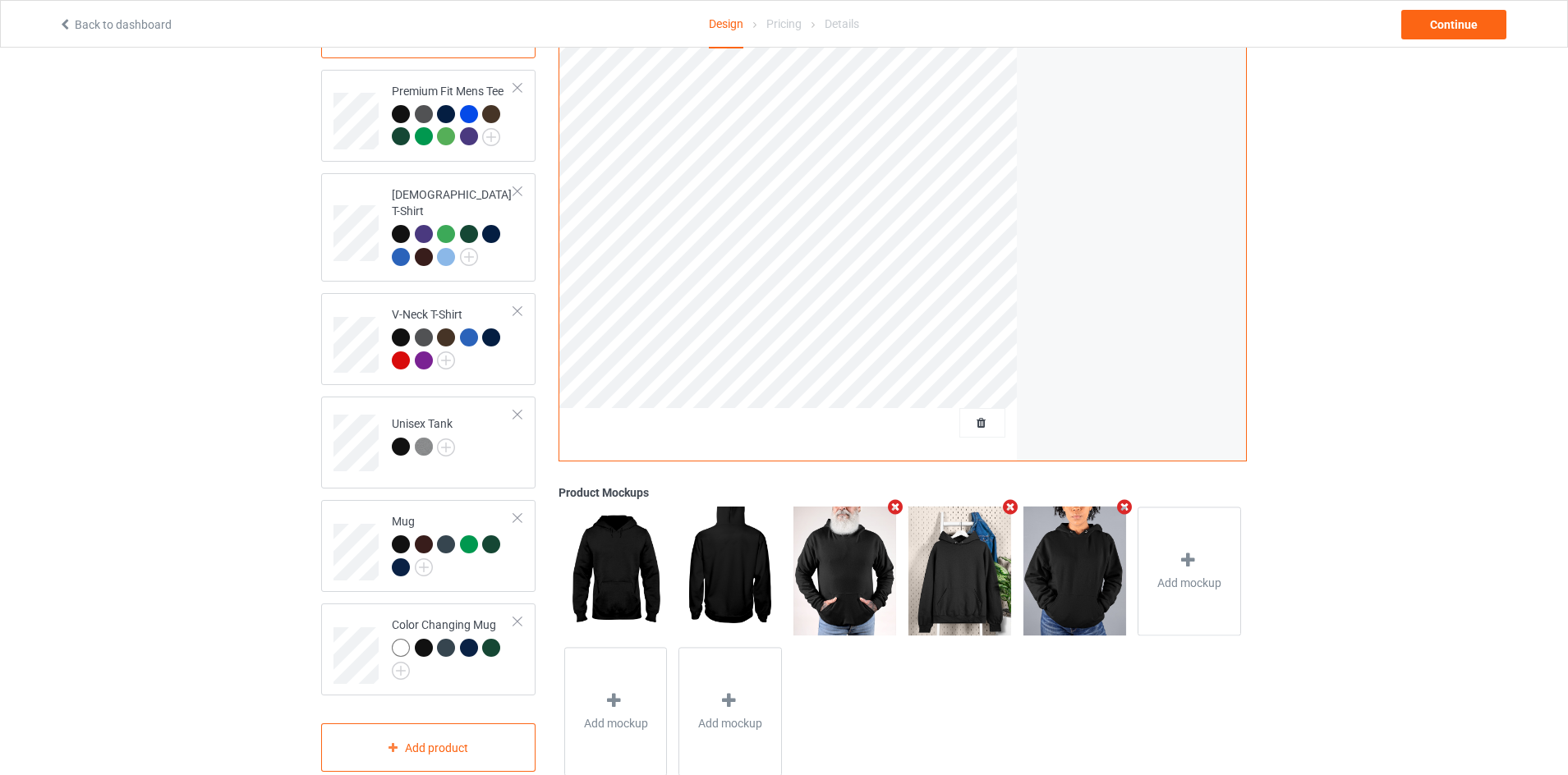
scroll to position [0, 0]
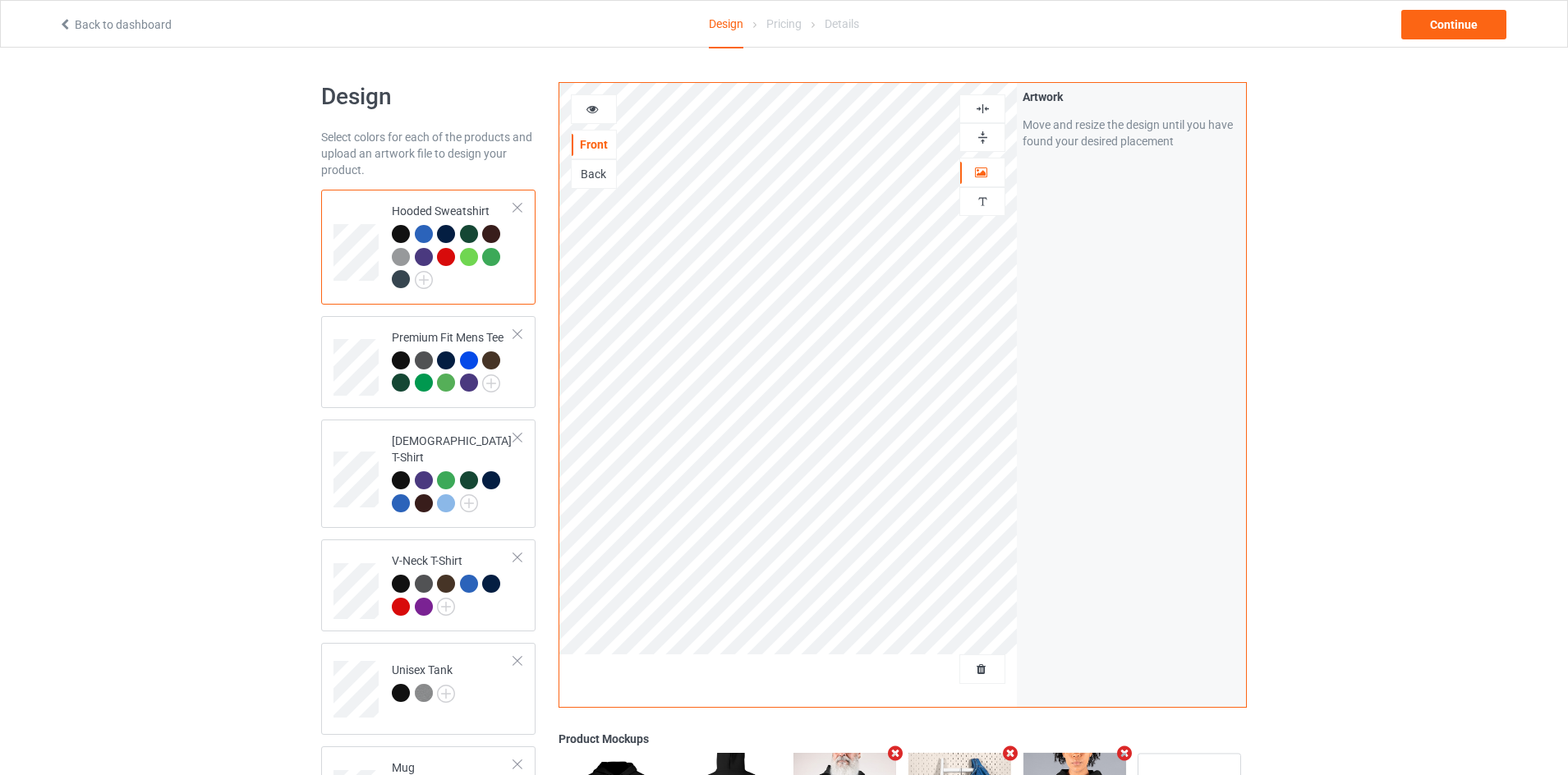
click at [592, 115] on div at bounding box center [594, 108] width 44 height 16
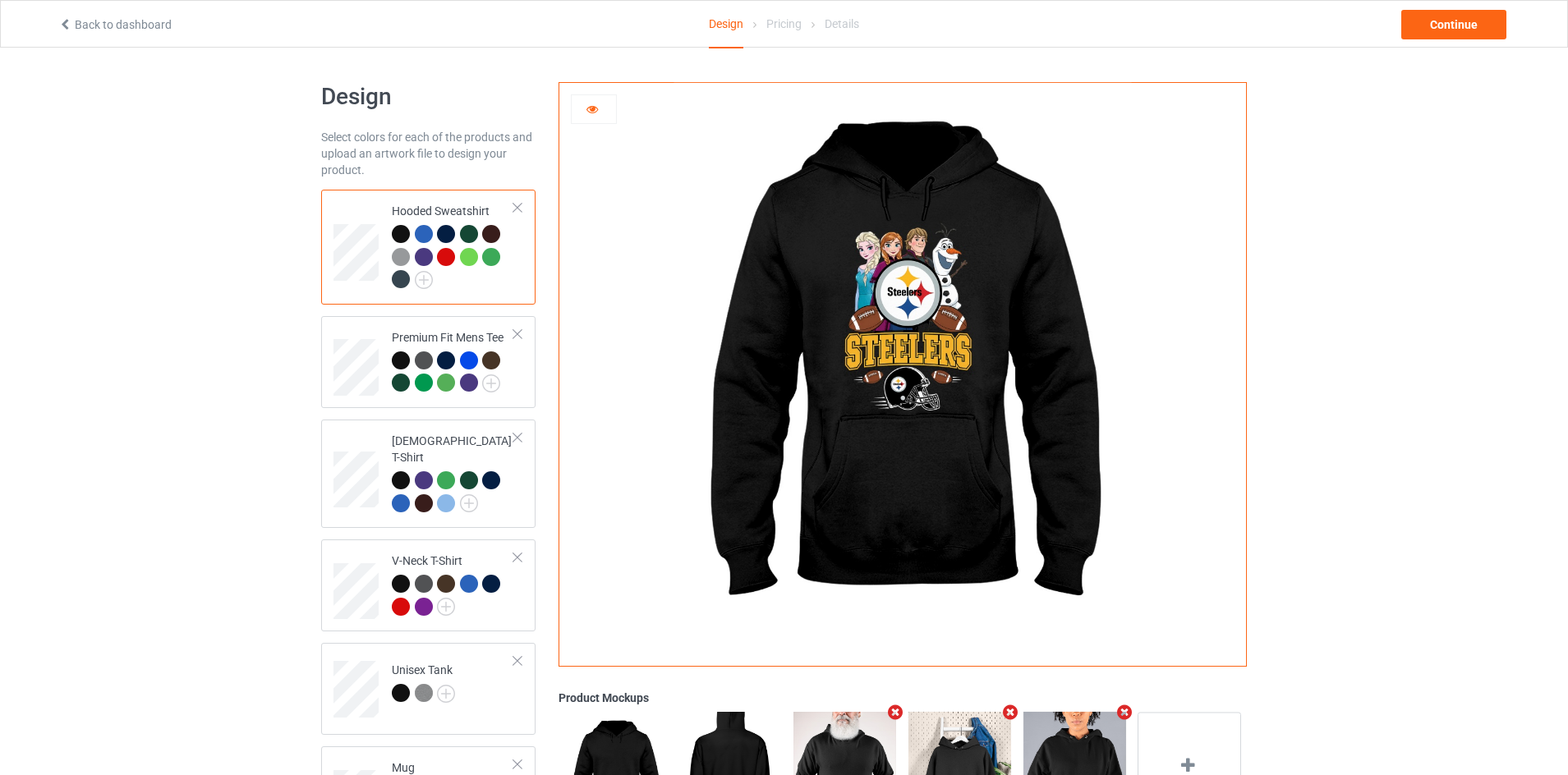
scroll to position [164, 0]
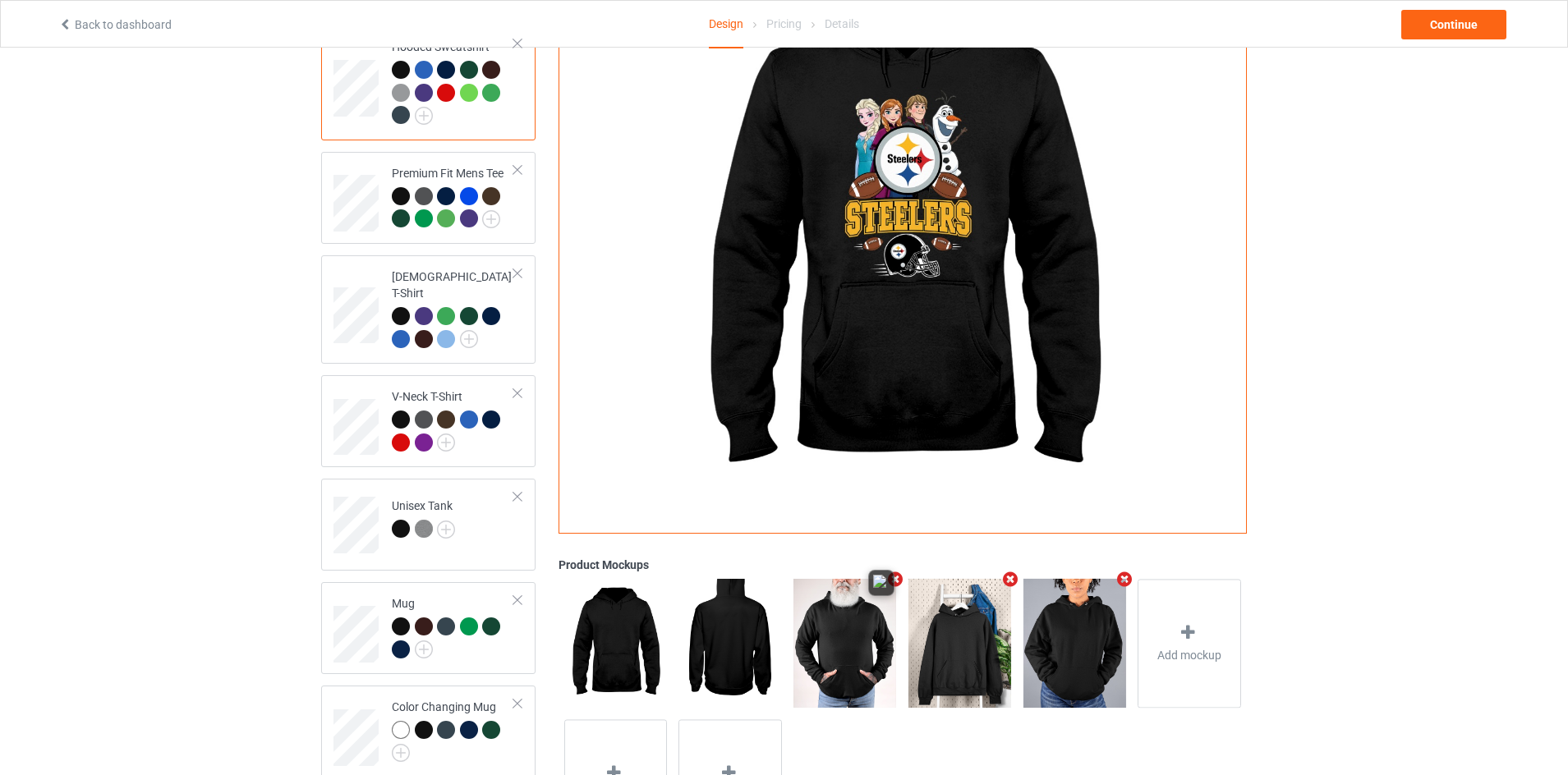
click at [849, 626] on img at bounding box center [844, 642] width 103 height 128
click at [854, 624] on img at bounding box center [844, 642] width 103 height 128
click at [954, 616] on img at bounding box center [960, 642] width 103 height 128
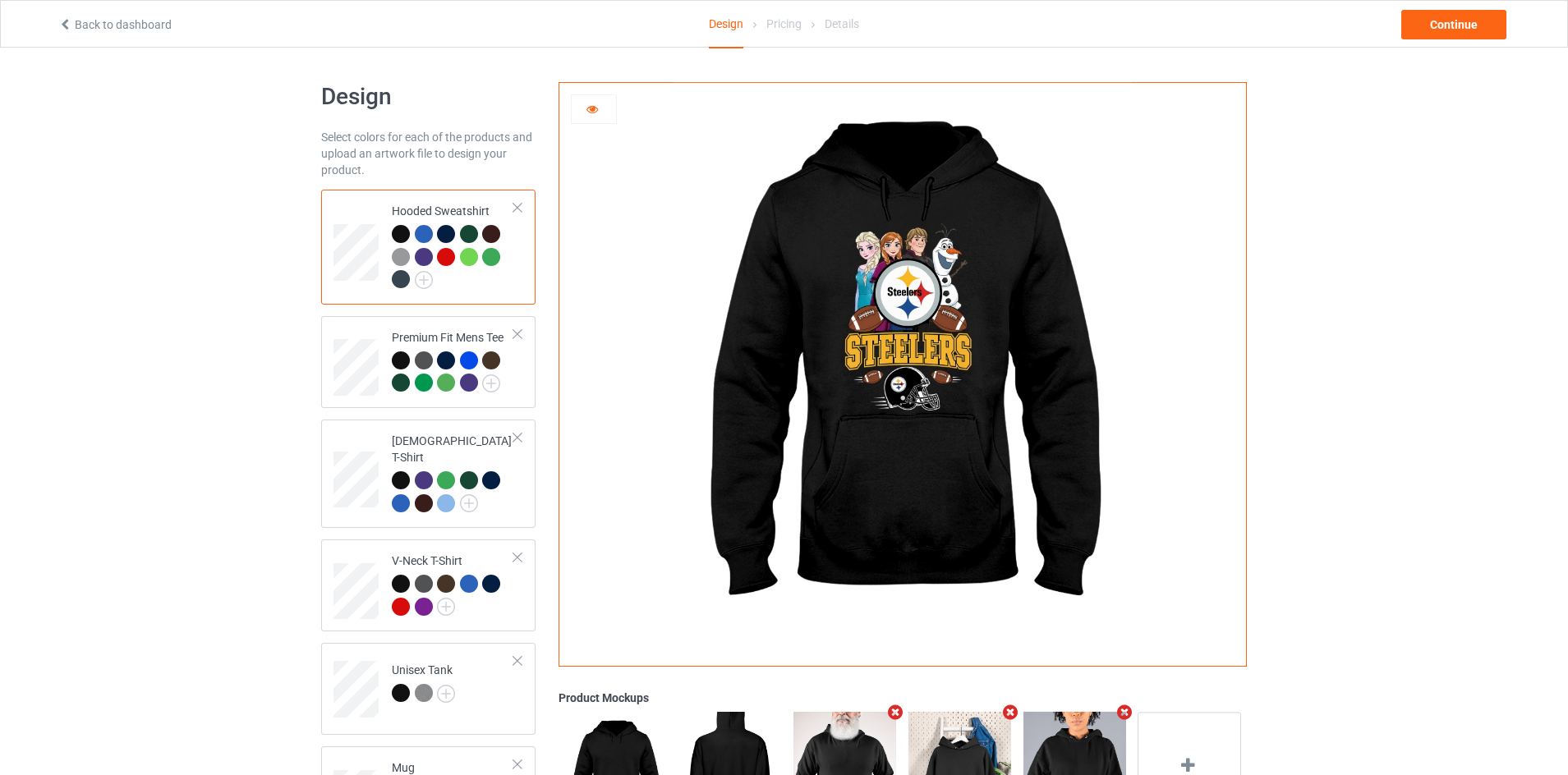
click at [1251, 211] on div "Product Mockups Add mockup Add mockup Add mockup" at bounding box center [903, 550] width 712 height 959
click at [592, 111] on icon at bounding box center [593, 106] width 14 height 11
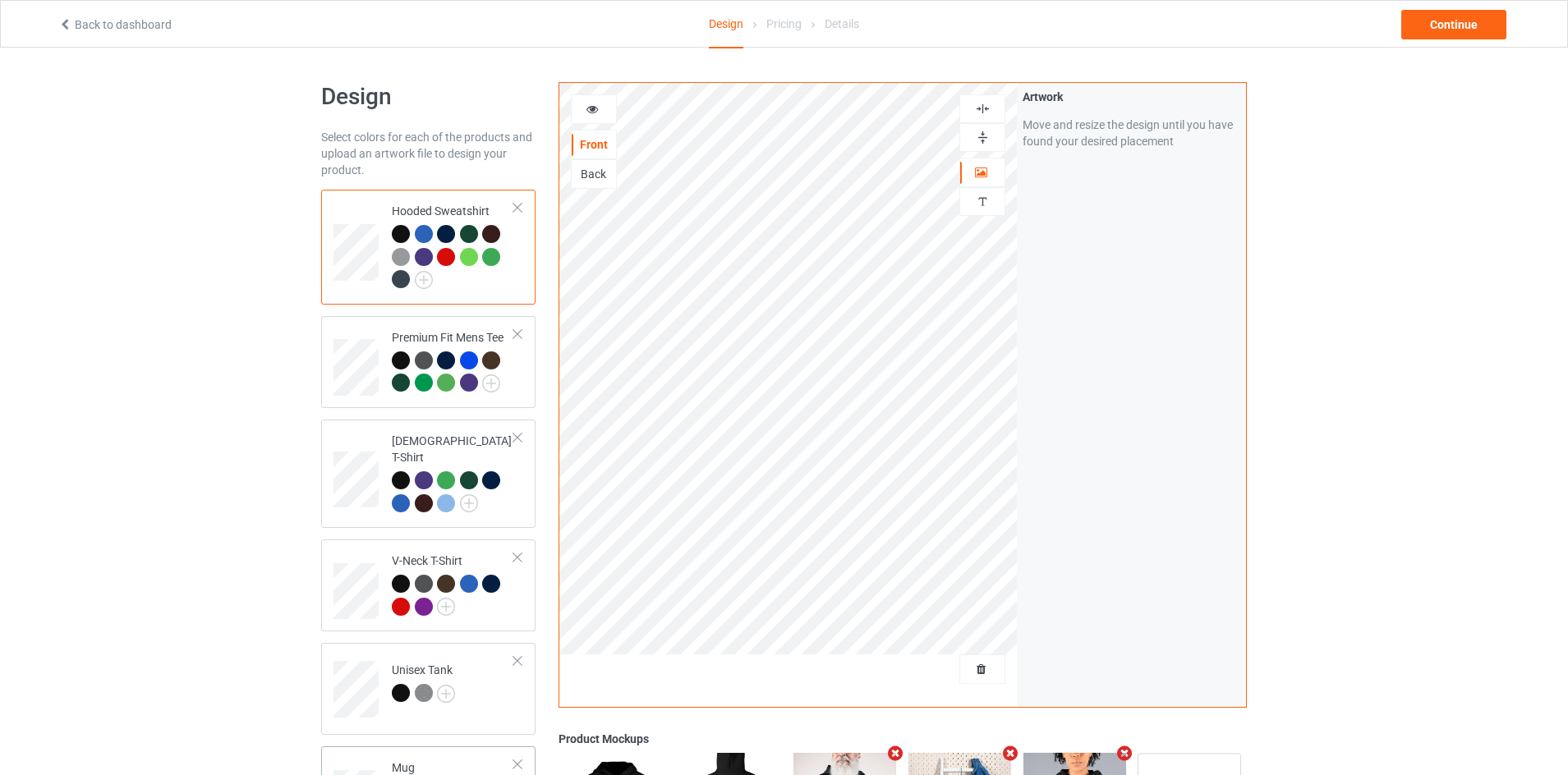
scroll to position [246, 0]
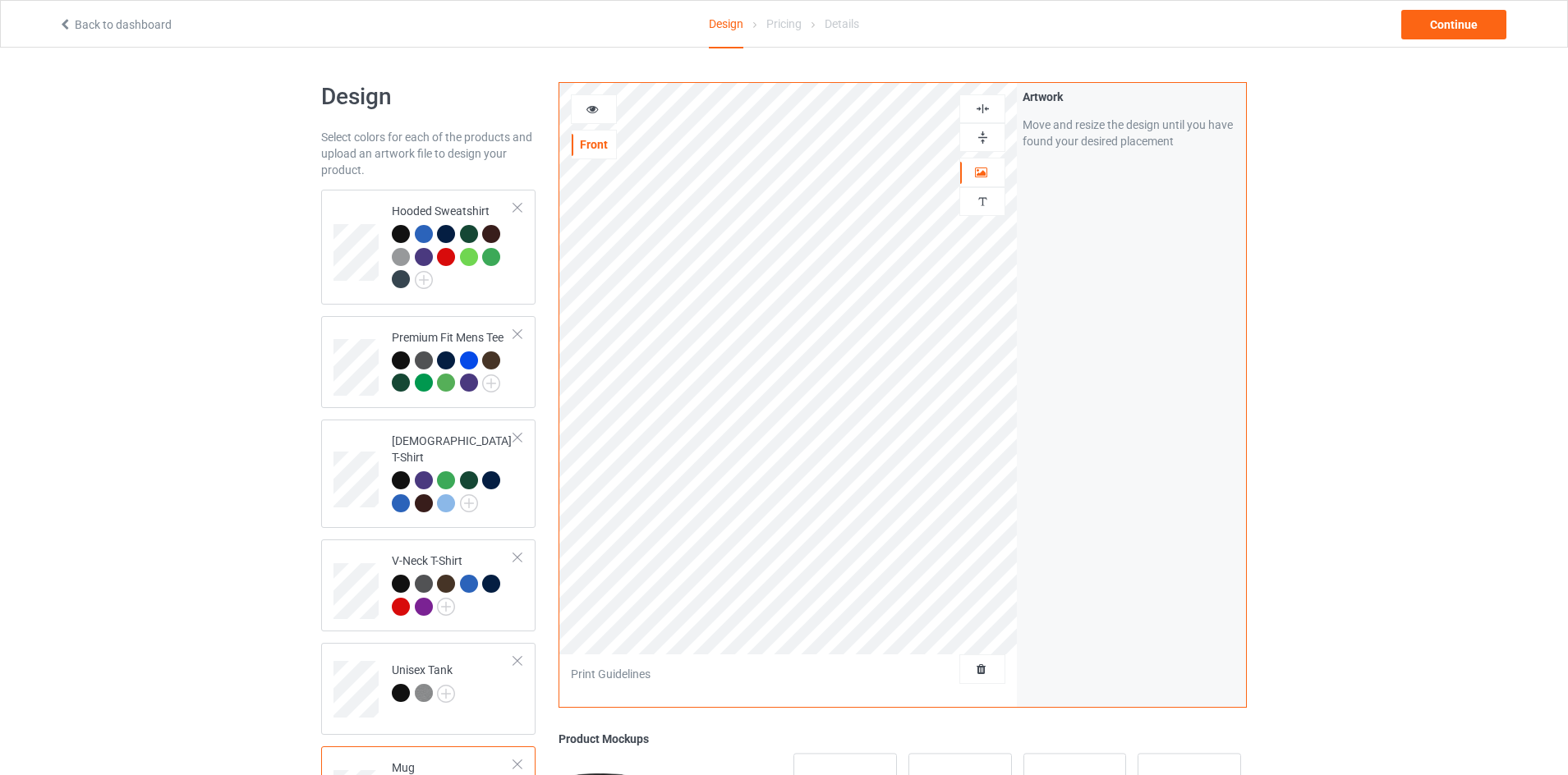
click at [593, 112] on icon at bounding box center [593, 106] width 14 height 11
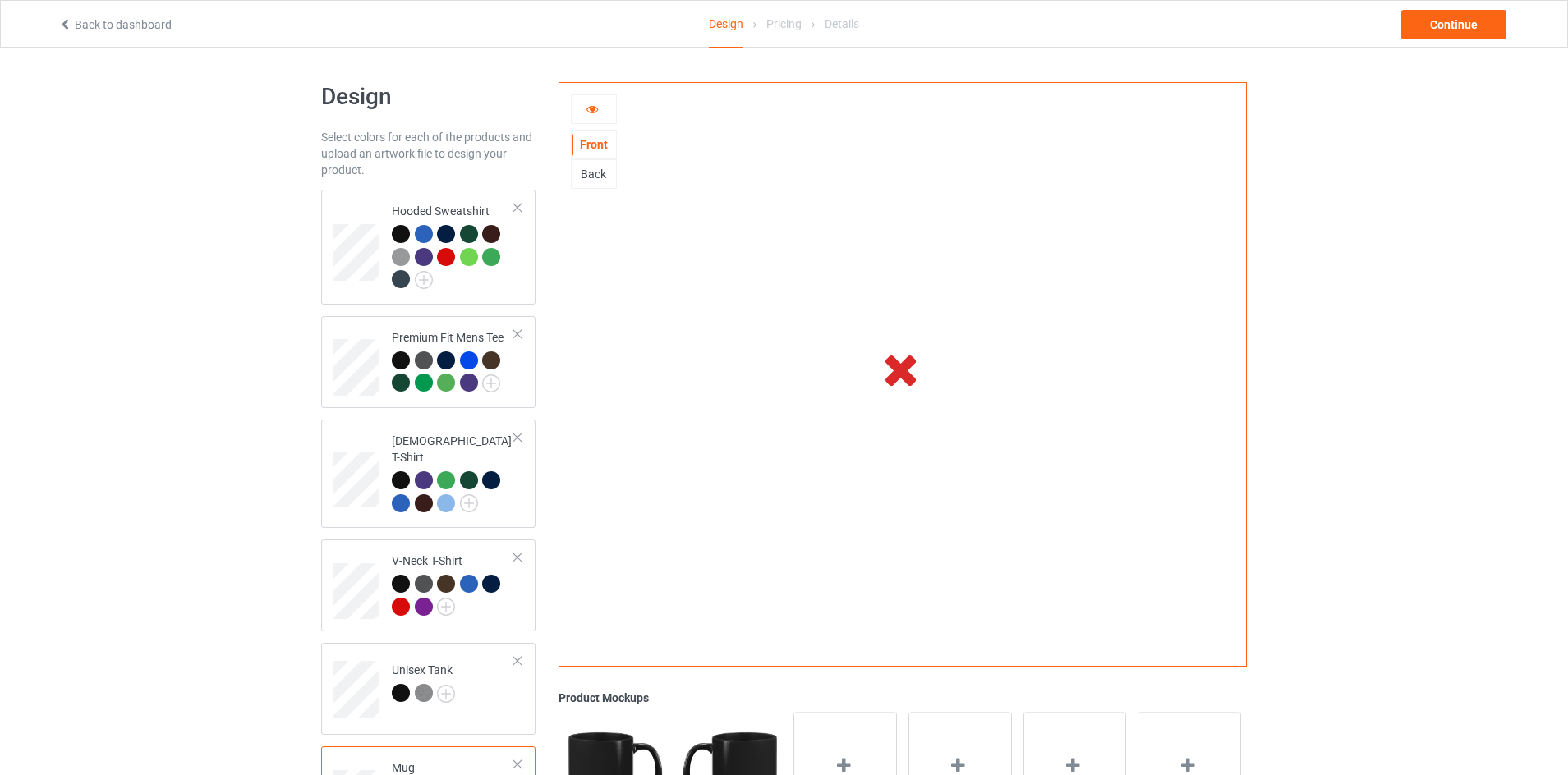
click at [588, 100] on div at bounding box center [594, 109] width 46 height 29
click at [587, 107] on icon at bounding box center [593, 106] width 14 height 11
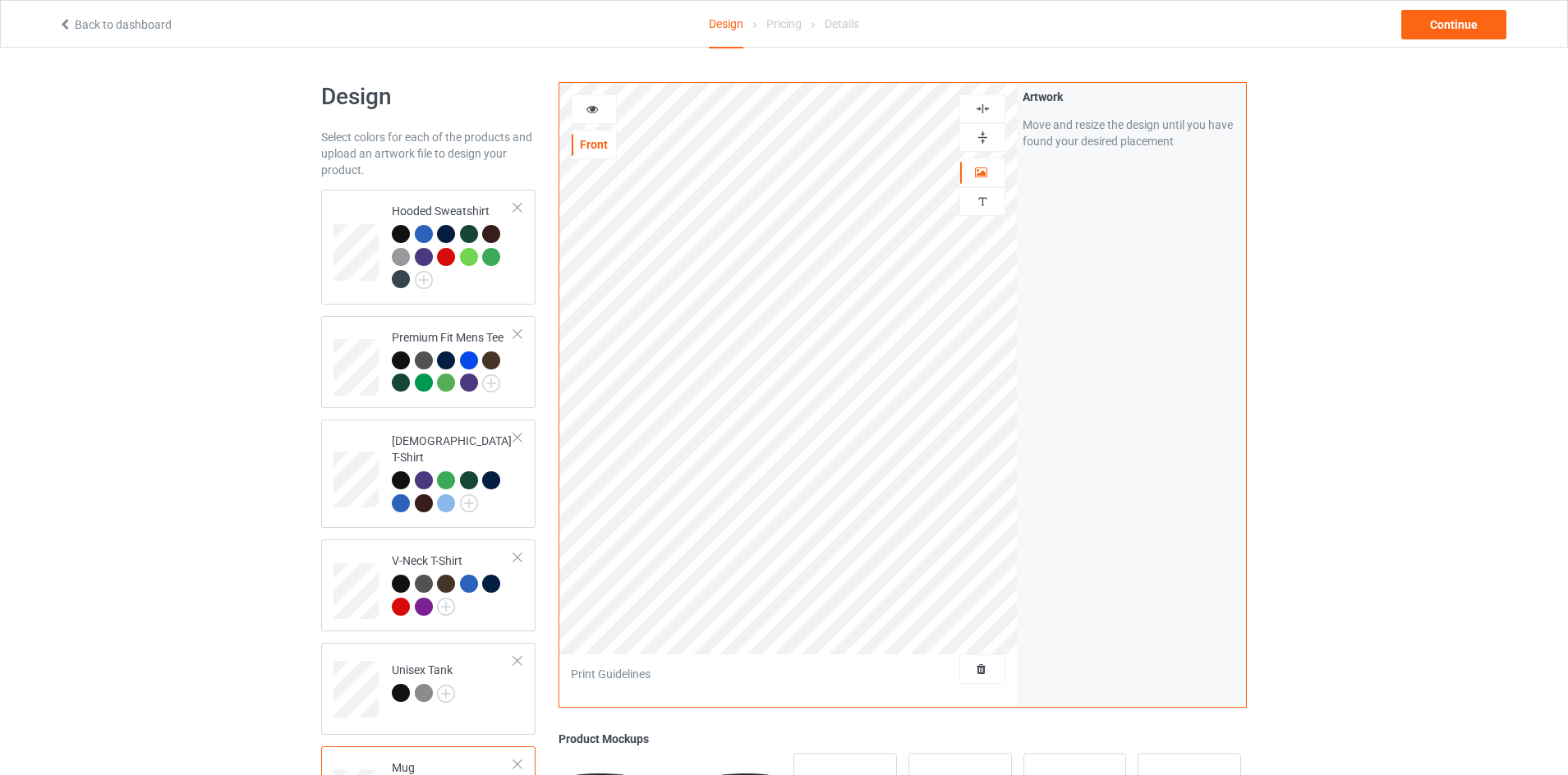
click at [588, 111] on icon at bounding box center [593, 106] width 14 height 11
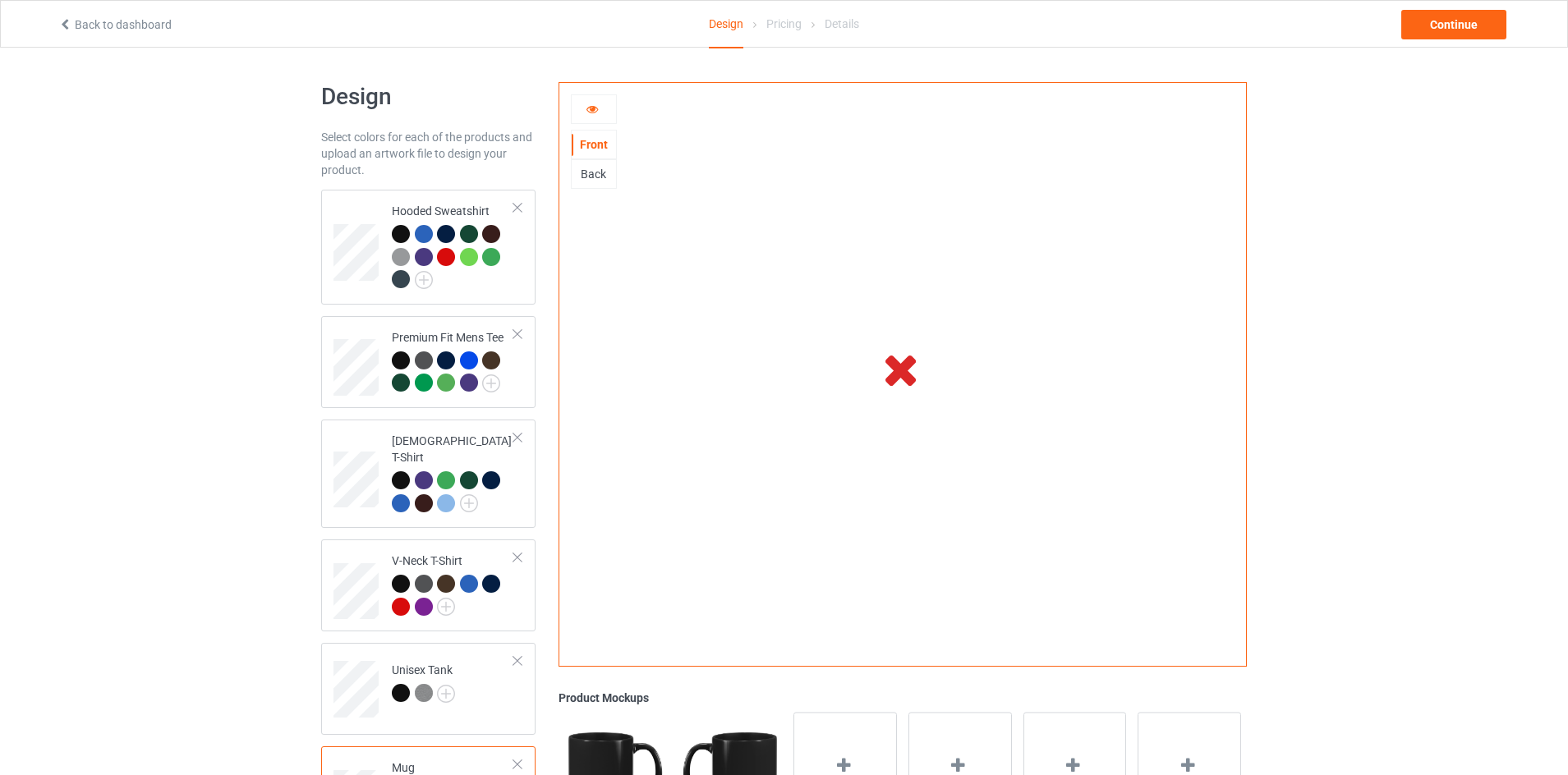
click at [607, 109] on div at bounding box center [594, 108] width 44 height 16
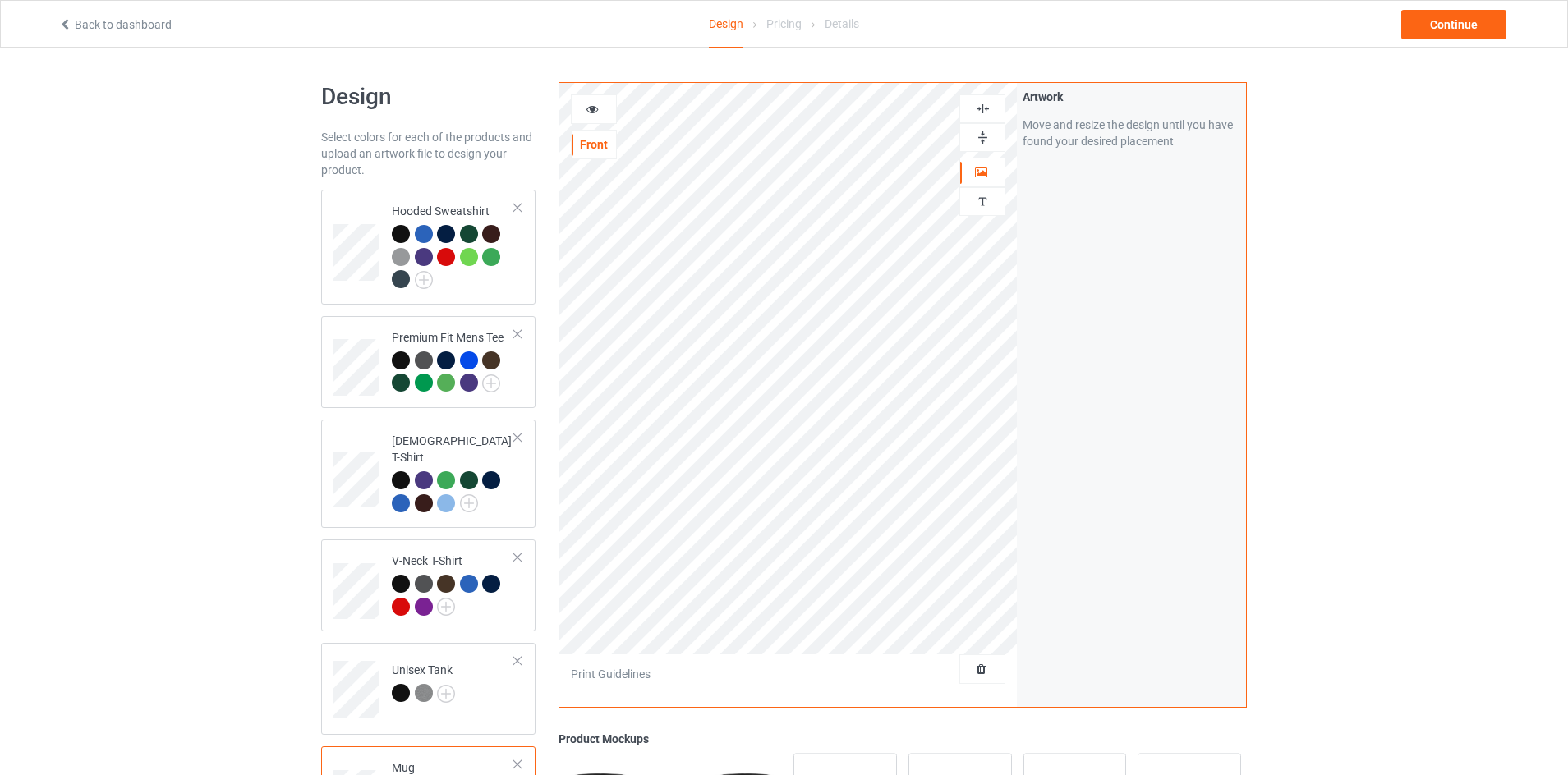
click at [589, 113] on icon at bounding box center [593, 106] width 14 height 11
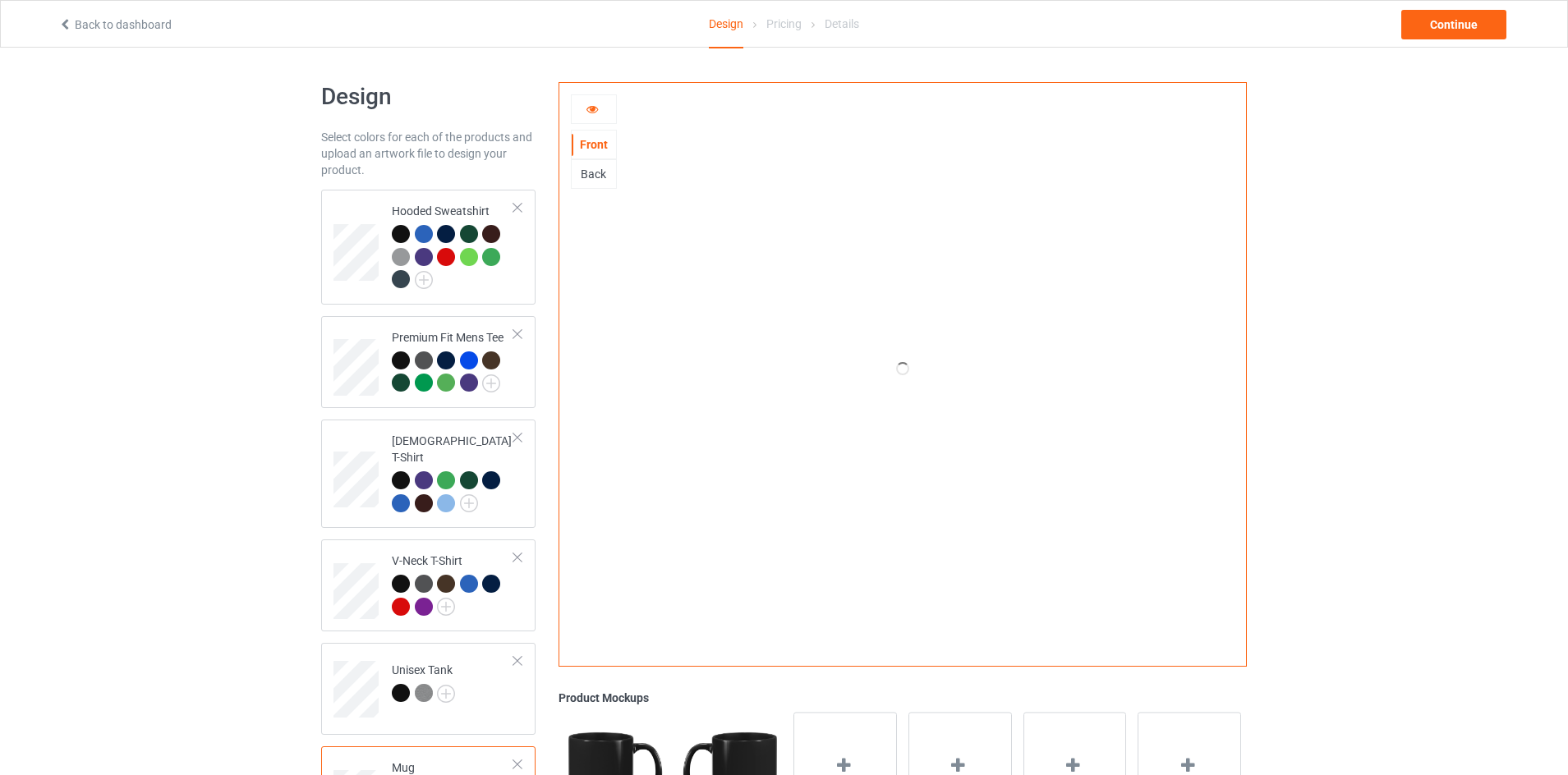
click at [208, 134] on div "Design Select colors for each of the products and upload an artwork file to des…" at bounding box center [784, 549] width 1568 height 1005
click at [593, 102] on icon at bounding box center [593, 106] width 14 height 11
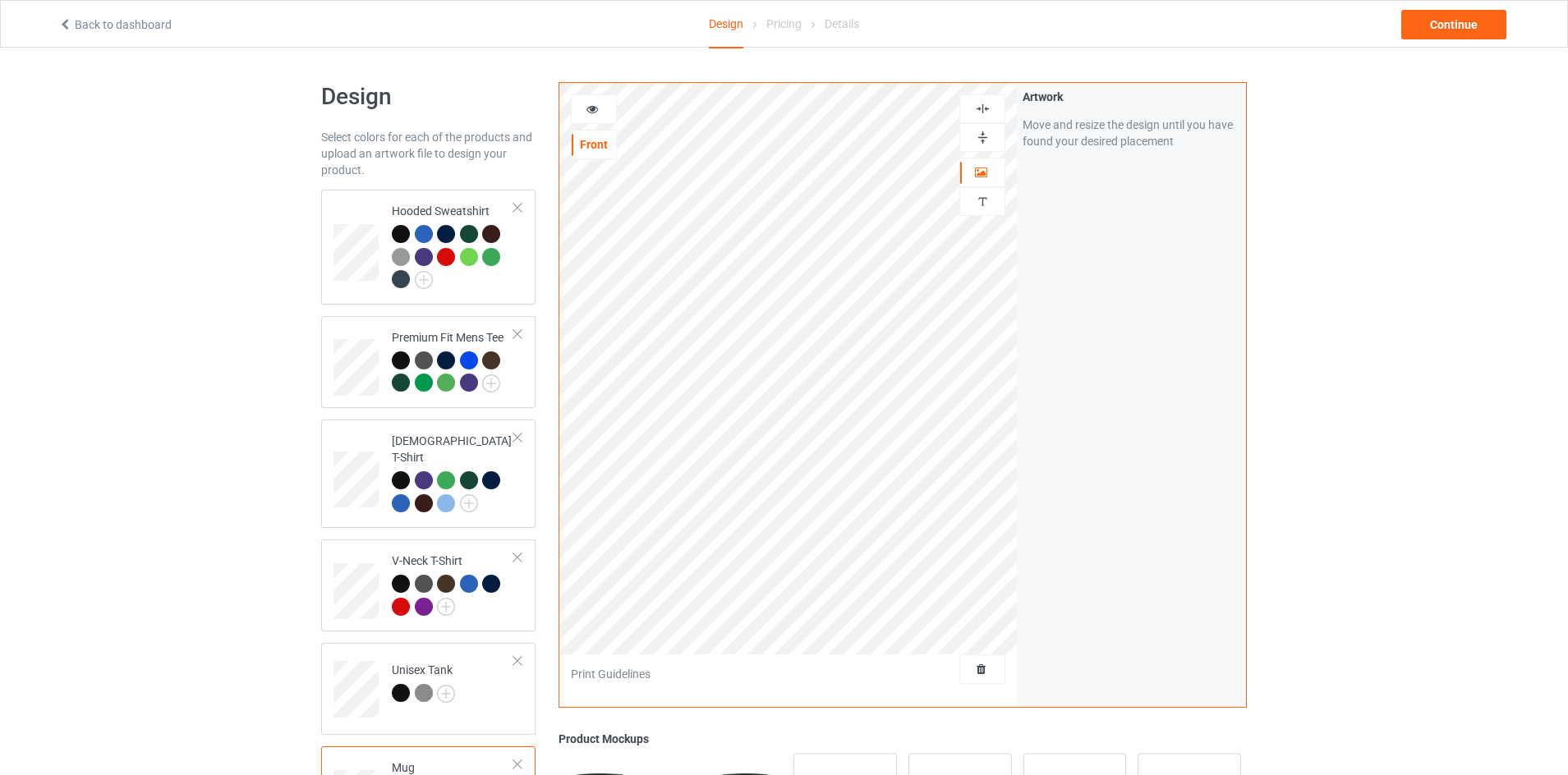
click at [592, 113] on icon at bounding box center [593, 106] width 14 height 11
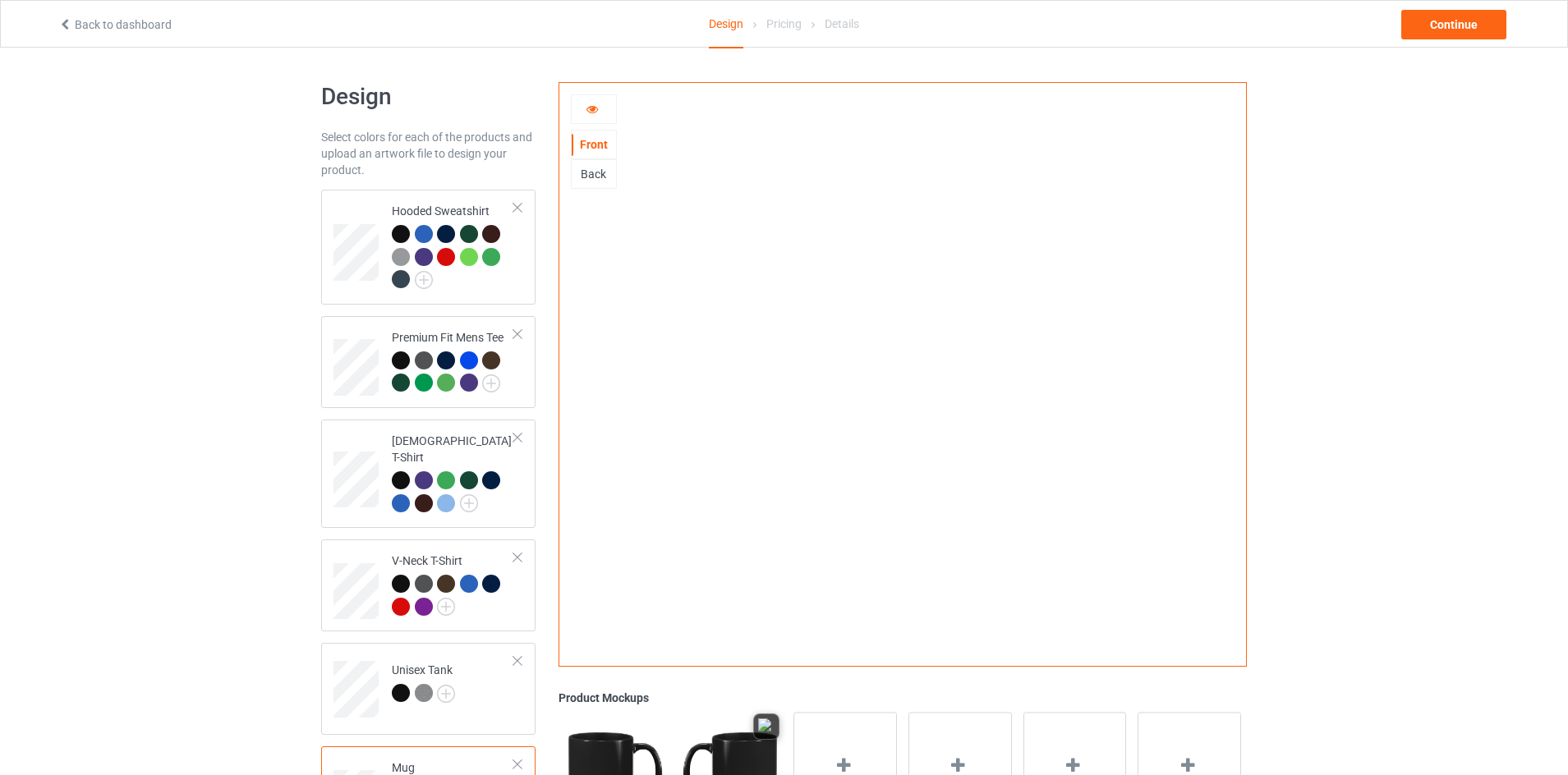
click at [722, 764] on img at bounding box center [730, 776] width 103 height 128
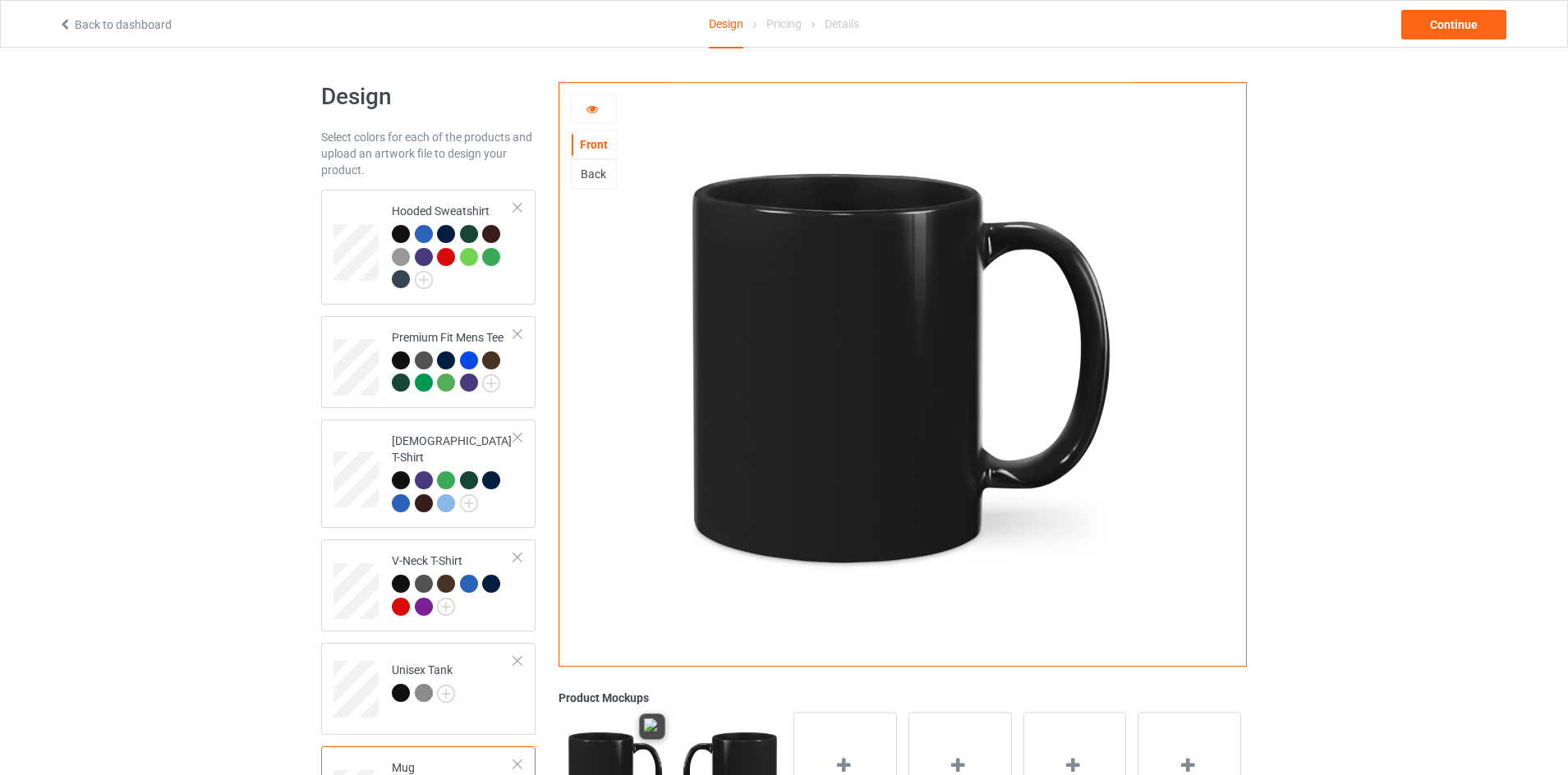
click at [607, 741] on img at bounding box center [615, 776] width 103 height 128
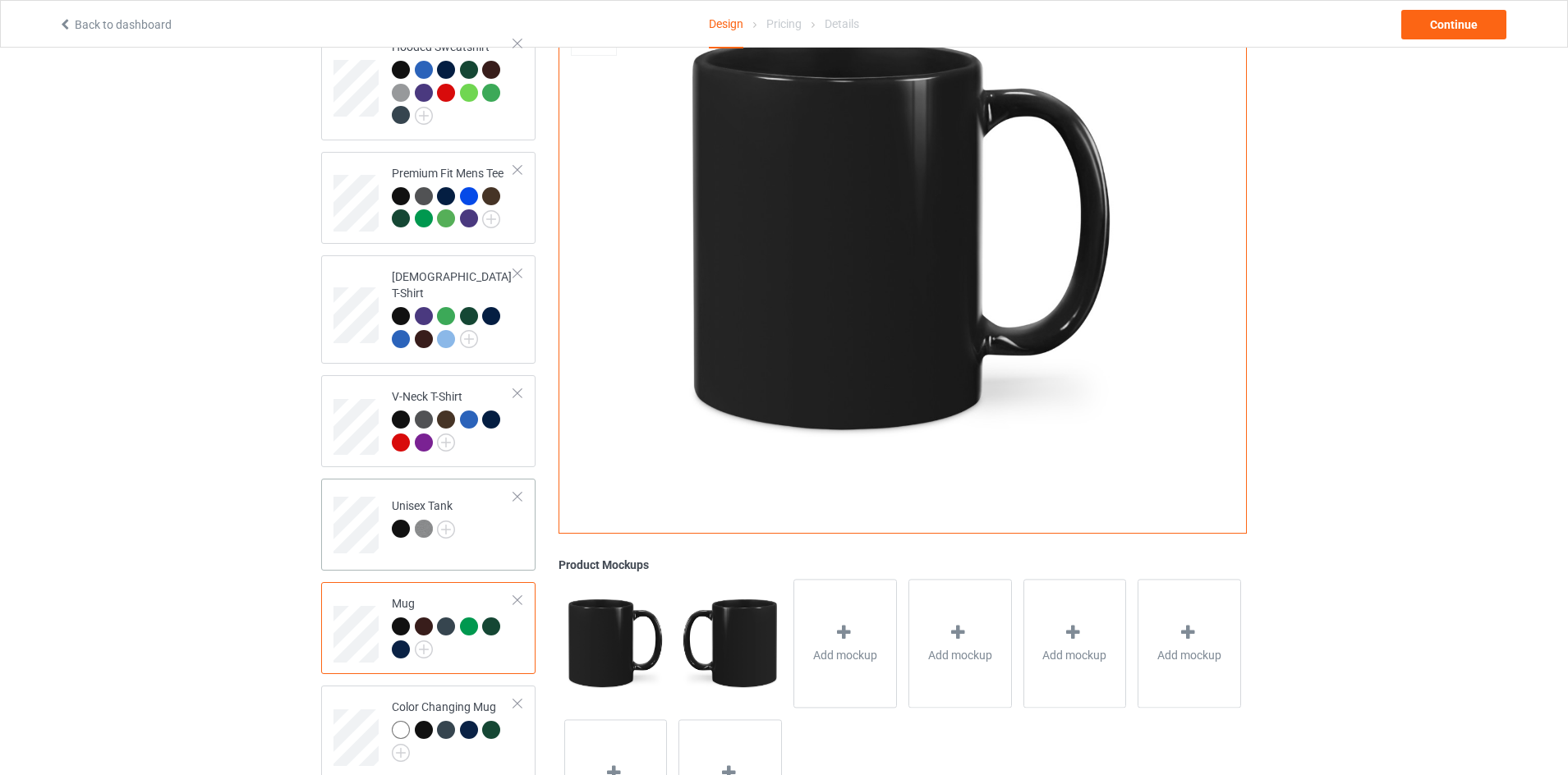
scroll to position [267, 0]
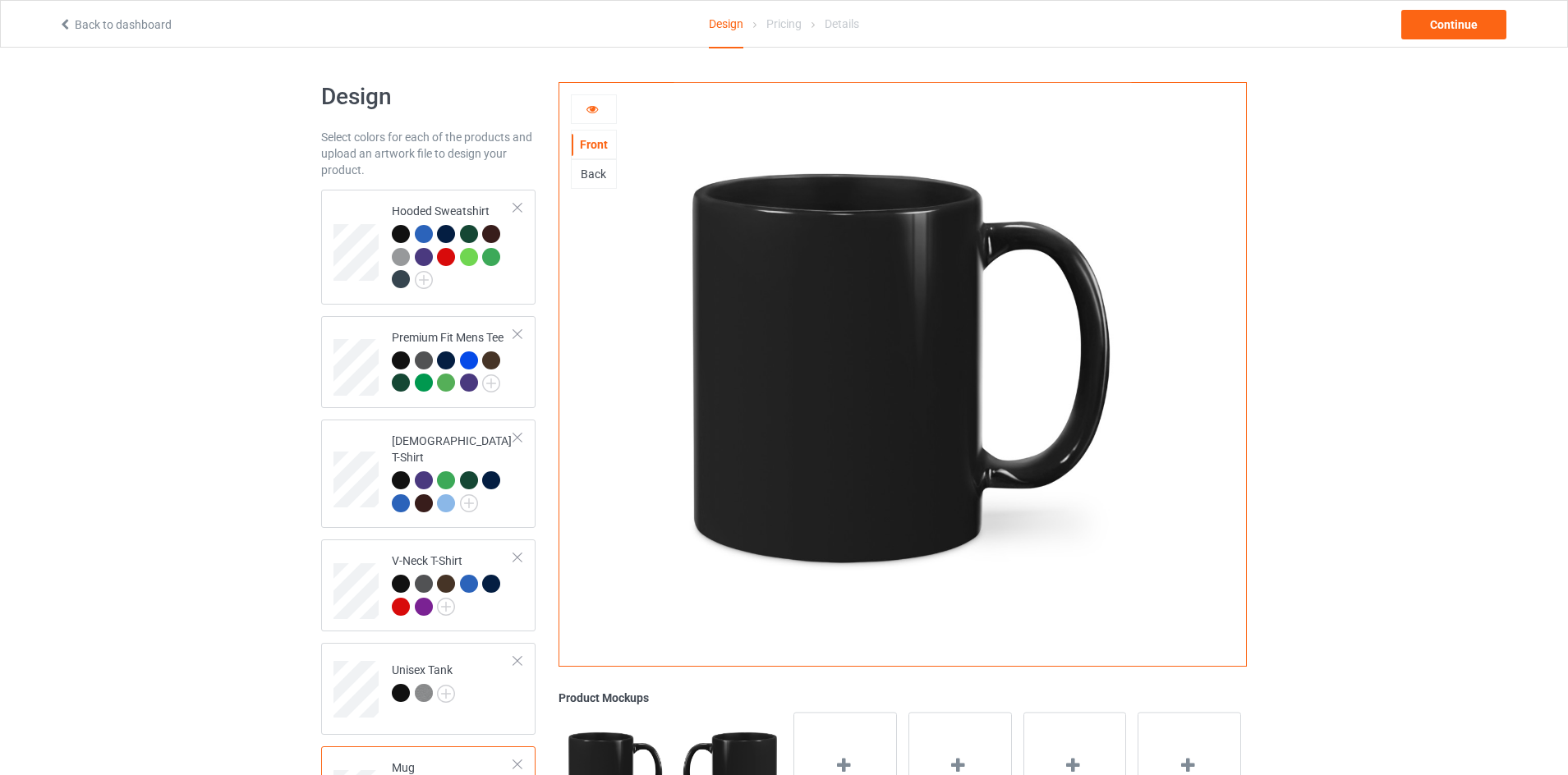
click at [596, 174] on div "Back" at bounding box center [594, 174] width 44 height 16
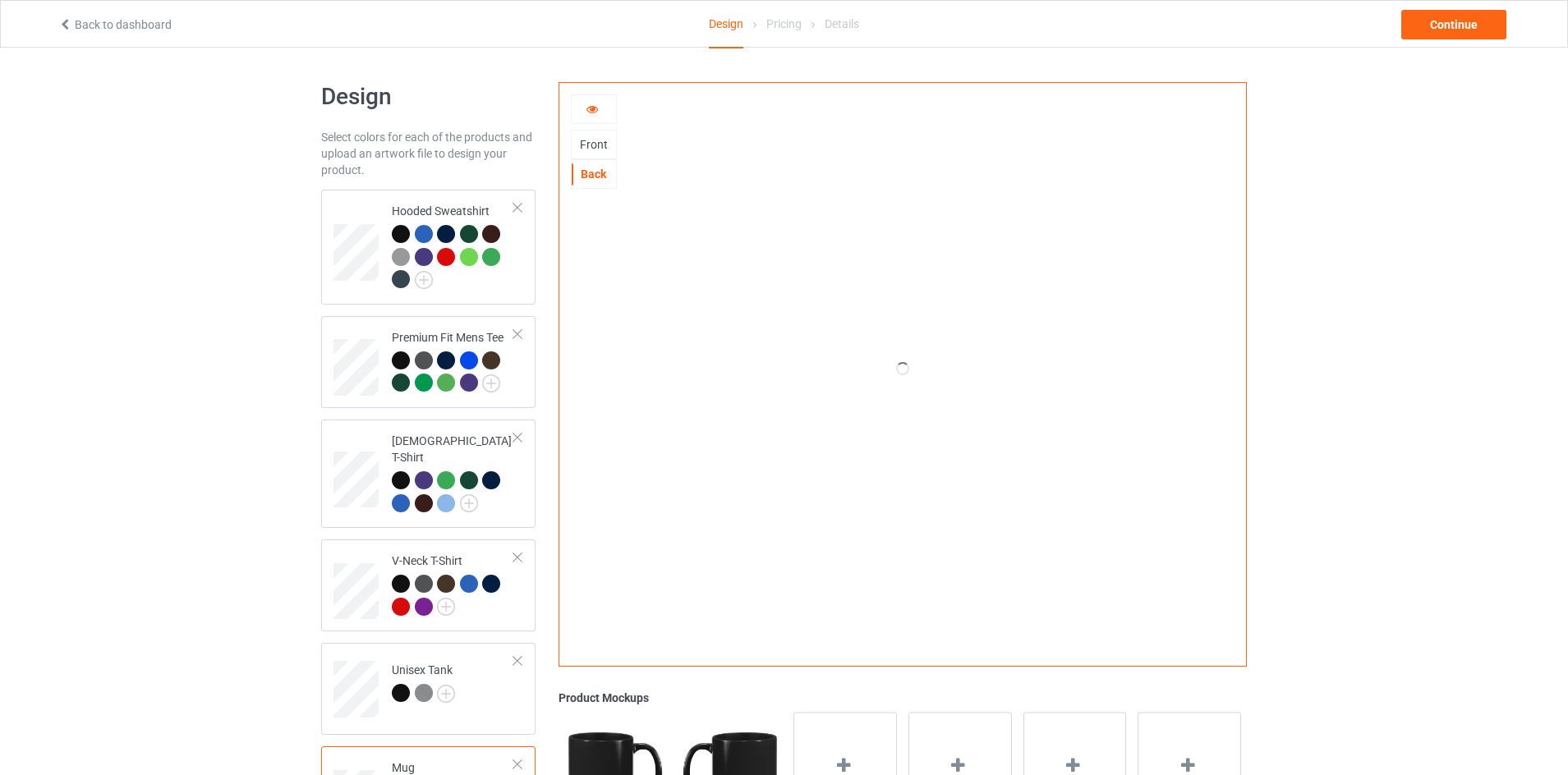
scroll to position [164, 0]
